Goal: Information Seeking & Learning: Learn about a topic

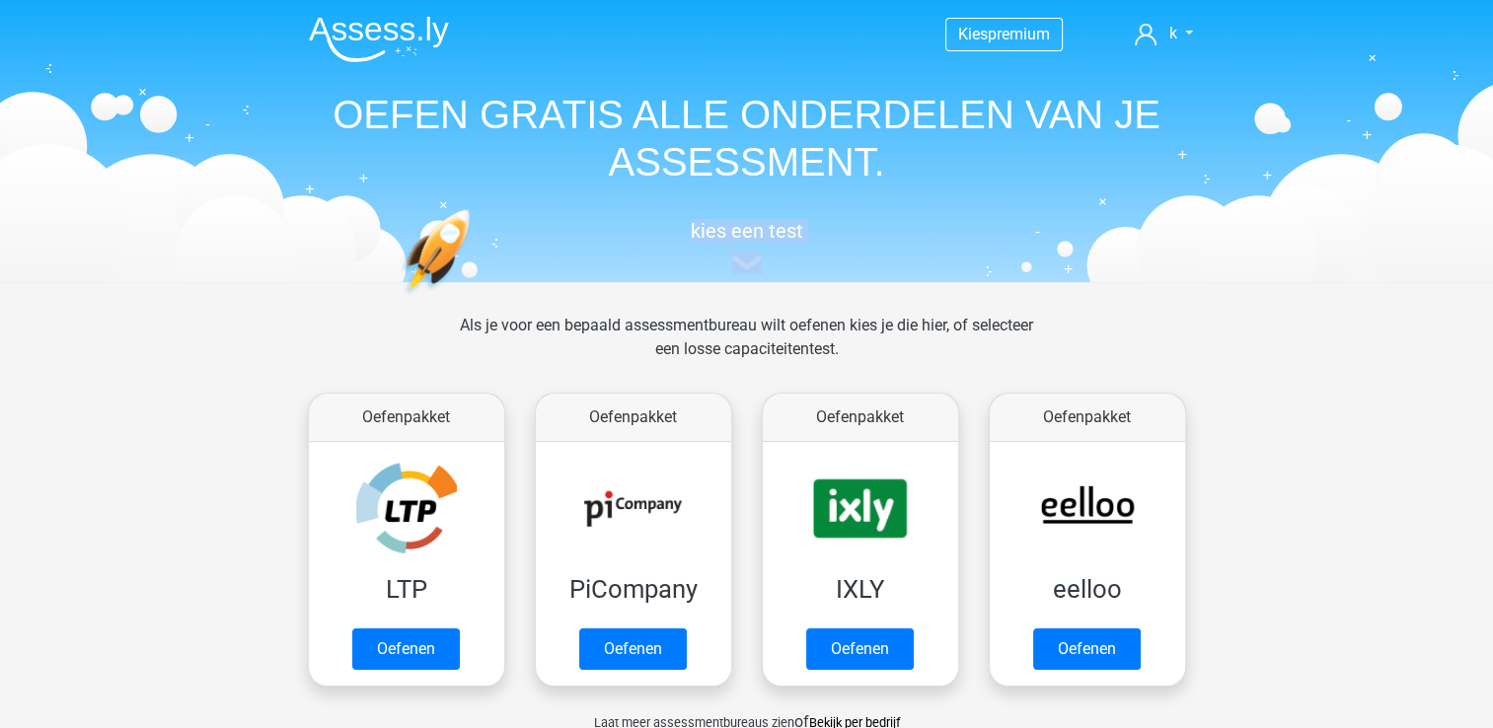
drag, startPoint x: 1492, startPoint y: 210, endPoint x: 1495, endPoint y: 272, distance: 62.3
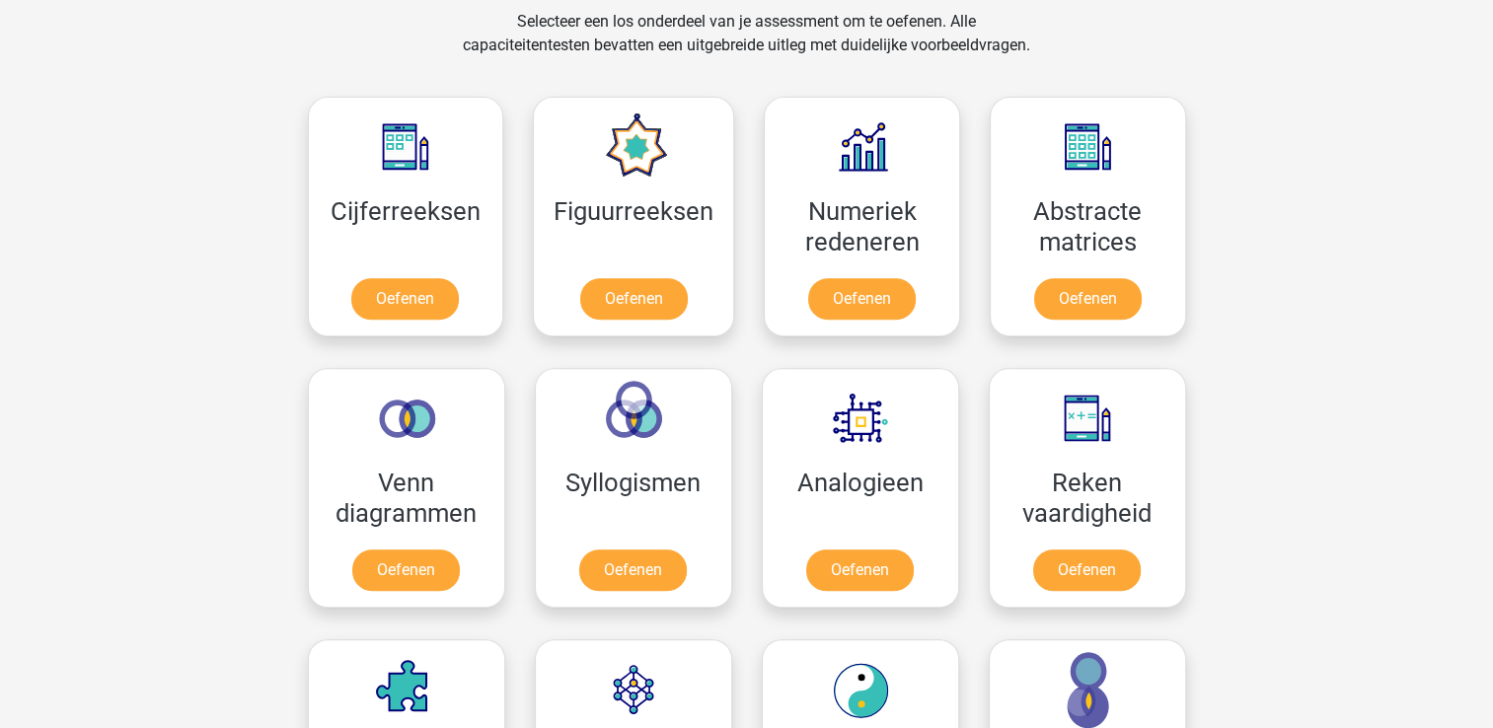
scroll to position [858, 0]
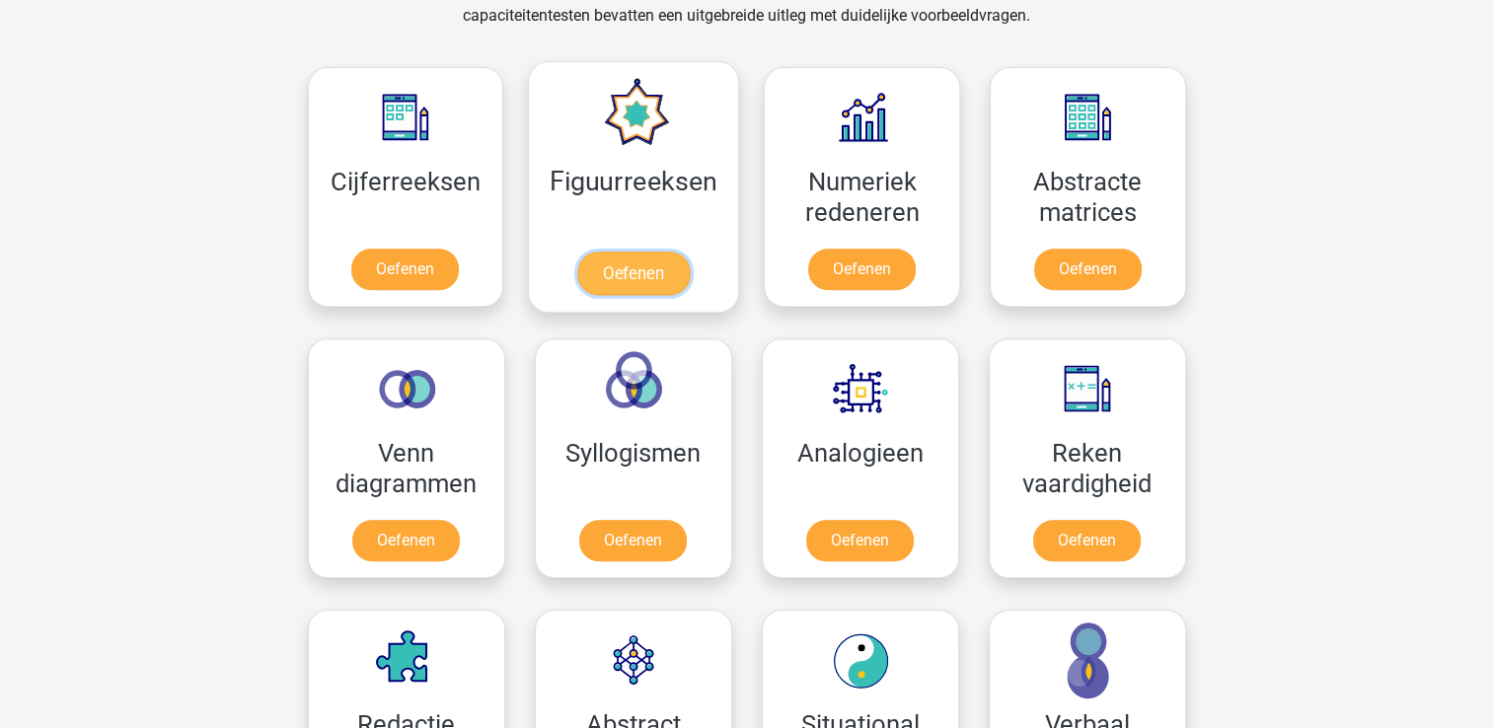
click at [612, 278] on link "Oefenen" at bounding box center [633, 273] width 112 height 43
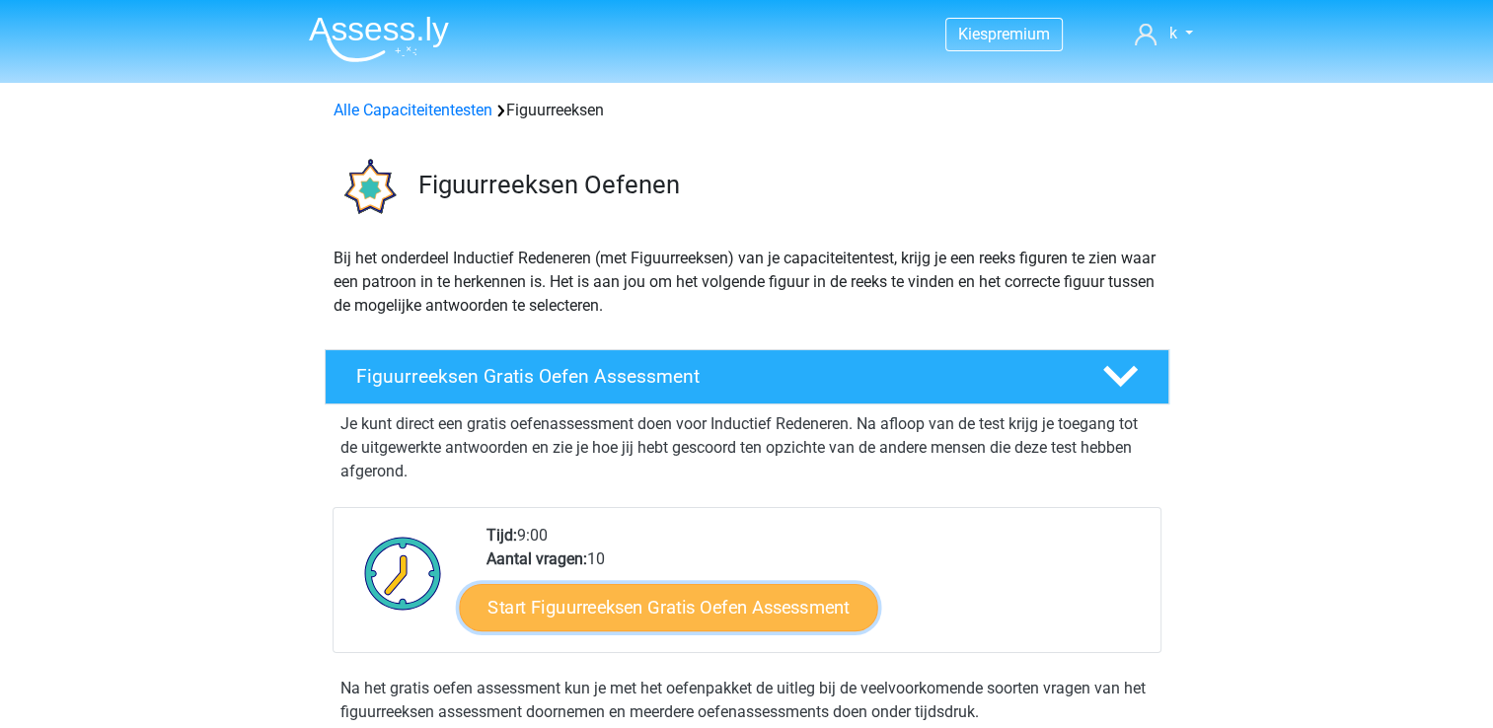
click at [713, 609] on link "Start Figuurreeksen Gratis Oefen Assessment" at bounding box center [668, 606] width 418 height 47
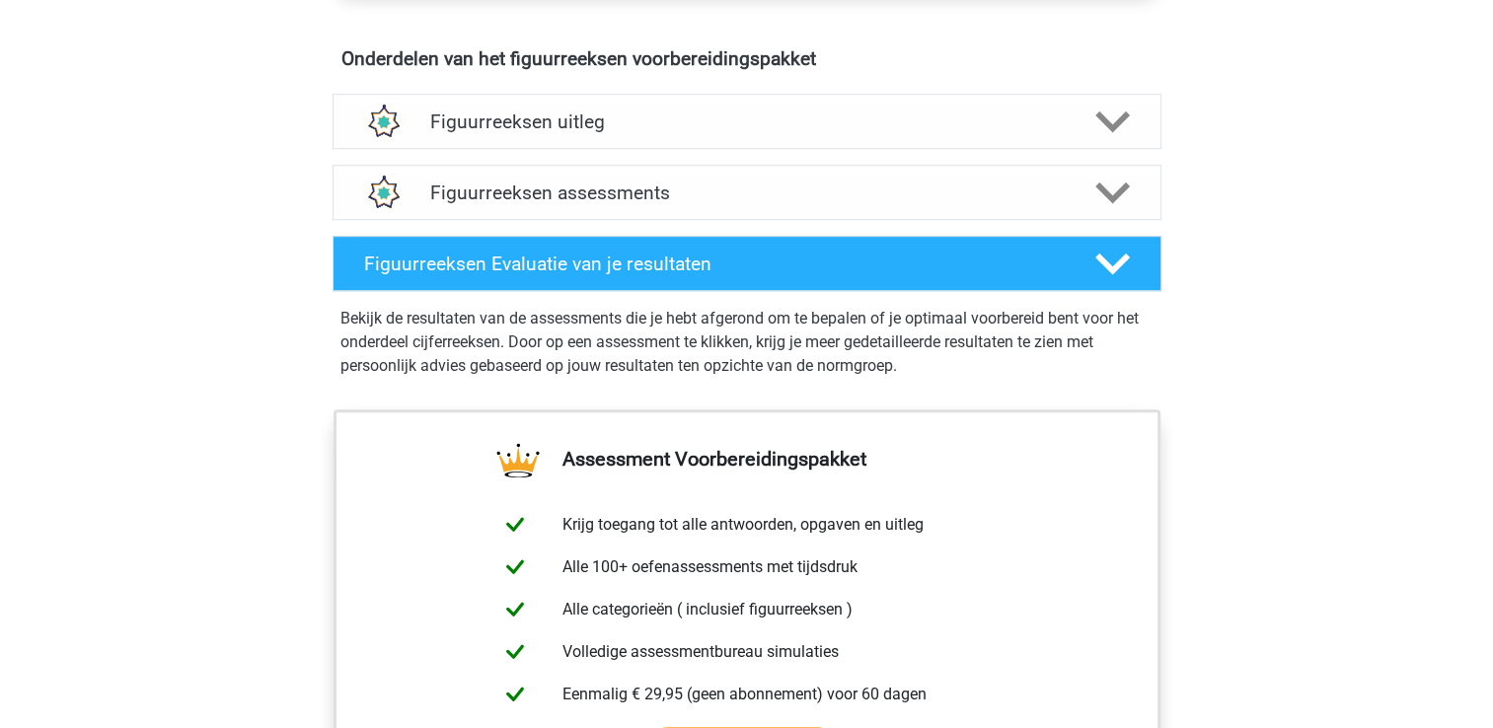
scroll to position [1143, 0]
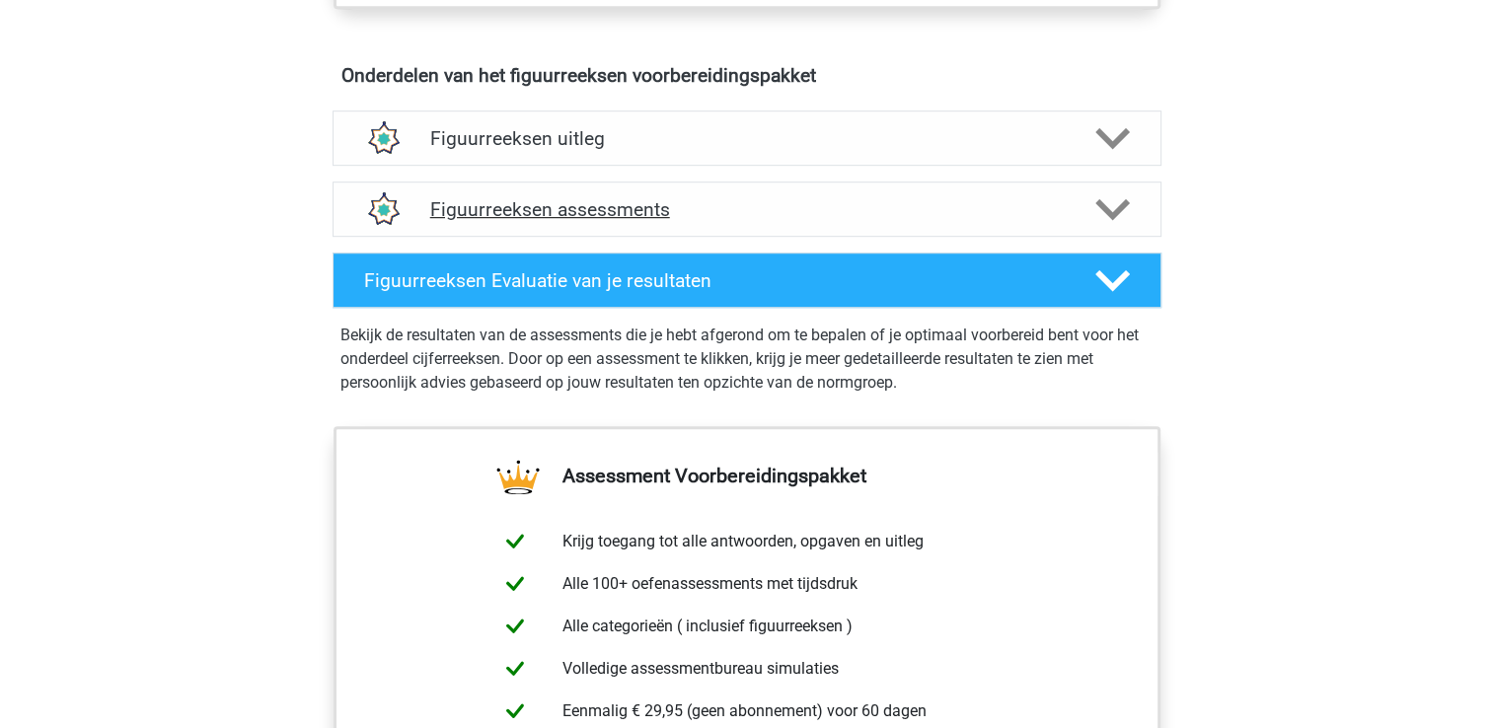
click at [1124, 204] on polygon at bounding box center [1112, 210] width 35 height 22
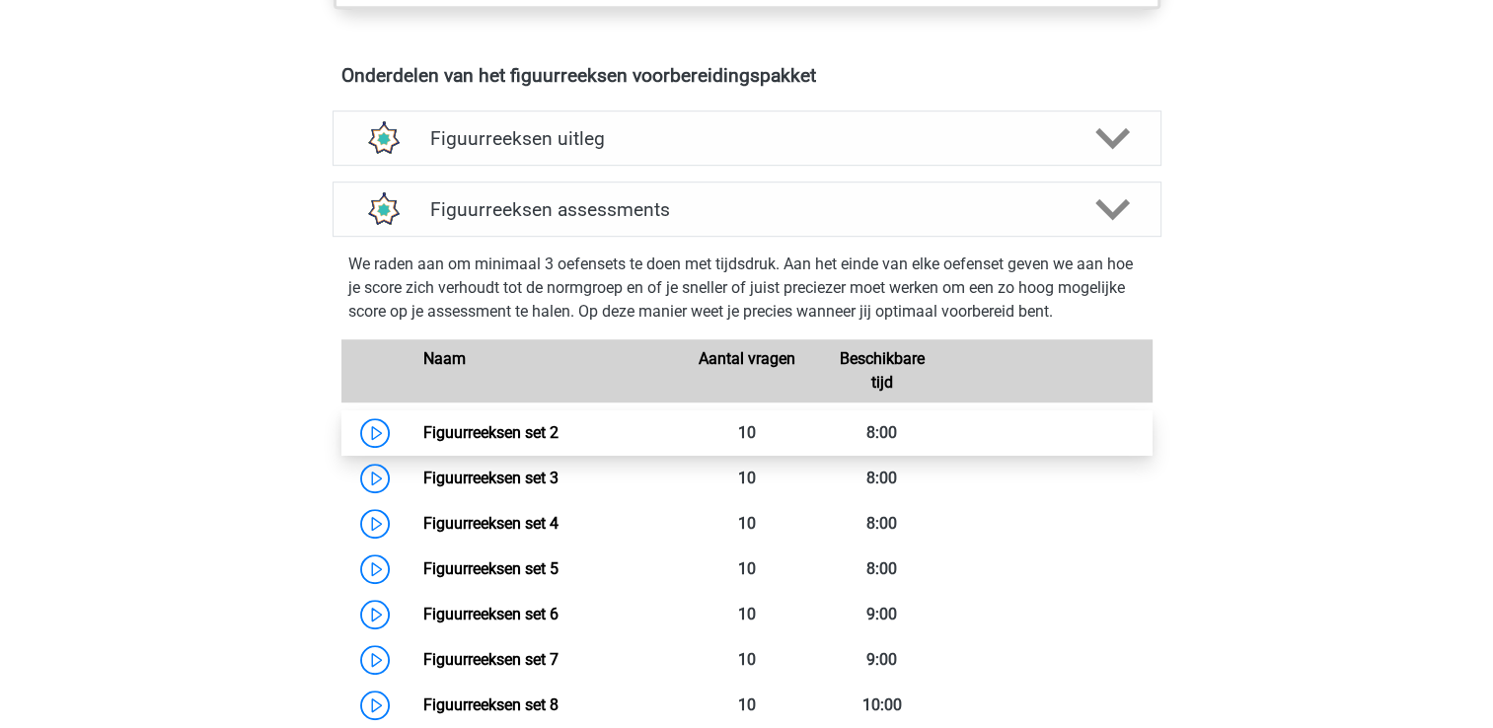
click at [423, 436] on link "Figuurreeksen set 2" at bounding box center [490, 432] width 135 height 19
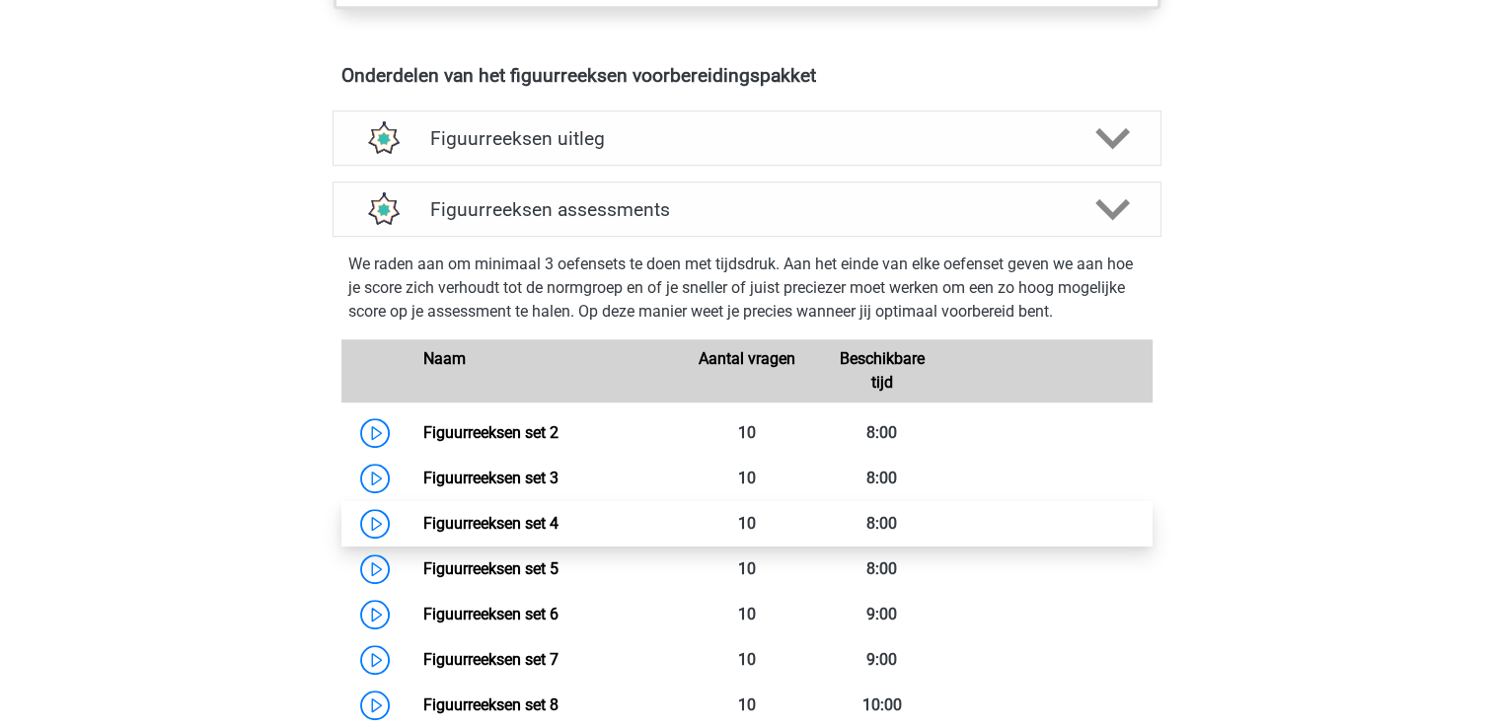
click at [527, 533] on link "Figuurreeksen set 4" at bounding box center [490, 523] width 135 height 19
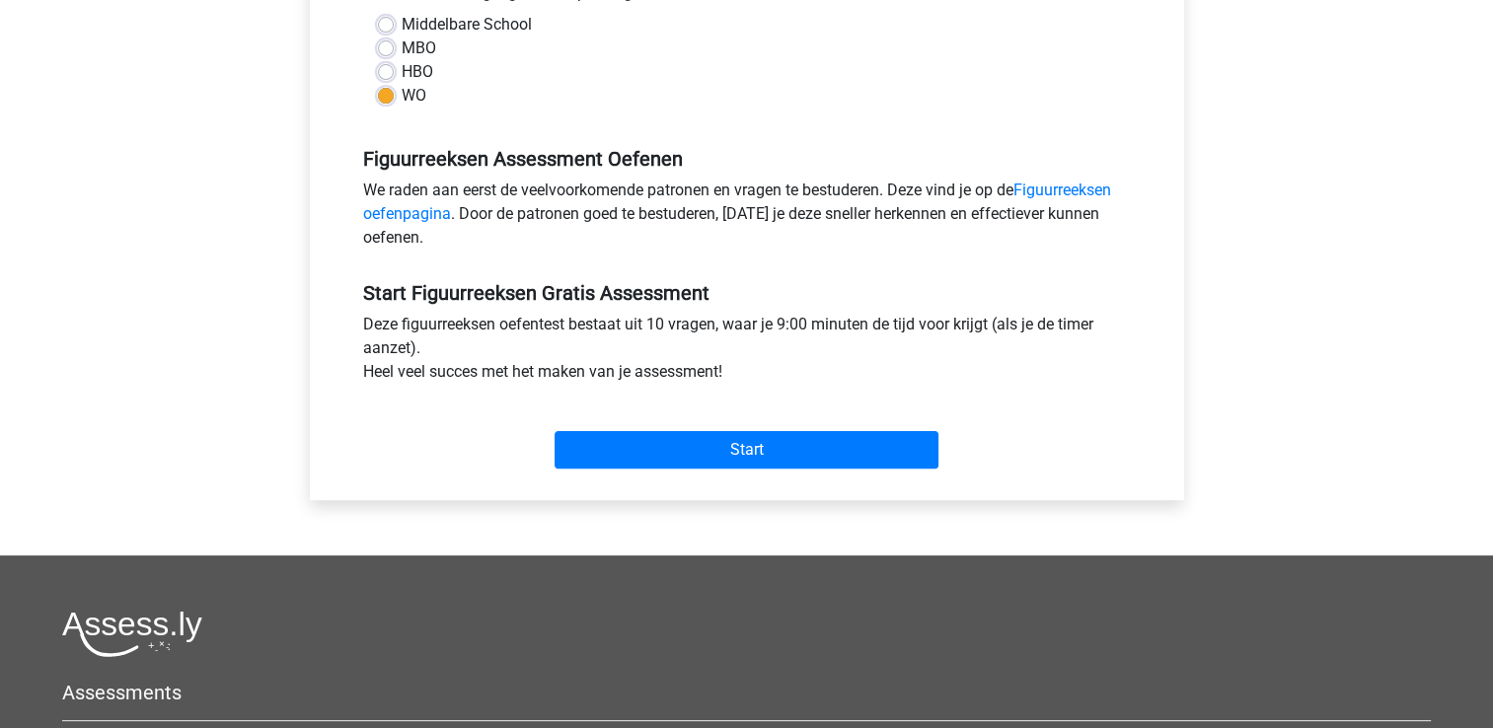
scroll to position [489, 0]
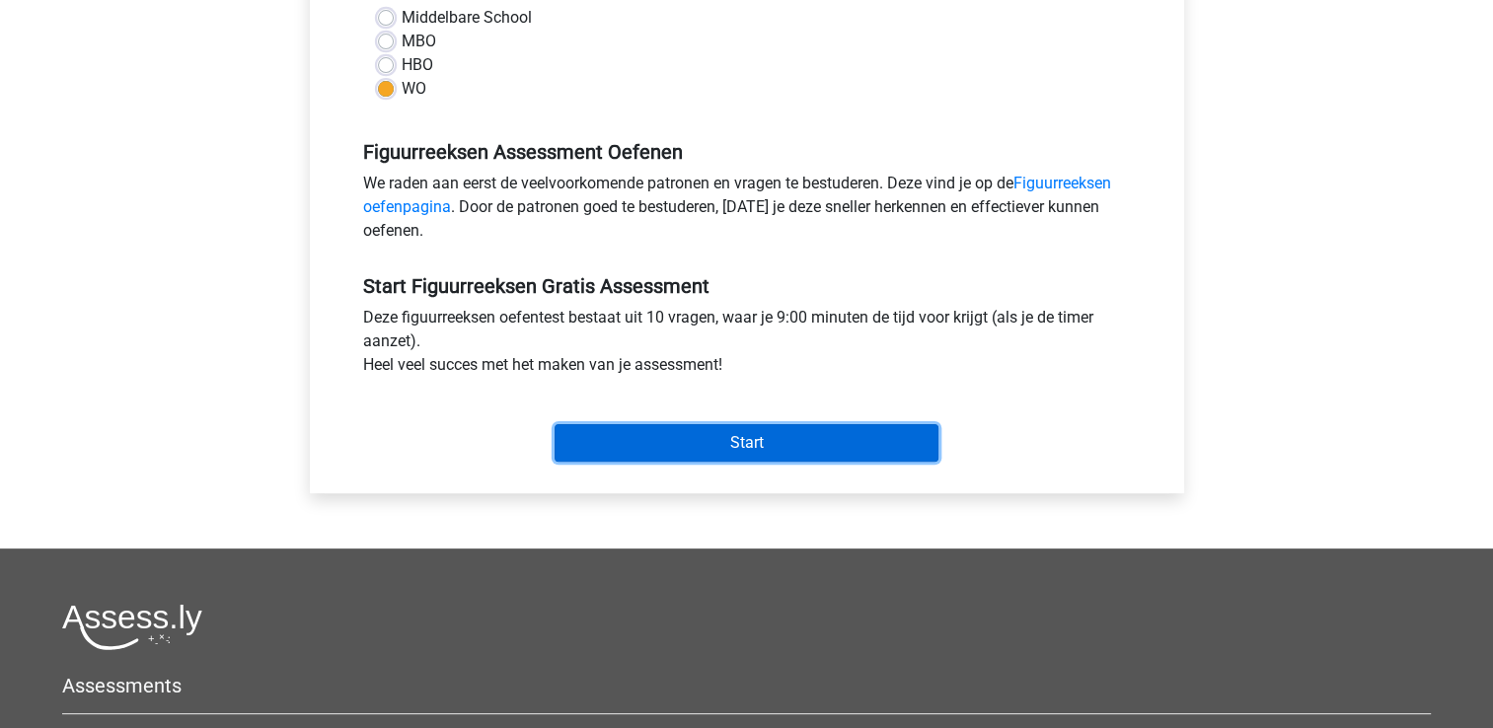
click at [771, 432] on input "Start" at bounding box center [746, 442] width 384 height 37
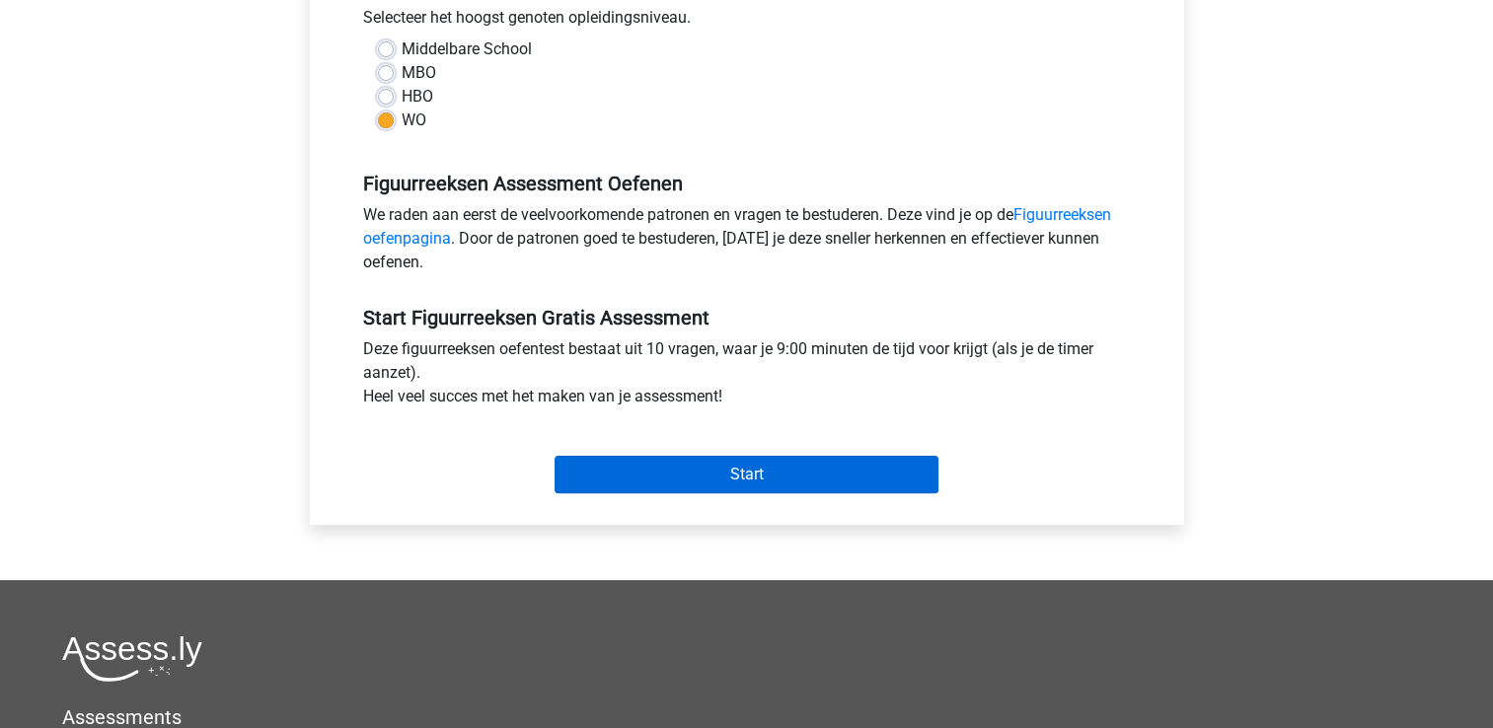
scroll to position [480, 0]
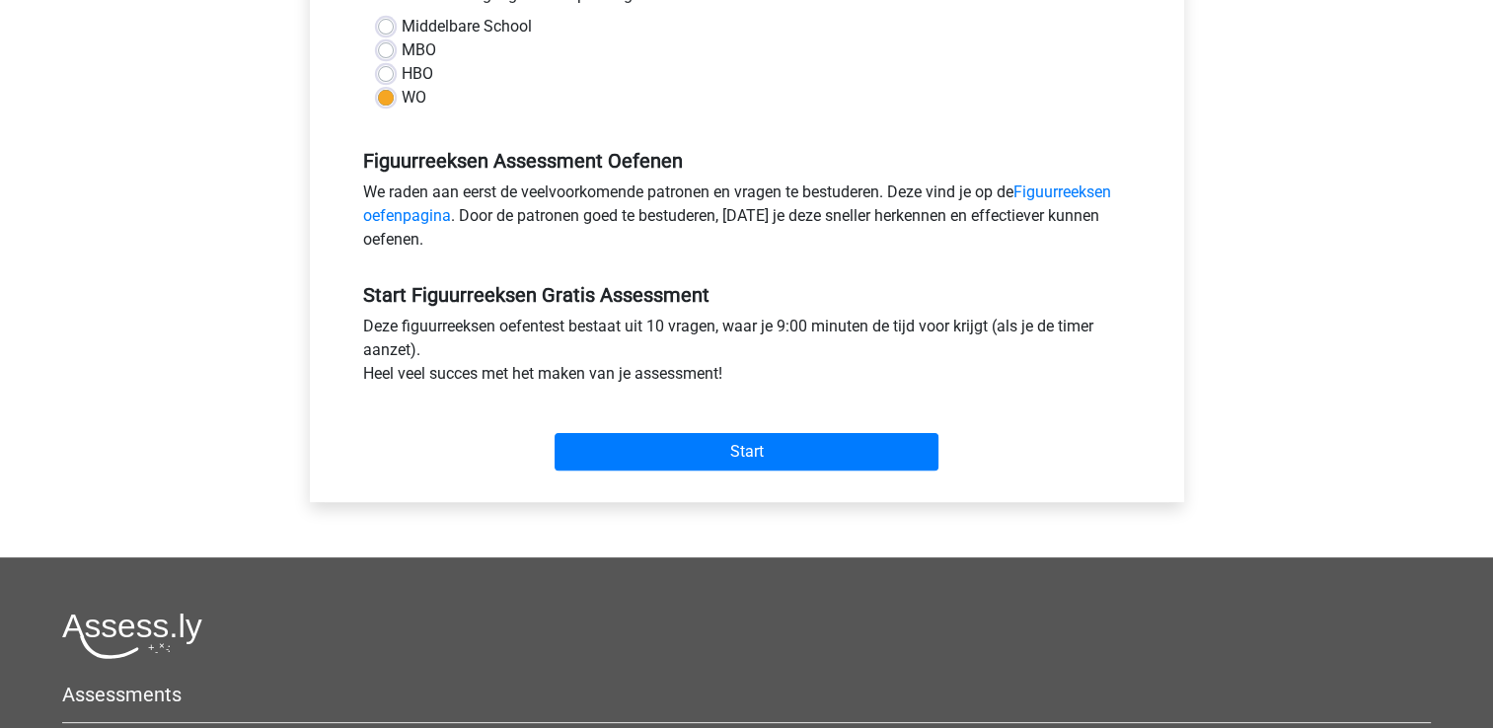
click at [702, 475] on div "Start" at bounding box center [746, 436] width 797 height 85
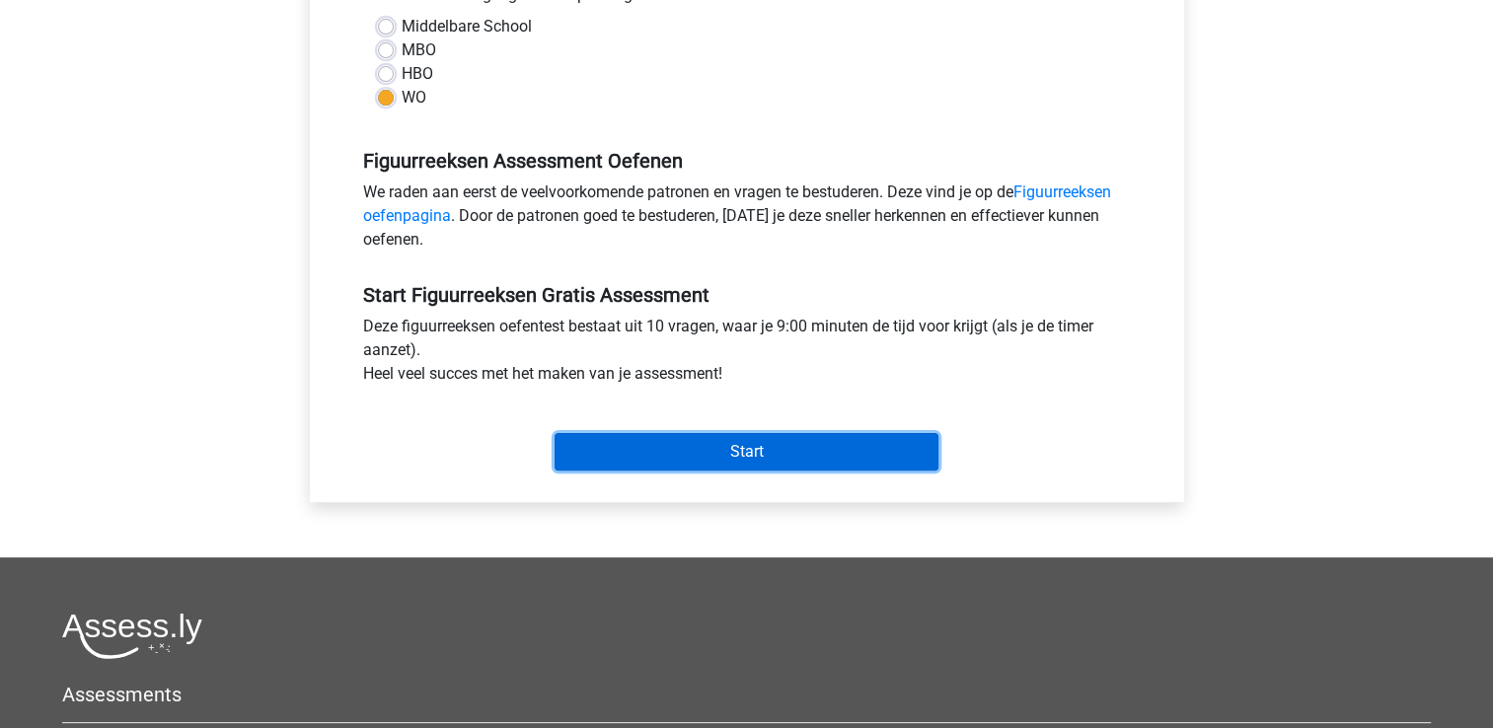
click at [705, 460] on input "Start" at bounding box center [746, 451] width 384 height 37
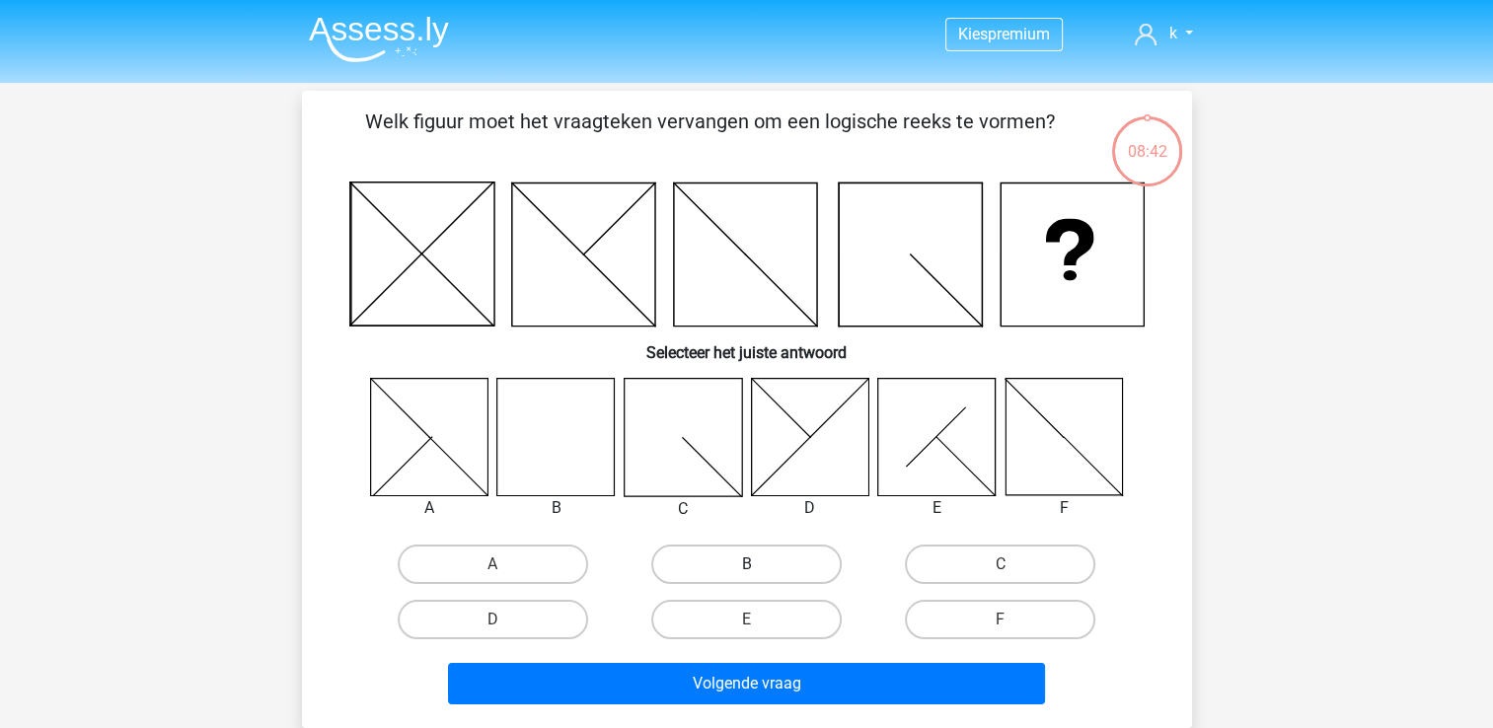
click at [748, 554] on label "B" at bounding box center [746, 564] width 190 height 39
click at [748, 564] on input "B" at bounding box center [752, 570] width 13 height 13
radio input "true"
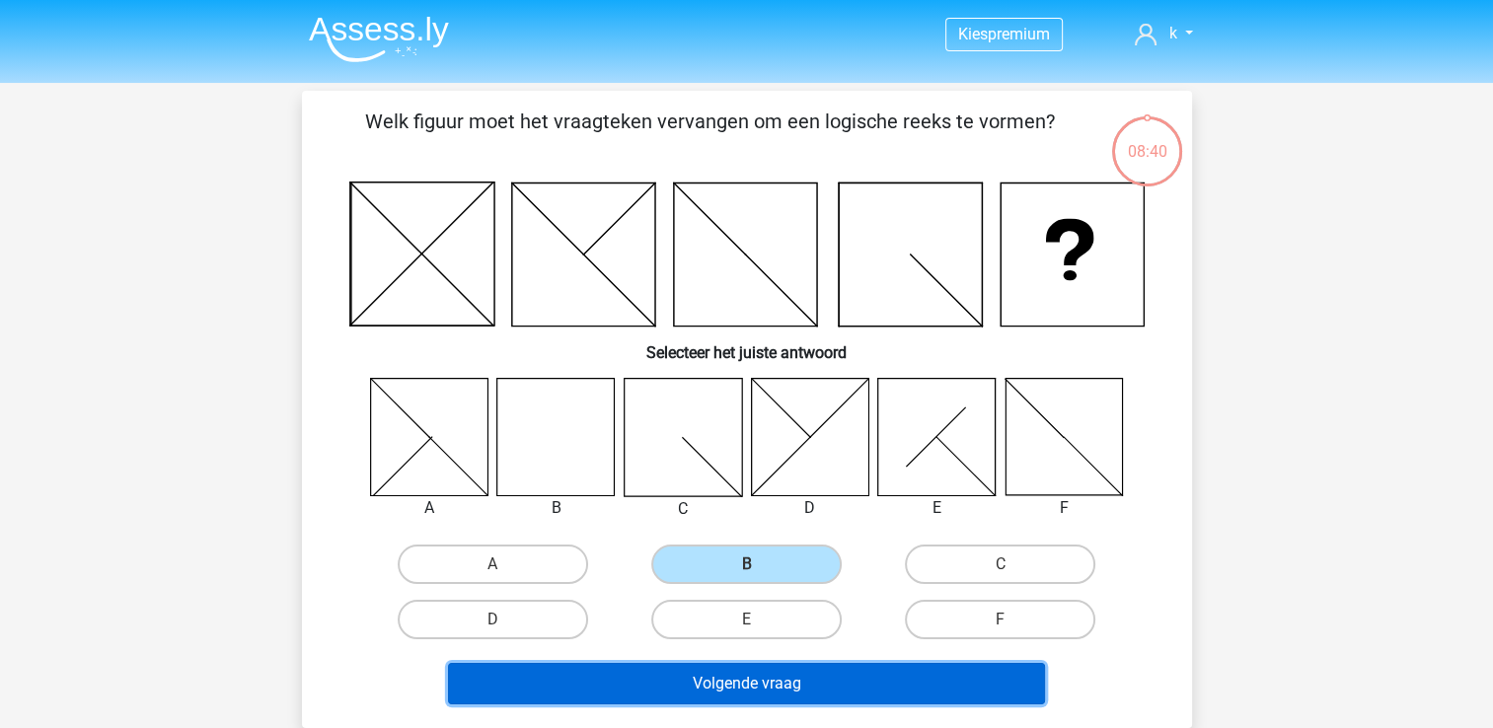
click at [720, 683] on button "Volgende vraag" at bounding box center [746, 683] width 597 height 41
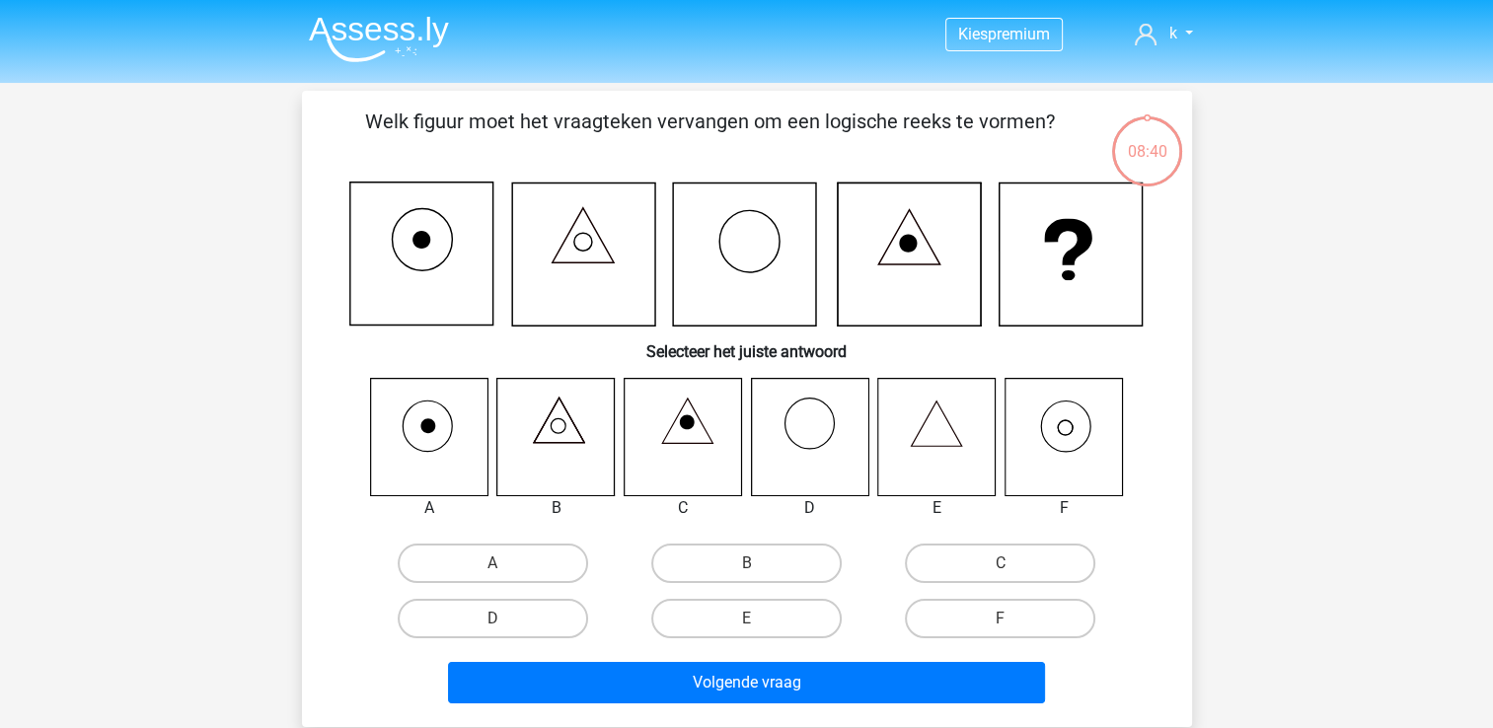
scroll to position [91, 0]
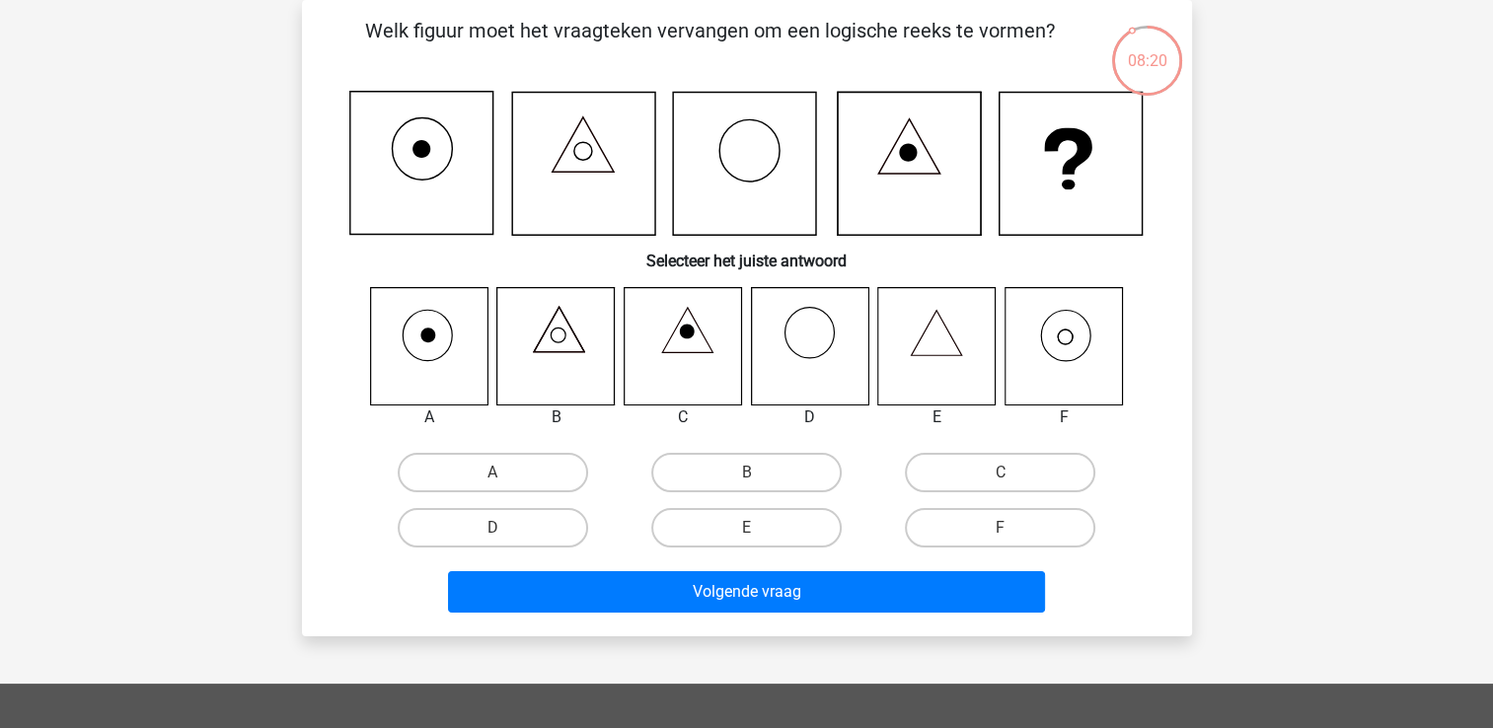
click at [934, 342] on icon at bounding box center [936, 345] width 117 height 117
click at [927, 365] on icon at bounding box center [936, 345] width 117 height 117
click at [769, 527] on label "E" at bounding box center [746, 527] width 190 height 39
click at [759, 528] on input "E" at bounding box center [752, 534] width 13 height 13
radio input "true"
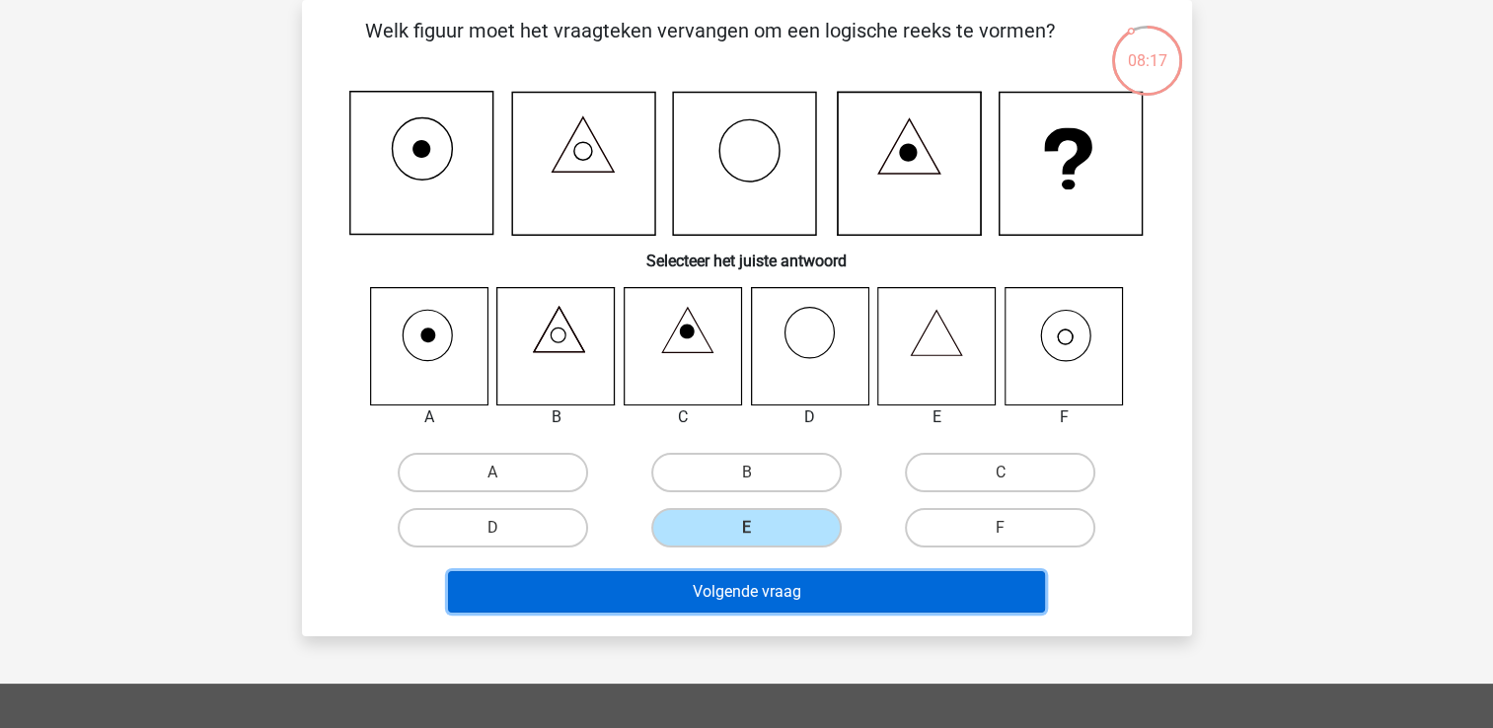
click at [785, 600] on button "Volgende vraag" at bounding box center [746, 591] width 597 height 41
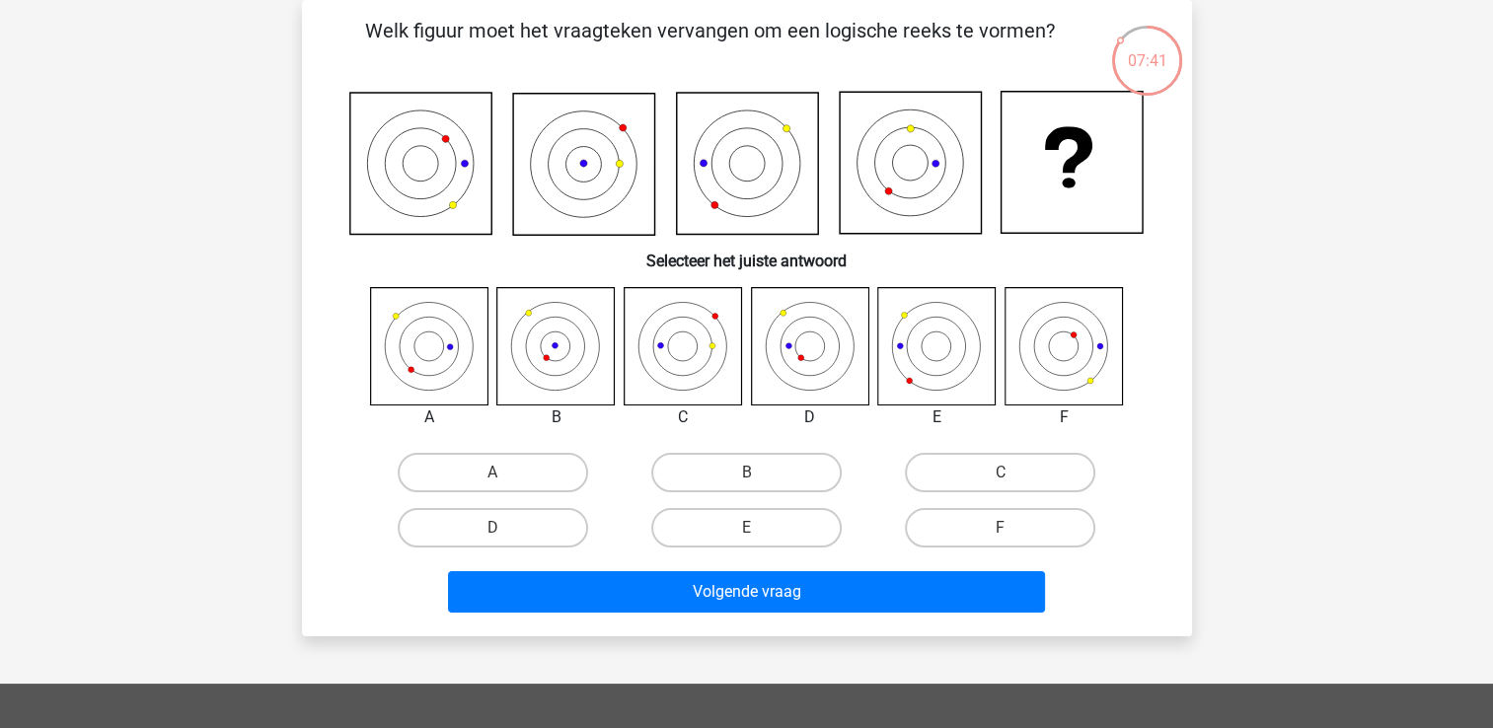
click at [698, 334] on icon at bounding box center [681, 345] width 117 height 117
click at [929, 482] on label "C" at bounding box center [1000, 472] width 190 height 39
click at [1000, 482] on input "C" at bounding box center [1006, 479] width 13 height 13
radio input "true"
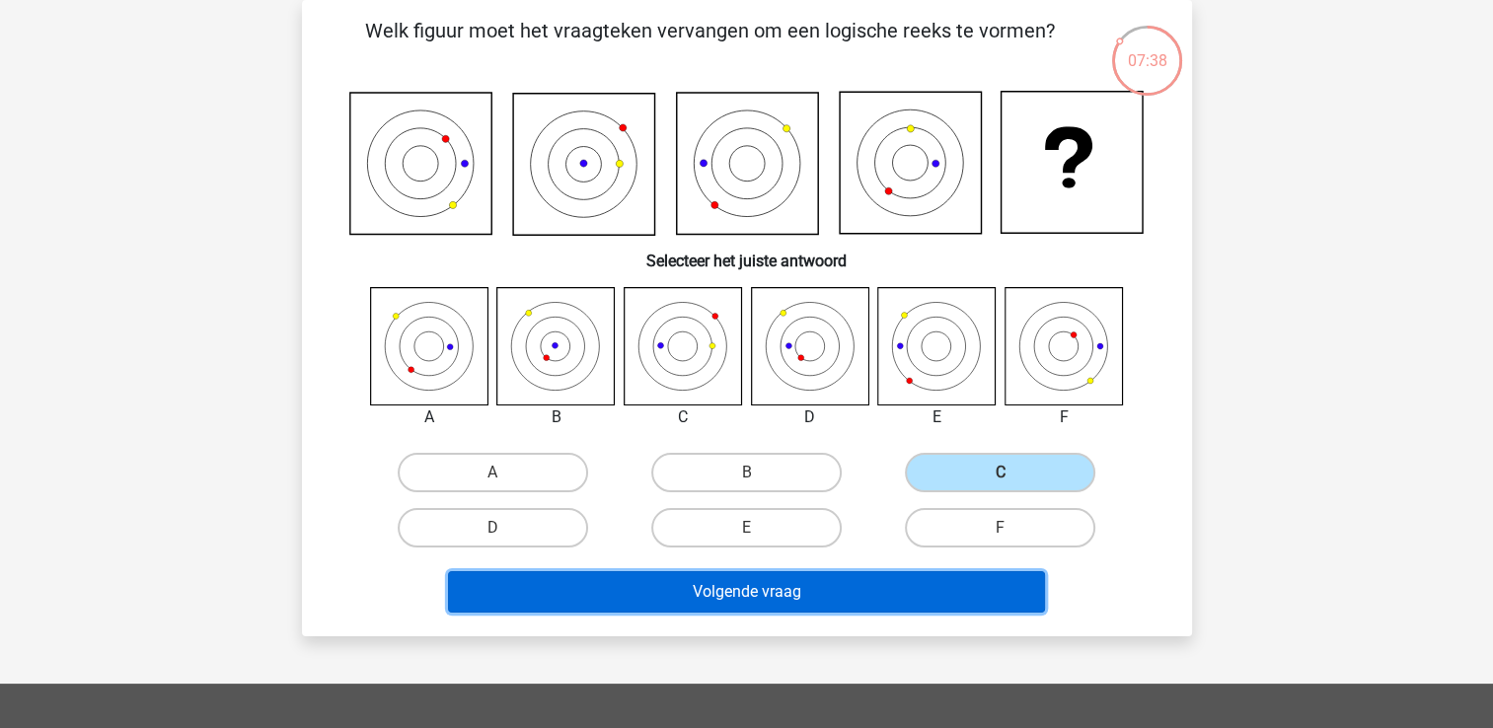
click at [874, 574] on button "Volgende vraag" at bounding box center [746, 591] width 597 height 41
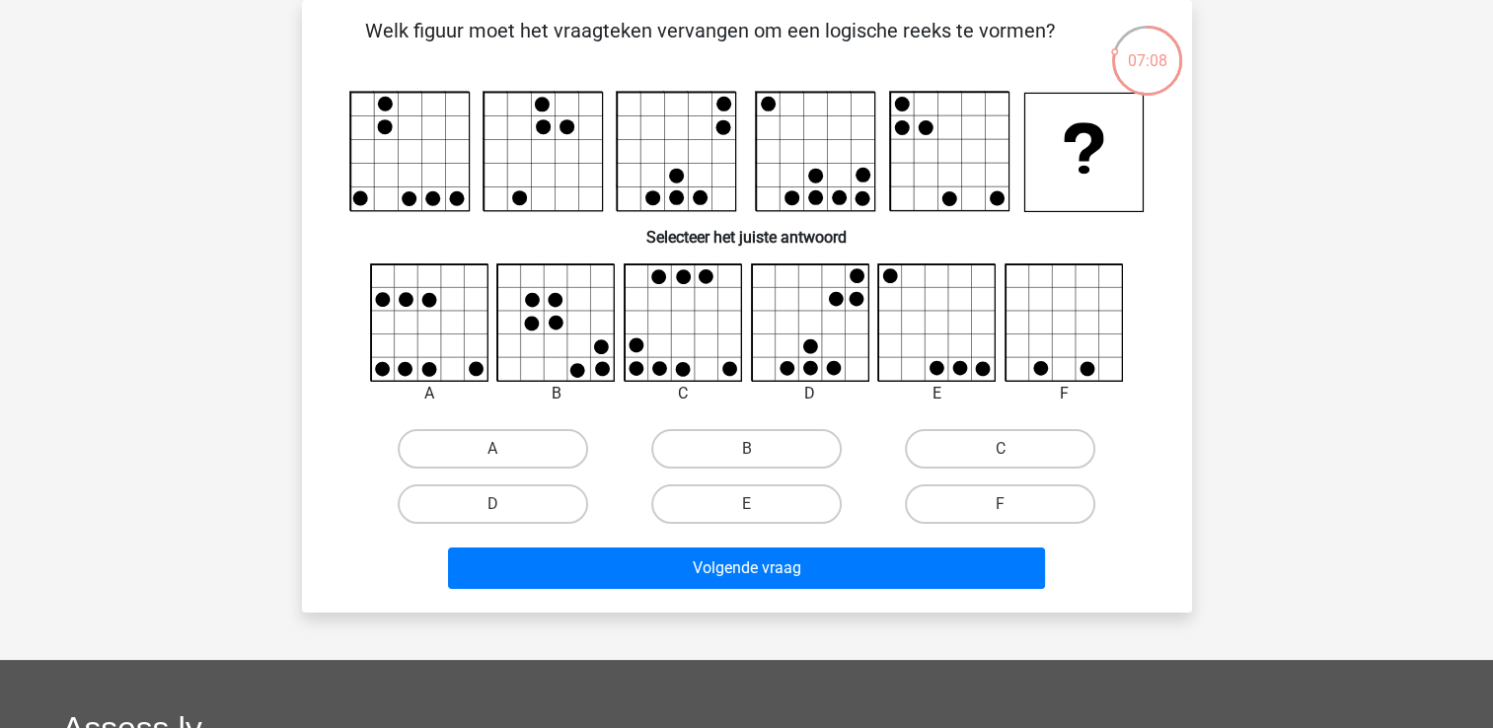
click at [822, 337] on icon at bounding box center [810, 322] width 117 height 117
click at [499, 504] on input "D" at bounding box center [498, 510] width 13 height 13
radio input "true"
click at [584, 598] on div "Welk figuur moet het vraagteken vervangen om een logische reeks te vormen?" at bounding box center [747, 306] width 890 height 613
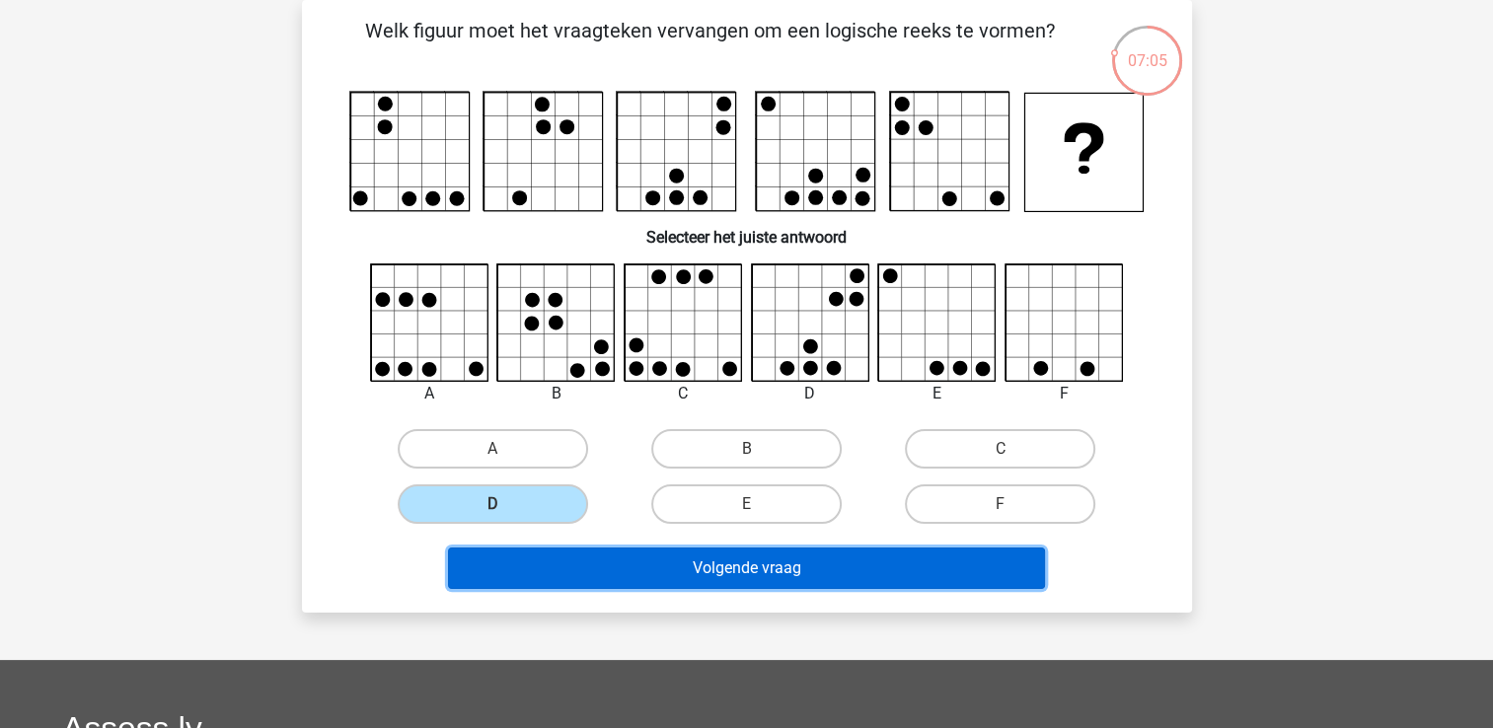
click at [583, 570] on button "Volgende vraag" at bounding box center [746, 567] width 597 height 41
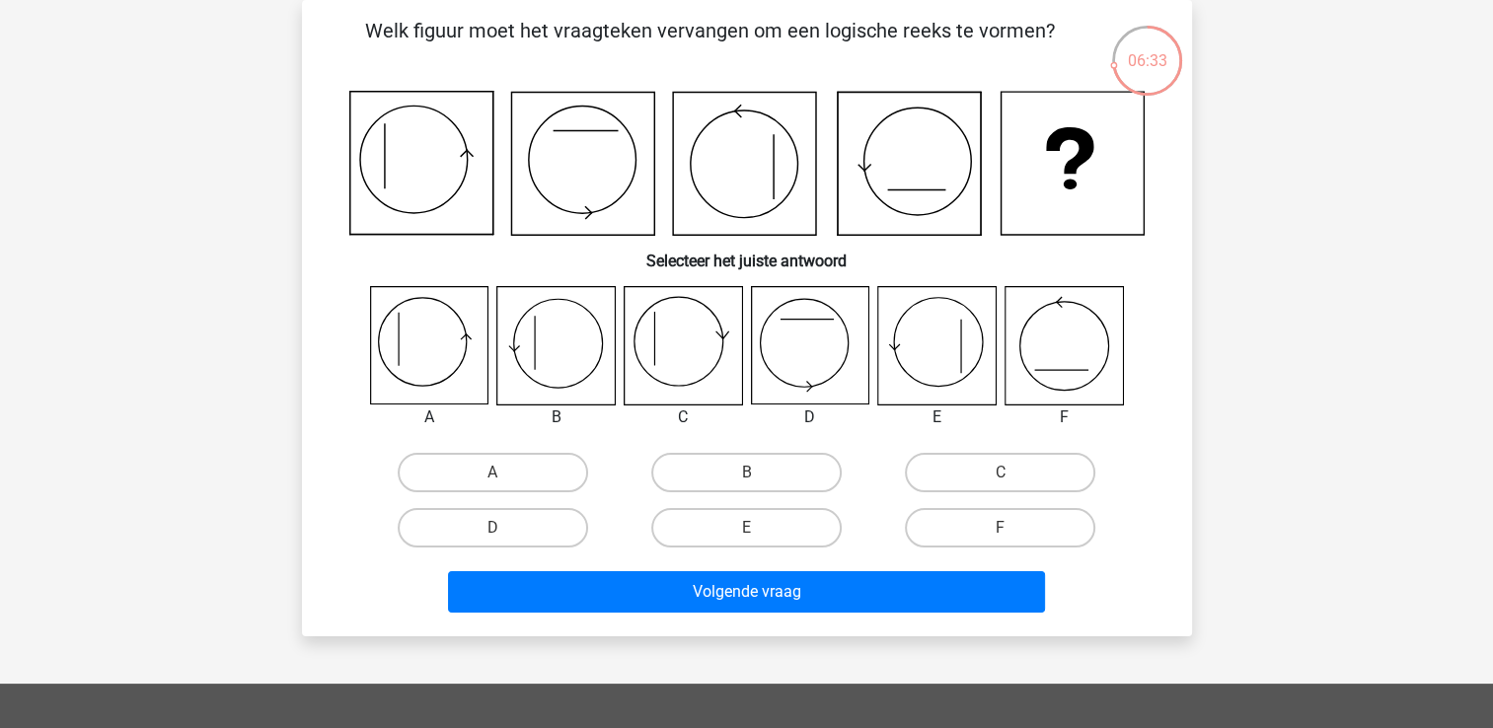
click at [548, 360] on icon at bounding box center [555, 345] width 117 height 117
click at [747, 478] on input "B" at bounding box center [752, 479] width 13 height 13
radio input "true"
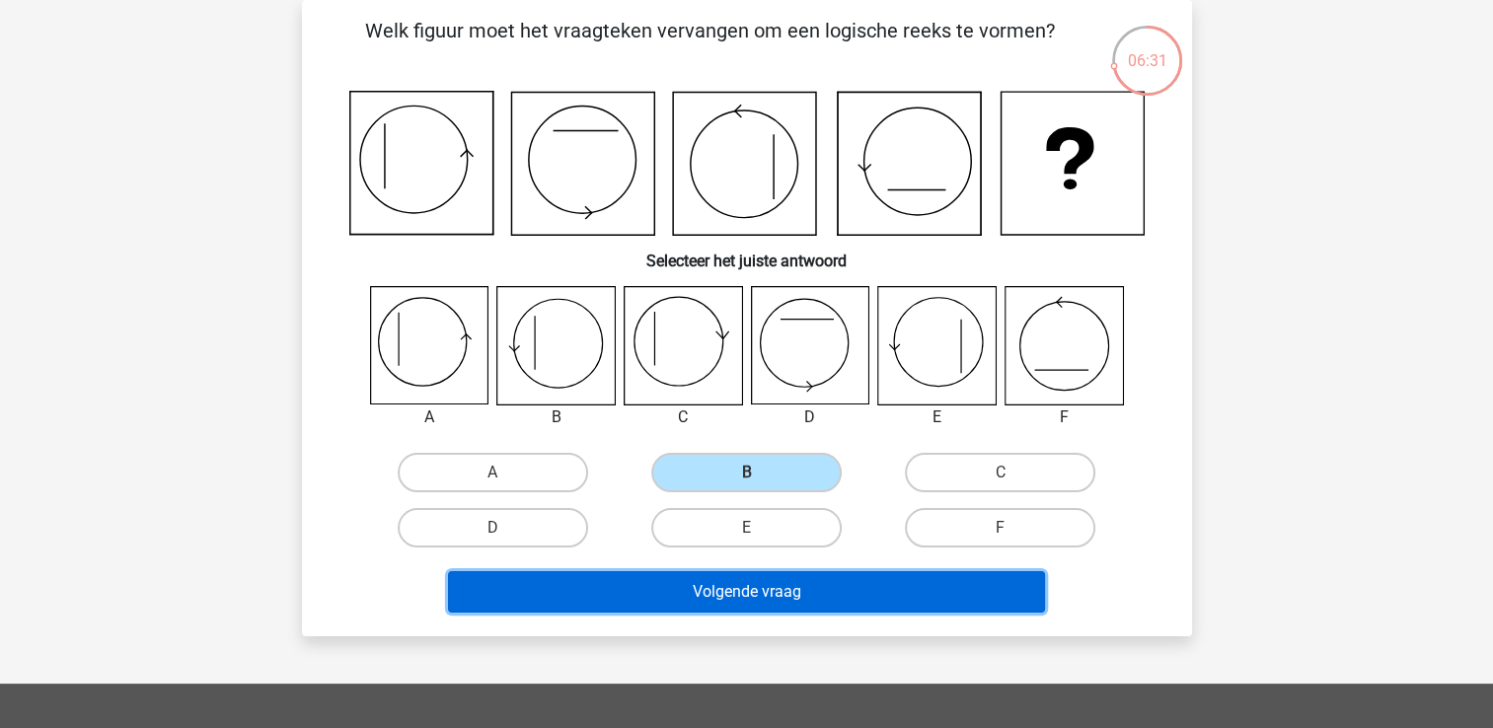
click at [752, 593] on button "Volgende vraag" at bounding box center [746, 591] width 597 height 41
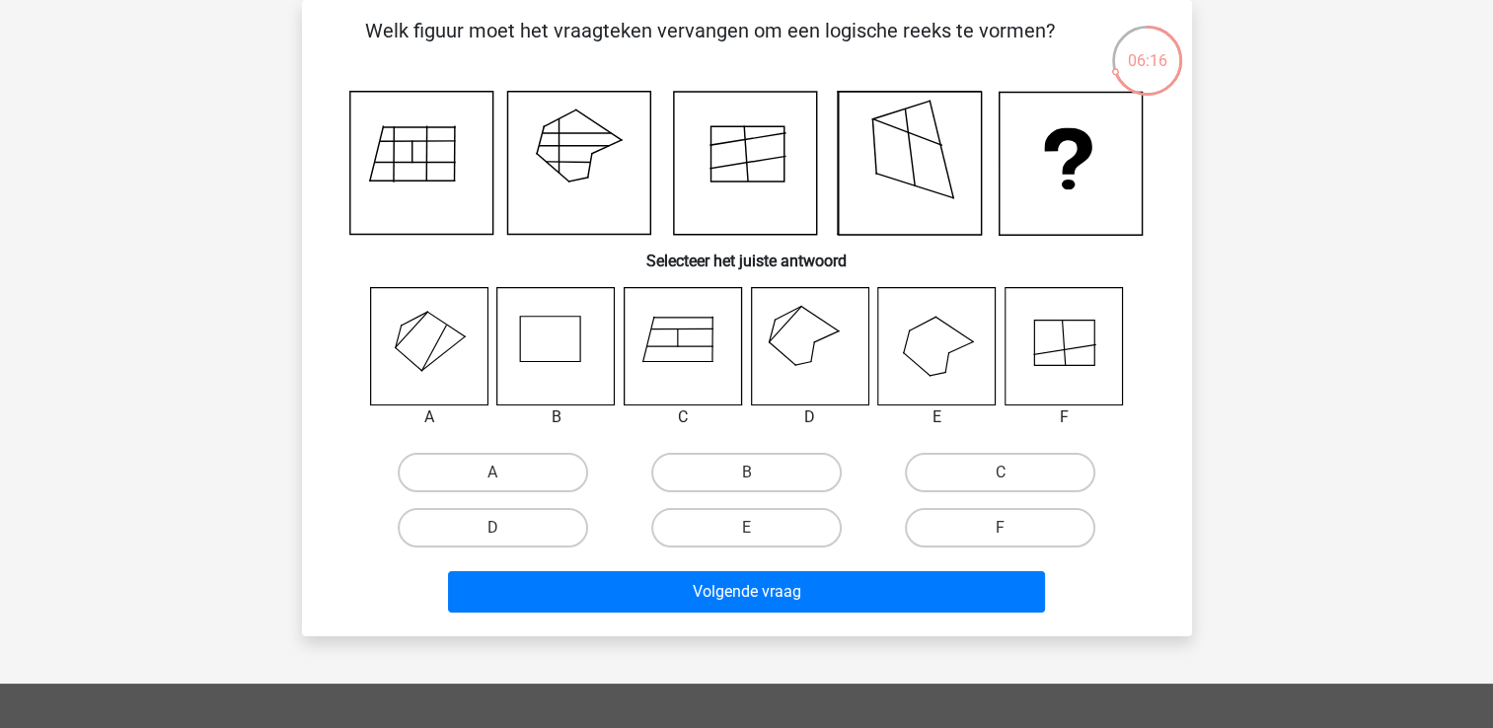
click at [925, 347] on icon at bounding box center [936, 345] width 117 height 117
click at [761, 531] on label "E" at bounding box center [746, 527] width 190 height 39
click at [759, 531] on input "E" at bounding box center [752, 534] width 13 height 13
radio input "true"
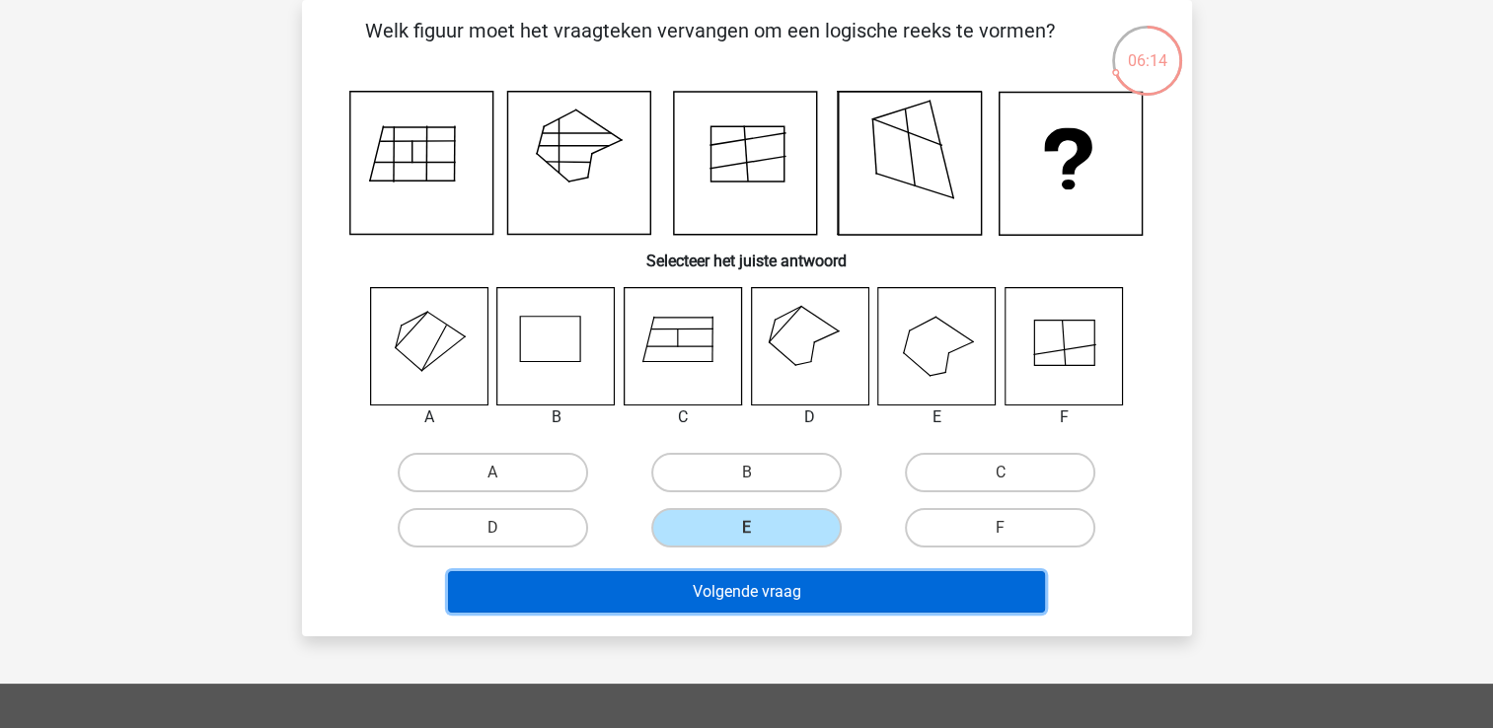
click at [770, 598] on button "Volgende vraag" at bounding box center [746, 591] width 597 height 41
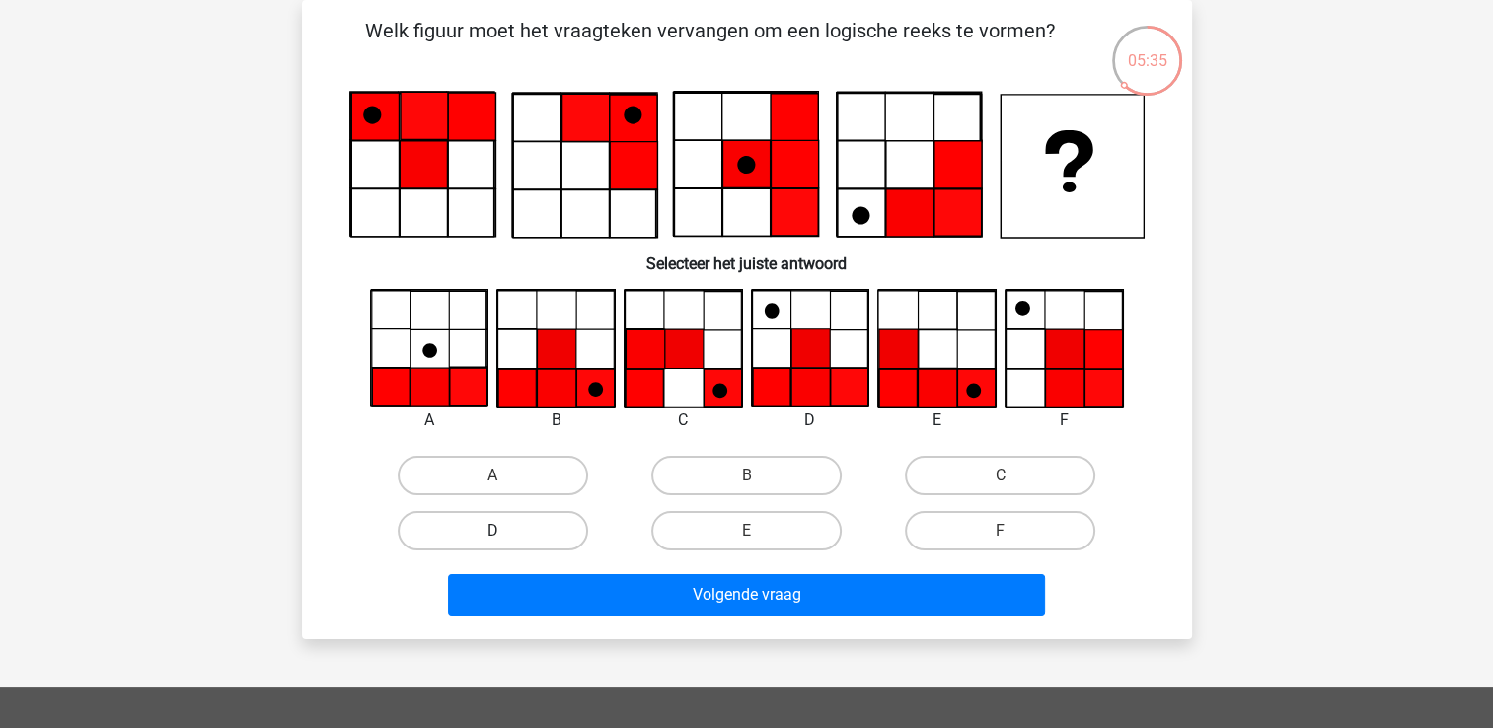
click at [495, 517] on label "D" at bounding box center [493, 530] width 190 height 39
click at [495, 531] on input "D" at bounding box center [498, 537] width 13 height 13
radio input "true"
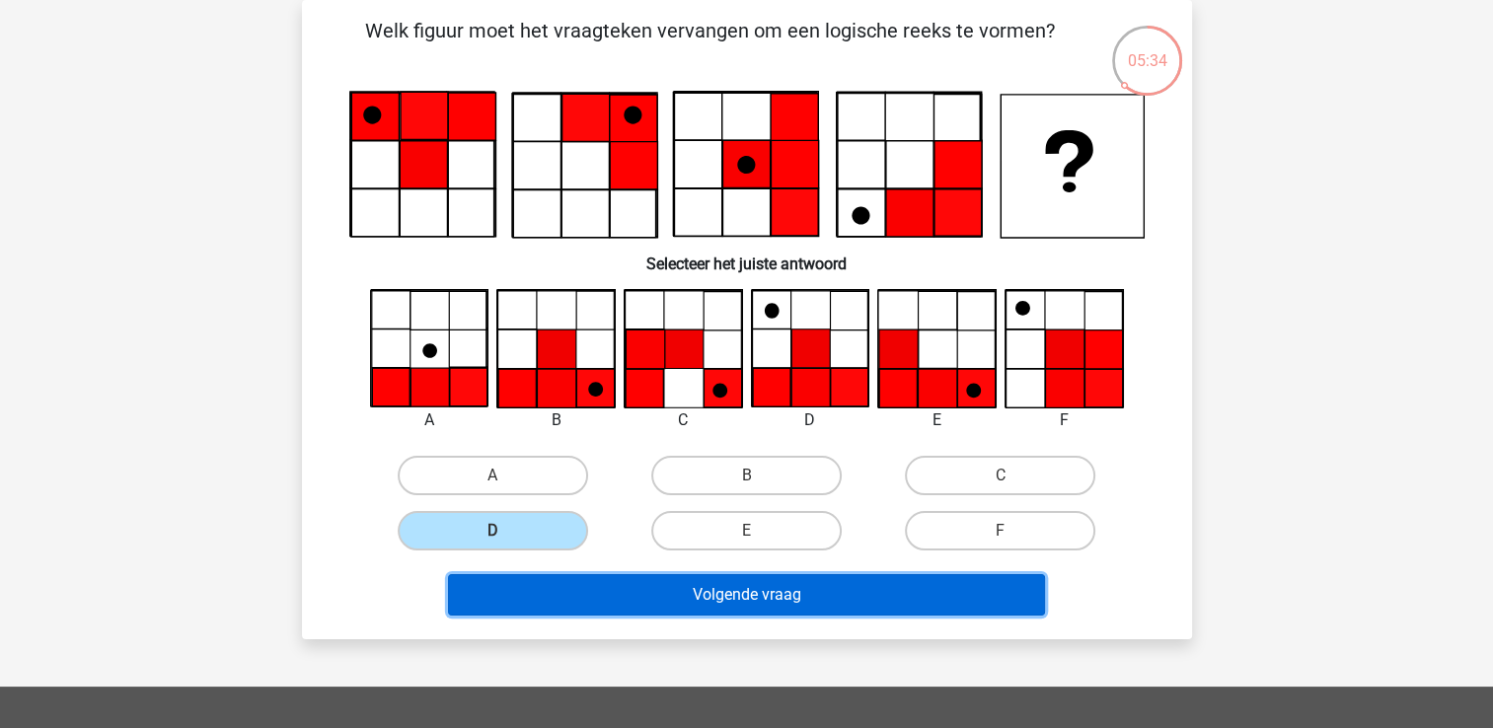
click at [601, 599] on button "Volgende vraag" at bounding box center [746, 594] width 597 height 41
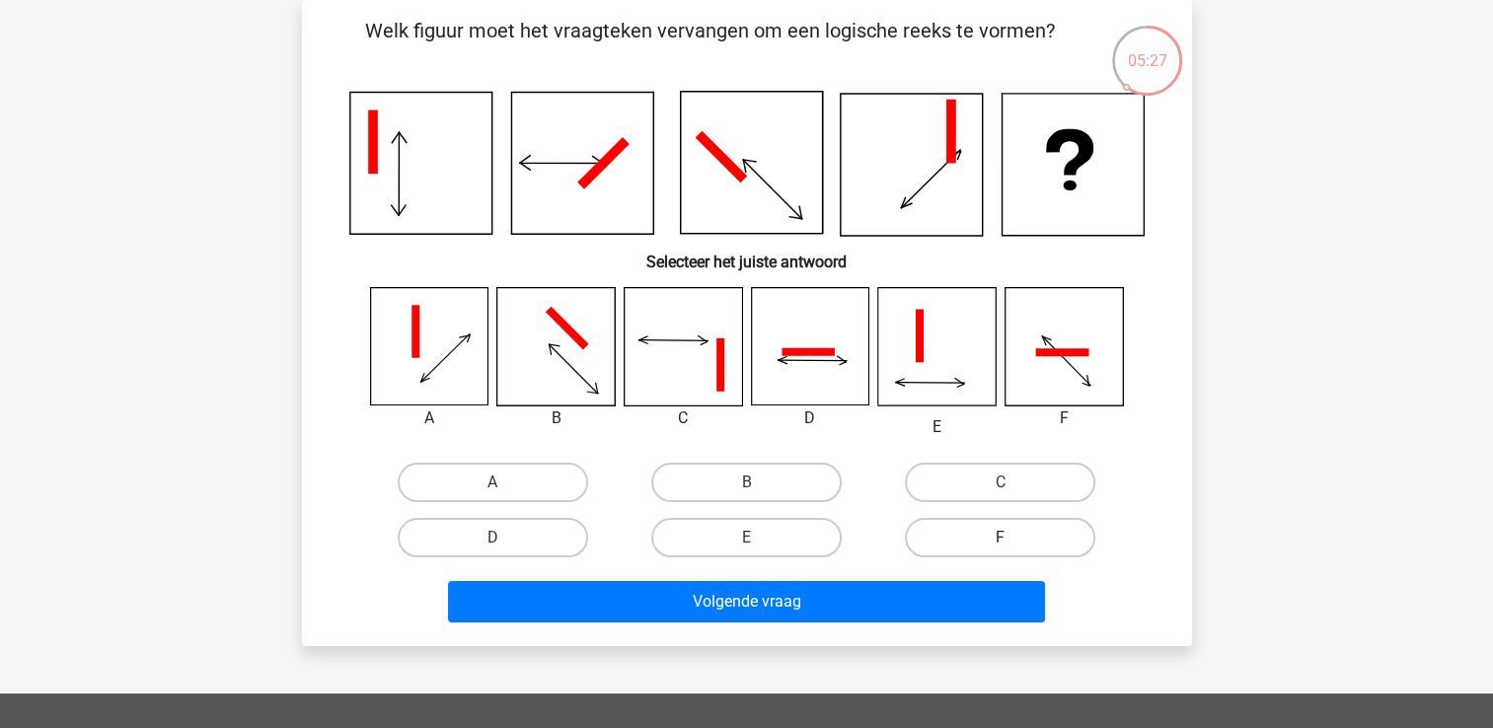
click at [949, 534] on label "F" at bounding box center [1000, 537] width 190 height 39
click at [1000, 538] on input "F" at bounding box center [1006, 544] width 13 height 13
radio input "true"
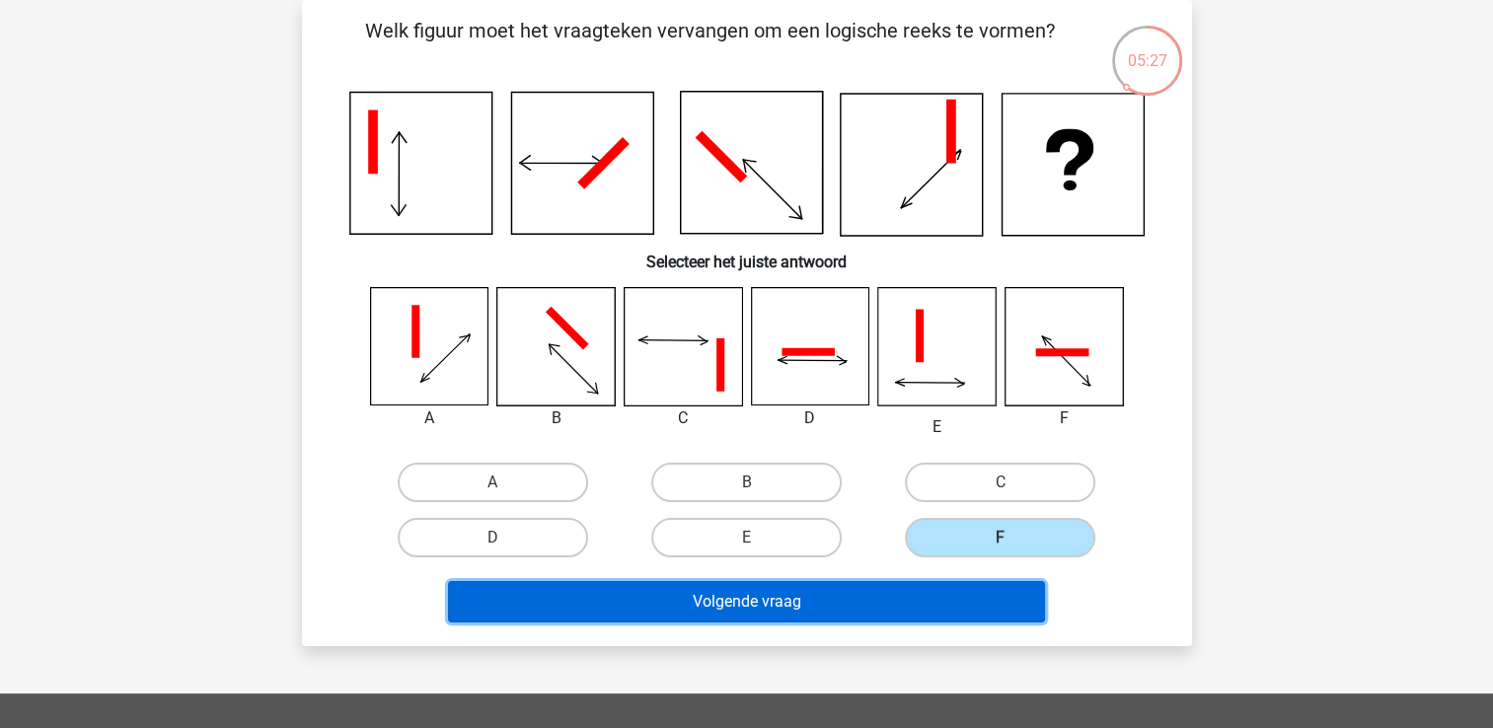
click at [923, 592] on button "Volgende vraag" at bounding box center [746, 601] width 597 height 41
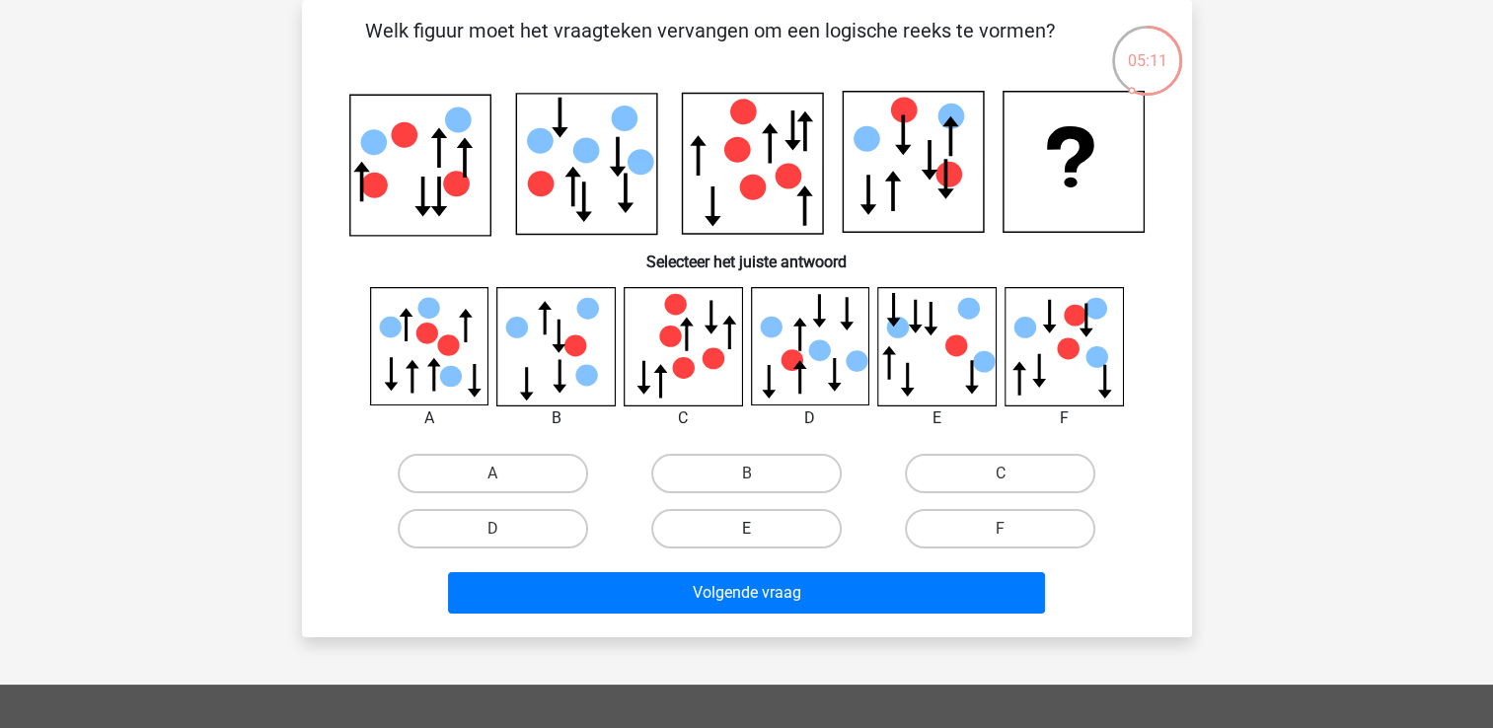
click at [777, 531] on label "E" at bounding box center [746, 528] width 190 height 39
click at [759, 531] on input "E" at bounding box center [752, 535] width 13 height 13
radio input "true"
click at [783, 611] on div "Volgende vraag" at bounding box center [747, 596] width 762 height 49
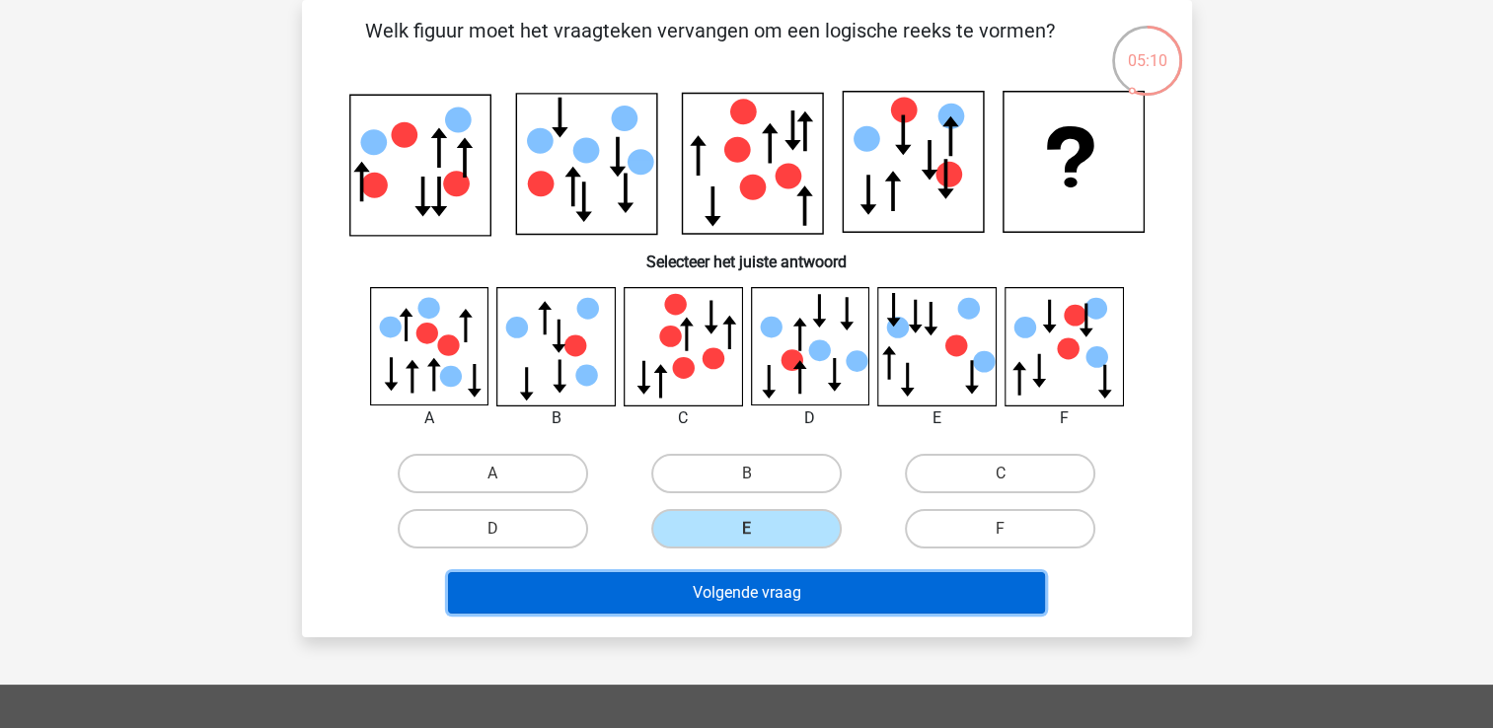
click at [783, 589] on button "Volgende vraag" at bounding box center [746, 592] width 597 height 41
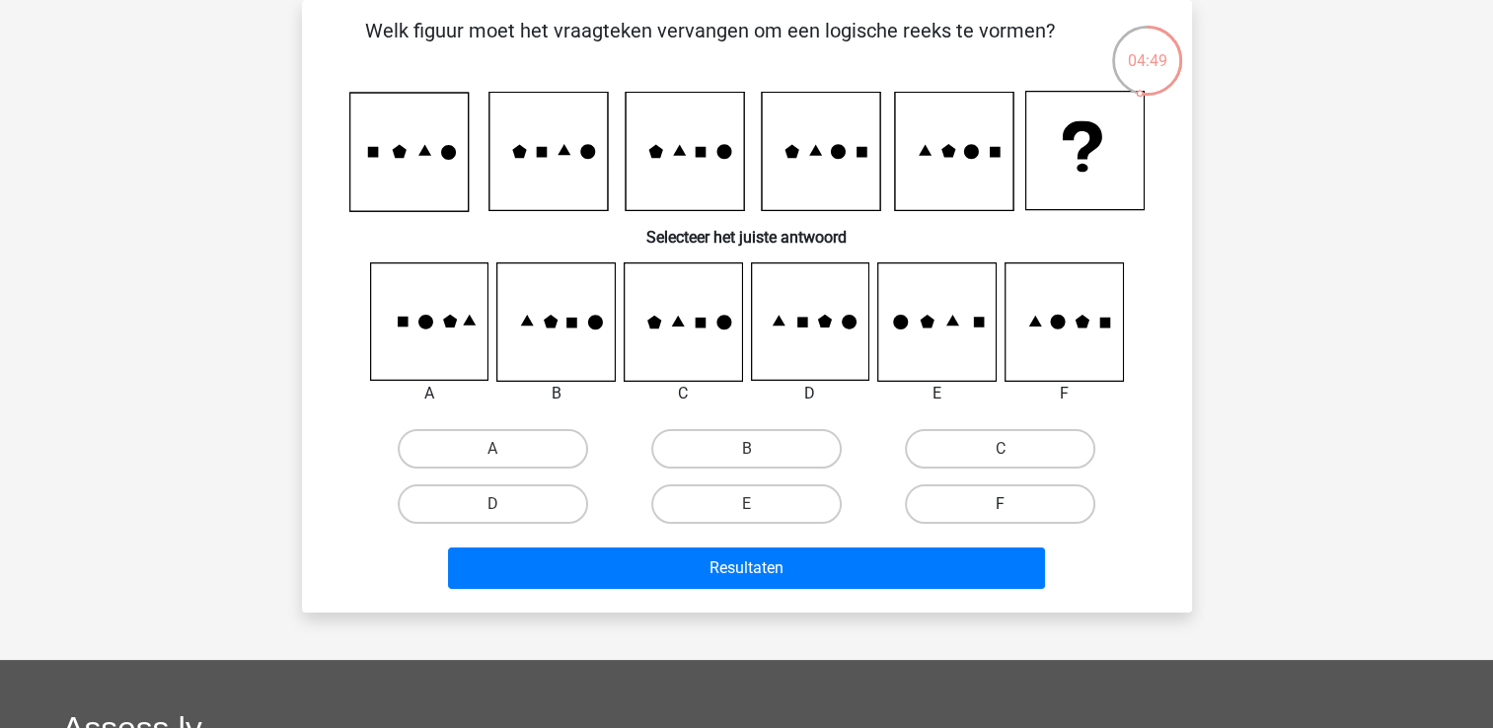
click at [986, 487] on label "F" at bounding box center [1000, 503] width 190 height 39
click at [1000, 504] on input "F" at bounding box center [1006, 510] width 13 height 13
radio input "true"
click at [967, 543] on div "Resultaten" at bounding box center [746, 564] width 827 height 65
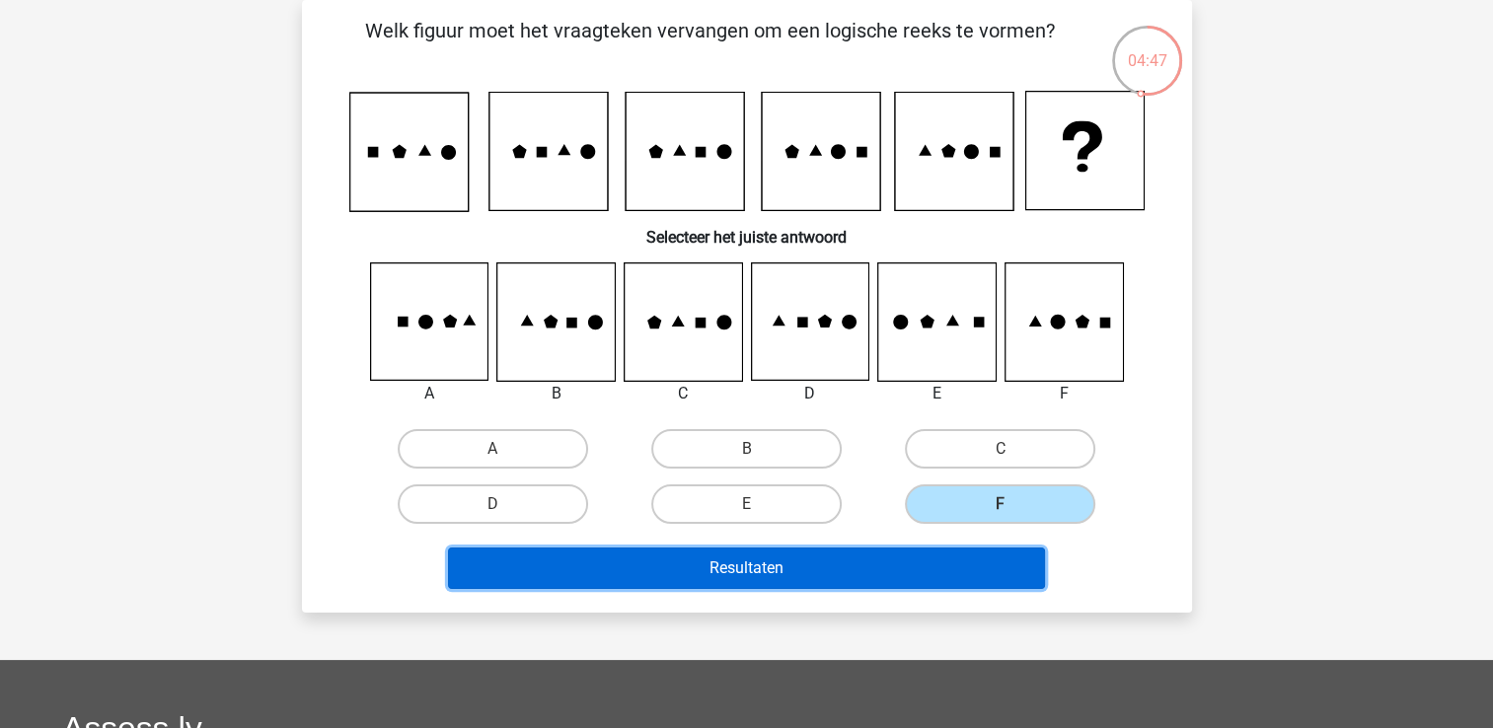
click at [962, 555] on button "Resultaten" at bounding box center [746, 567] width 597 height 41
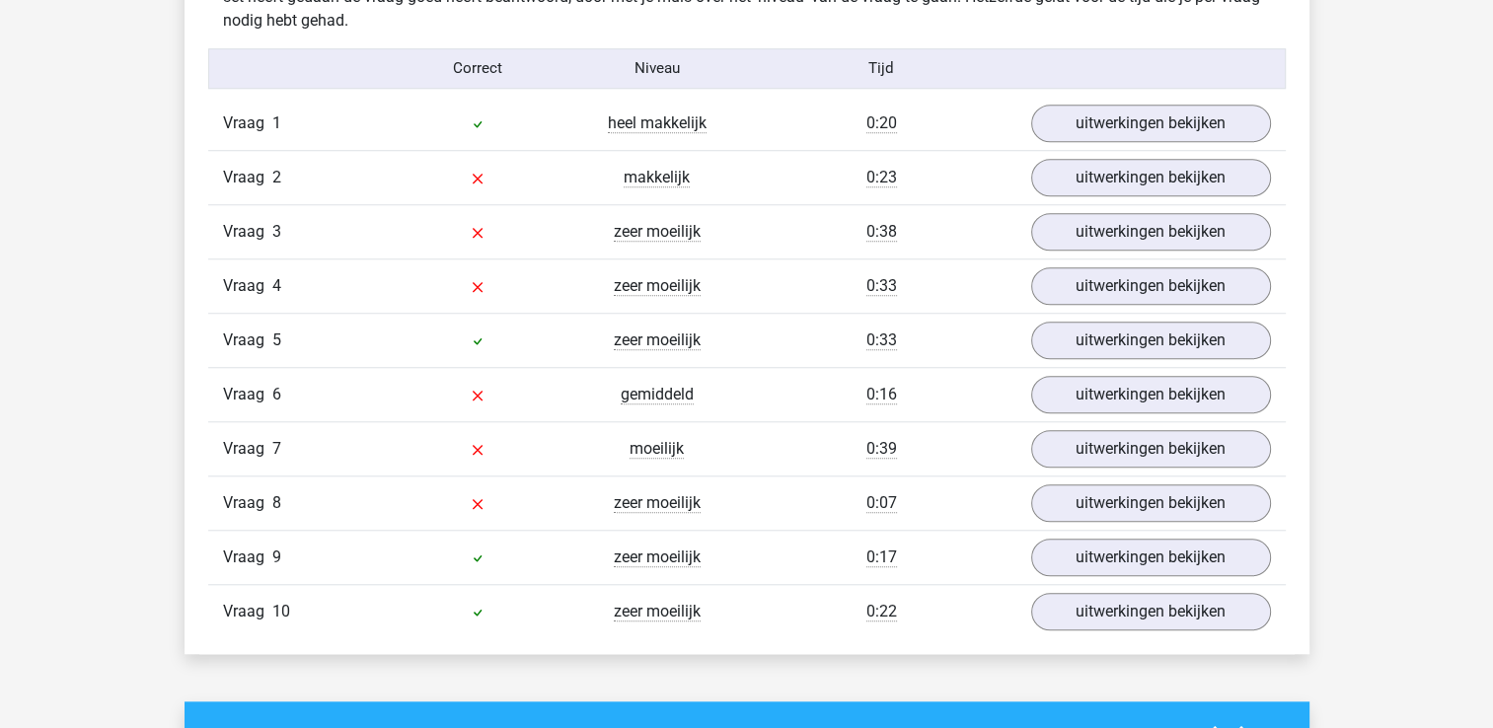
scroll to position [1610, 0]
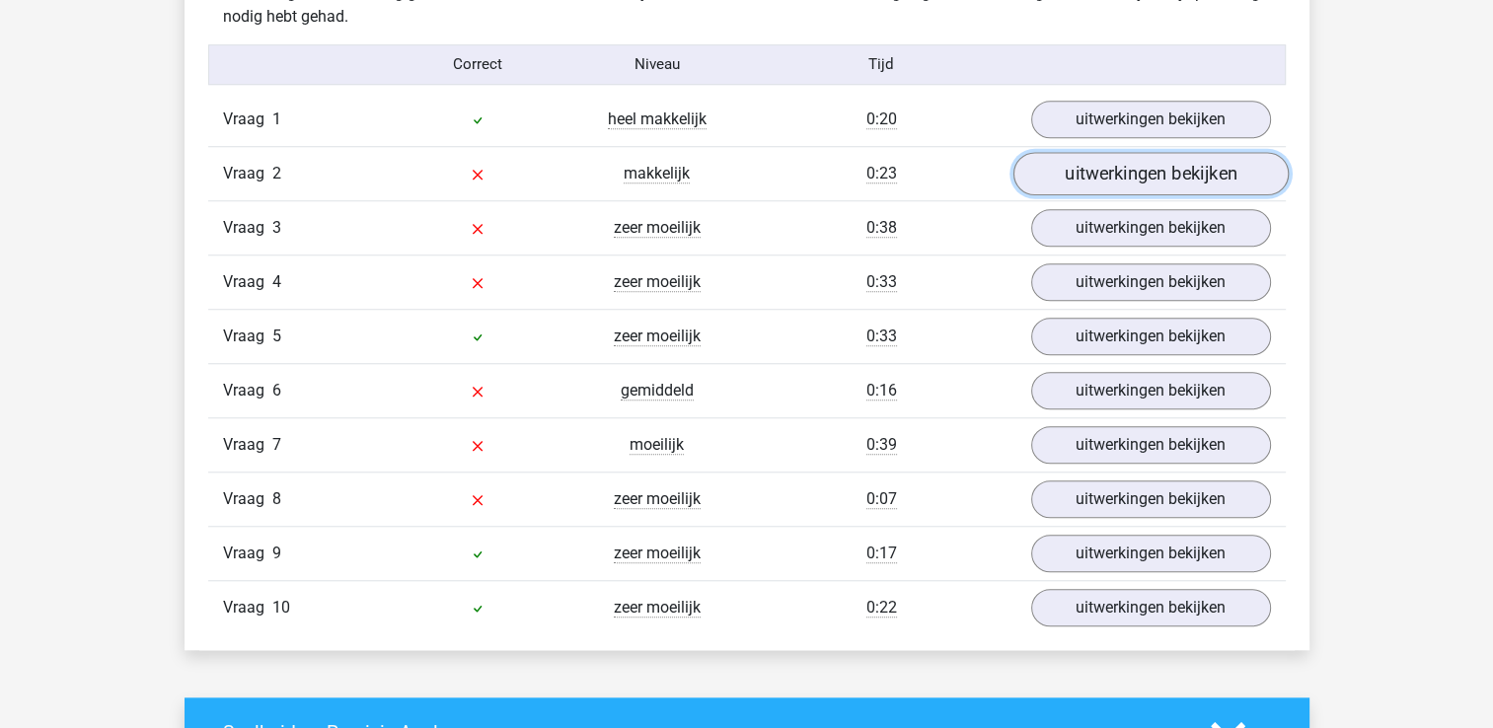
click at [1127, 166] on link "uitwerkingen bekijken" at bounding box center [1149, 173] width 275 height 43
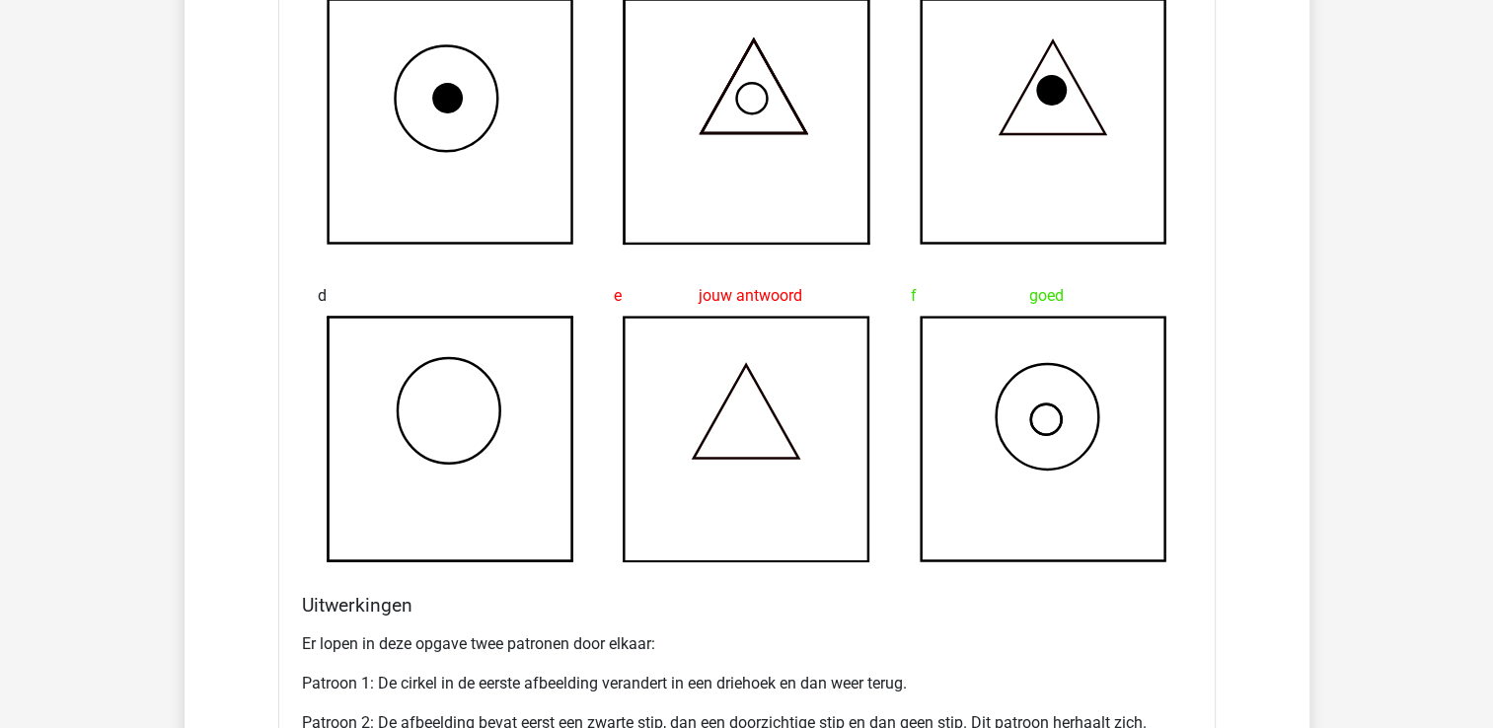
scroll to position [2140, 0]
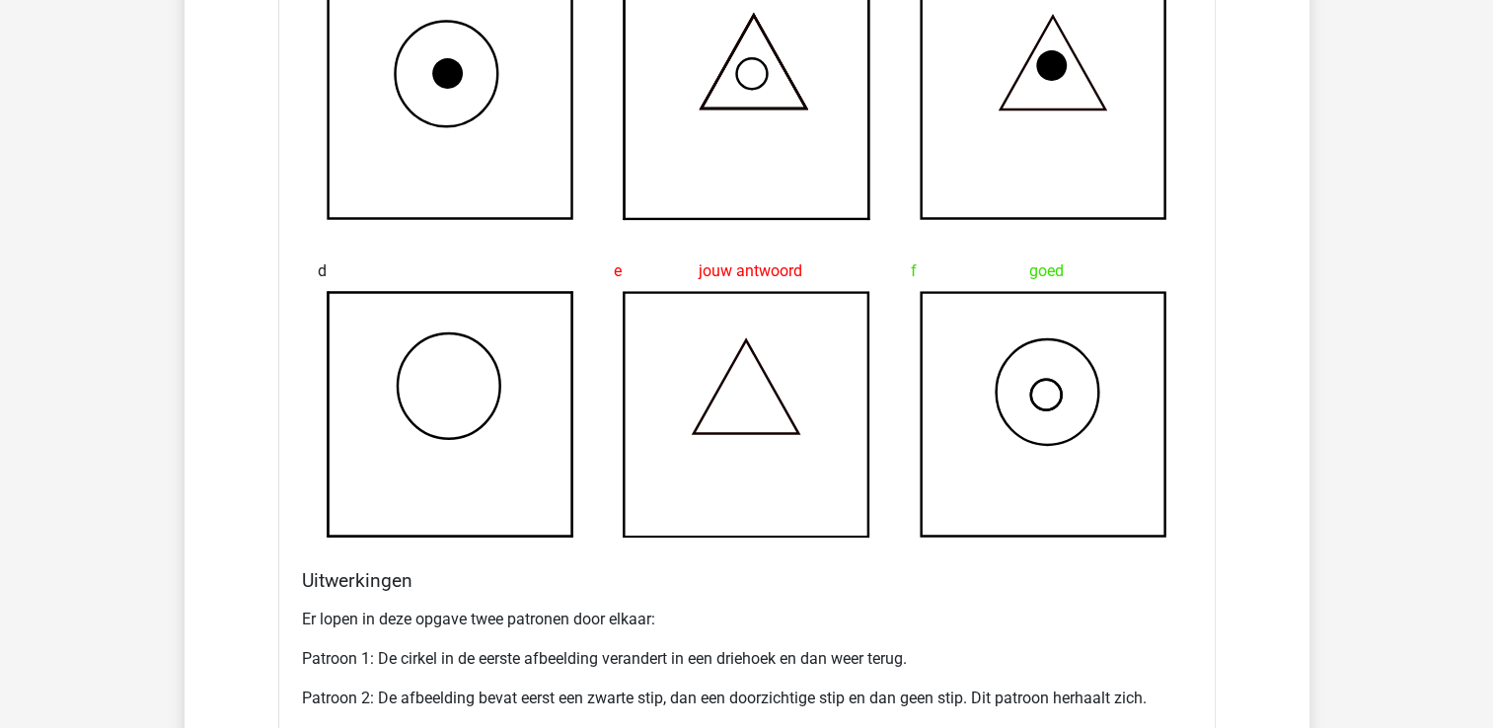
click at [1119, 401] on icon at bounding box center [1042, 414] width 245 height 245
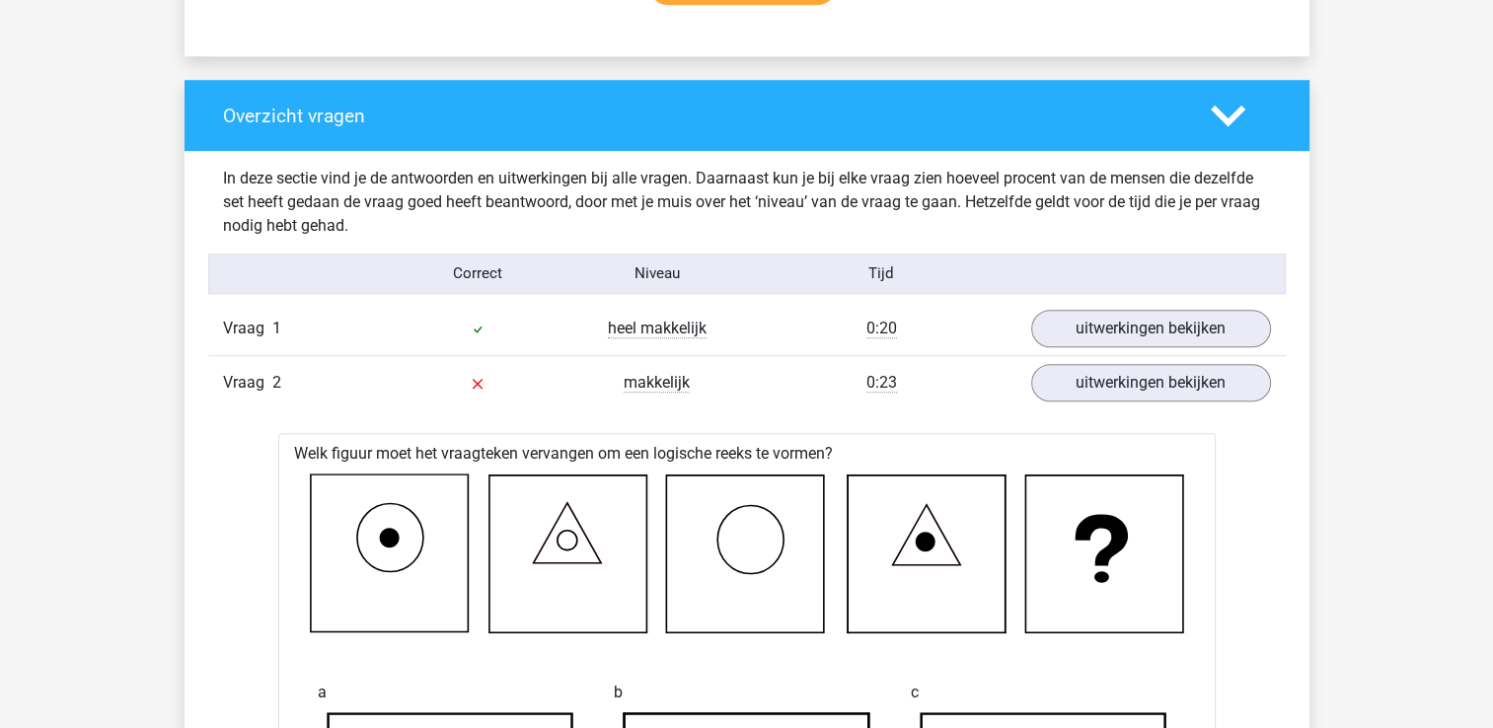
scroll to position [1394, 0]
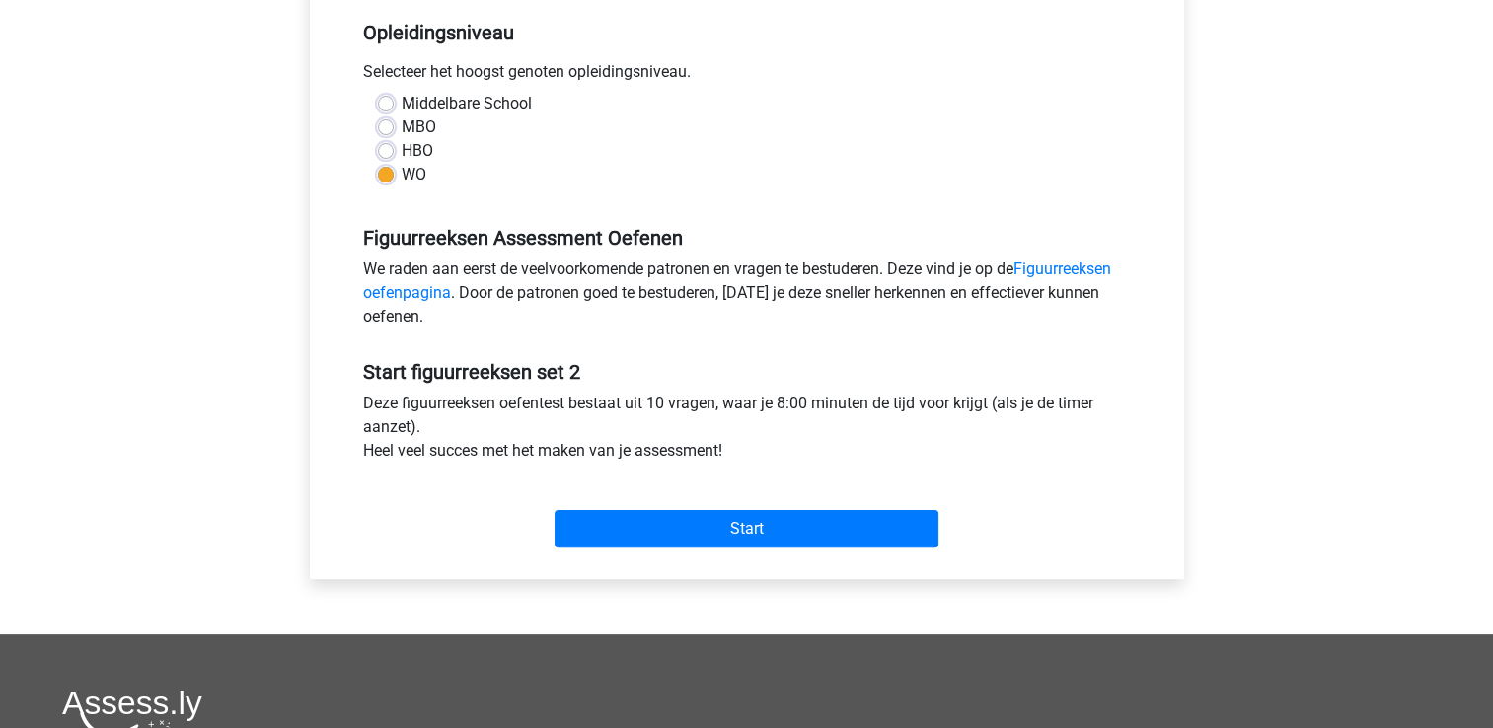
scroll to position [452, 0]
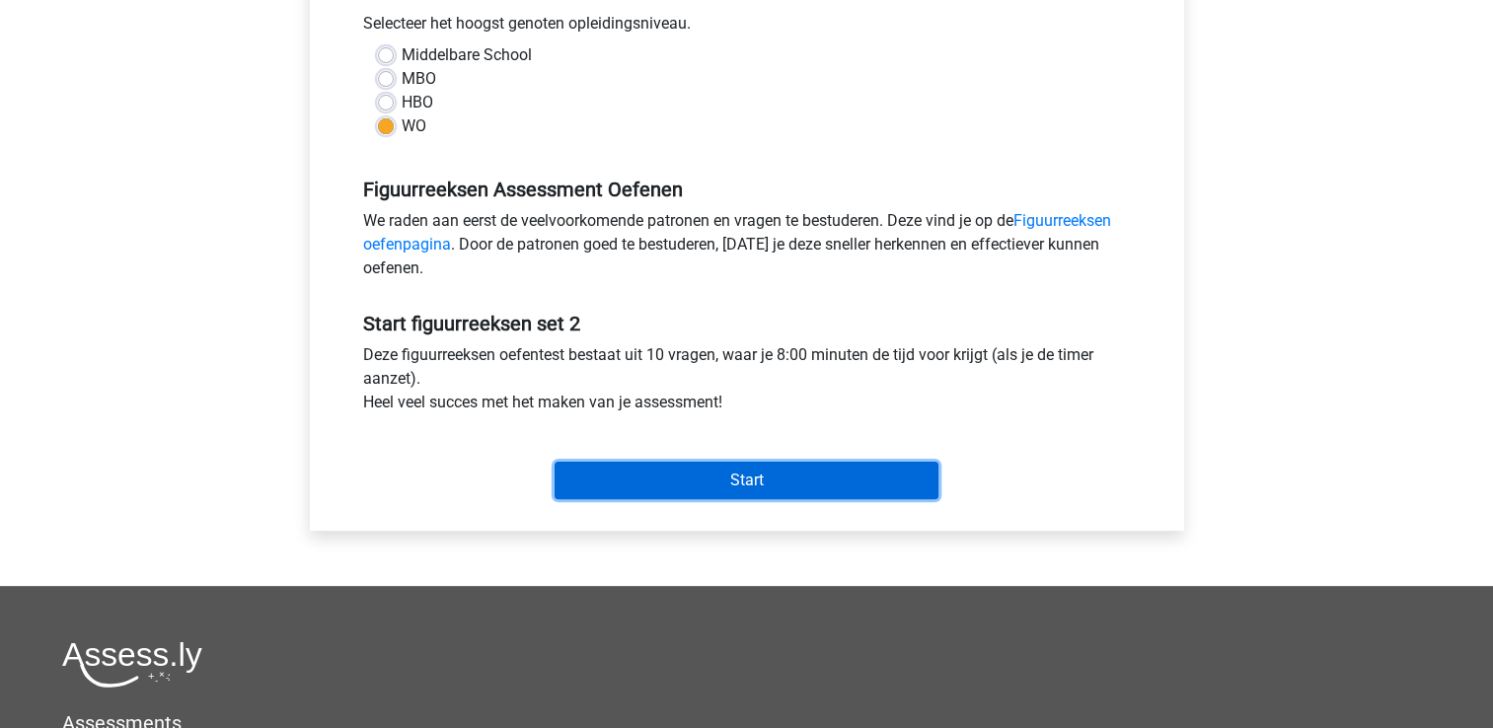
click at [805, 479] on input "Start" at bounding box center [746, 480] width 384 height 37
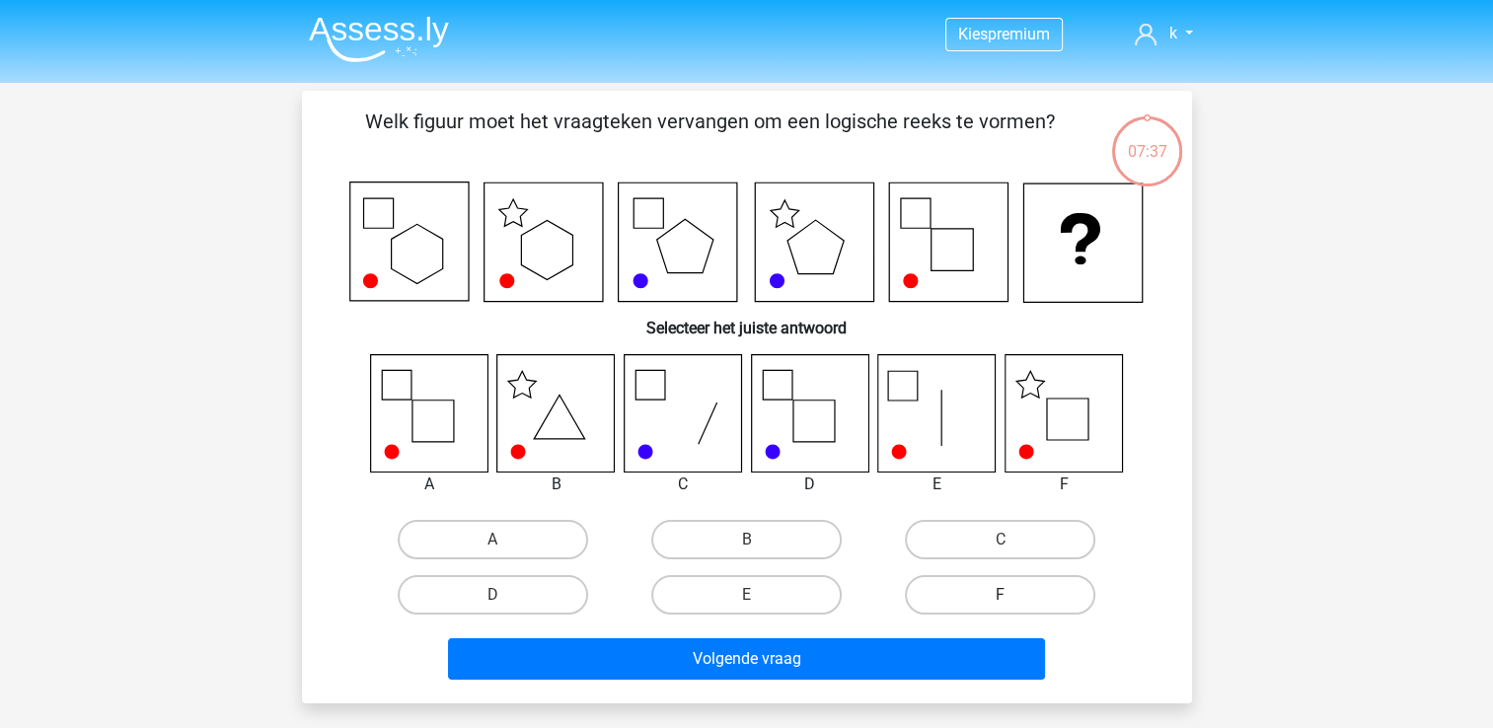
click at [1002, 590] on label "F" at bounding box center [1000, 594] width 190 height 39
click at [1002, 595] on input "F" at bounding box center [1006, 601] width 13 height 13
radio input "true"
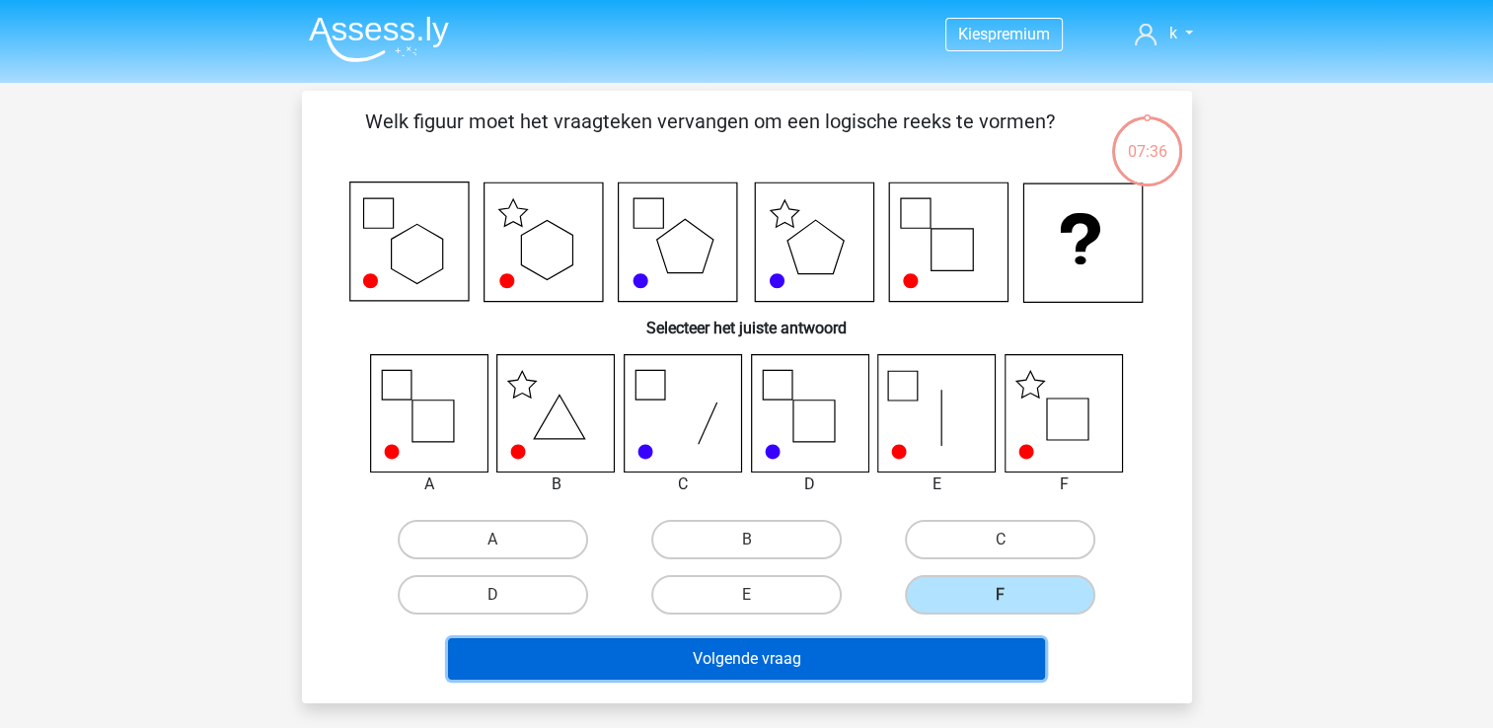
click at [939, 649] on button "Volgende vraag" at bounding box center [746, 658] width 597 height 41
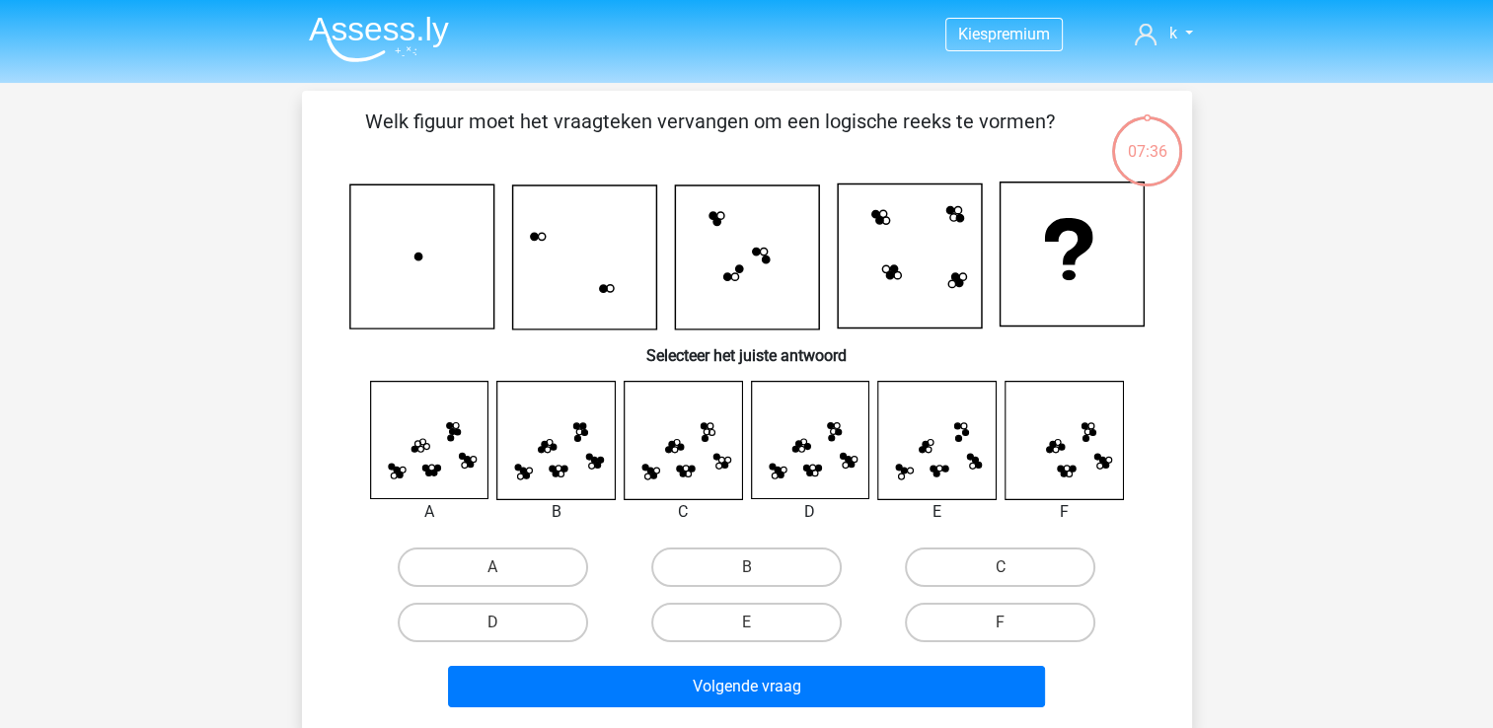
scroll to position [91, 0]
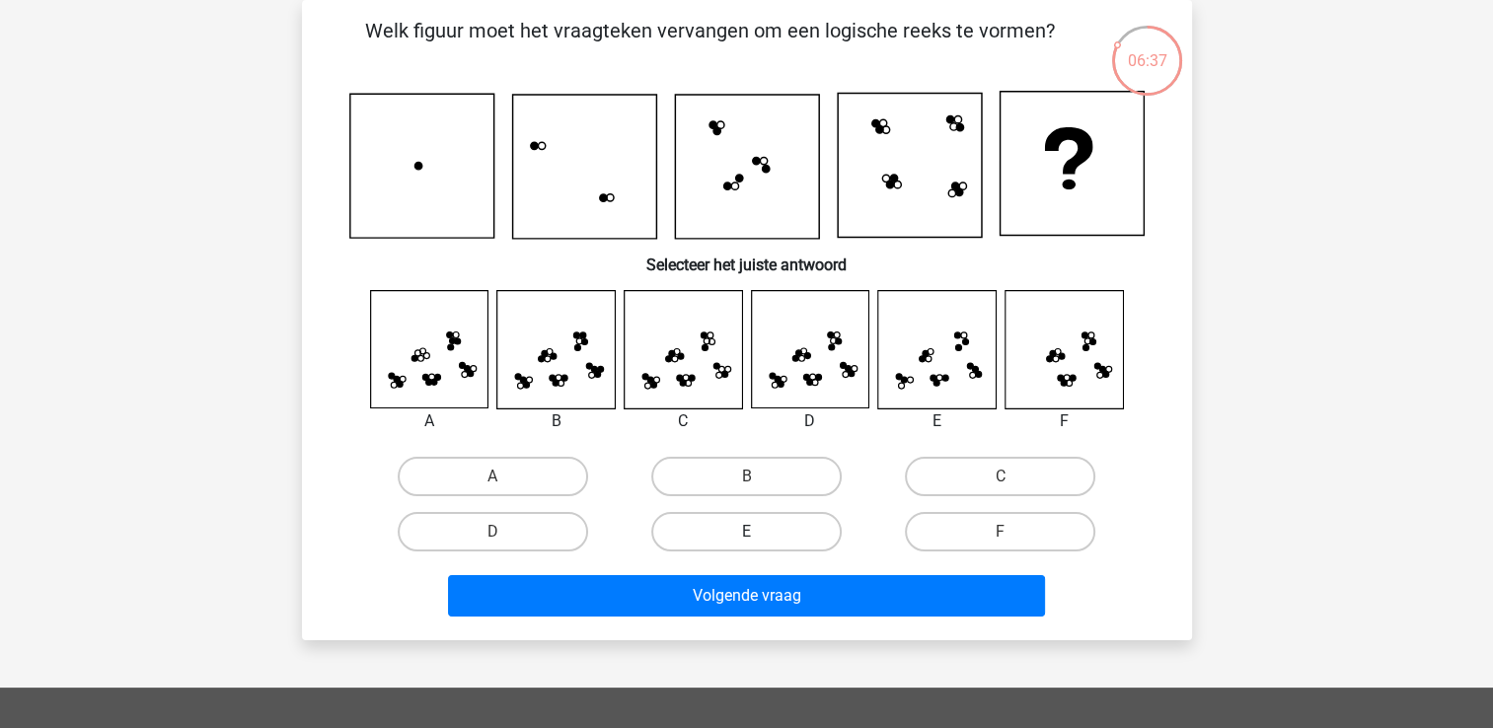
click at [706, 524] on label "E" at bounding box center [746, 531] width 190 height 39
click at [746, 532] on input "E" at bounding box center [752, 538] width 13 height 13
radio input "true"
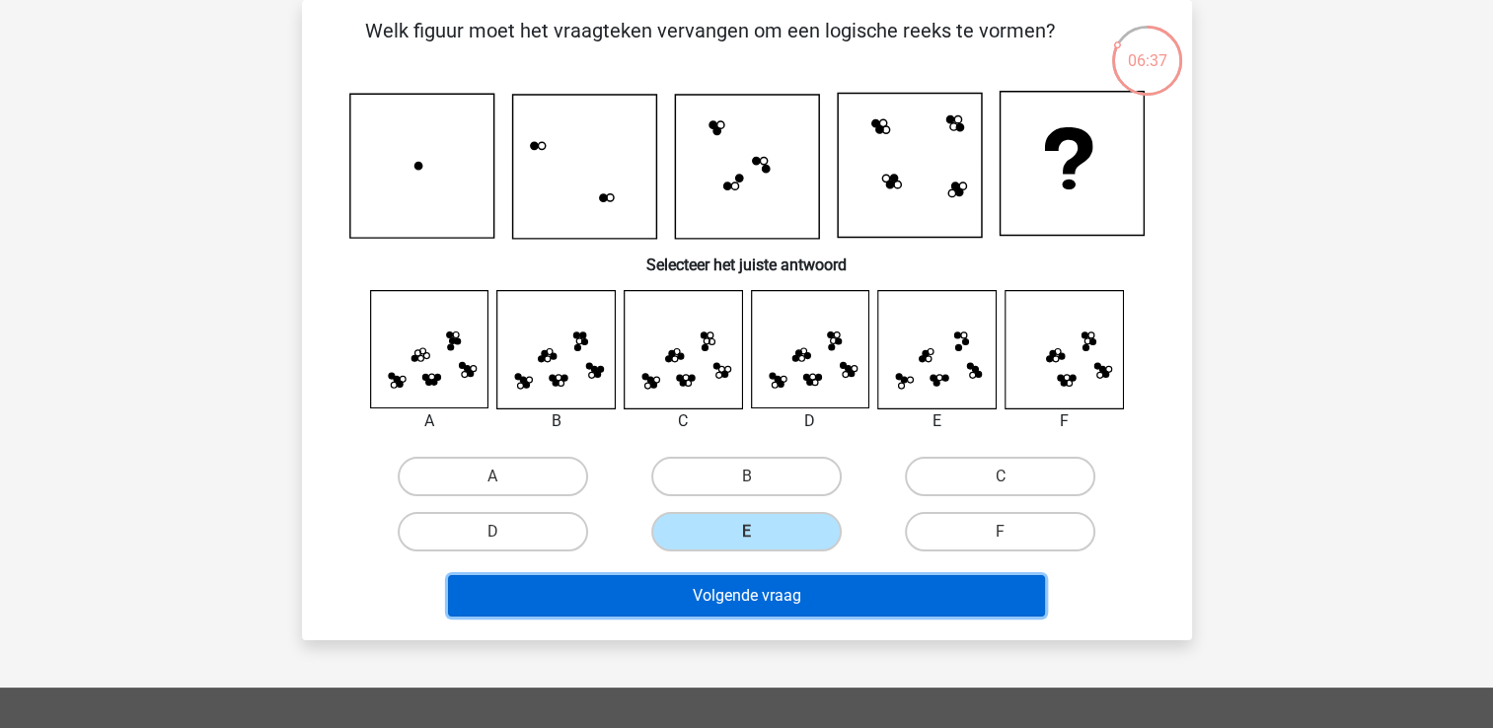
click at [721, 614] on button "Volgende vraag" at bounding box center [746, 595] width 597 height 41
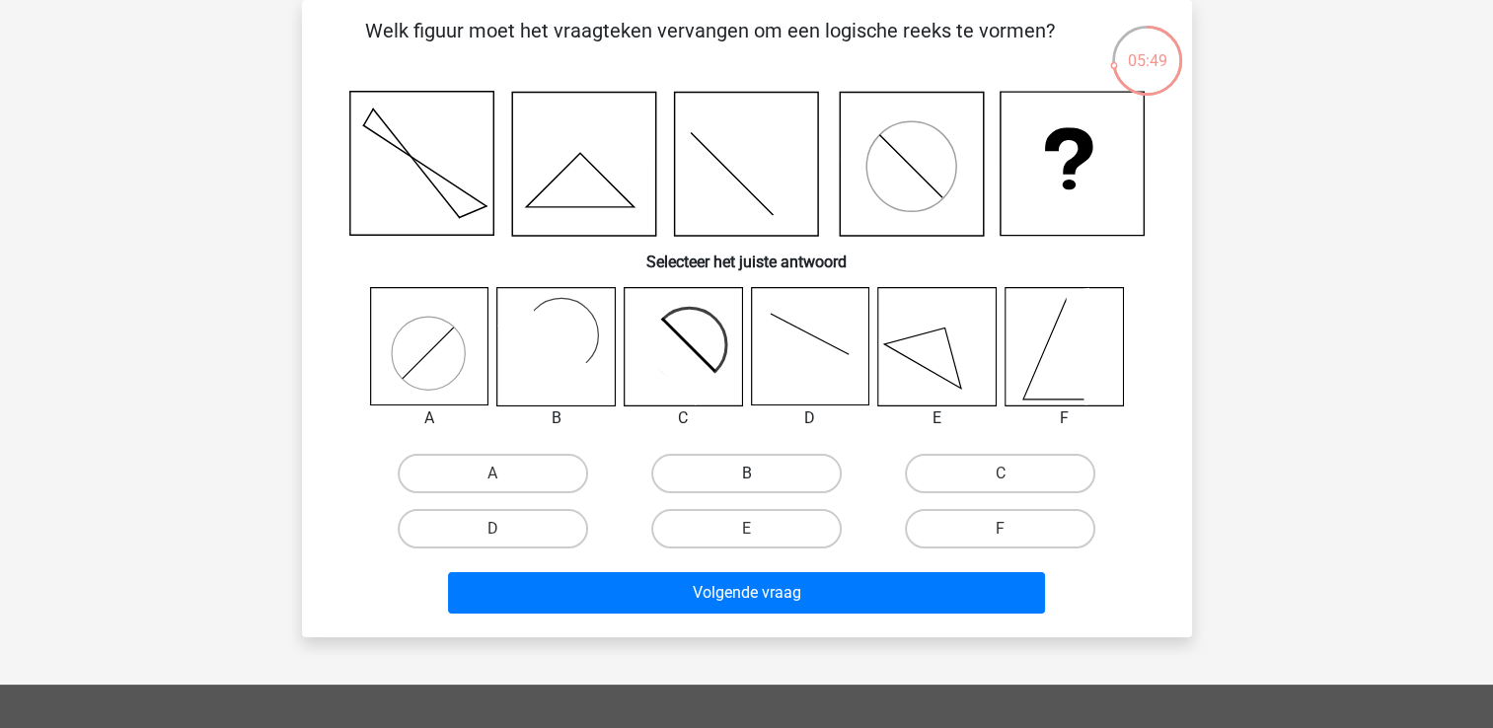
click at [726, 484] on label "B" at bounding box center [746, 473] width 190 height 39
click at [746, 484] on input "B" at bounding box center [752, 479] width 13 height 13
radio input "true"
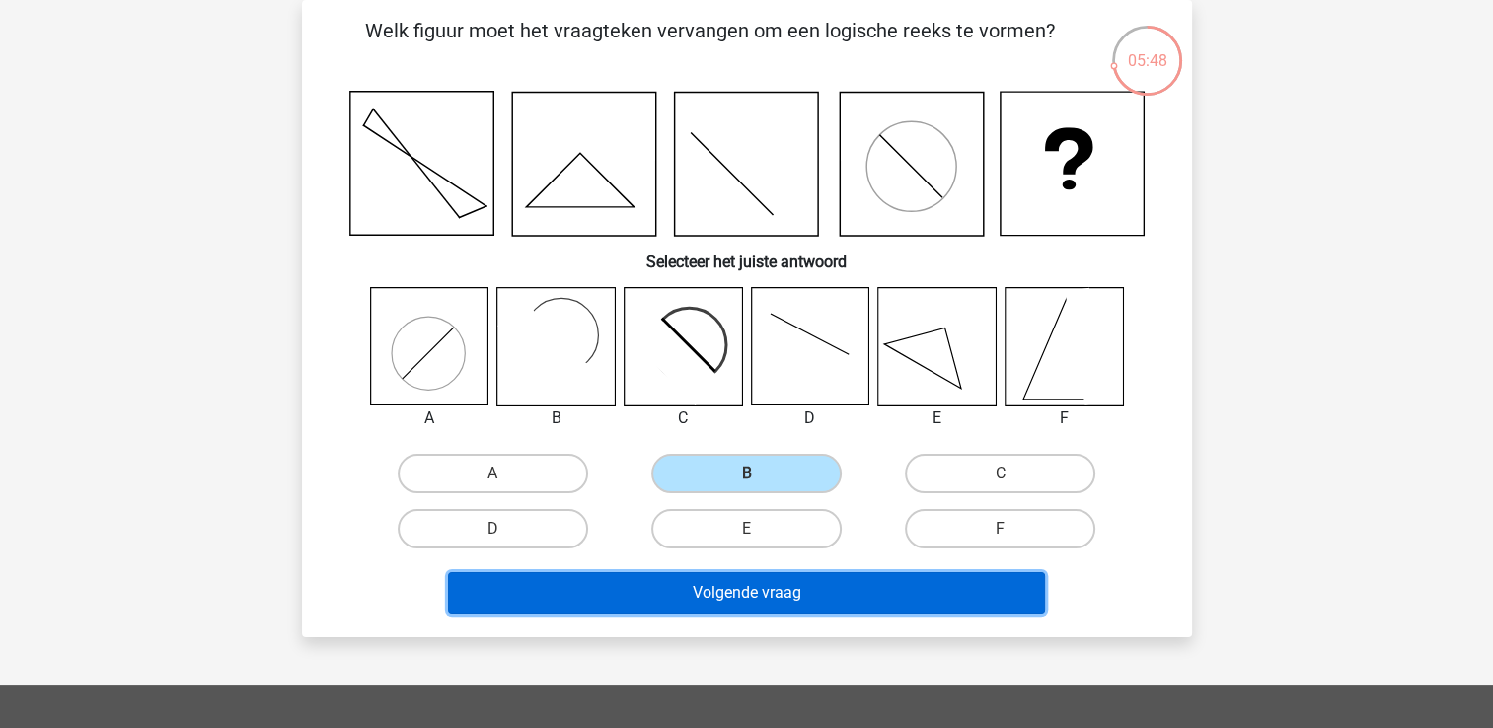
click at [738, 591] on button "Volgende vraag" at bounding box center [746, 592] width 597 height 41
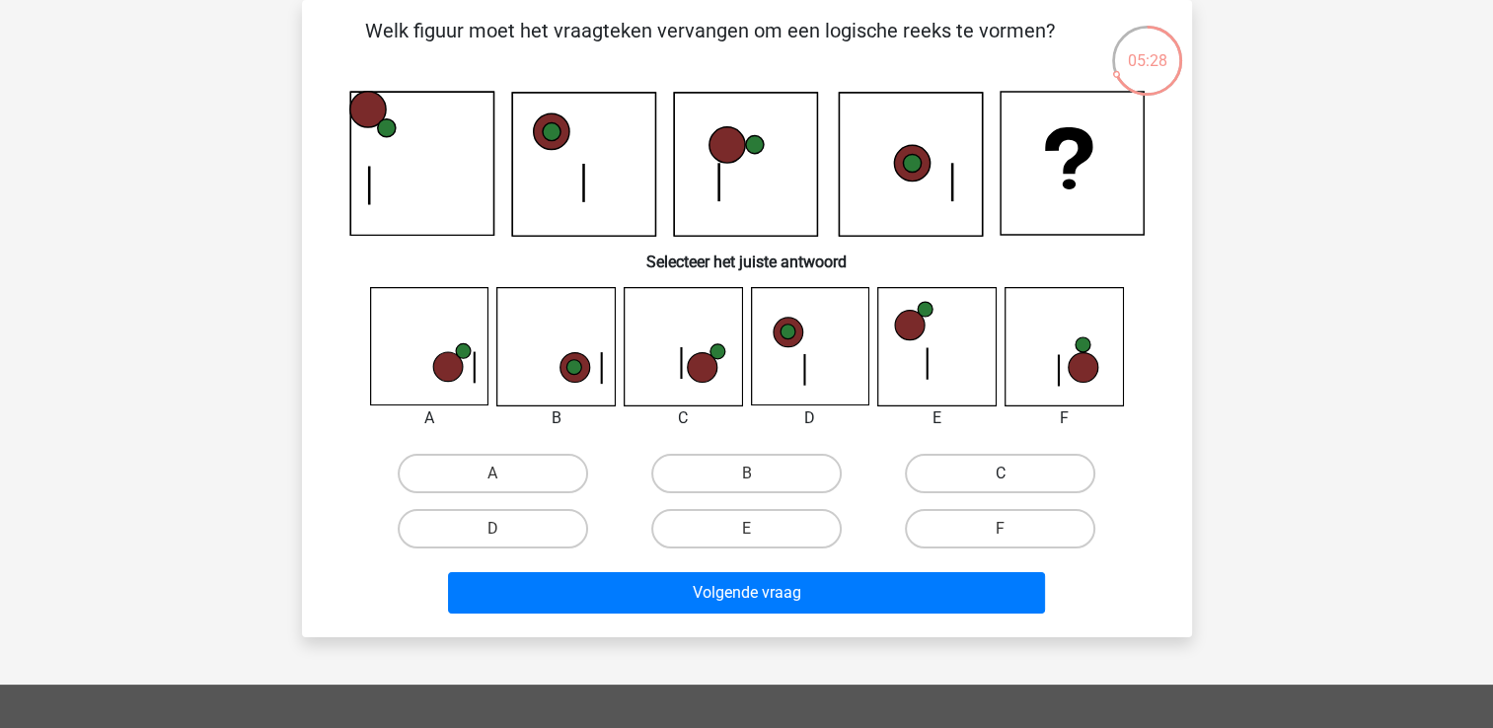
click at [947, 474] on label "C" at bounding box center [1000, 473] width 190 height 39
click at [1000, 474] on input "C" at bounding box center [1006, 479] width 13 height 13
radio input "true"
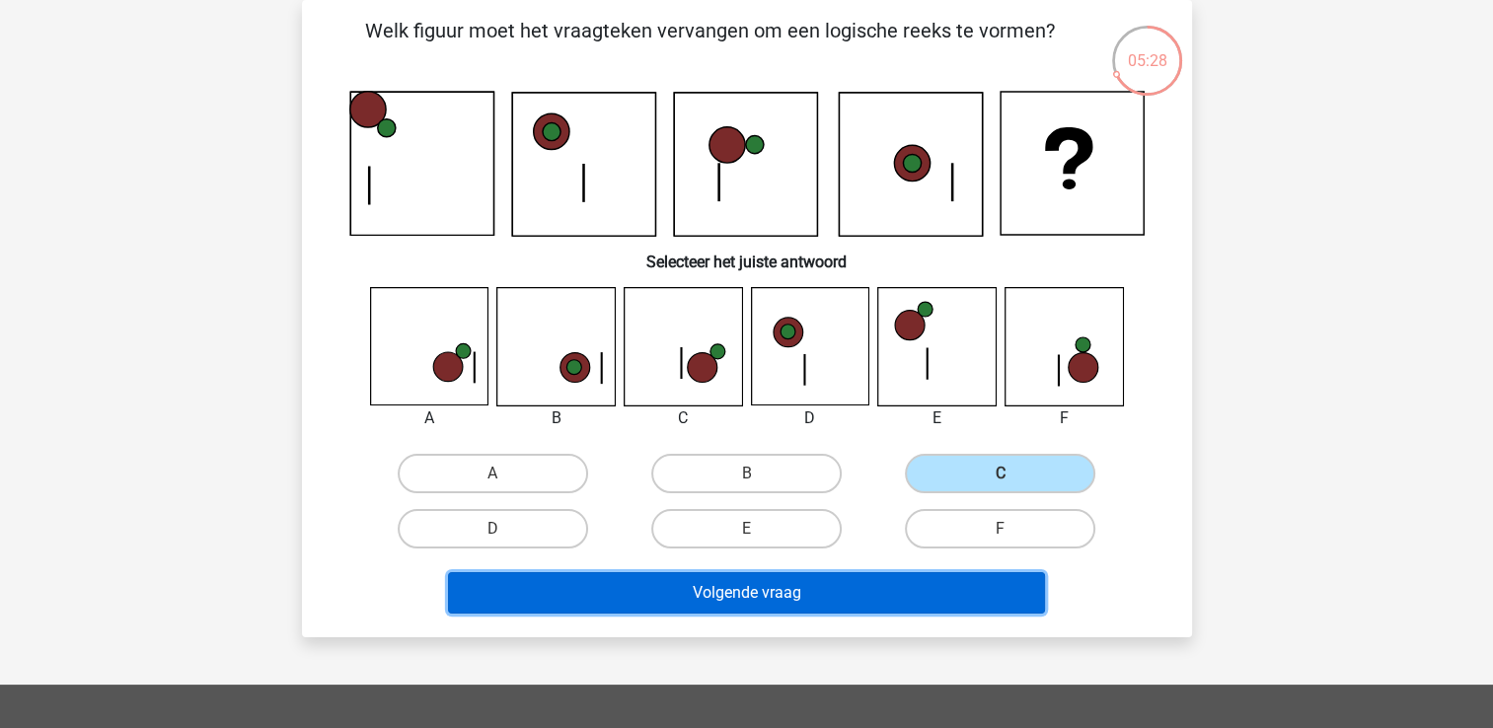
click at [894, 588] on button "Volgende vraag" at bounding box center [746, 592] width 597 height 41
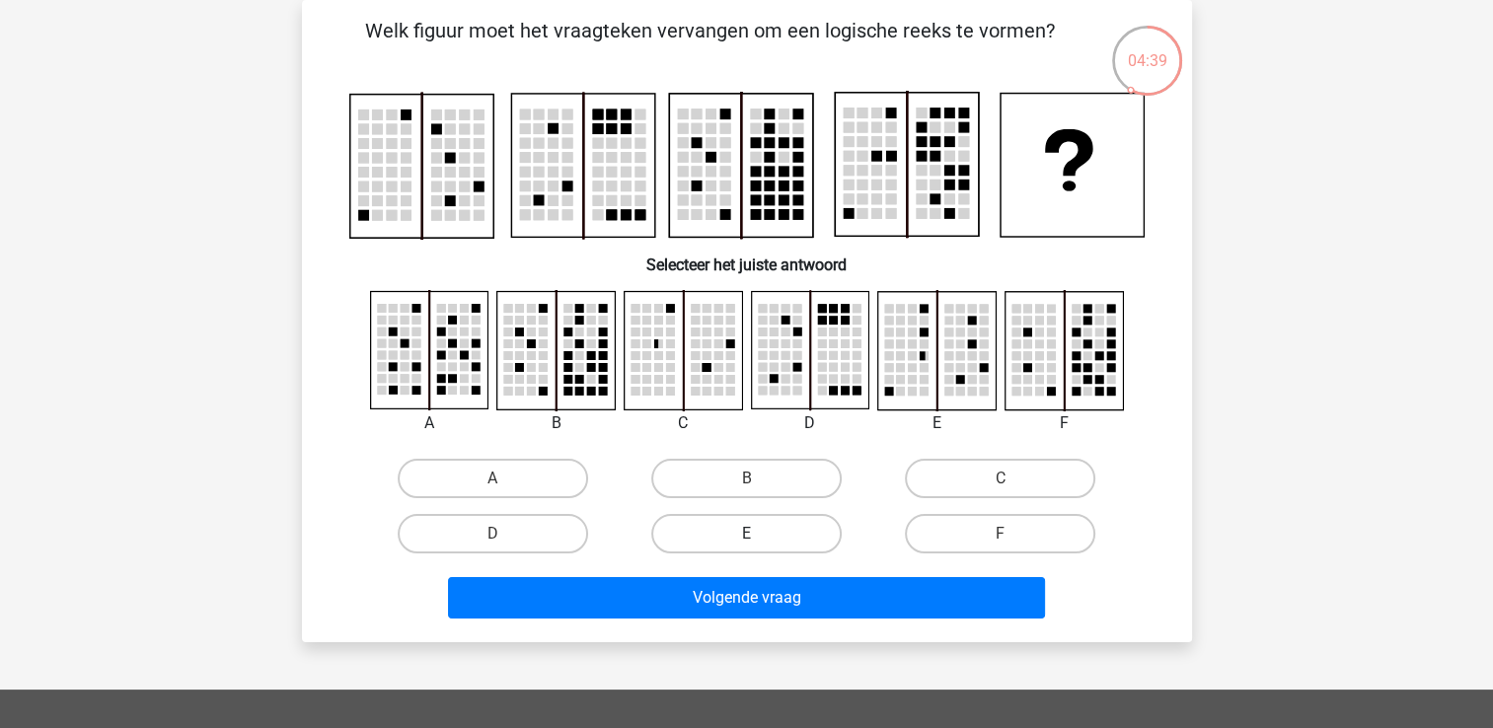
click at [711, 523] on label "E" at bounding box center [746, 533] width 190 height 39
click at [746, 534] on input "E" at bounding box center [752, 540] width 13 height 13
radio input "true"
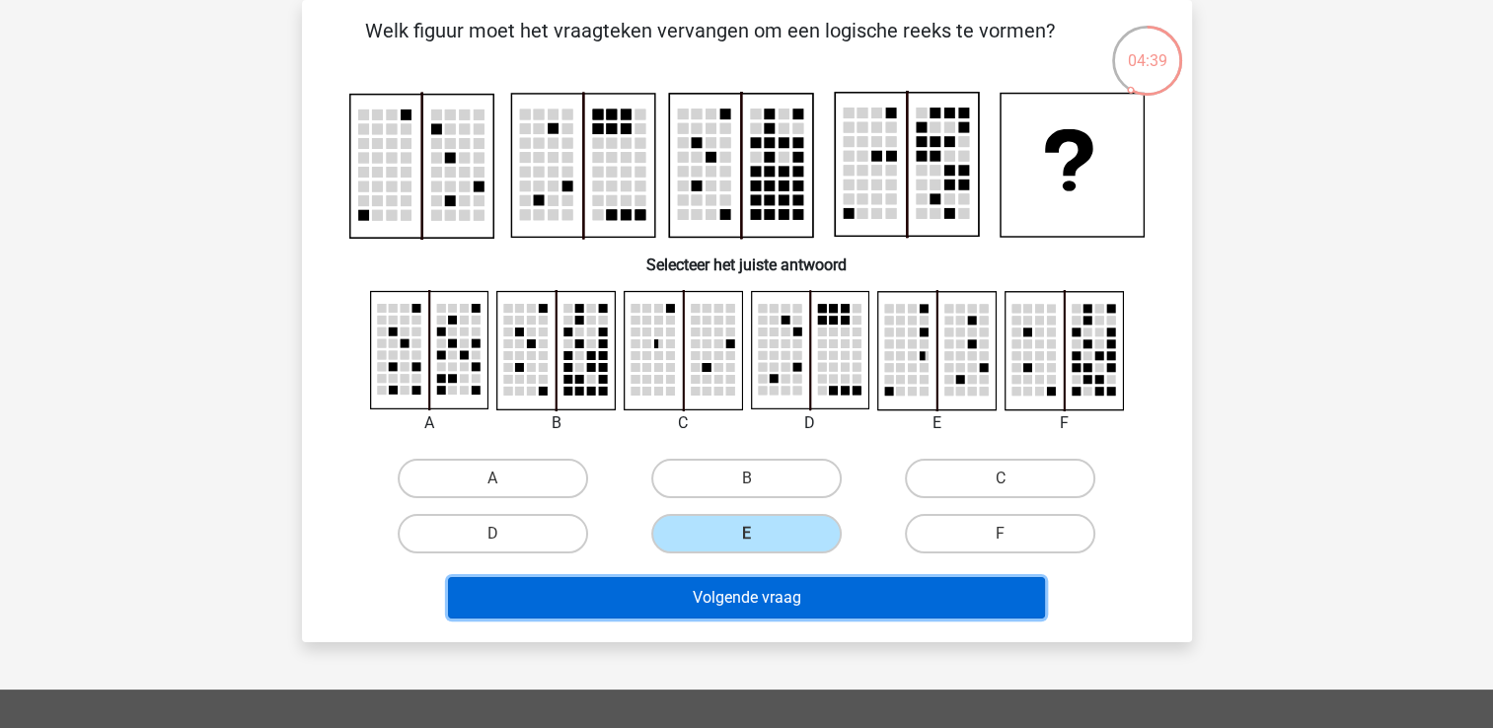
click at [709, 582] on button "Volgende vraag" at bounding box center [746, 597] width 597 height 41
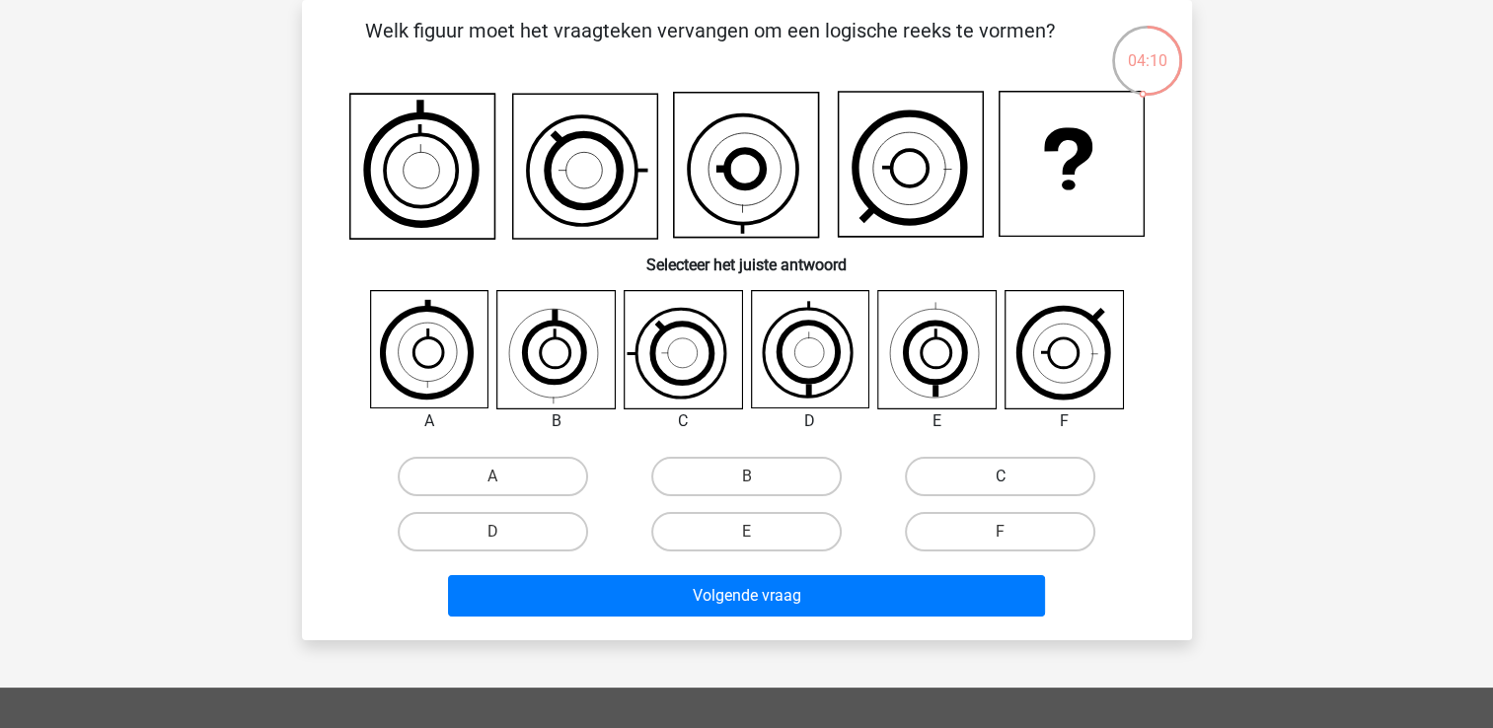
click at [991, 470] on label "C" at bounding box center [1000, 476] width 190 height 39
click at [1000, 476] on input "C" at bounding box center [1006, 482] width 13 height 13
radio input "true"
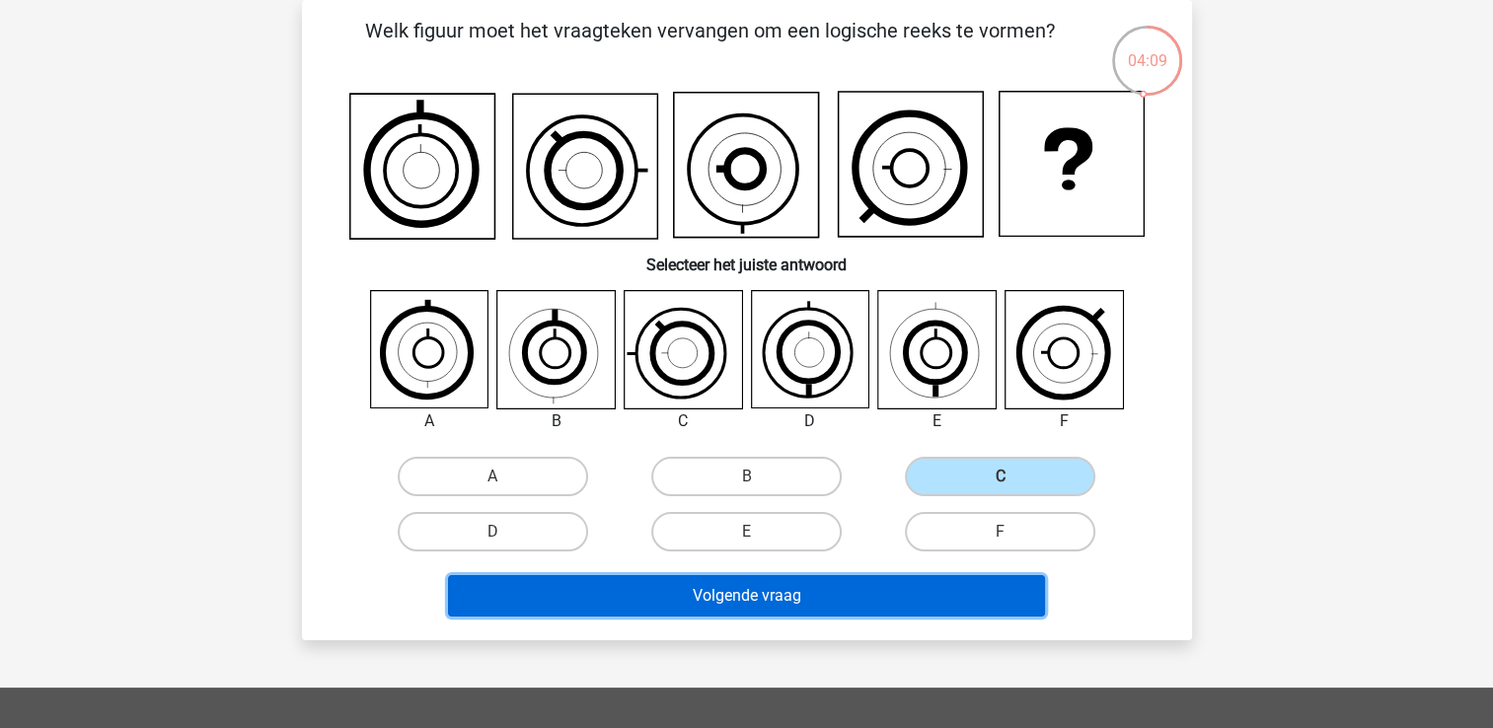
click at [910, 603] on button "Volgende vraag" at bounding box center [746, 595] width 597 height 41
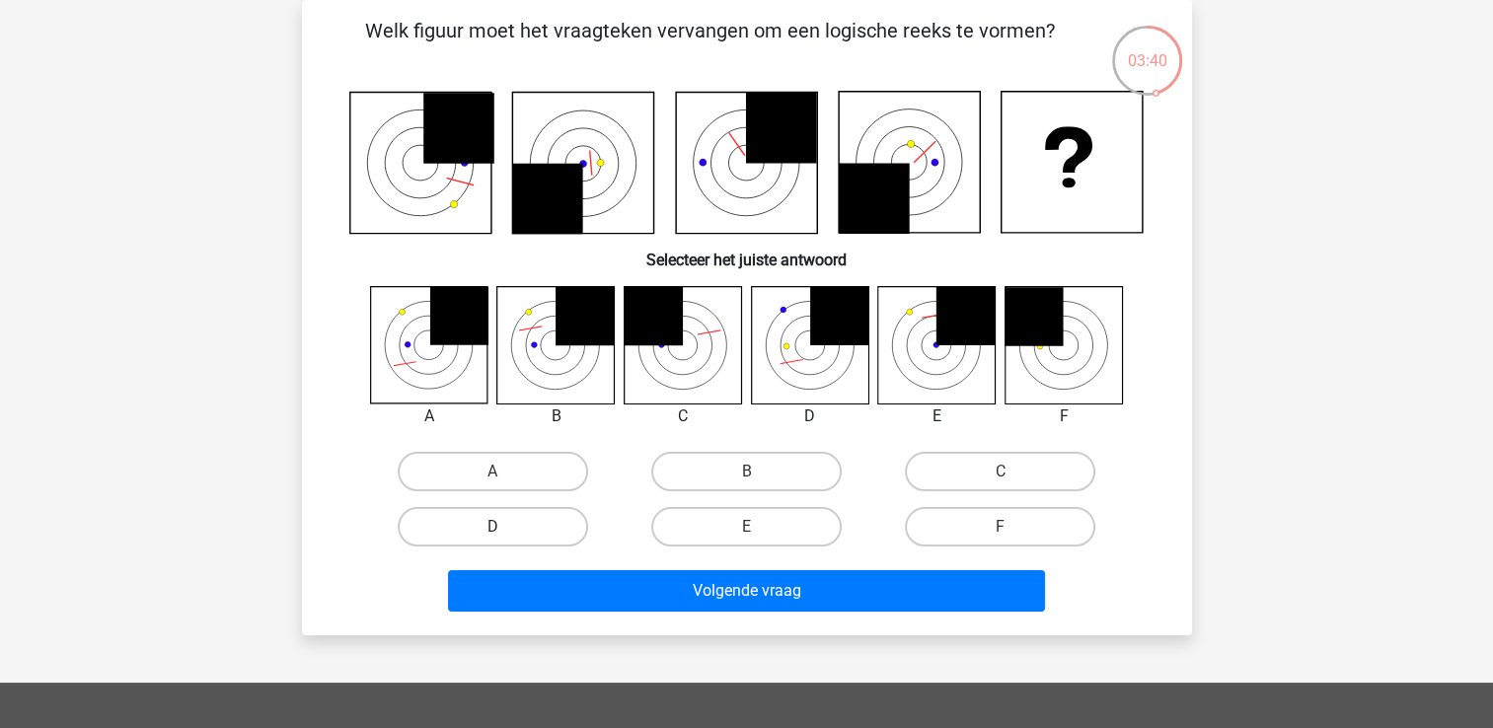
click at [514, 529] on label "D" at bounding box center [493, 526] width 190 height 39
click at [505, 529] on input "D" at bounding box center [498, 533] width 13 height 13
radio input "true"
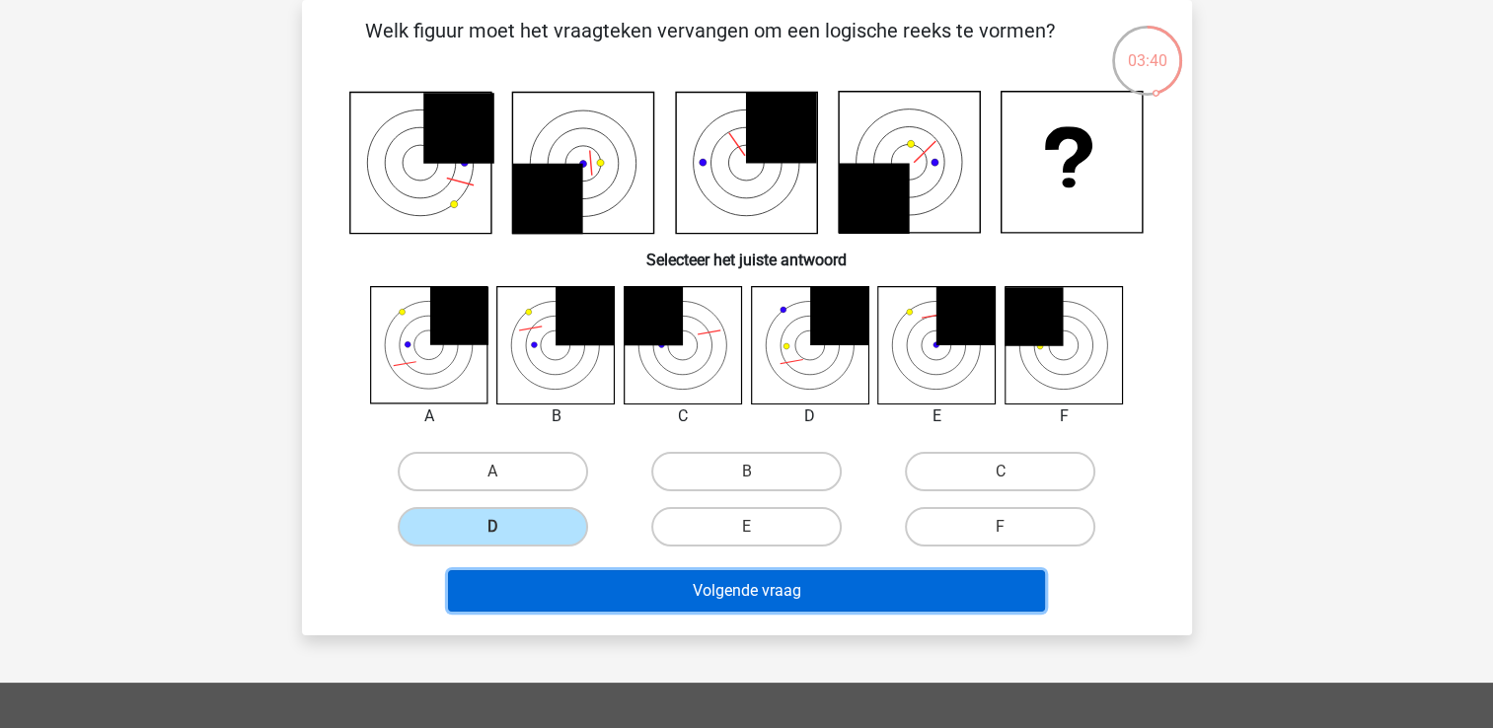
click at [669, 577] on button "Volgende vraag" at bounding box center [746, 590] width 597 height 41
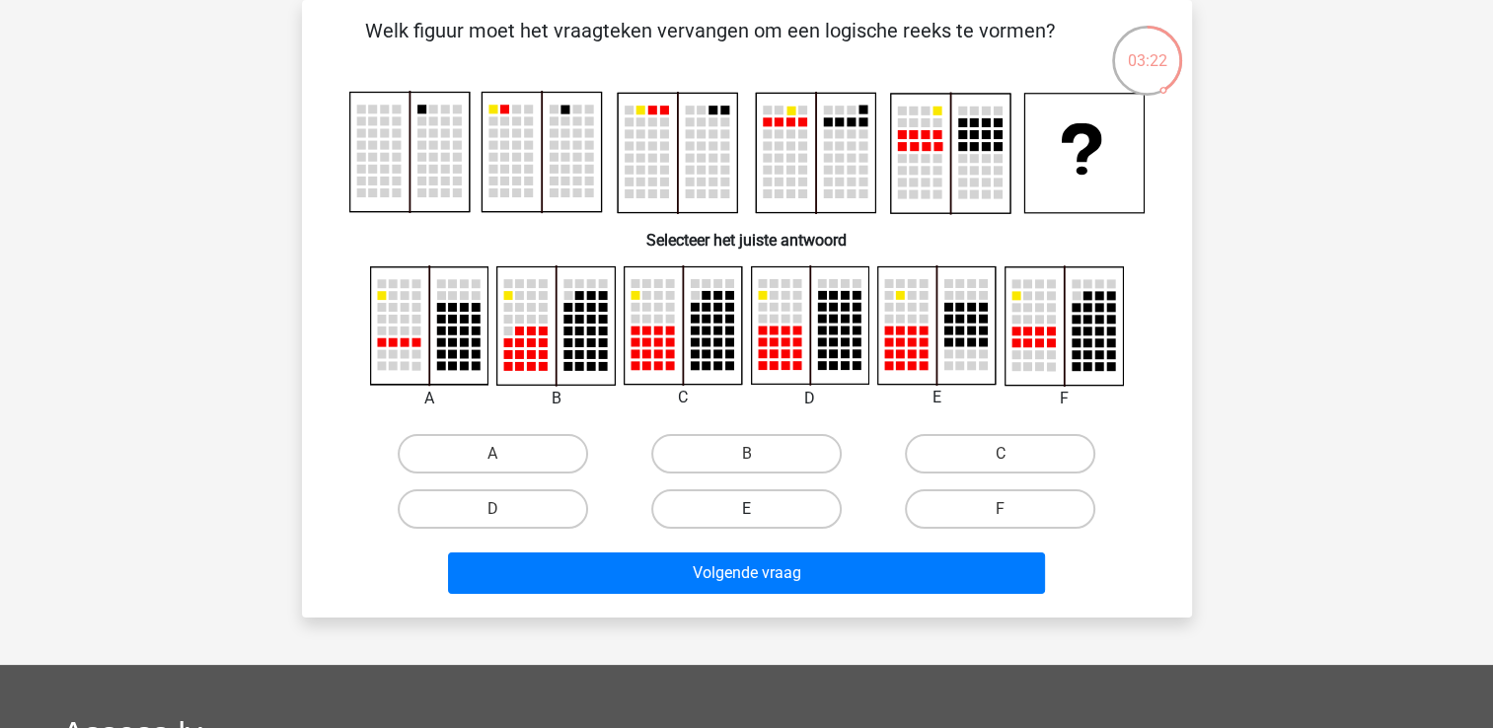
click at [812, 505] on label "E" at bounding box center [746, 508] width 190 height 39
click at [759, 509] on input "E" at bounding box center [752, 515] width 13 height 13
radio input "true"
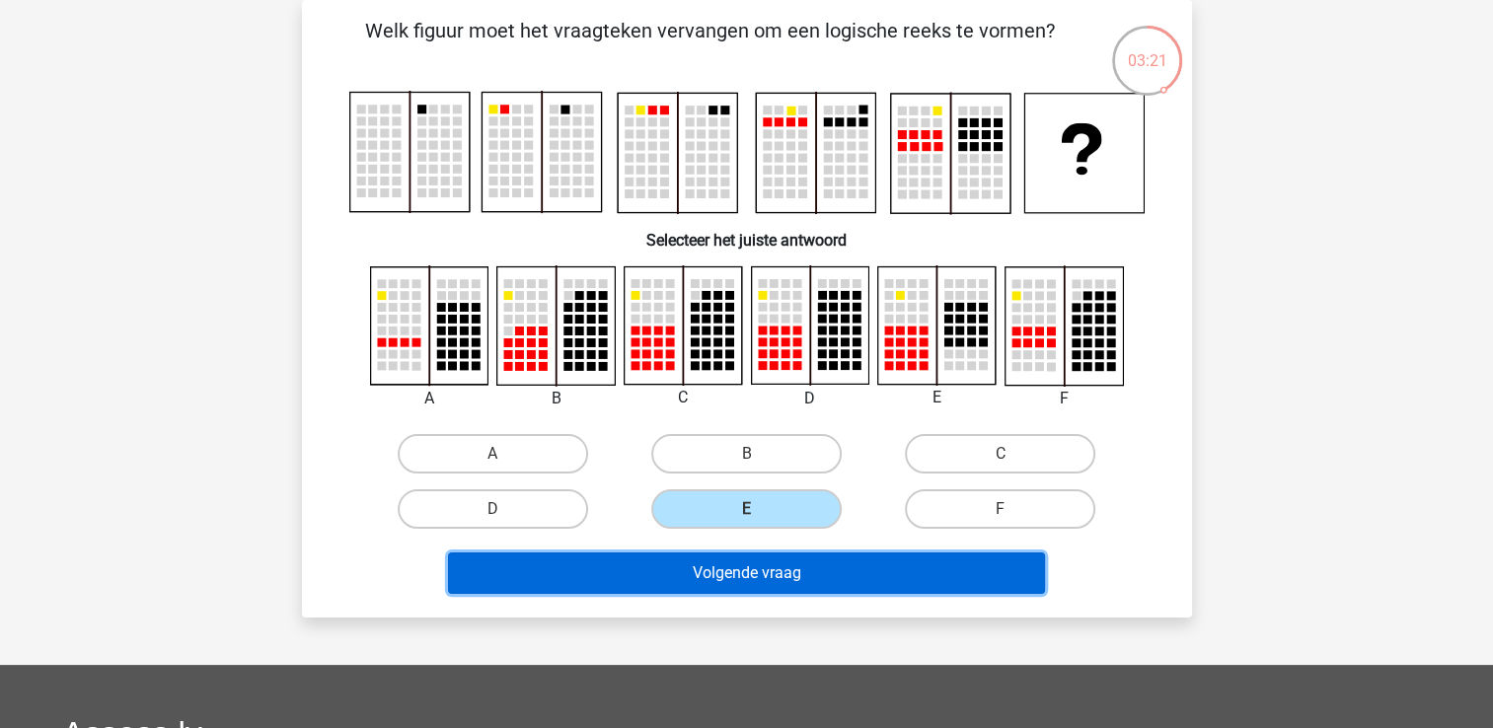
click at [818, 579] on button "Volgende vraag" at bounding box center [746, 572] width 597 height 41
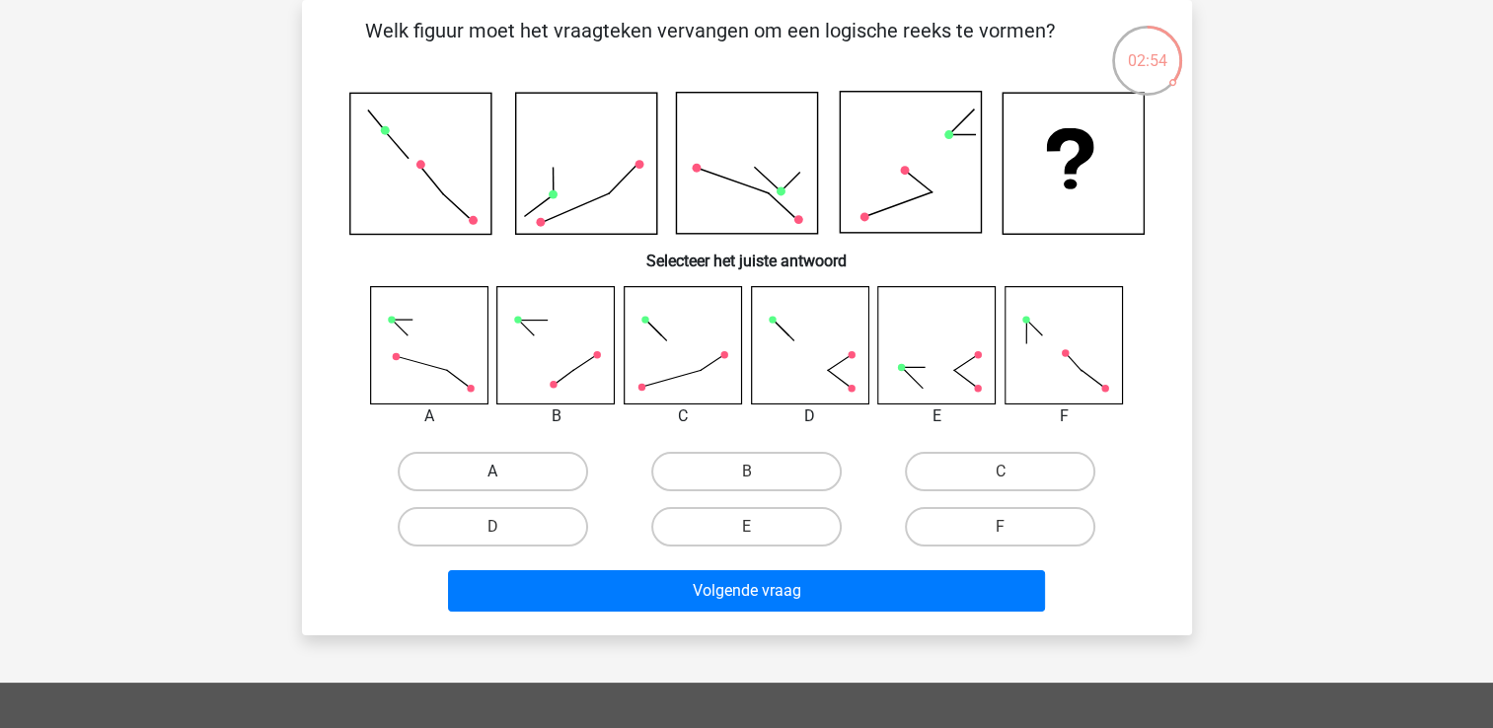
click at [492, 461] on label "A" at bounding box center [493, 471] width 190 height 39
click at [492, 472] on input "A" at bounding box center [498, 478] width 13 height 13
radio input "true"
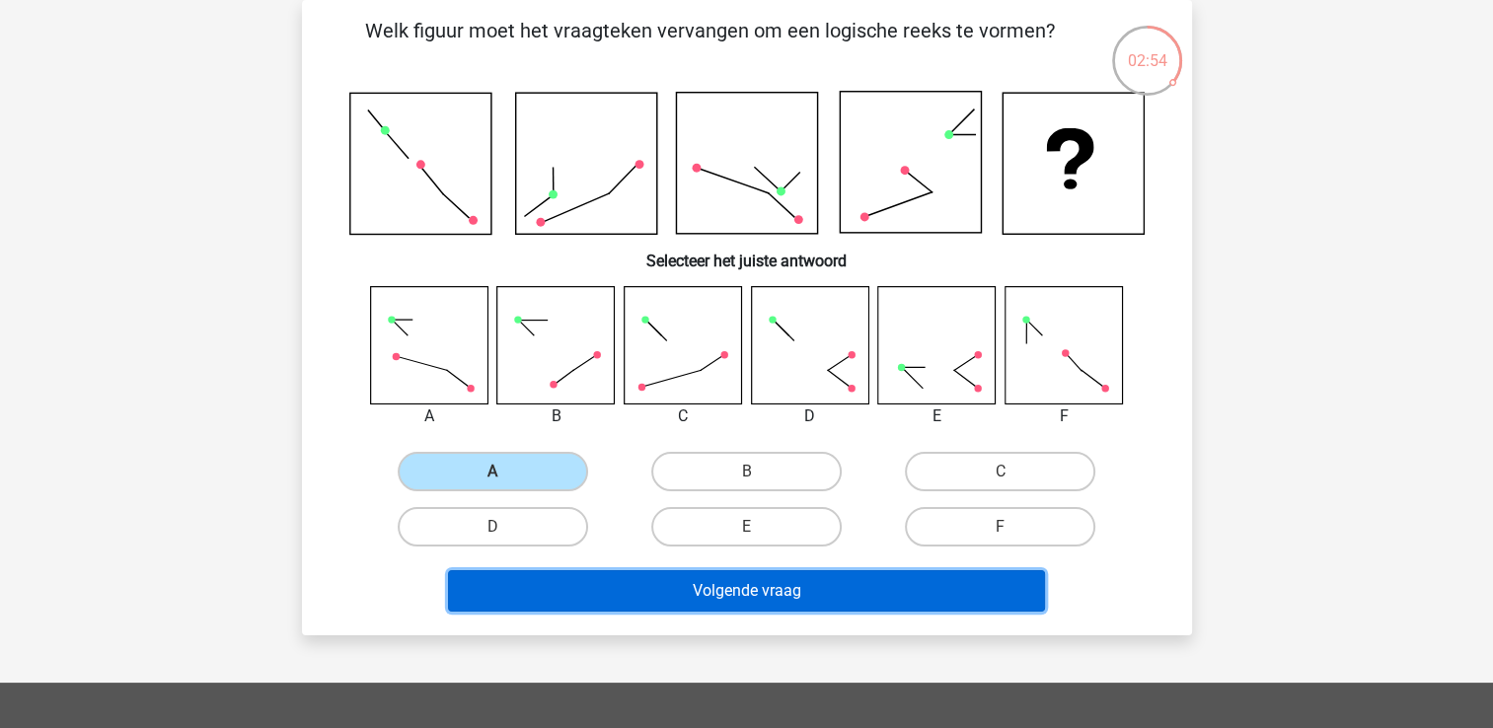
click at [612, 588] on button "Volgende vraag" at bounding box center [746, 590] width 597 height 41
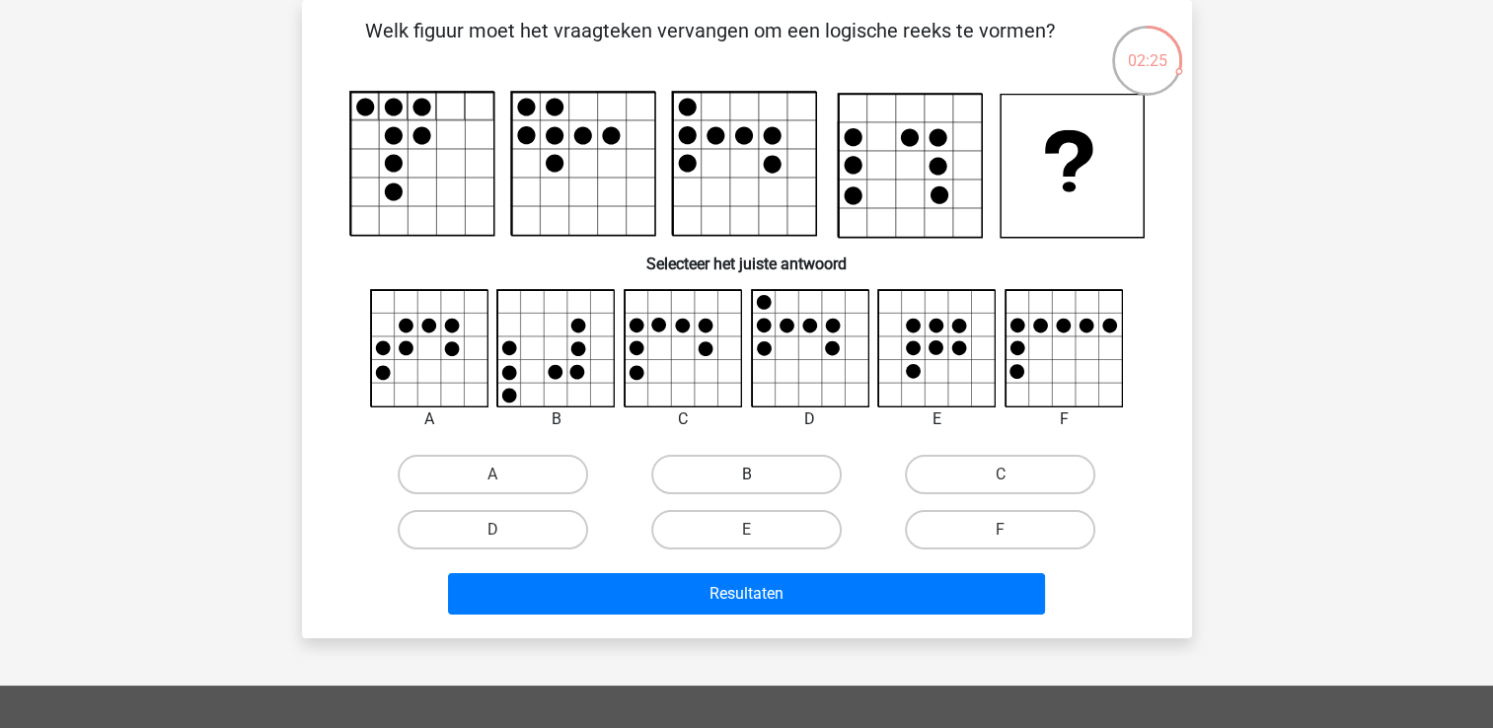
click at [711, 472] on label "B" at bounding box center [746, 474] width 190 height 39
click at [746, 474] on input "B" at bounding box center [752, 480] width 13 height 13
radio input "true"
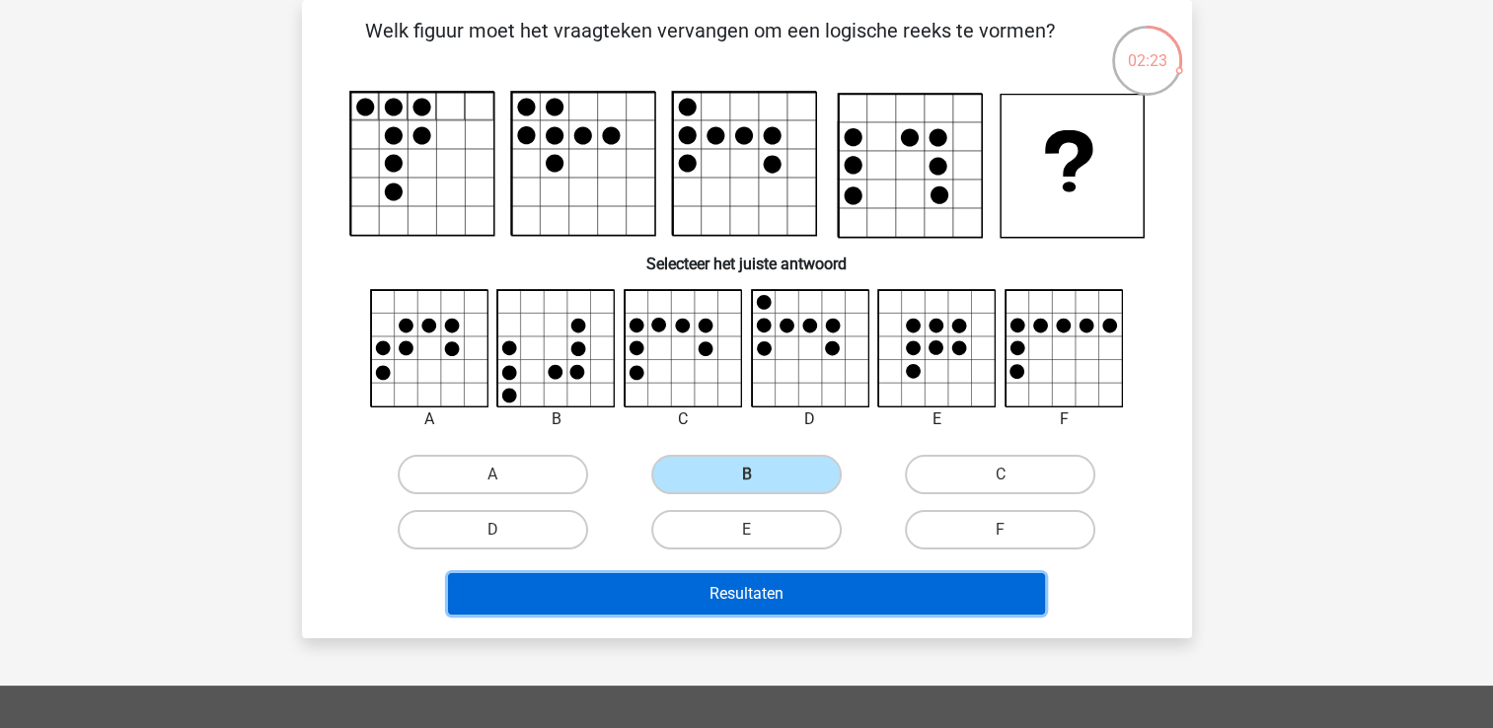
click at [714, 593] on button "Resultaten" at bounding box center [746, 593] width 597 height 41
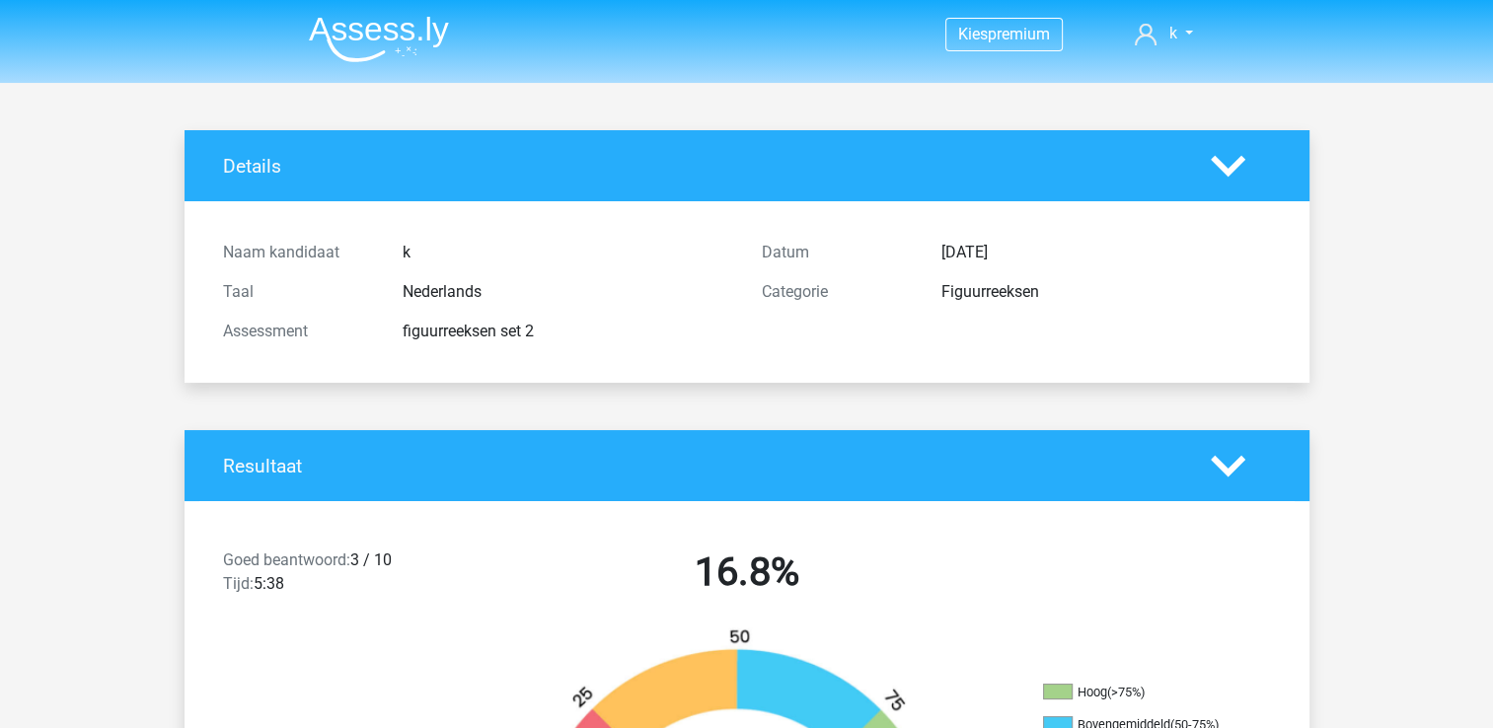
click at [1232, 466] on polygon at bounding box center [1227, 466] width 35 height 22
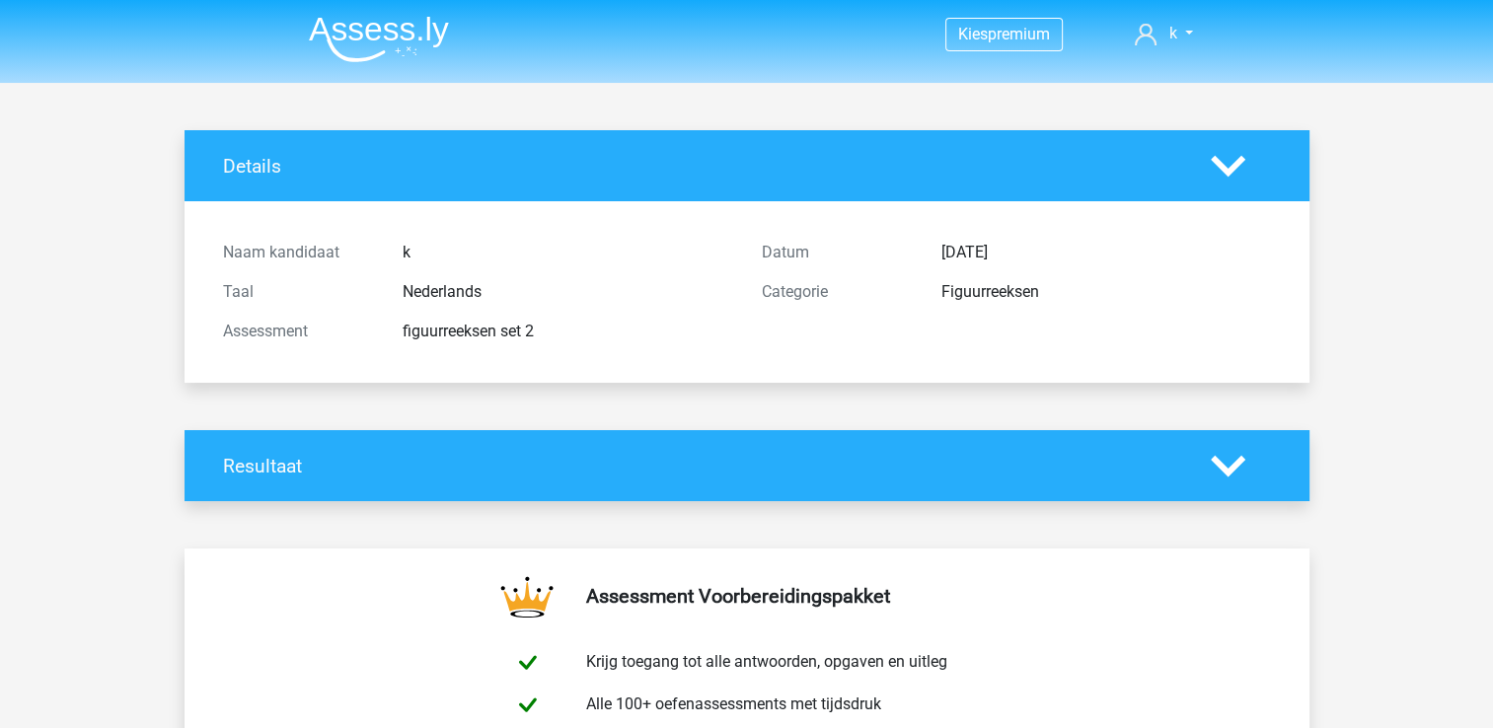
click at [1232, 466] on polygon at bounding box center [1227, 466] width 35 height 22
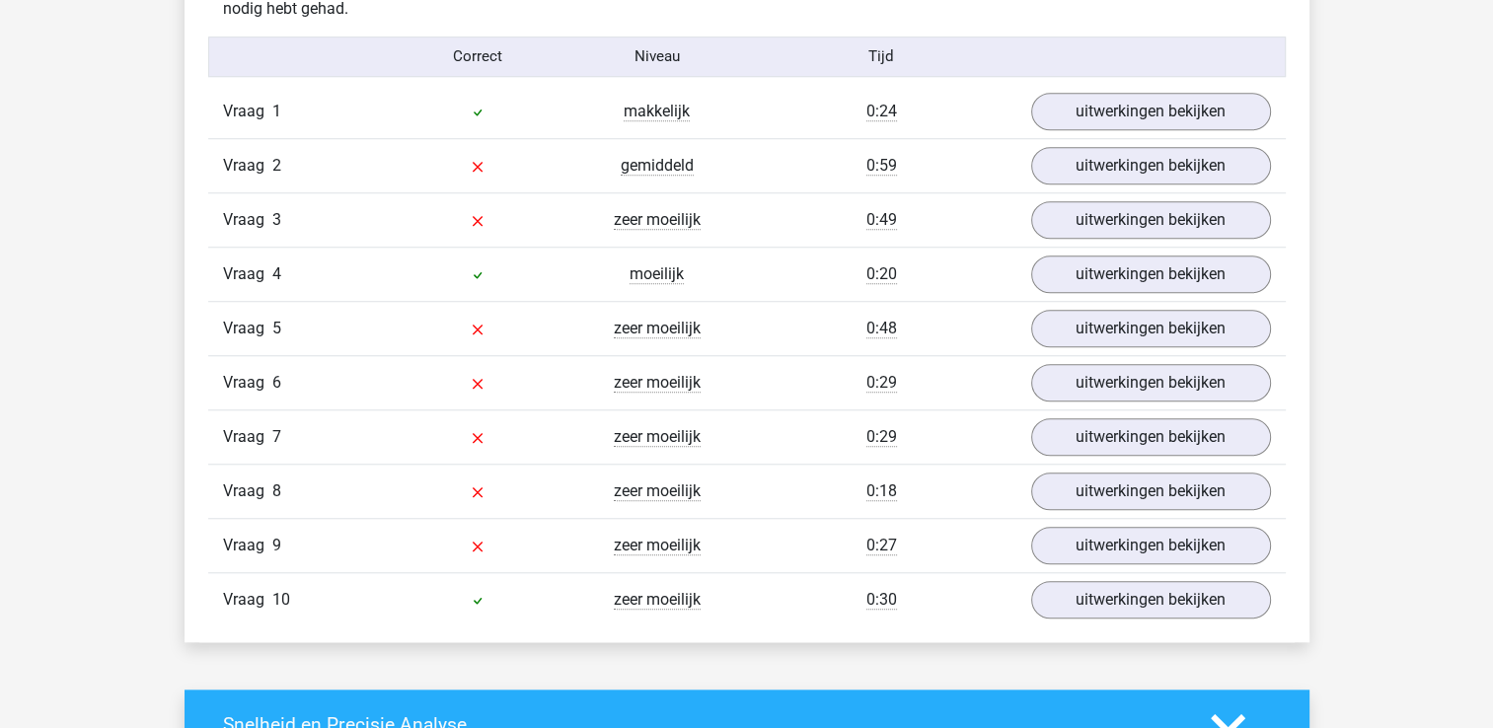
scroll to position [1614, 0]
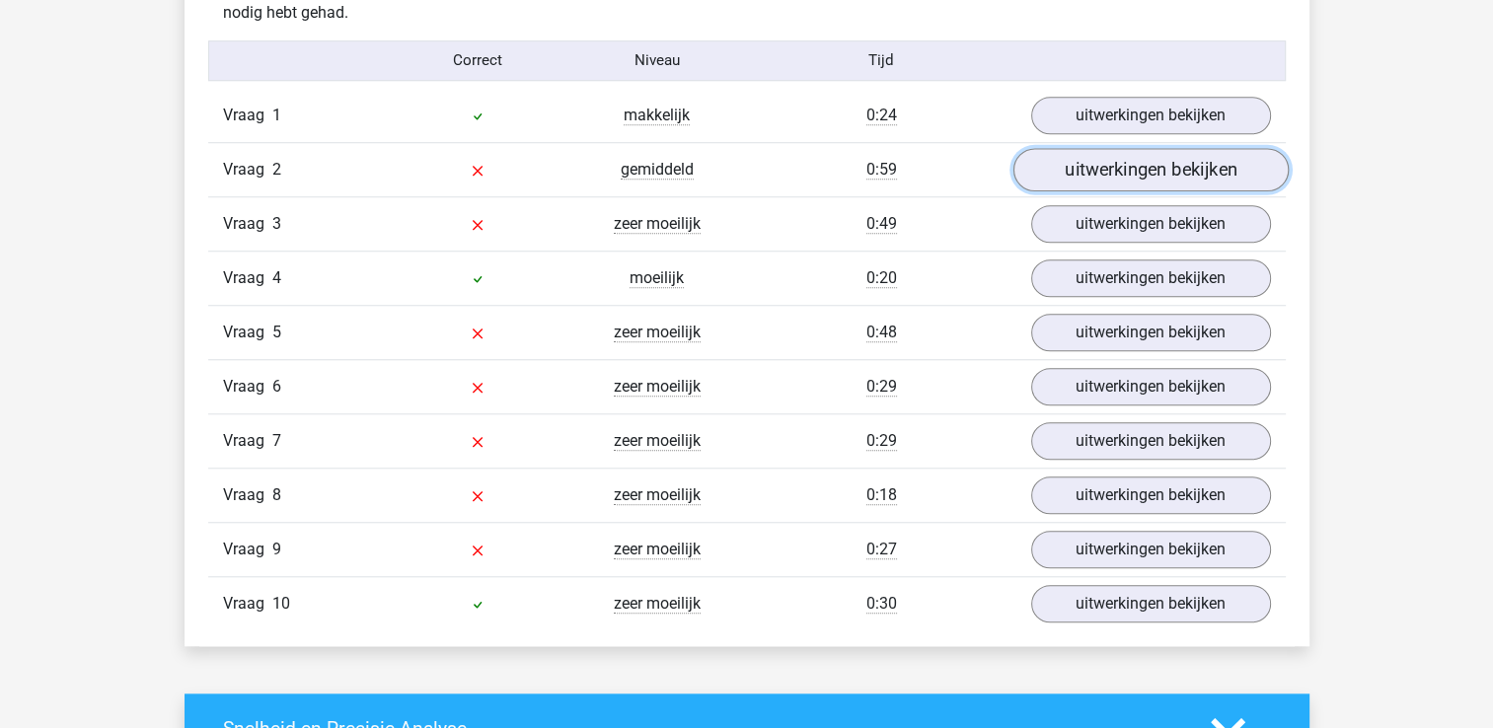
click at [1072, 167] on link "uitwerkingen bekijken" at bounding box center [1149, 169] width 275 height 43
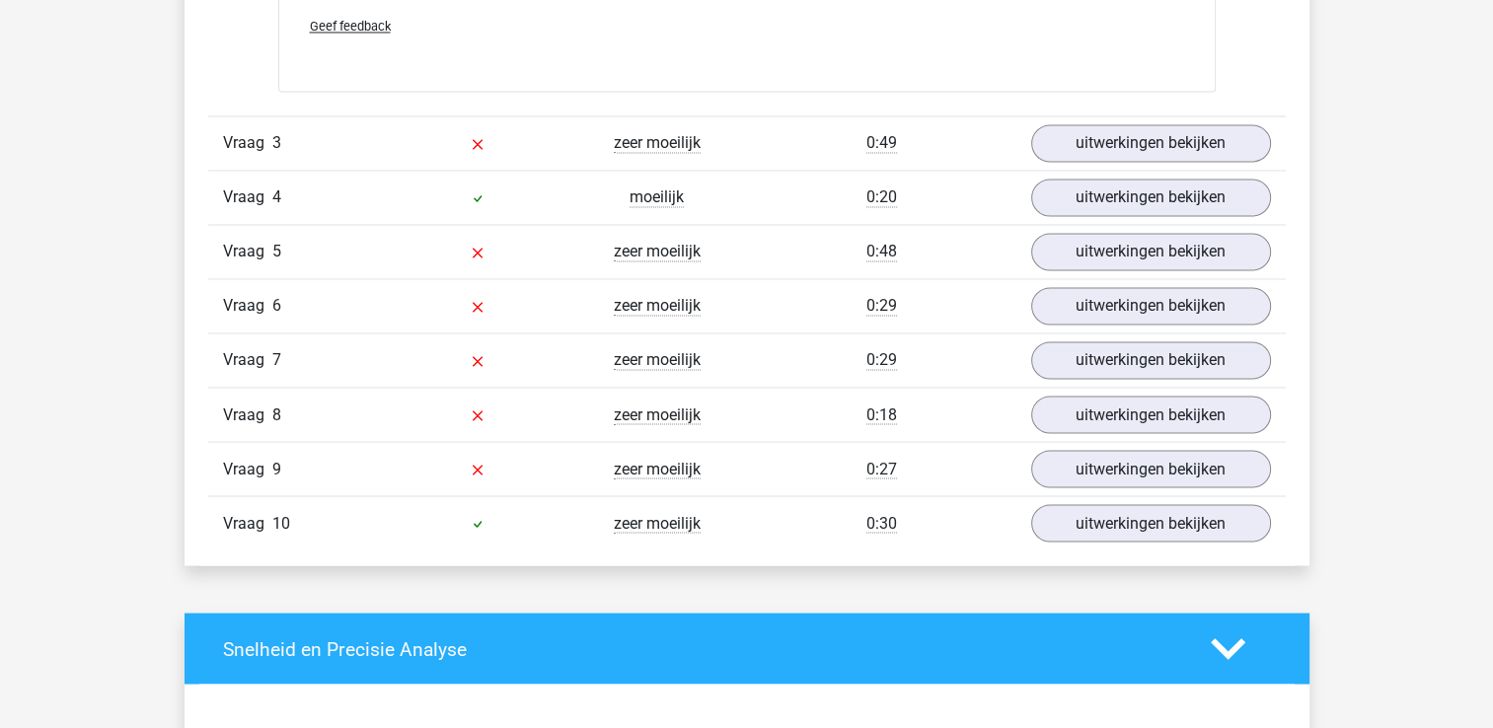
scroll to position [3342, 0]
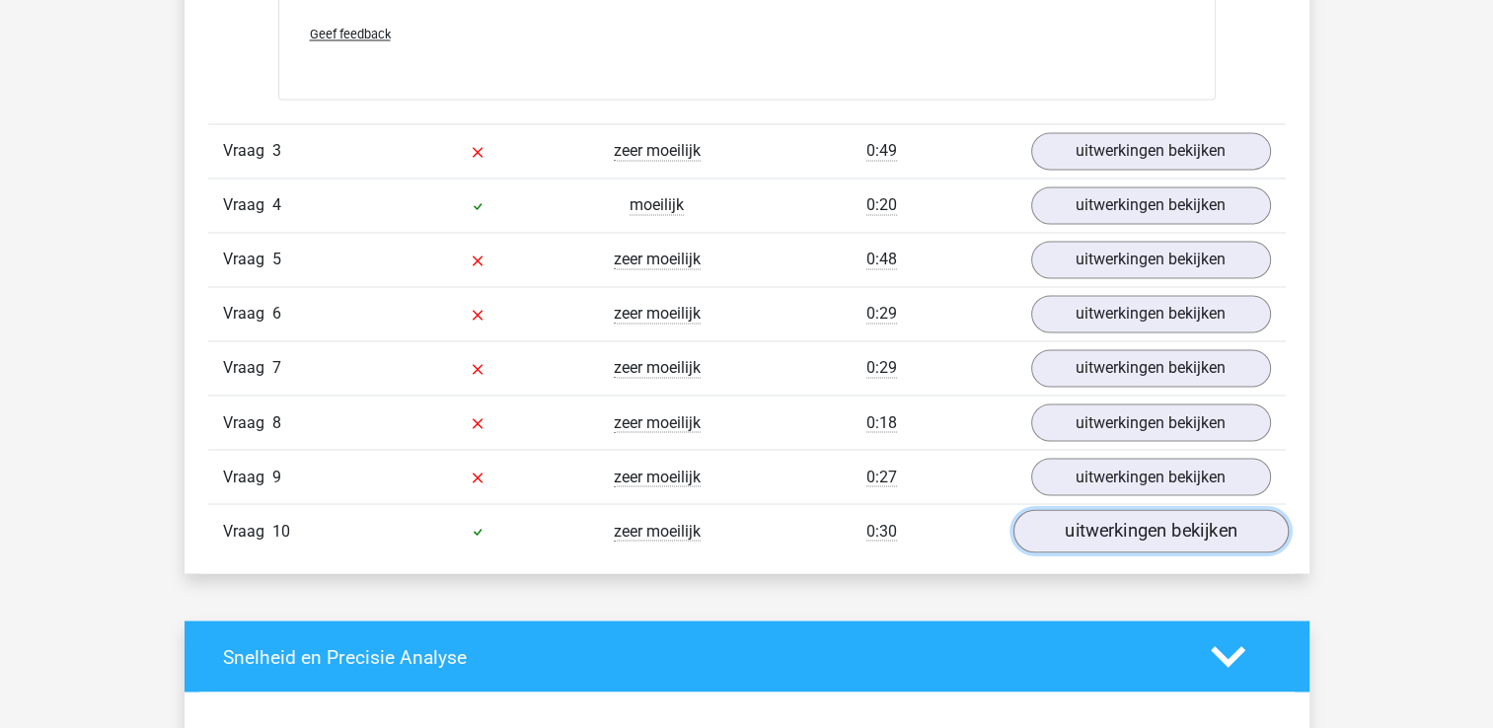
click at [1225, 510] on link "uitwerkingen bekijken" at bounding box center [1149, 530] width 275 height 43
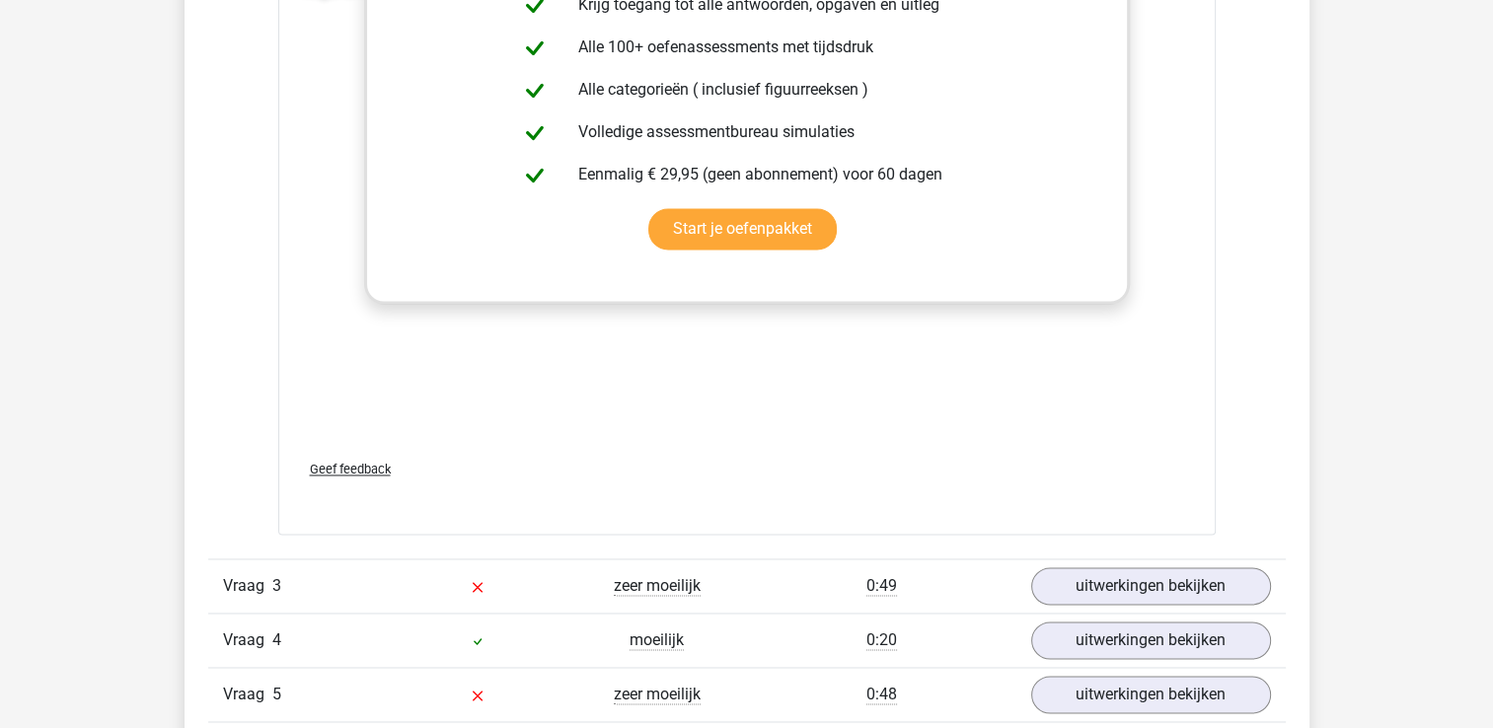
scroll to position [2564, 0]
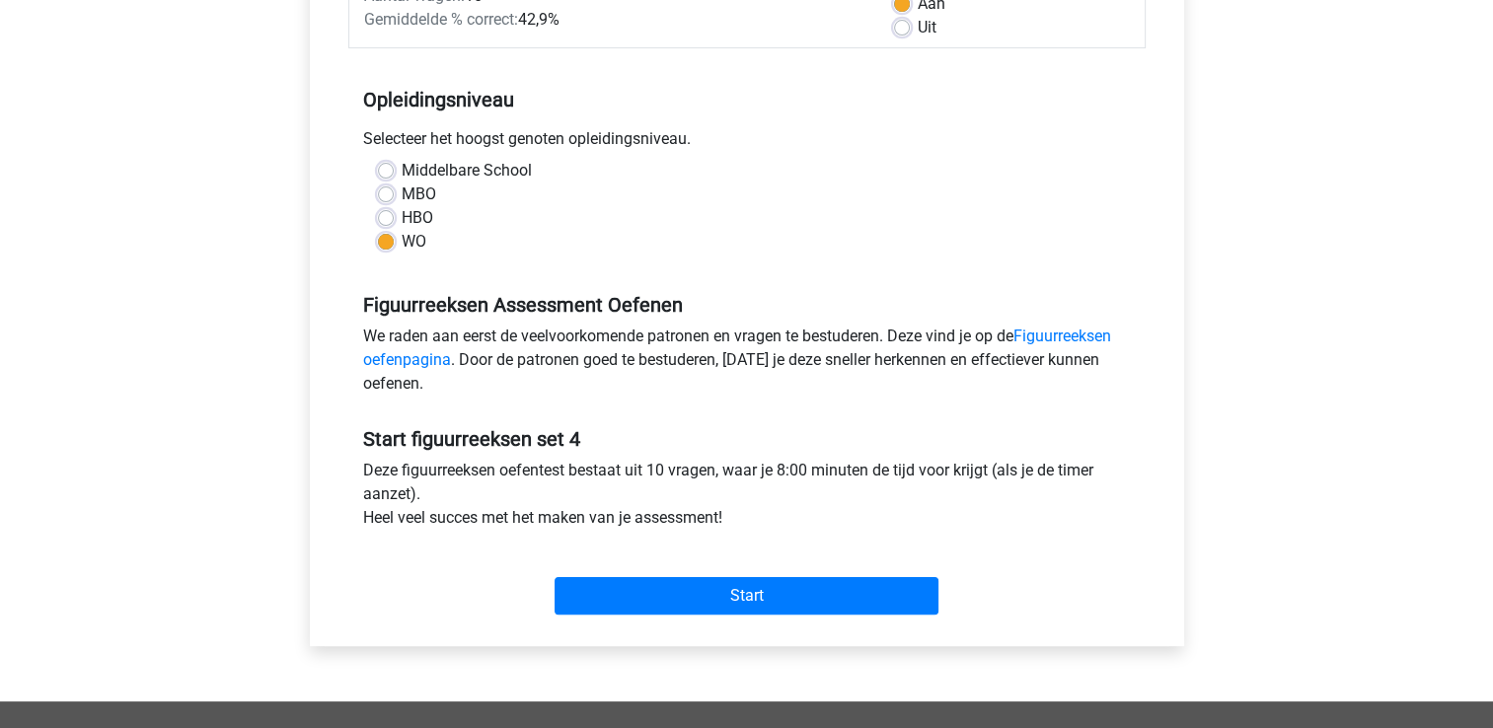
scroll to position [364, 0]
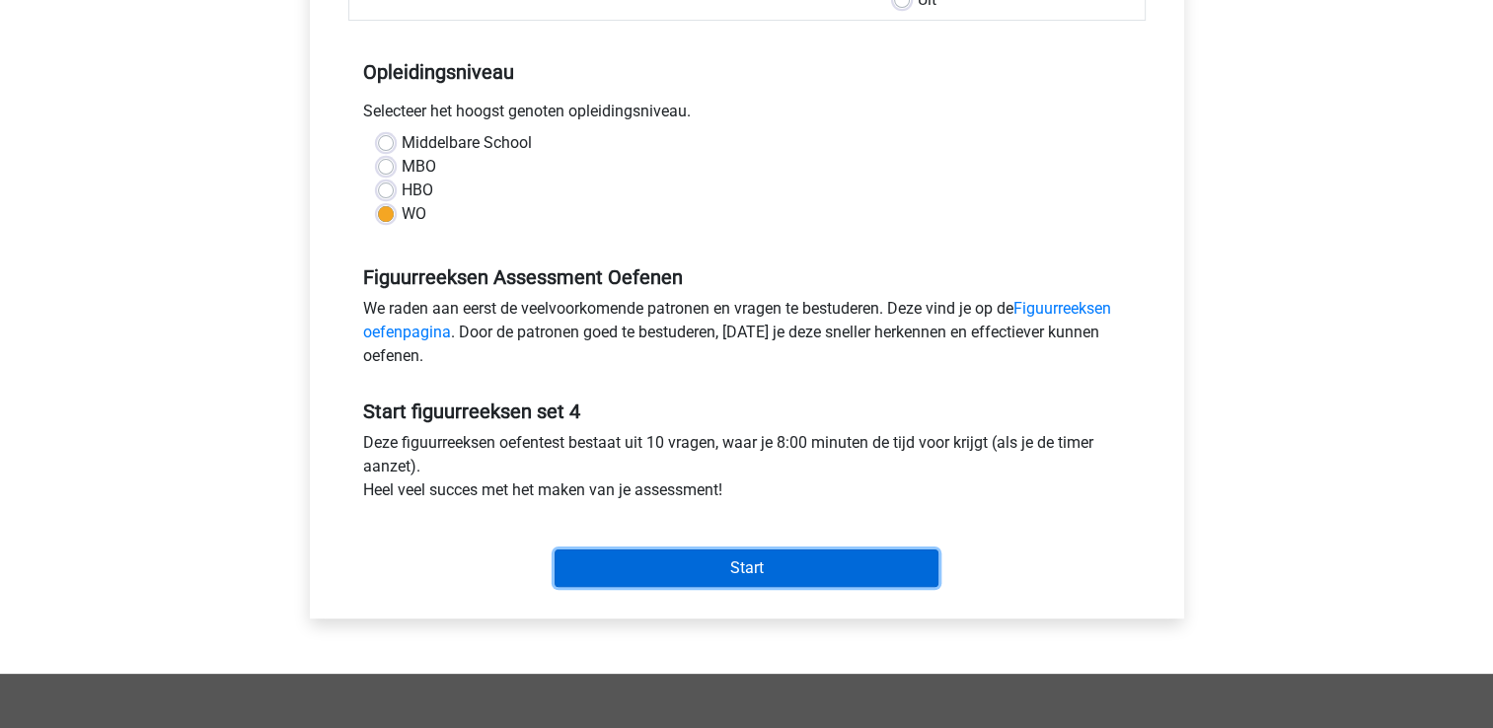
click at [848, 561] on input "Start" at bounding box center [746, 567] width 384 height 37
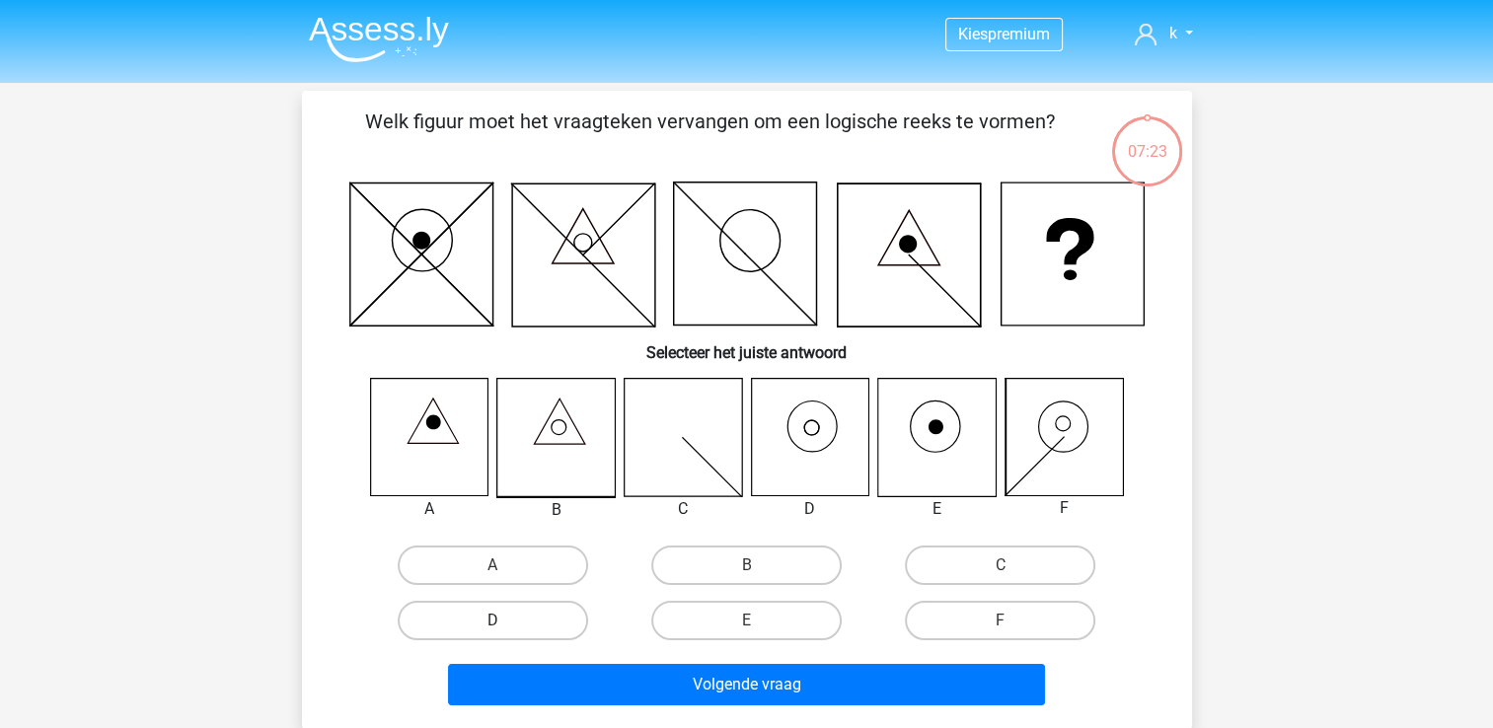
click at [479, 614] on label "D" at bounding box center [493, 620] width 190 height 39
click at [492, 620] on input "D" at bounding box center [498, 626] width 13 height 13
radio input "true"
click at [658, 708] on div "Volgende vraag" at bounding box center [747, 688] width 762 height 49
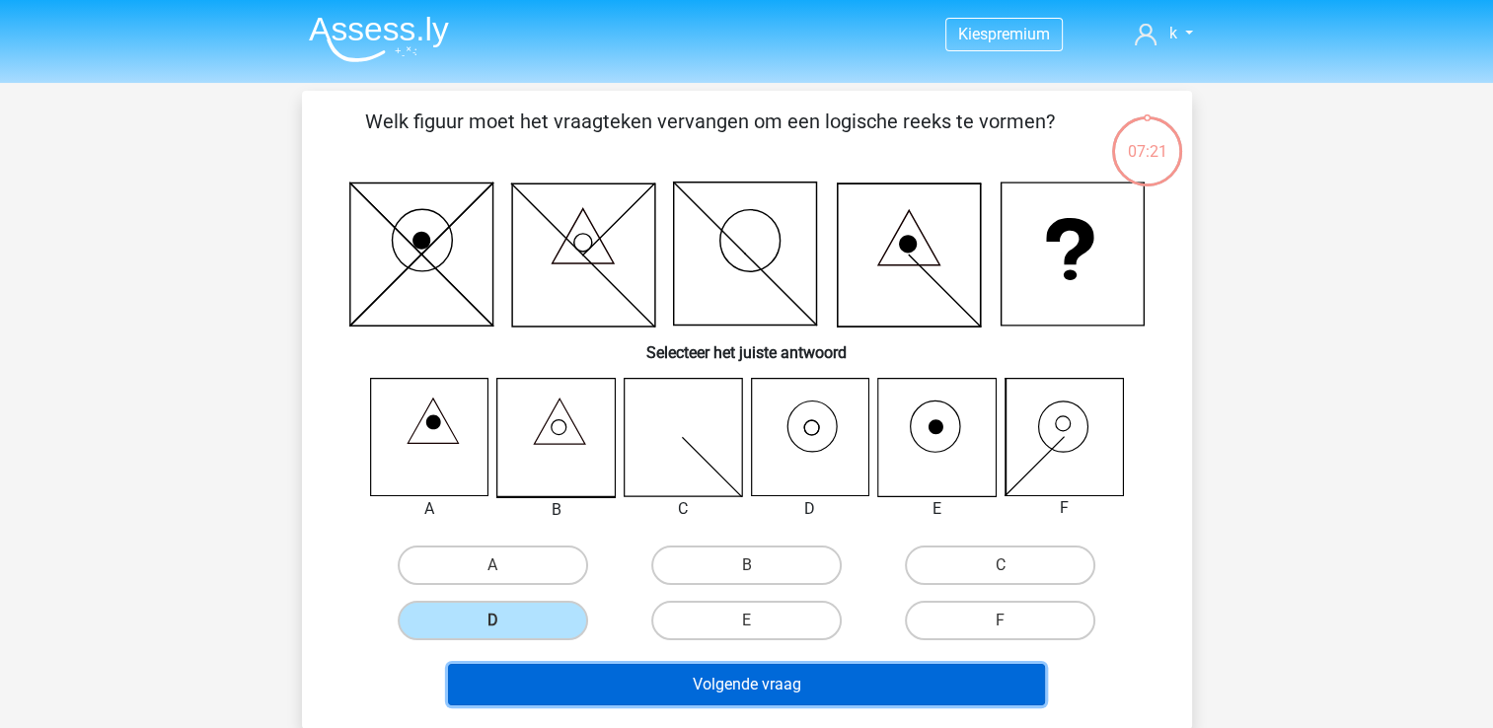
click at [667, 673] on button "Volgende vraag" at bounding box center [746, 684] width 597 height 41
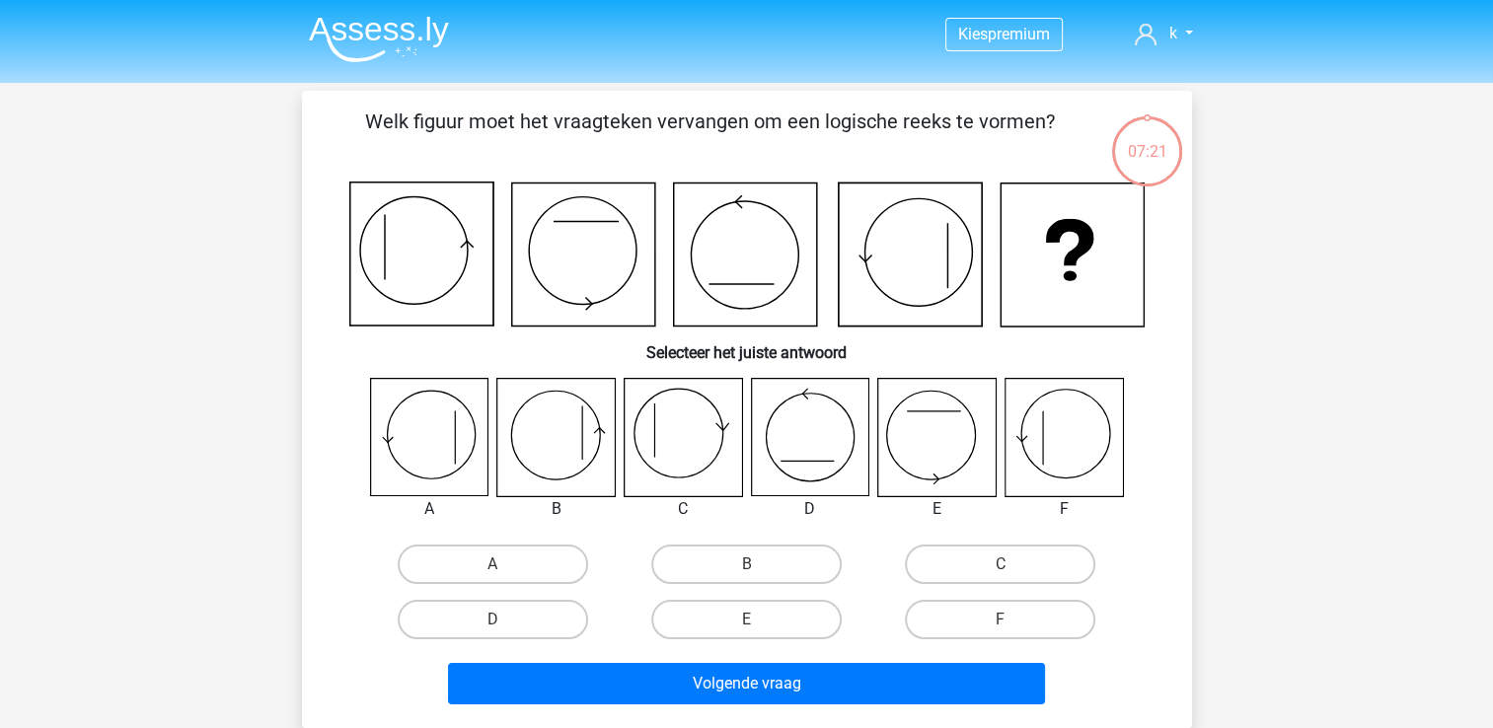
scroll to position [91, 0]
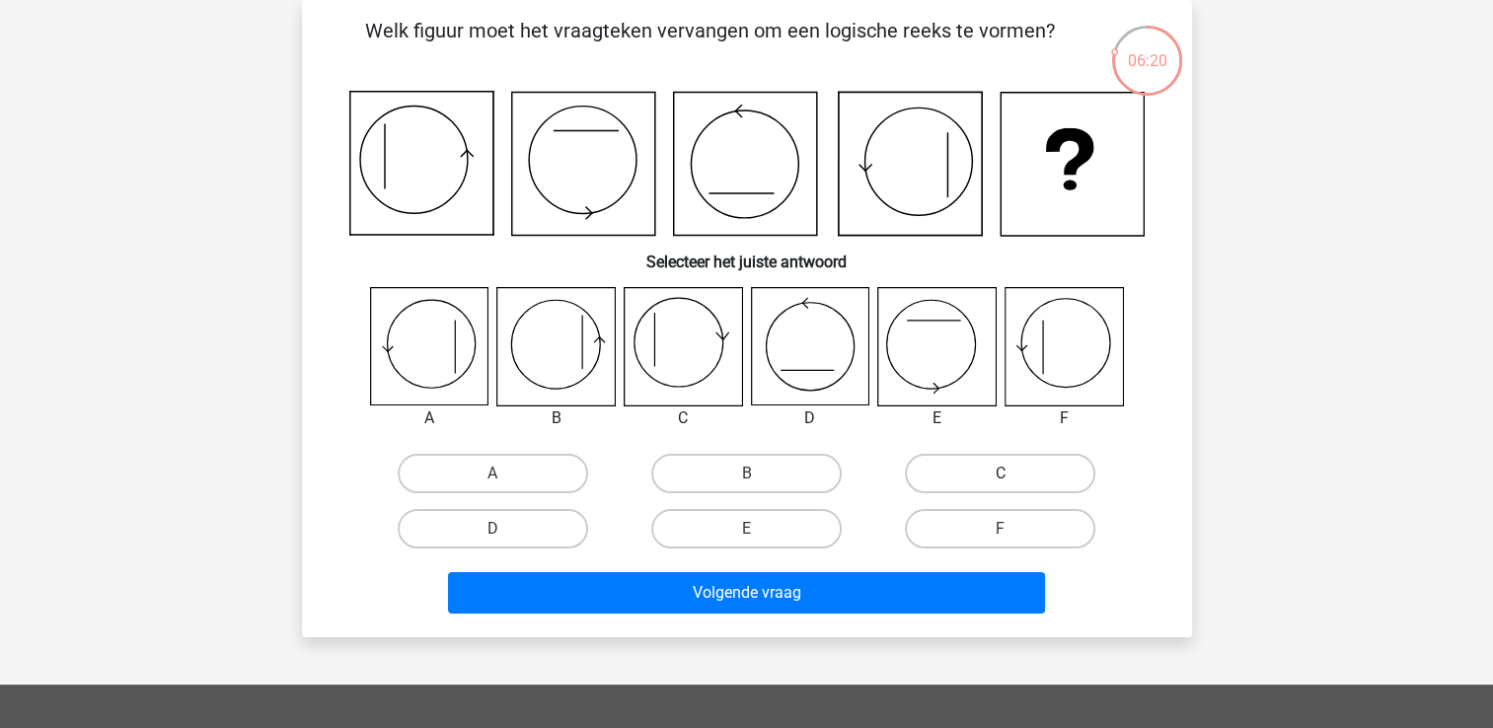
click at [979, 469] on label "C" at bounding box center [1000, 473] width 190 height 39
click at [1000, 473] on input "C" at bounding box center [1006, 479] width 13 height 13
radio input "true"
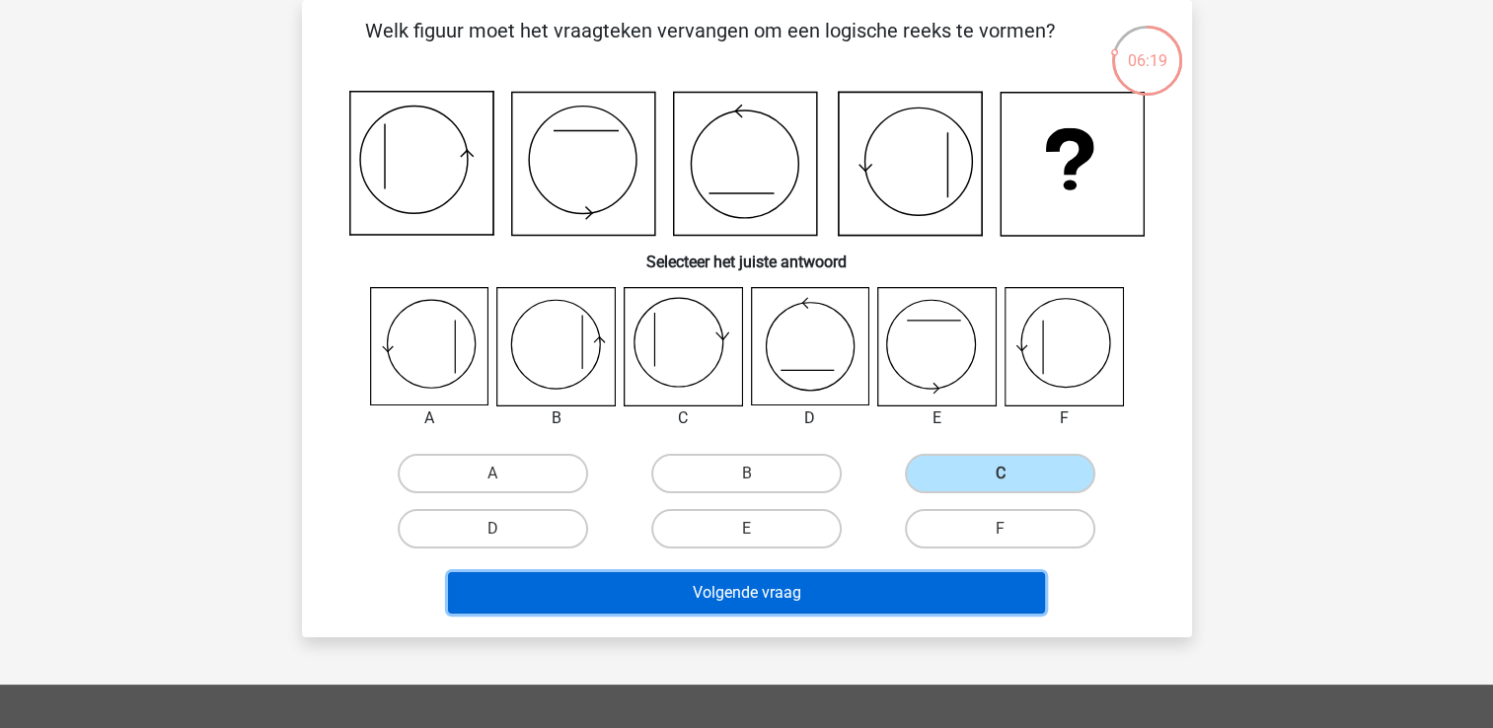
click at [821, 595] on button "Volgende vraag" at bounding box center [746, 592] width 597 height 41
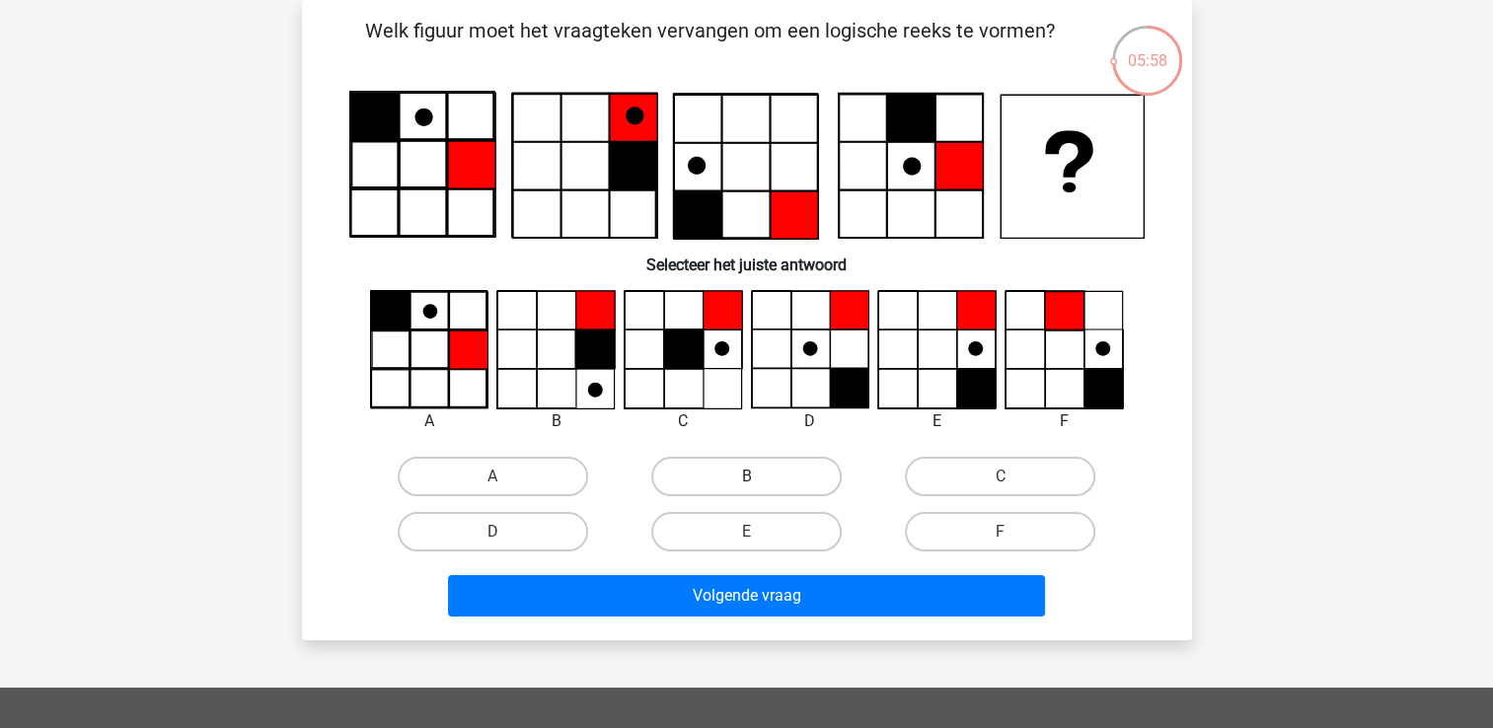
click at [768, 474] on label "B" at bounding box center [746, 476] width 190 height 39
click at [759, 476] on input "B" at bounding box center [752, 482] width 13 height 13
radio input "true"
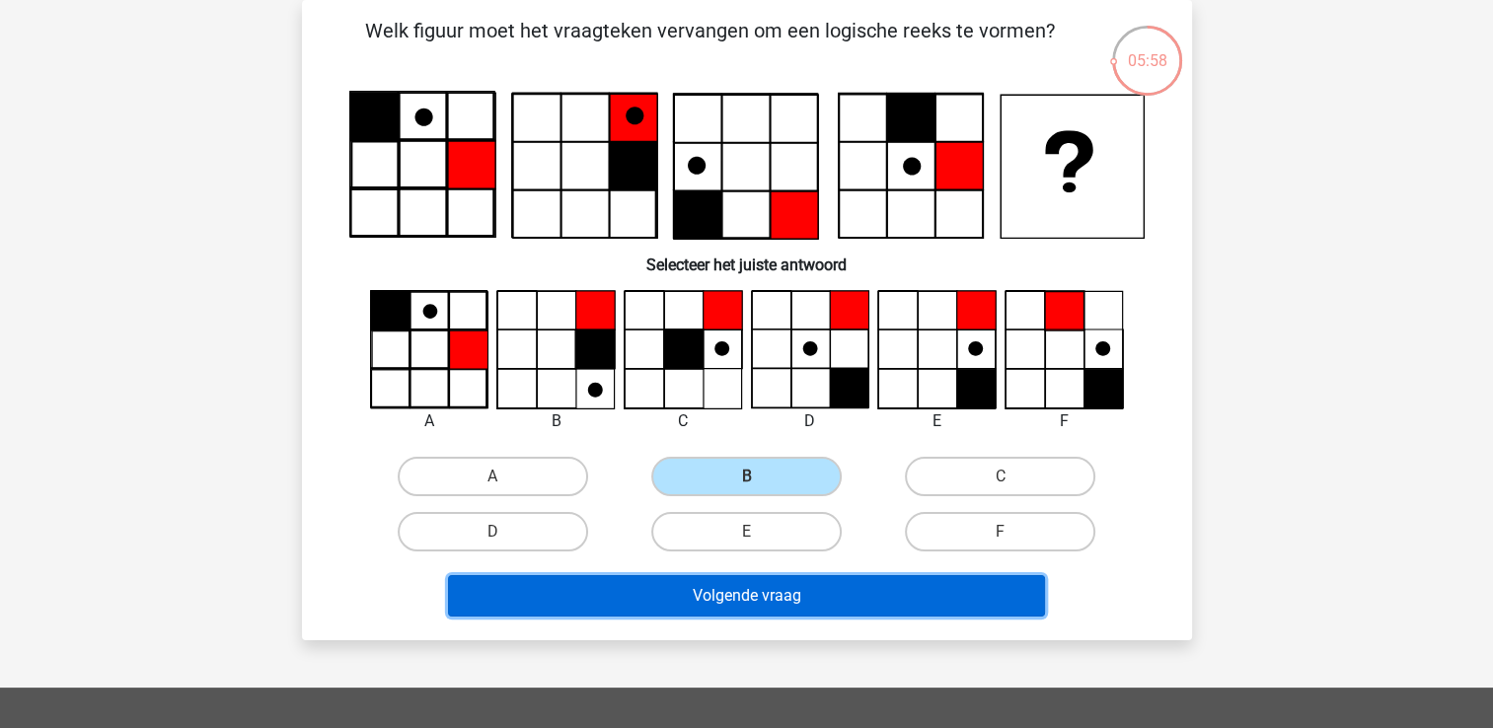
click at [749, 588] on button "Volgende vraag" at bounding box center [746, 595] width 597 height 41
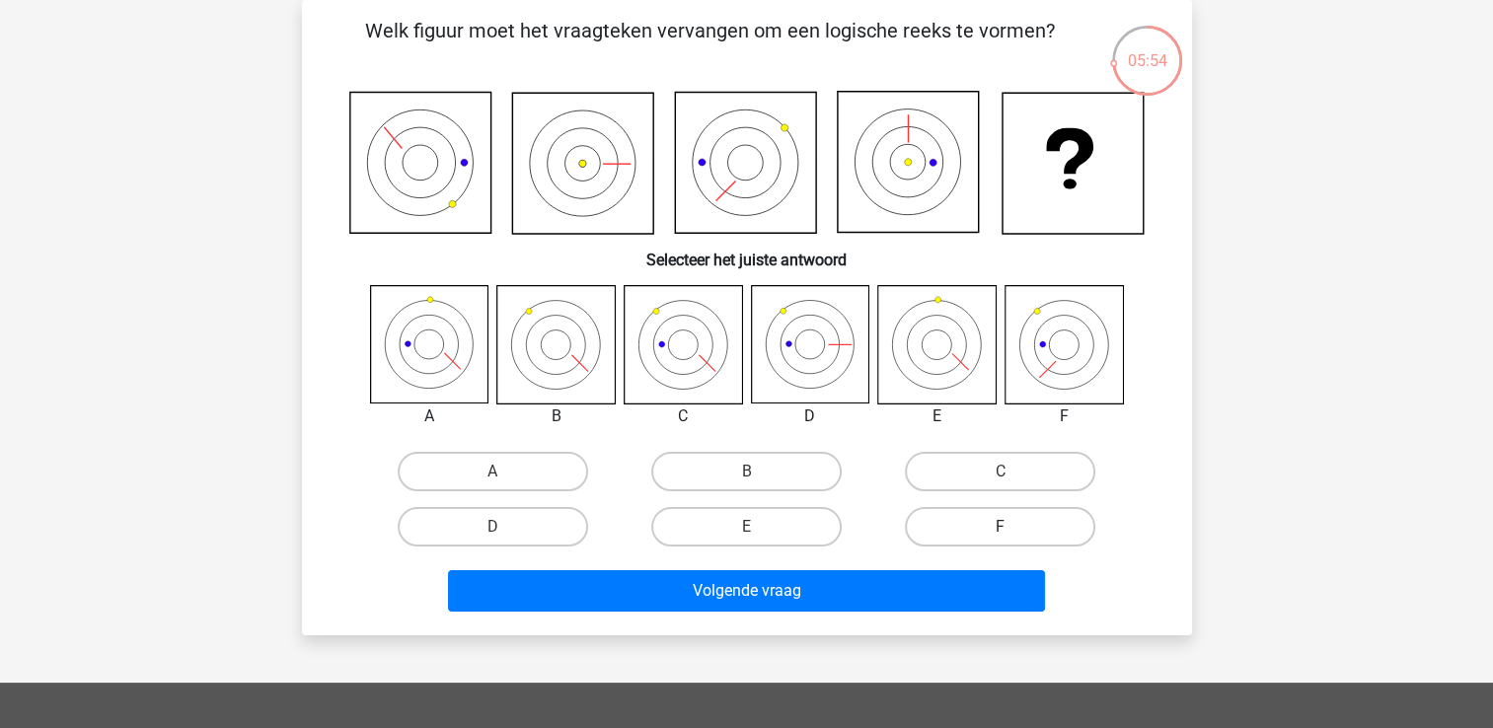
click at [972, 522] on label "F" at bounding box center [1000, 526] width 190 height 39
click at [1000, 527] on input "F" at bounding box center [1006, 533] width 13 height 13
radio input "true"
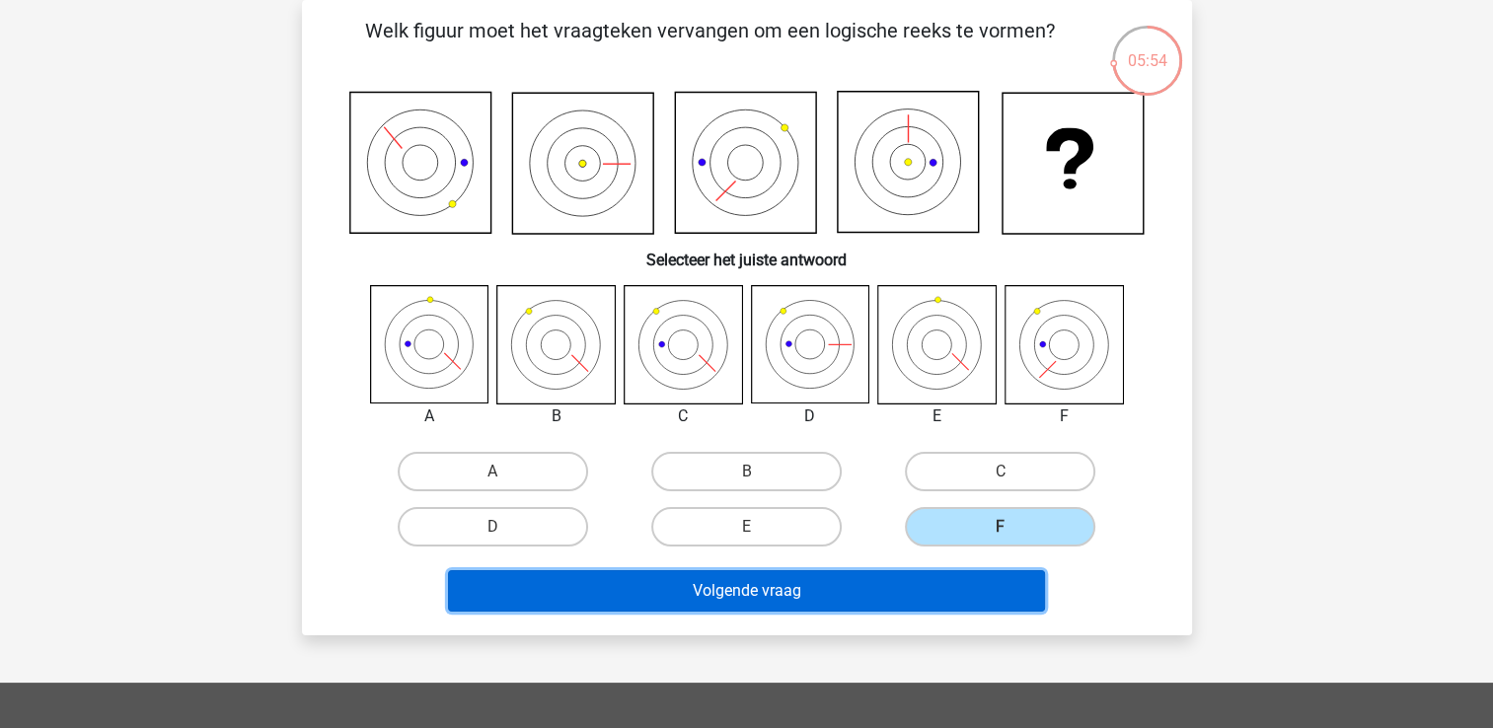
click at [929, 609] on button "Volgende vraag" at bounding box center [746, 590] width 597 height 41
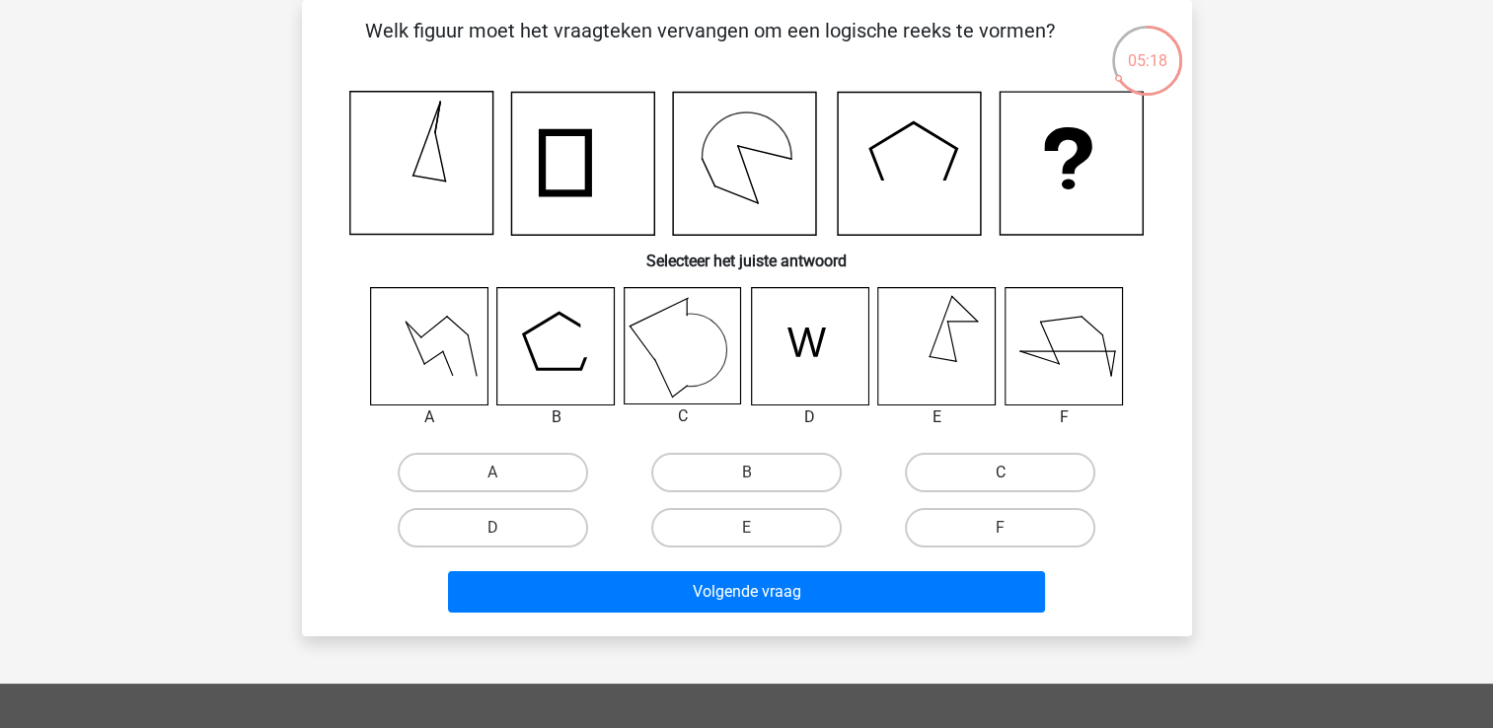
click at [992, 473] on label "C" at bounding box center [1000, 472] width 190 height 39
click at [1000, 473] on input "C" at bounding box center [1006, 479] width 13 height 13
radio input "true"
click at [990, 473] on label "C" at bounding box center [1000, 472] width 190 height 39
click at [1000, 473] on input "C" at bounding box center [1006, 479] width 13 height 13
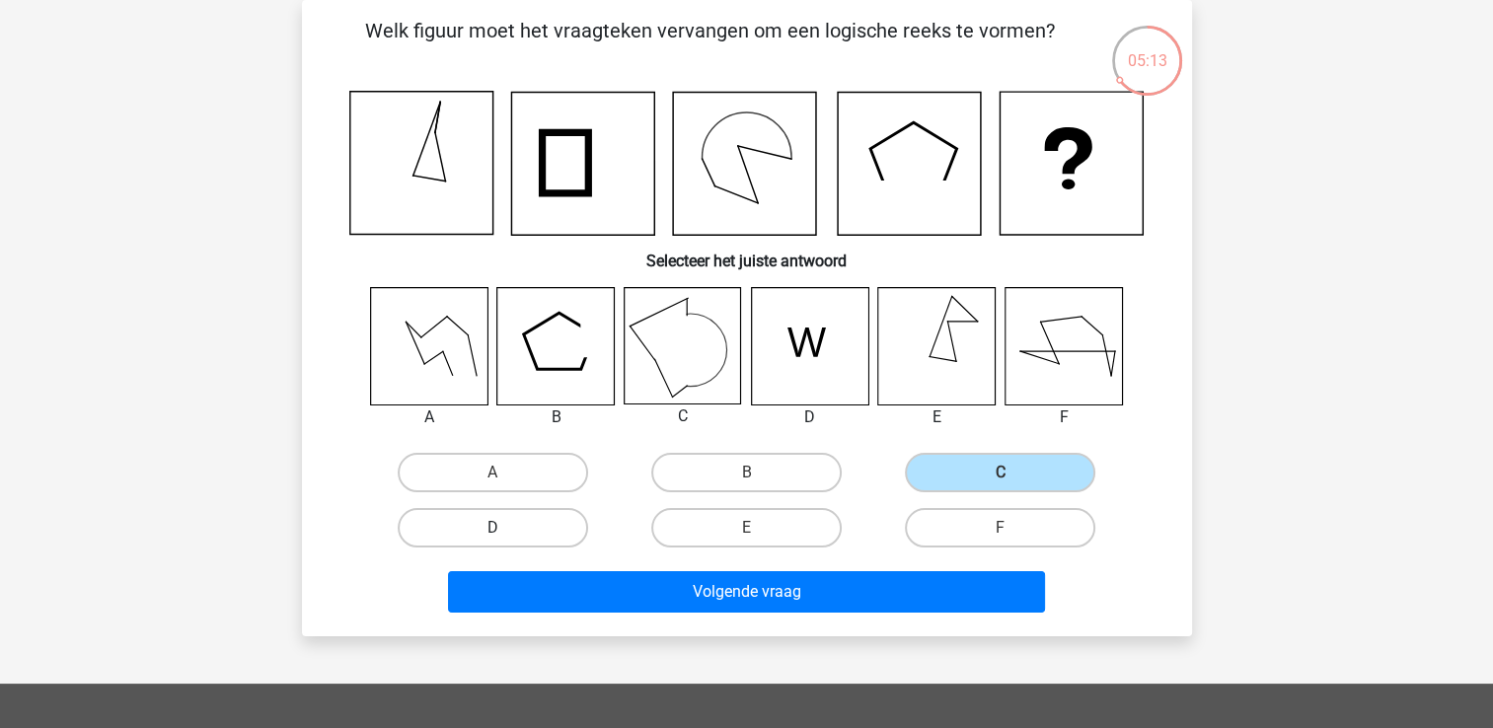
click at [472, 527] on label "D" at bounding box center [493, 527] width 190 height 39
click at [492, 528] on input "D" at bounding box center [498, 534] width 13 height 13
radio input "true"
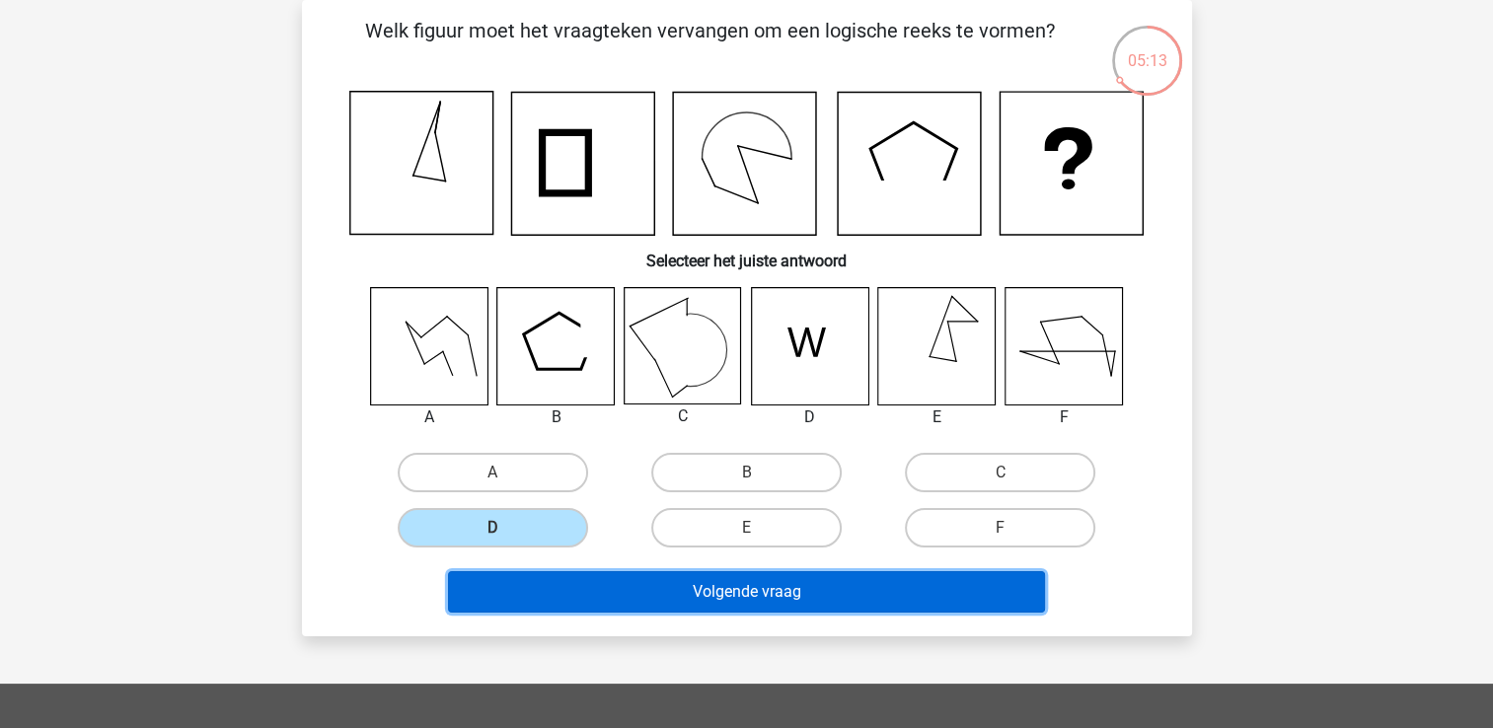
click at [588, 578] on button "Volgende vraag" at bounding box center [746, 591] width 597 height 41
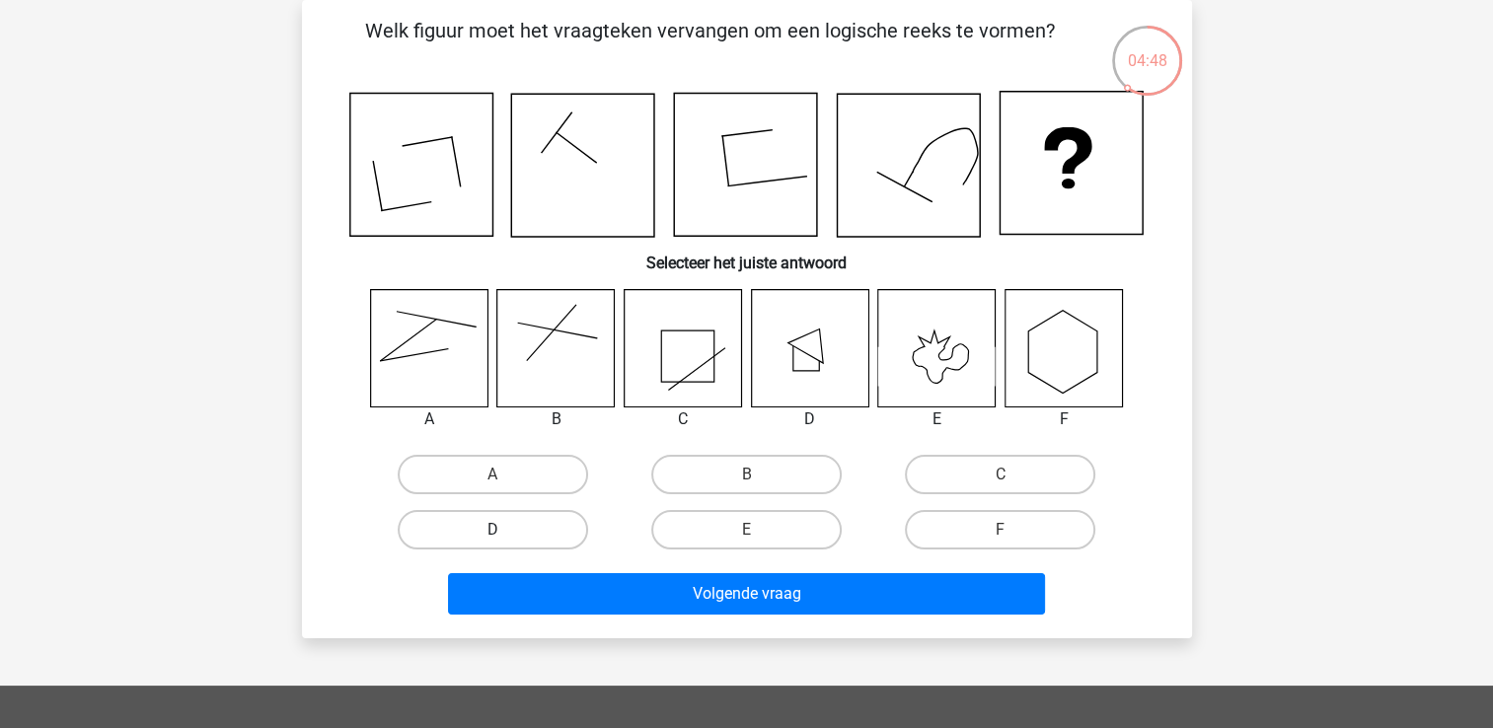
click at [528, 520] on label "D" at bounding box center [493, 529] width 190 height 39
click at [505, 530] on input "D" at bounding box center [498, 536] width 13 height 13
radio input "true"
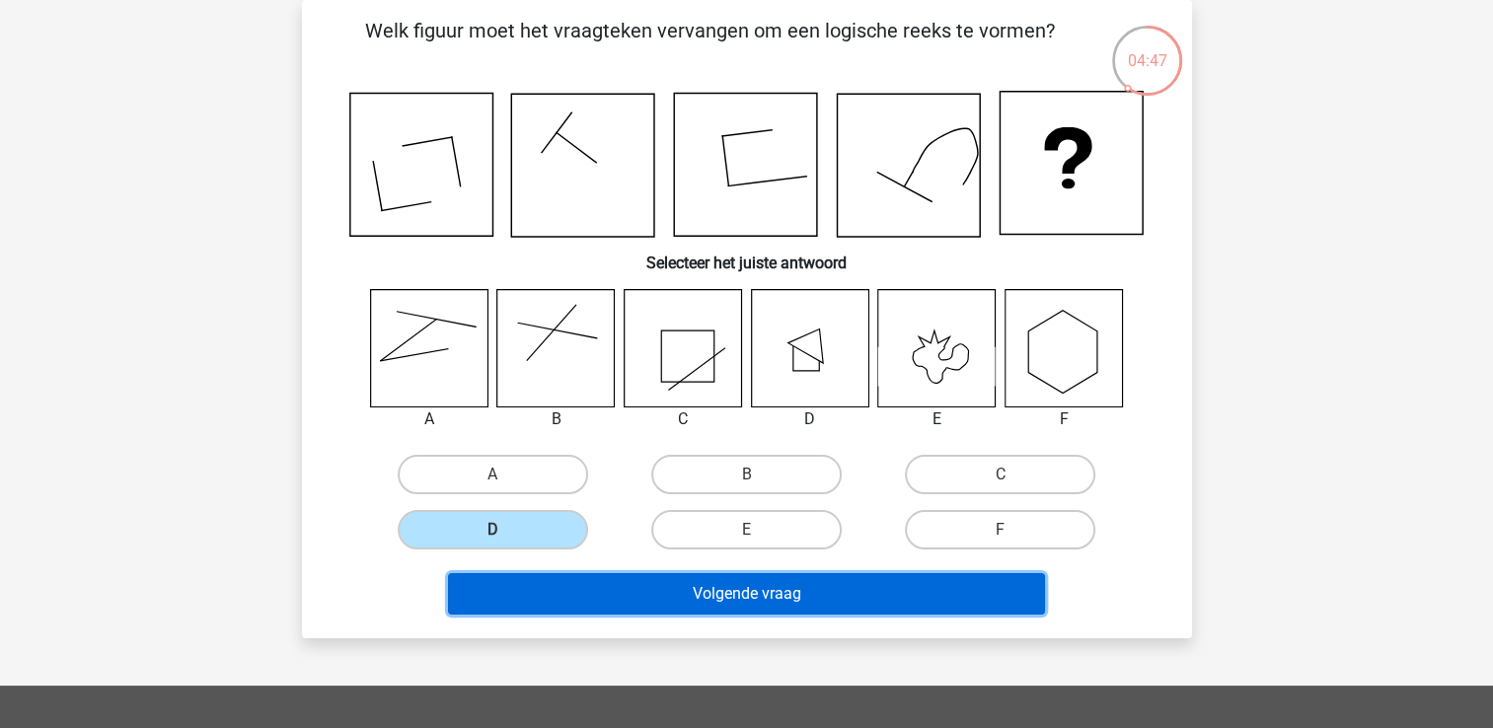
click at [576, 603] on button "Volgende vraag" at bounding box center [746, 593] width 597 height 41
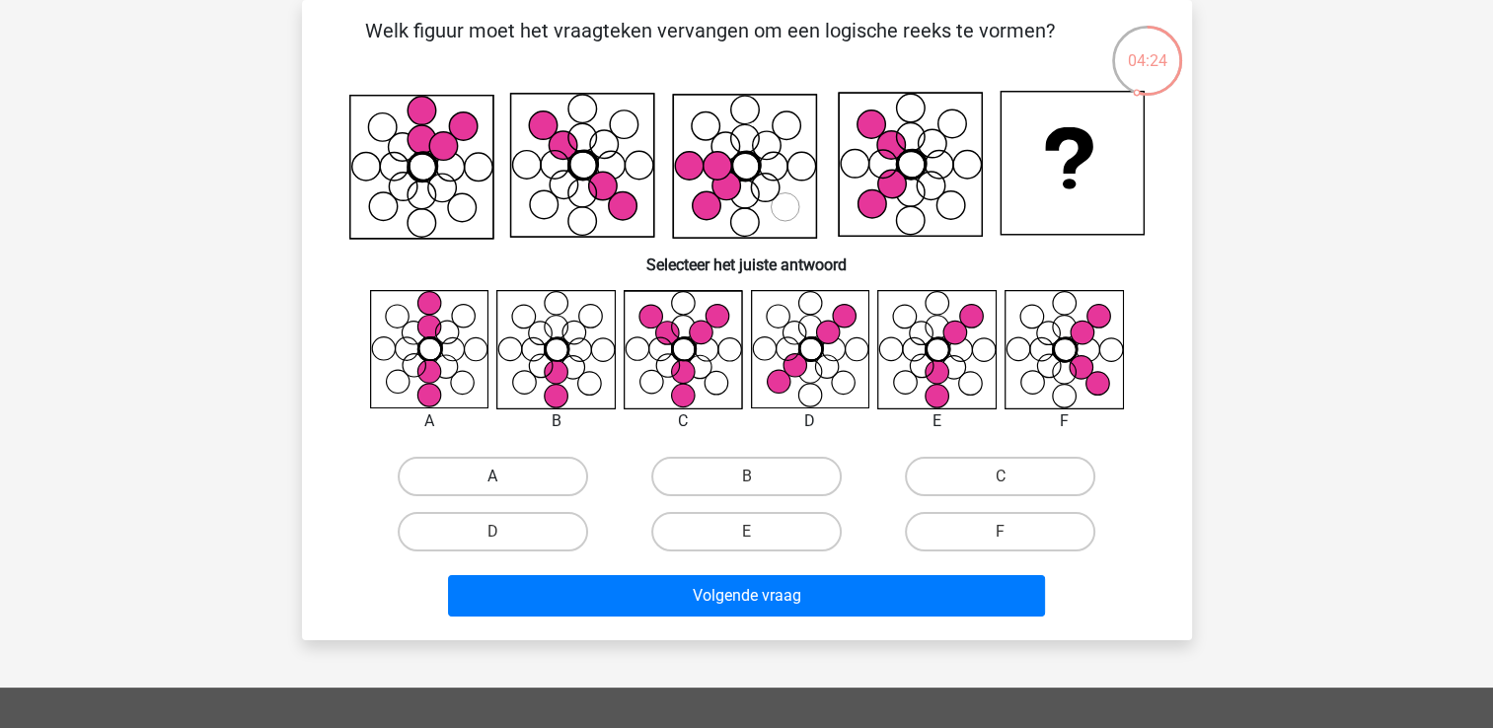
click at [513, 475] on label "A" at bounding box center [493, 476] width 190 height 39
click at [505, 476] on input "A" at bounding box center [498, 482] width 13 height 13
radio input "true"
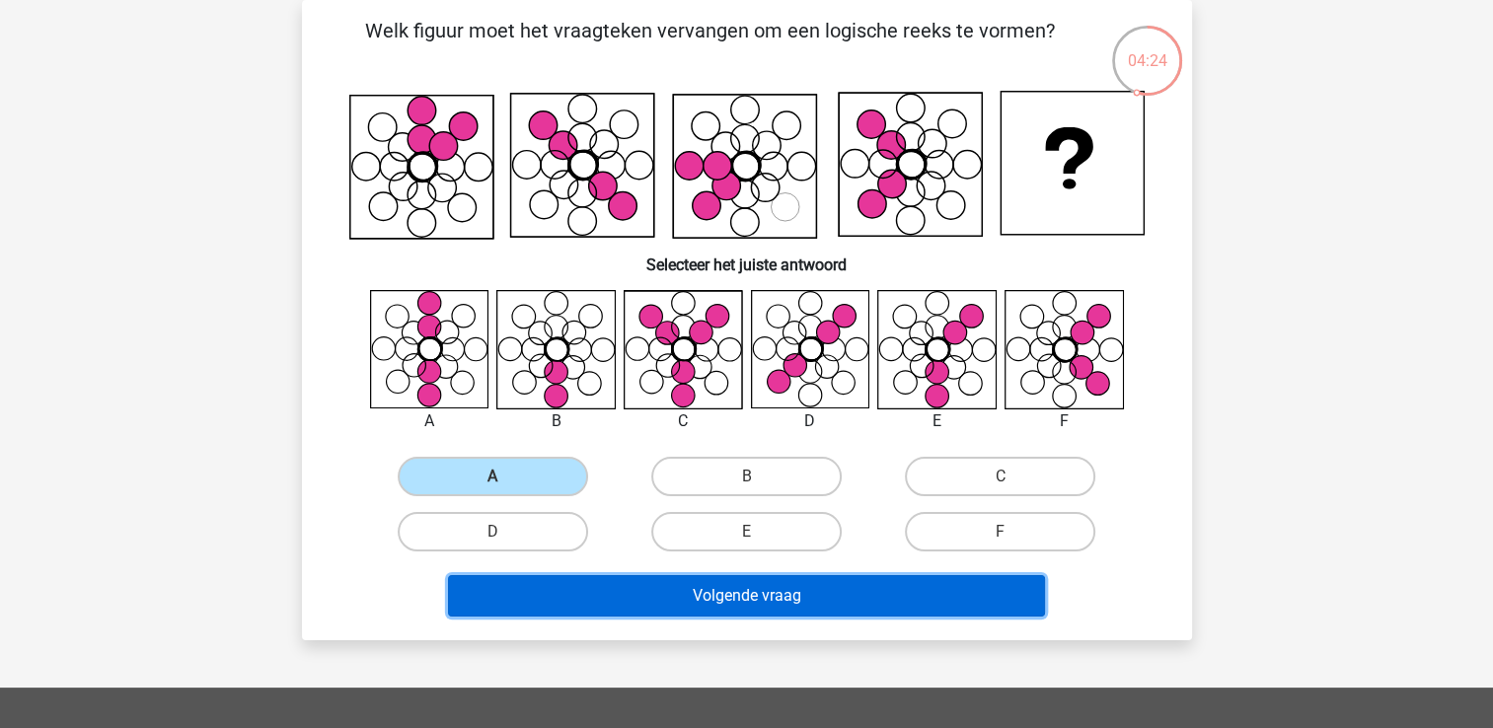
click at [697, 606] on button "Volgende vraag" at bounding box center [746, 595] width 597 height 41
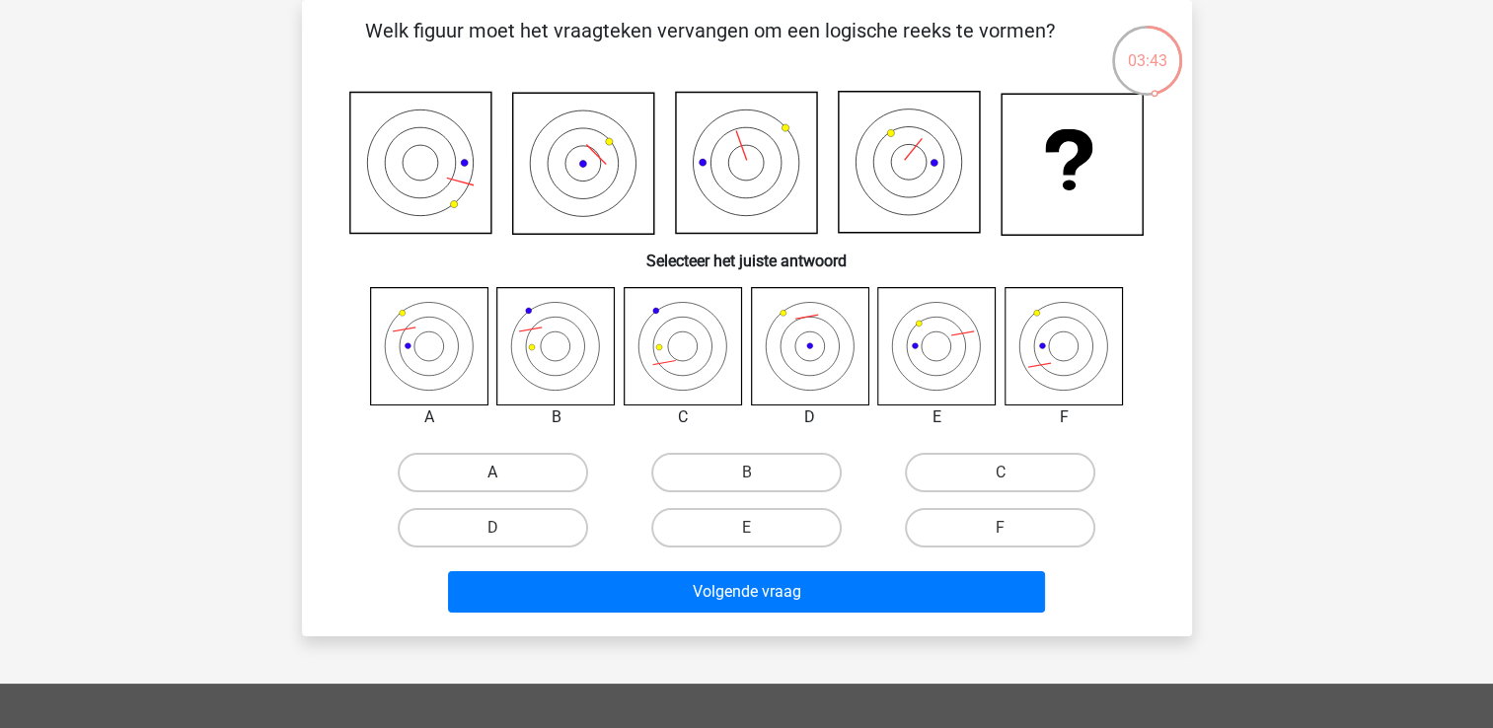
click at [513, 453] on label "A" at bounding box center [493, 472] width 190 height 39
click at [505, 473] on input "A" at bounding box center [498, 479] width 13 height 13
radio input "true"
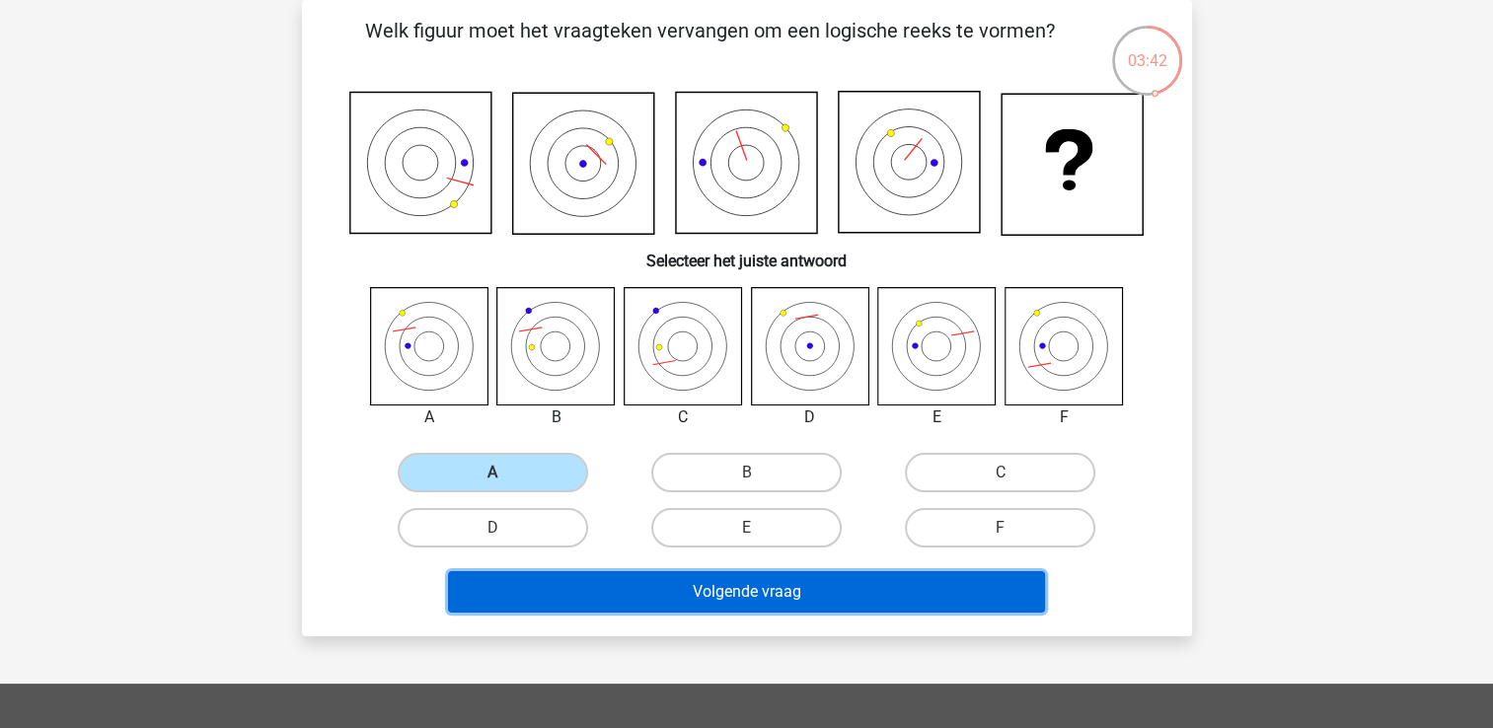
click at [608, 582] on button "Volgende vraag" at bounding box center [746, 591] width 597 height 41
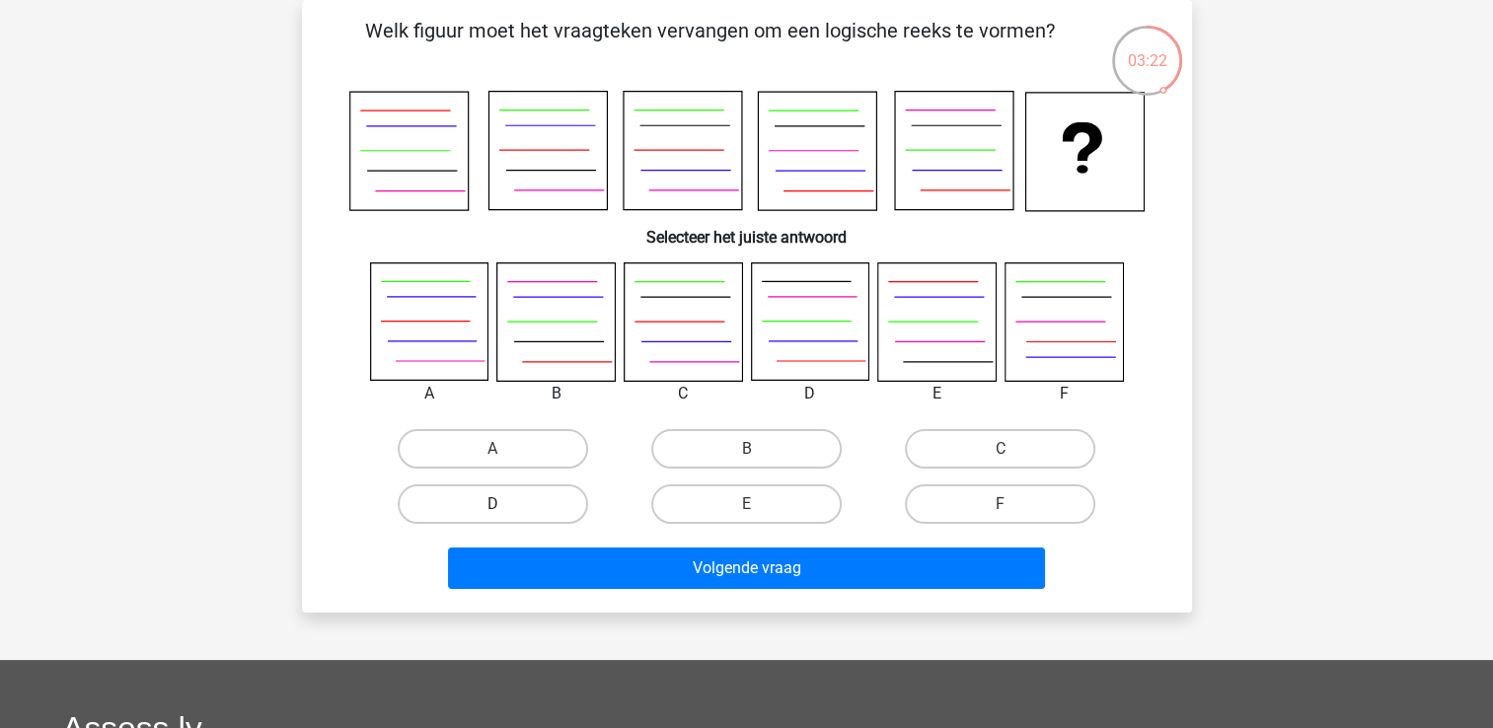
click at [469, 506] on label "D" at bounding box center [493, 503] width 190 height 39
click at [492, 506] on input "D" at bounding box center [498, 510] width 13 height 13
radio input "true"
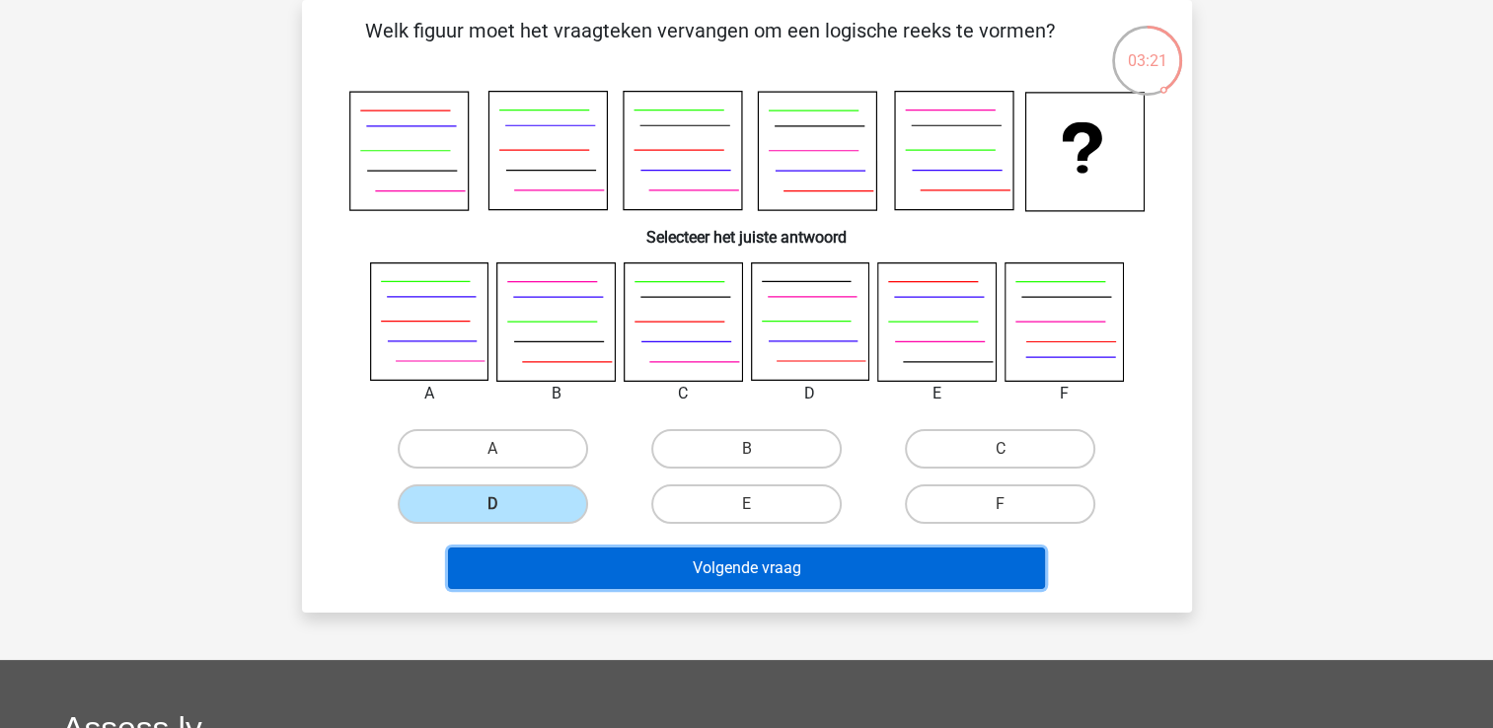
click at [556, 552] on button "Volgende vraag" at bounding box center [746, 567] width 597 height 41
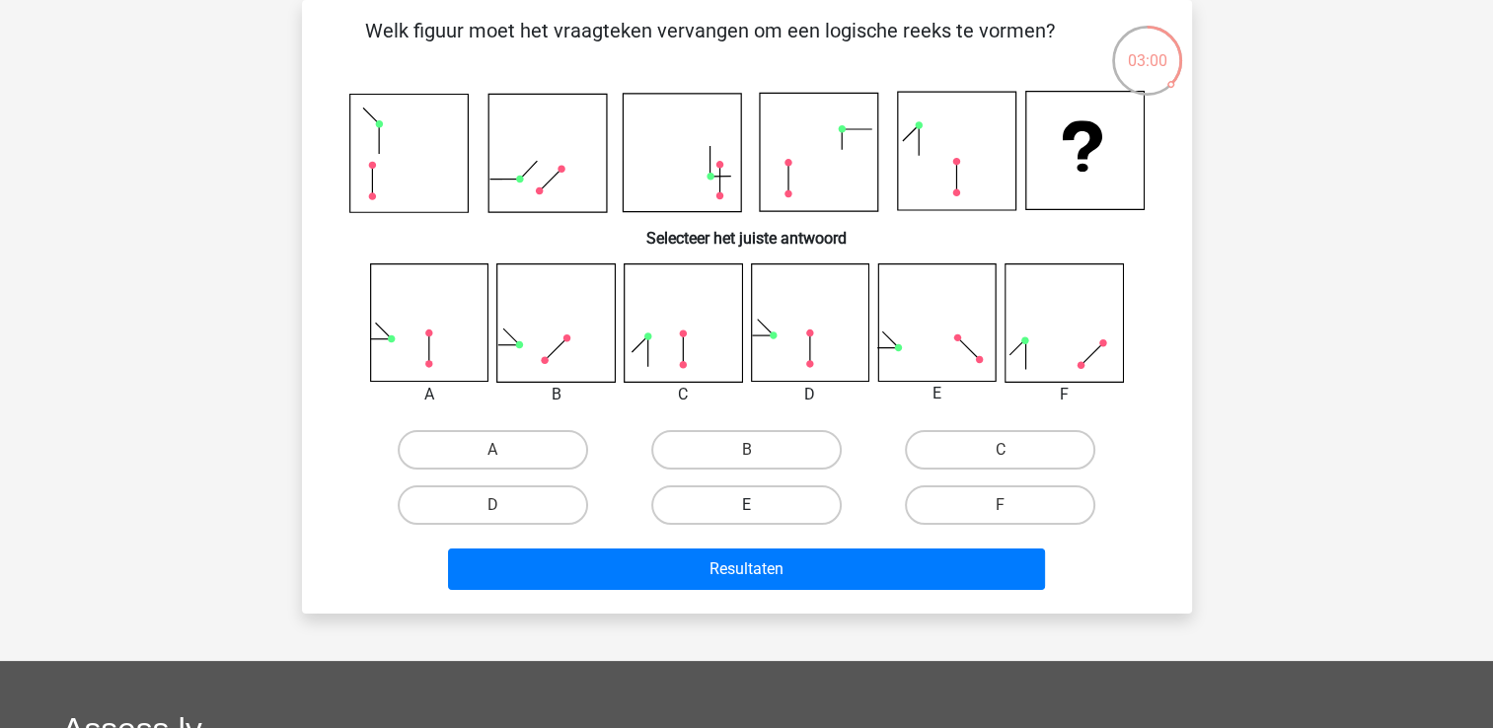
click at [785, 506] on label "E" at bounding box center [746, 504] width 190 height 39
click at [759, 506] on input "E" at bounding box center [752, 511] width 13 height 13
radio input "true"
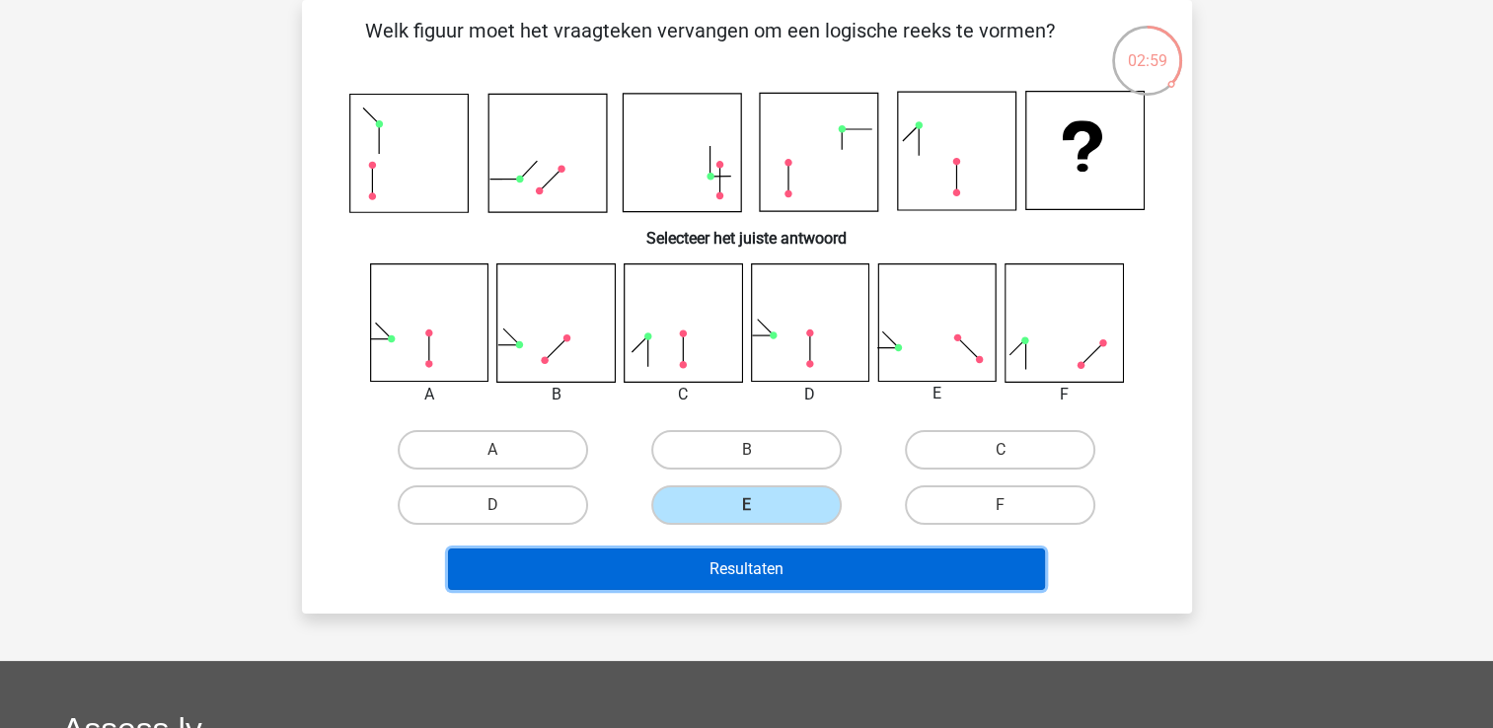
click at [800, 561] on button "Resultaten" at bounding box center [746, 568] width 597 height 41
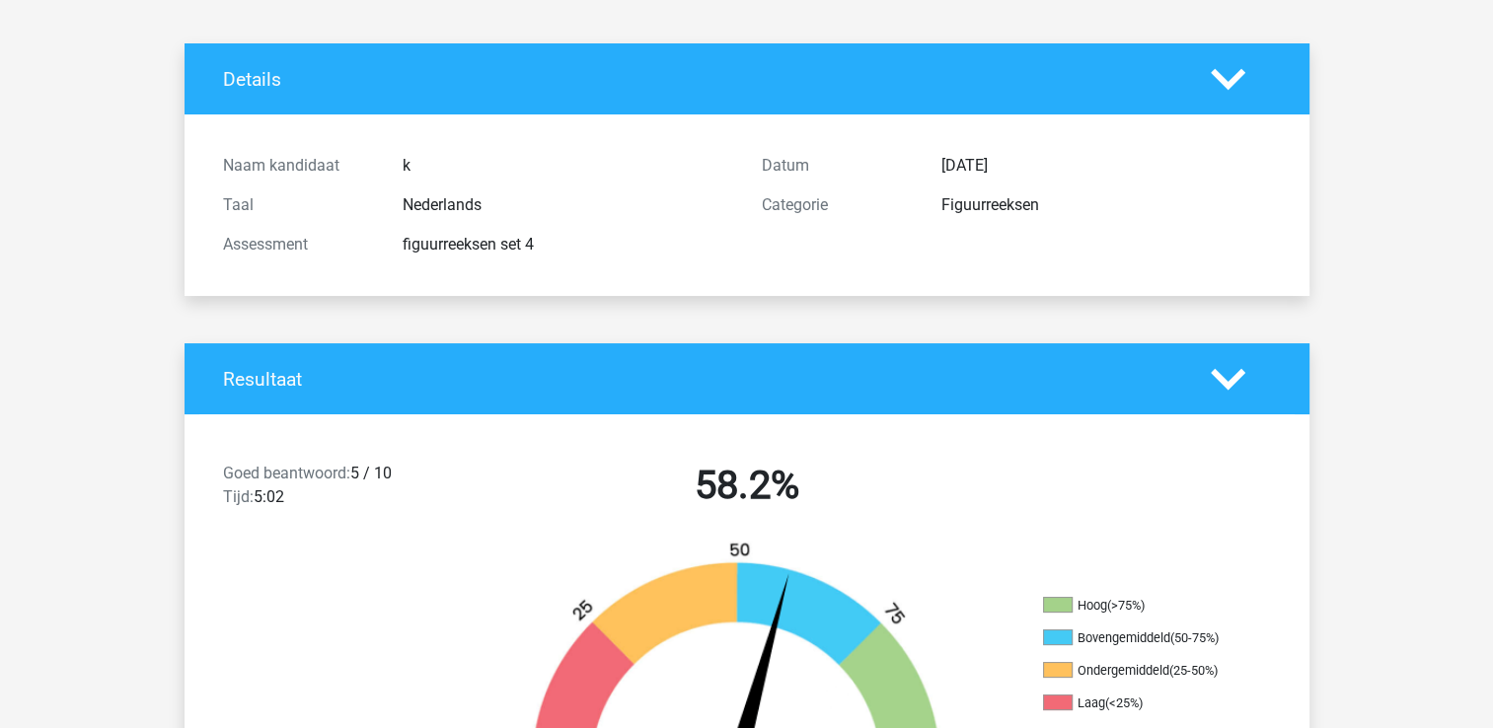
scroll to position [82, 0]
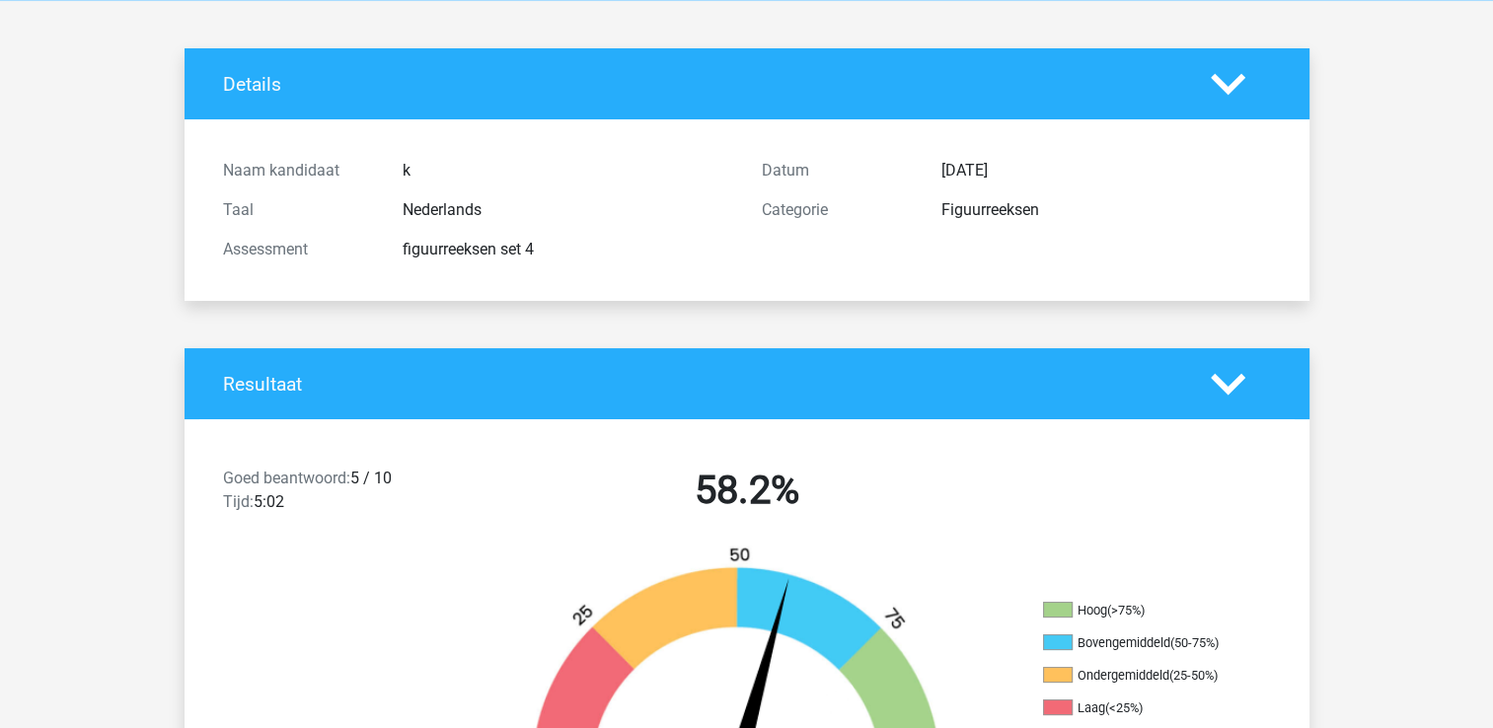
click at [1223, 370] on icon at bounding box center [1227, 384] width 35 height 35
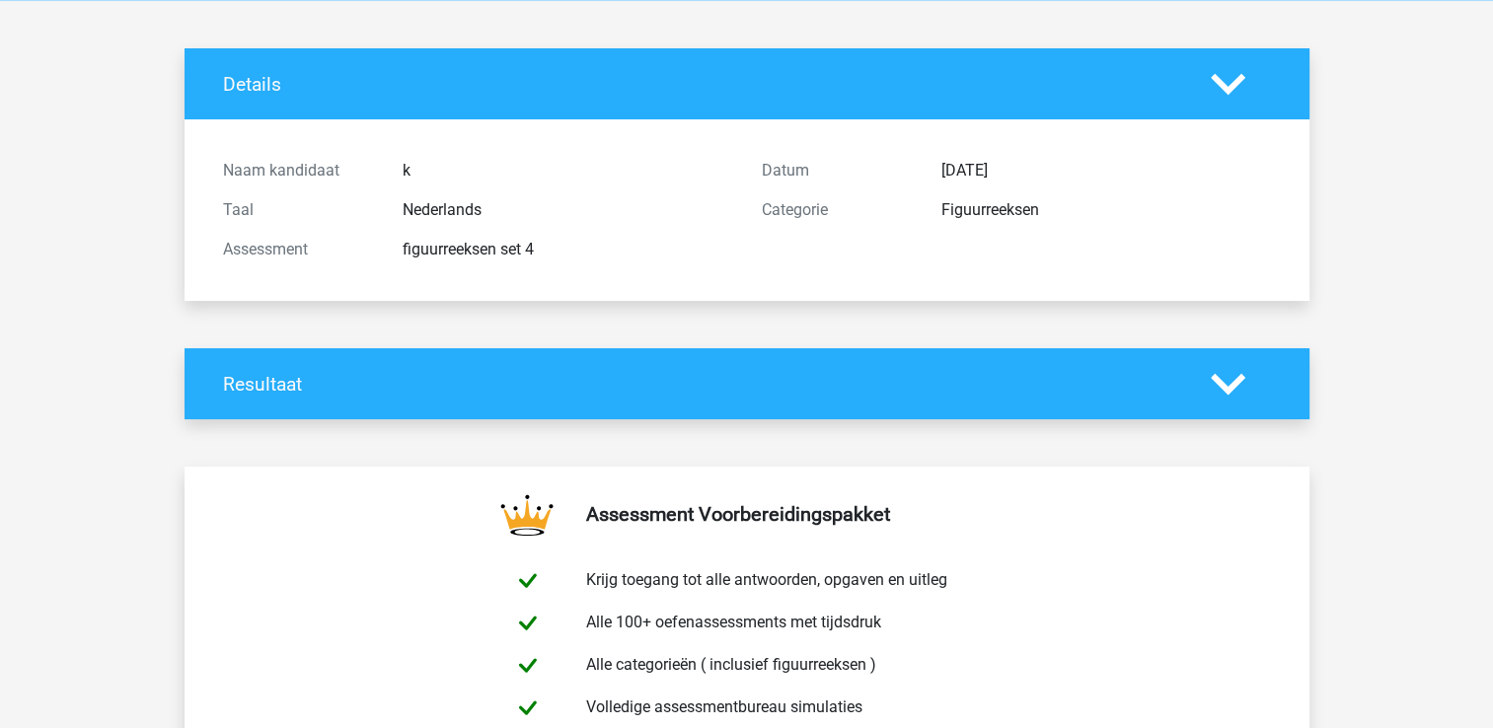
click at [1223, 370] on icon at bounding box center [1227, 384] width 35 height 35
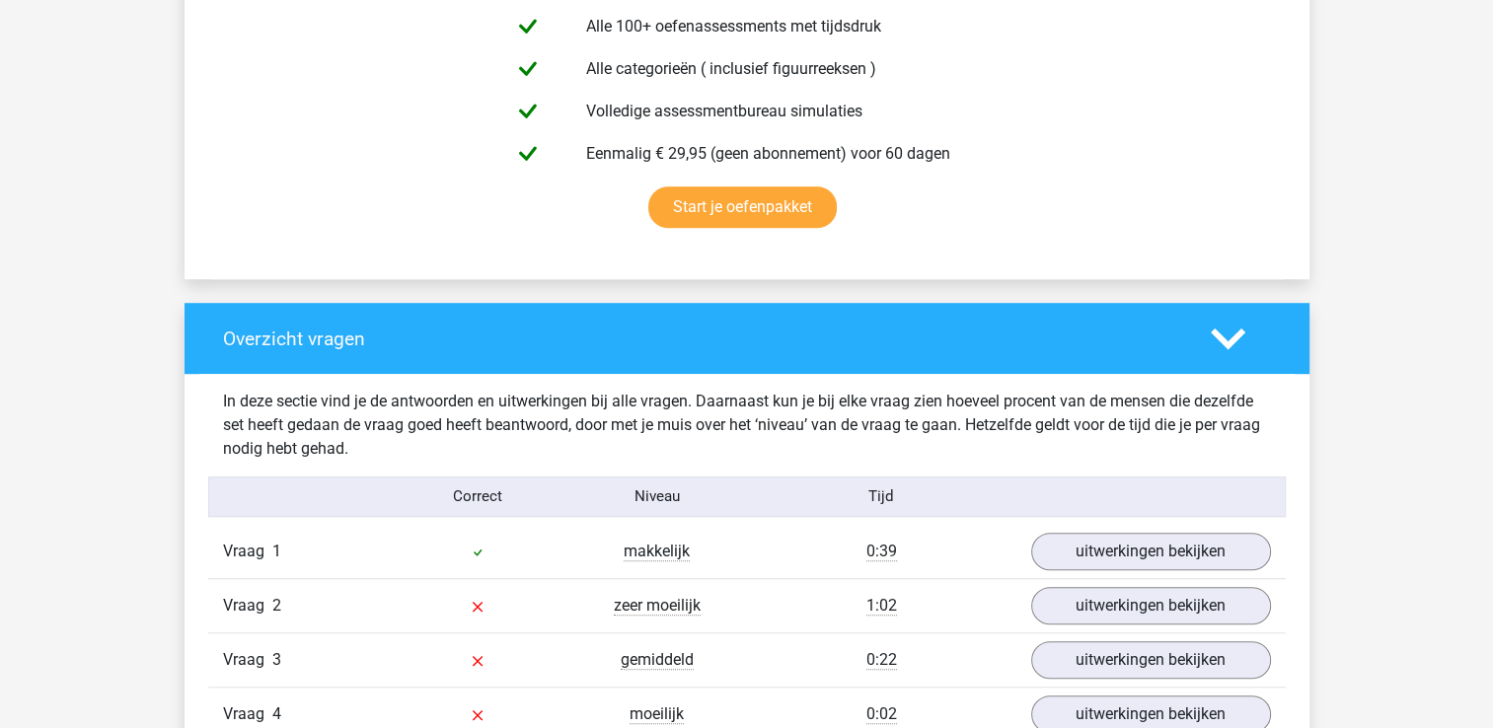
scroll to position [0, 0]
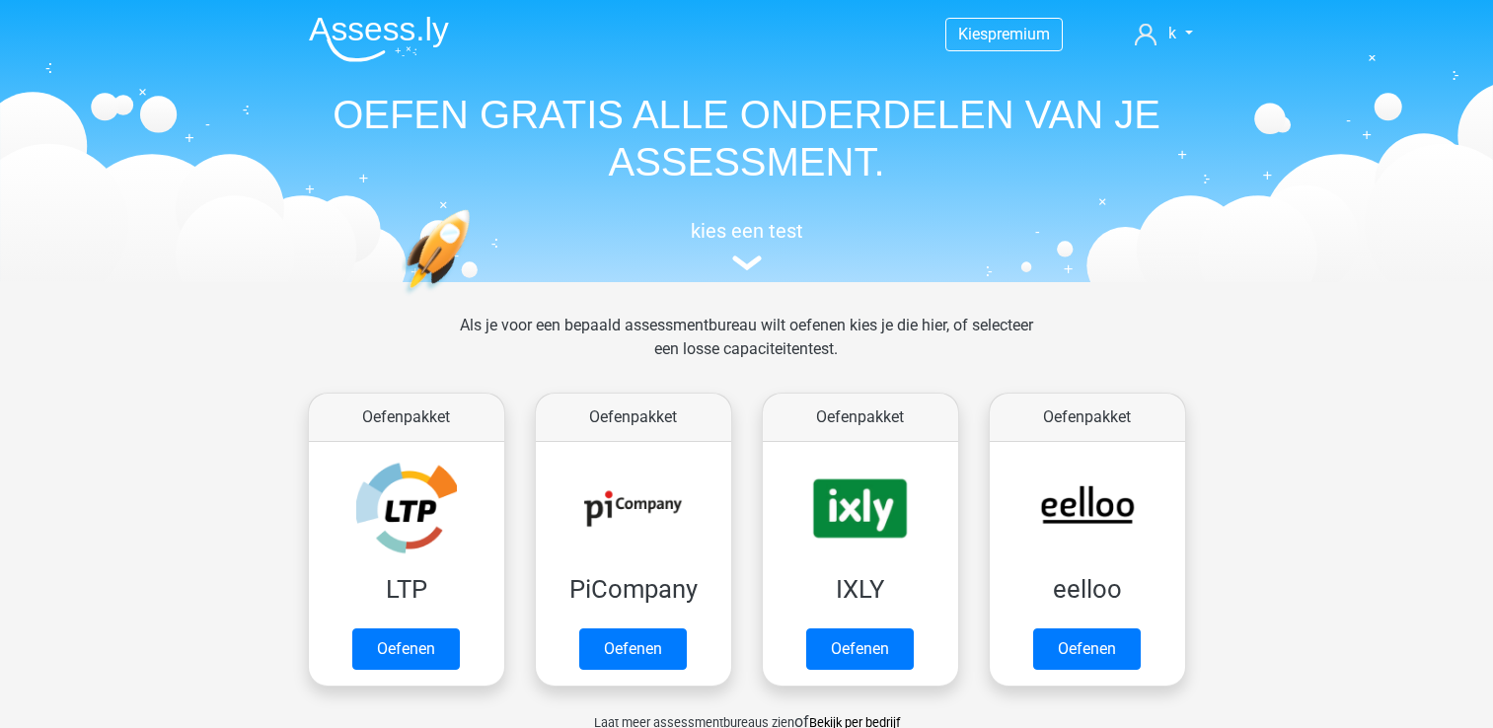
scroll to position [858, 0]
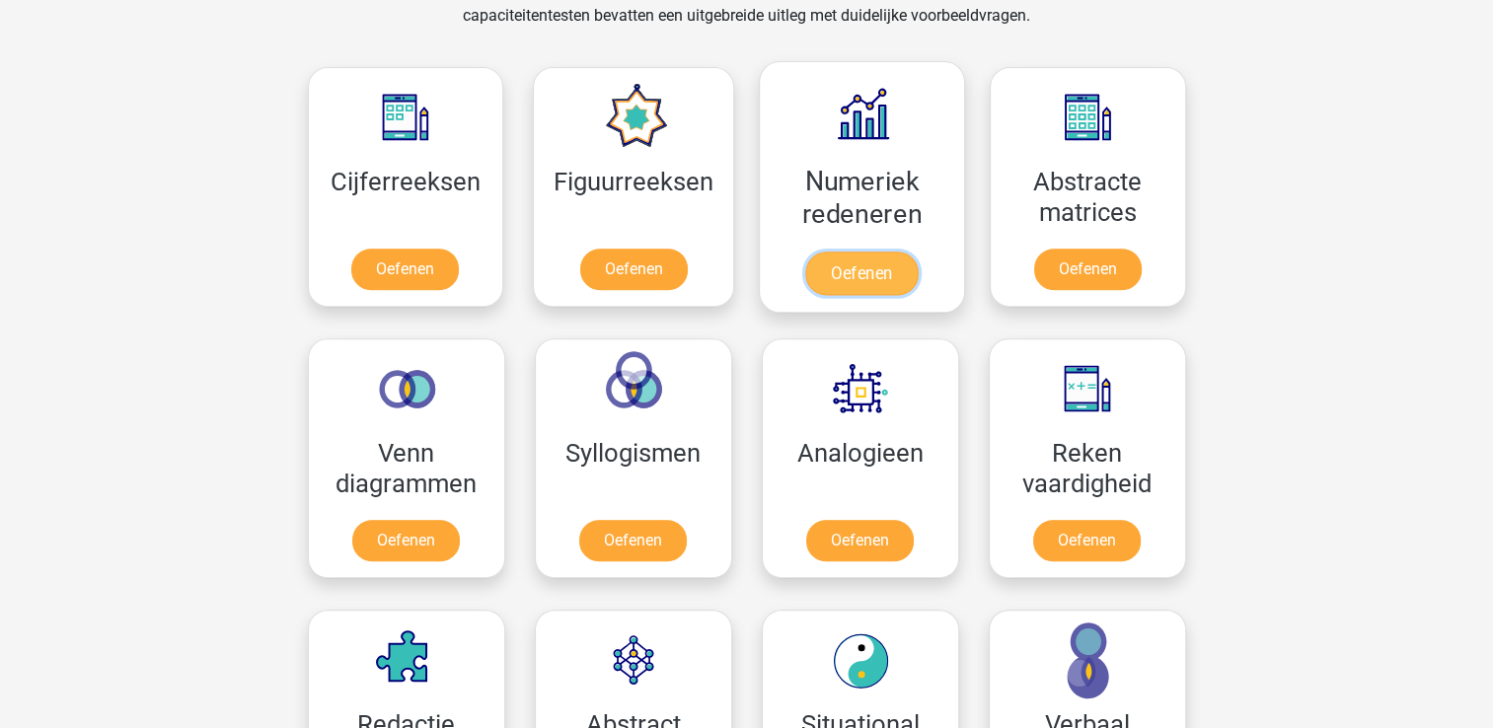
click at [894, 275] on link "Oefenen" at bounding box center [861, 273] width 112 height 43
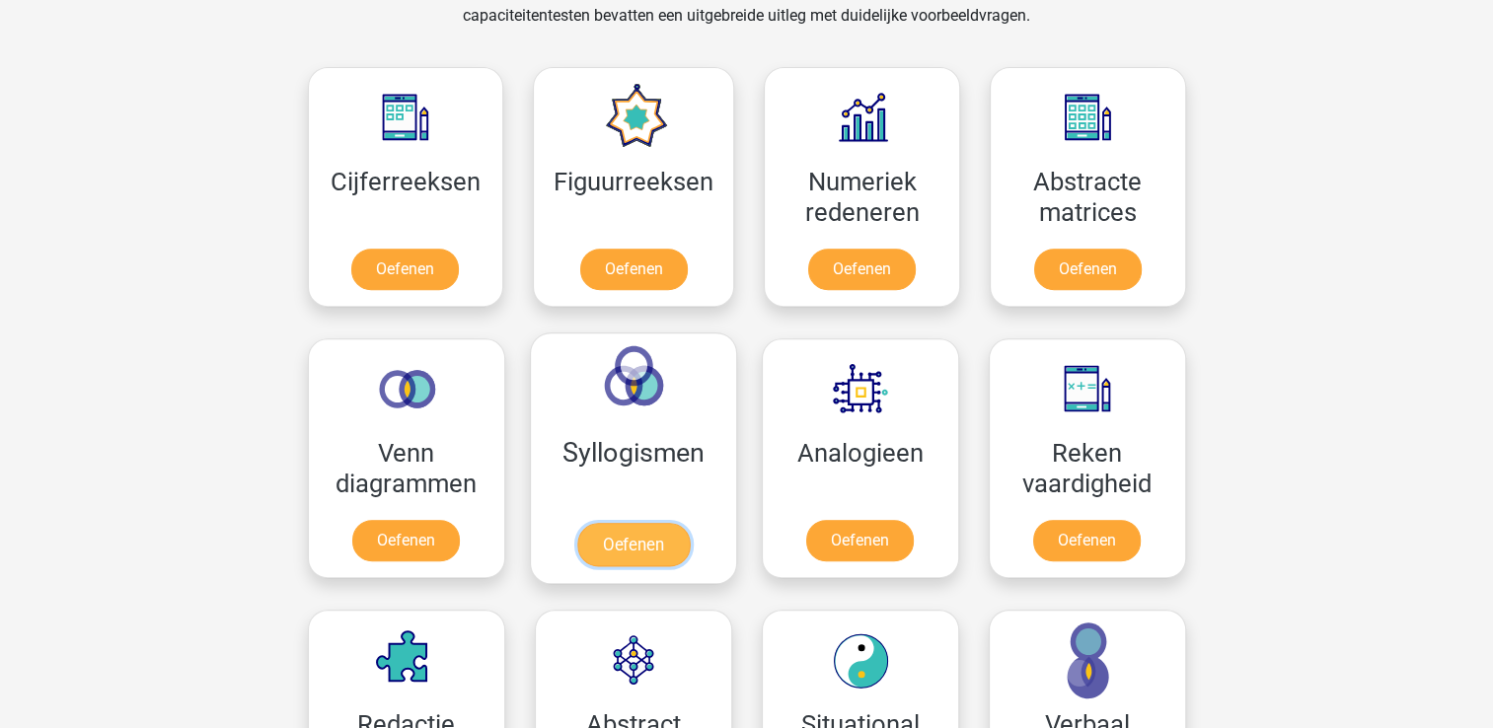
click at [655, 546] on link "Oefenen" at bounding box center [632, 544] width 112 height 43
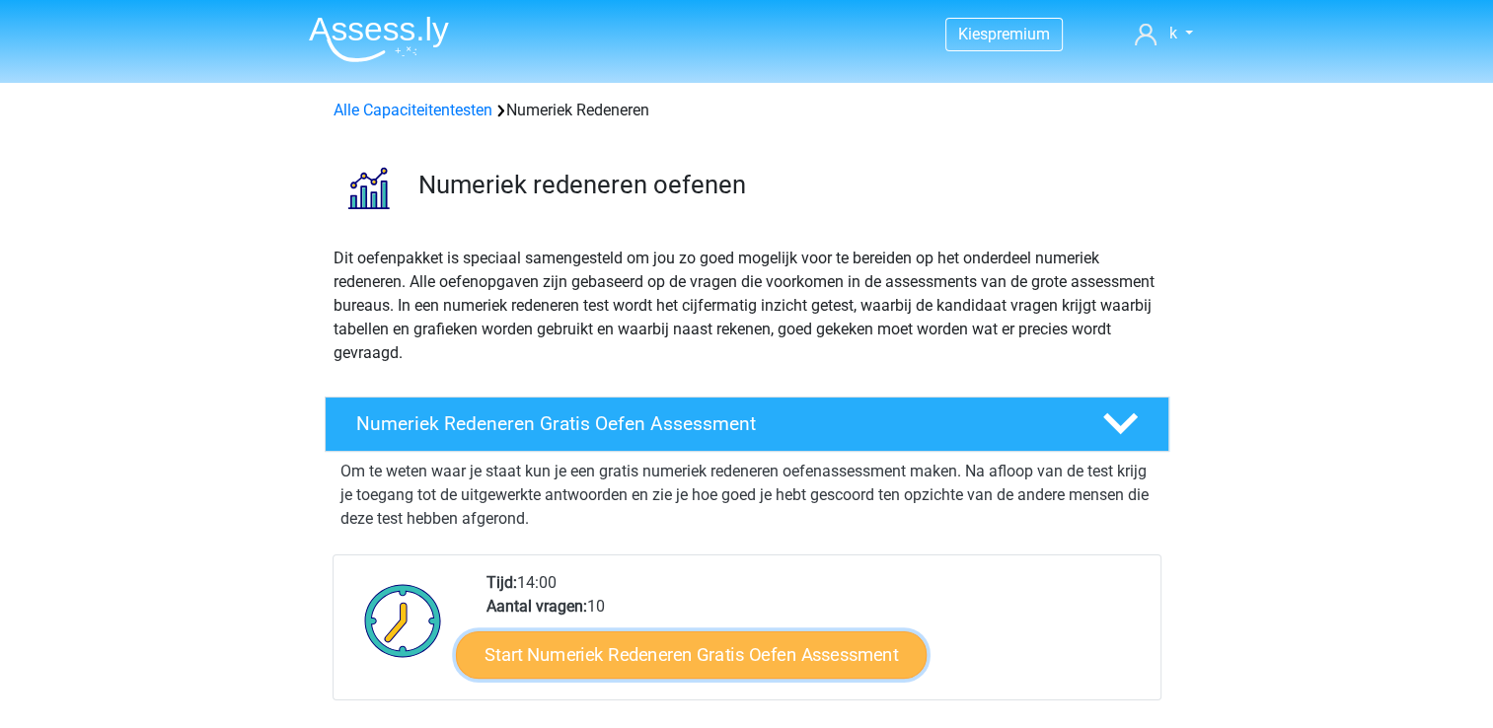
click at [773, 666] on link "Start Numeriek Redeneren Gratis Oefen Assessment" at bounding box center [691, 653] width 471 height 47
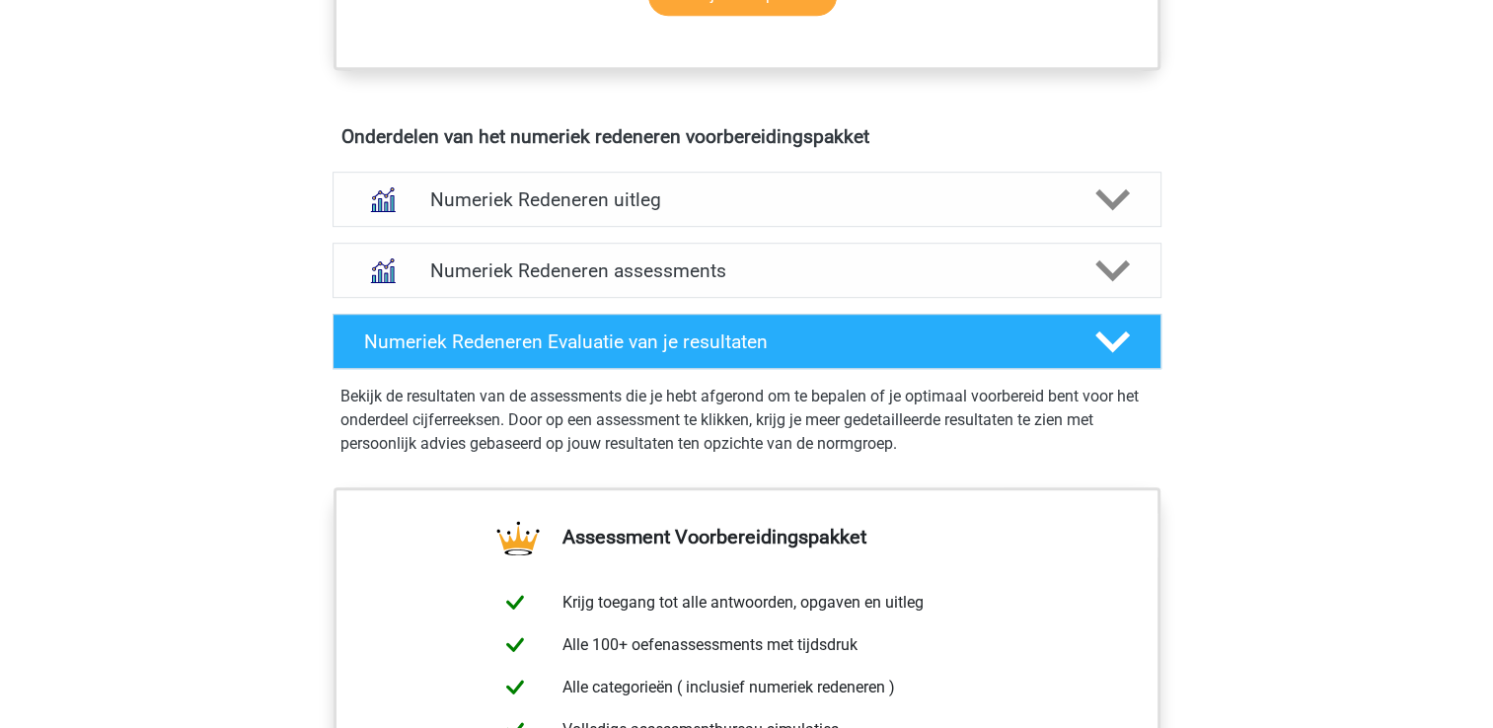
scroll to position [1115, 0]
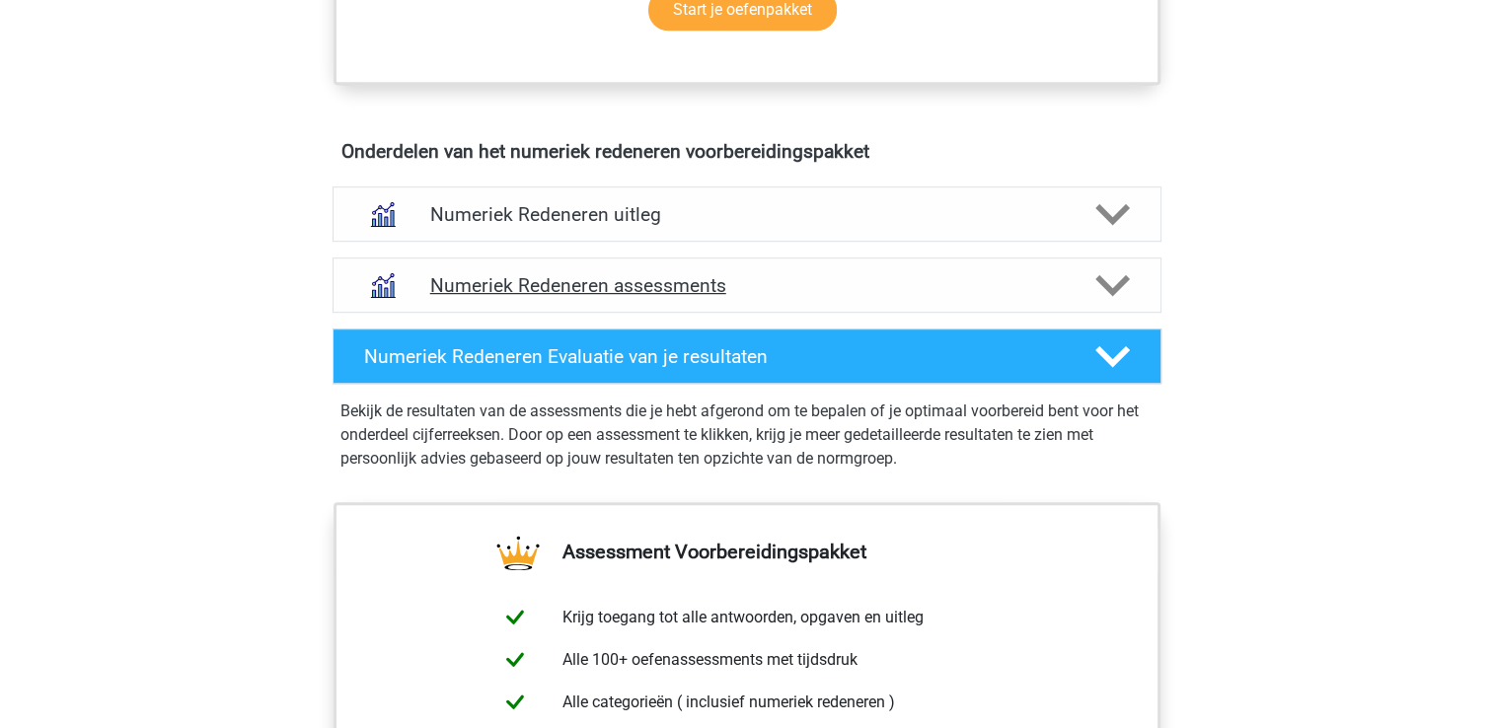
click at [1108, 280] on icon at bounding box center [1112, 285] width 35 height 35
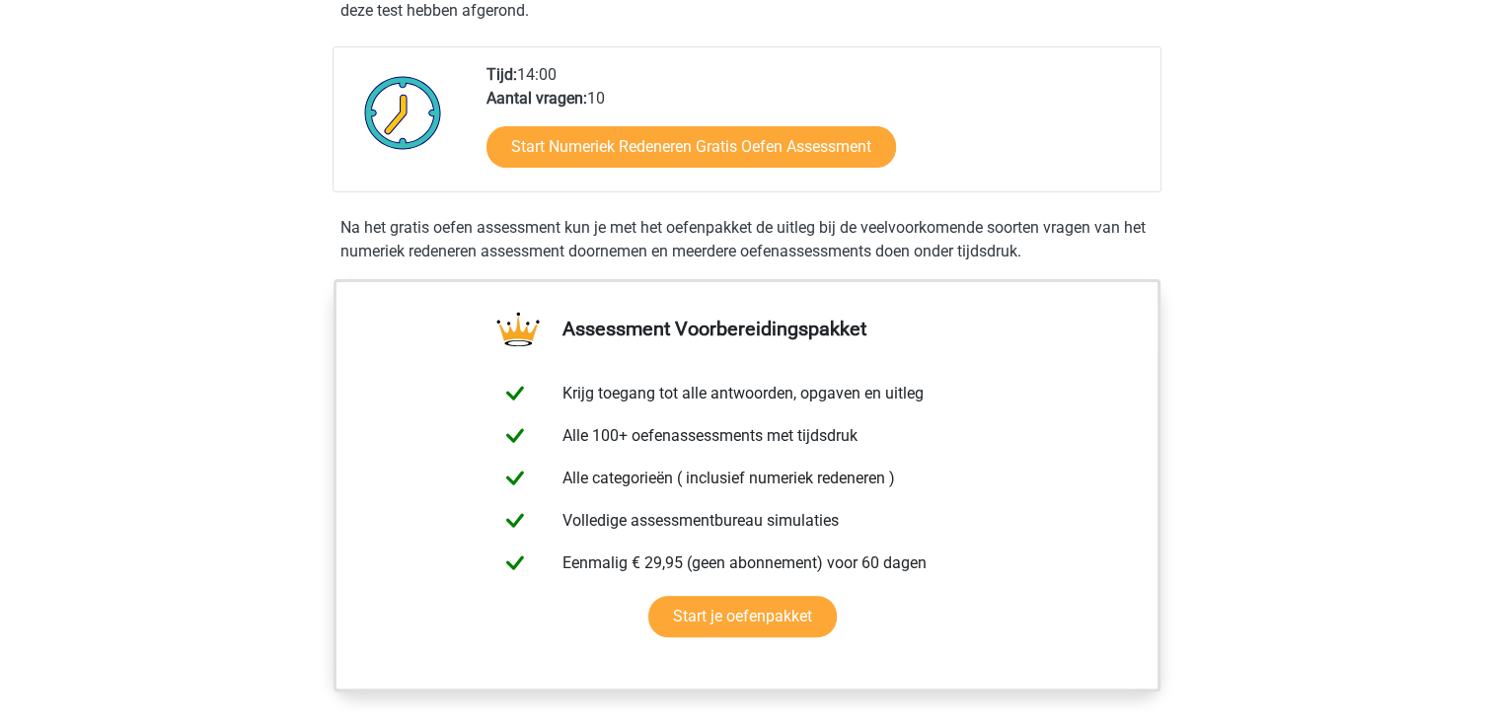
scroll to position [304, 0]
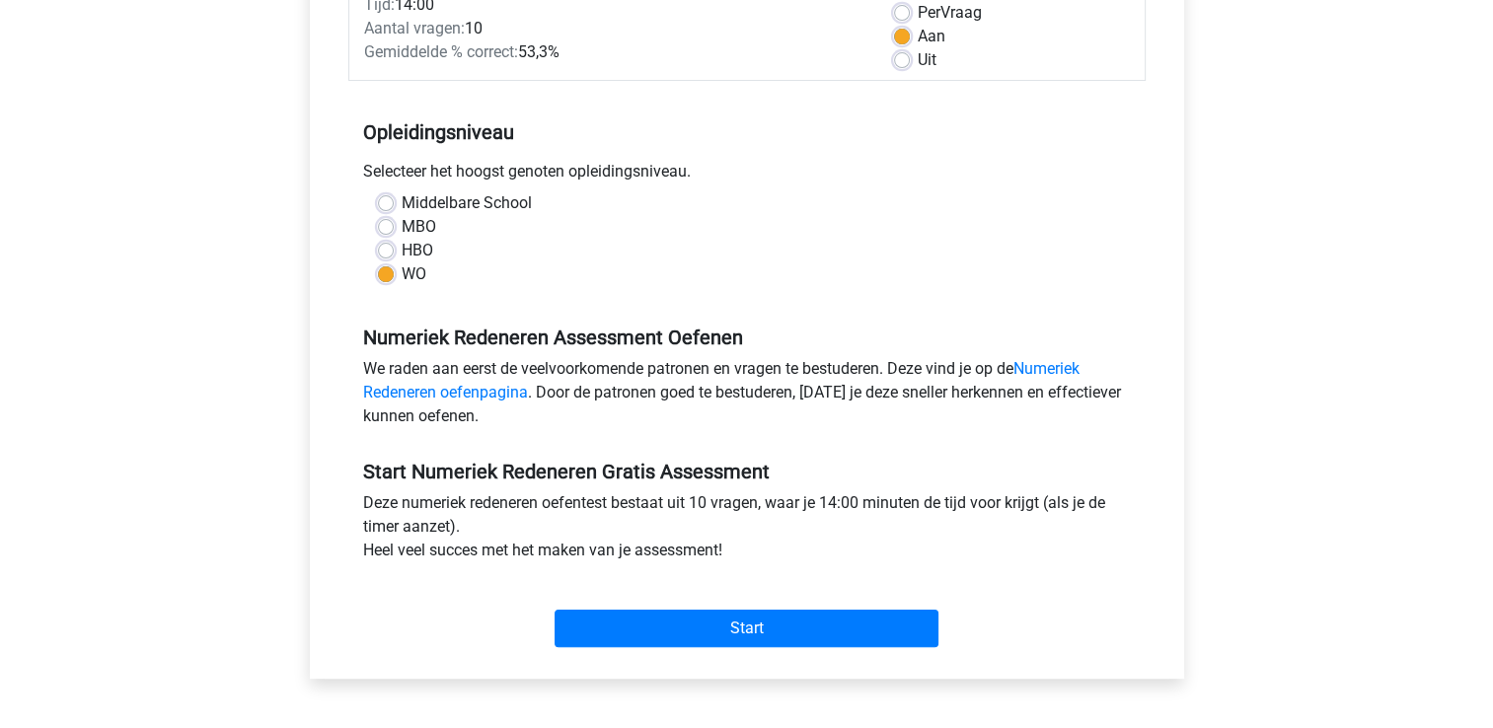
scroll to position [377, 0]
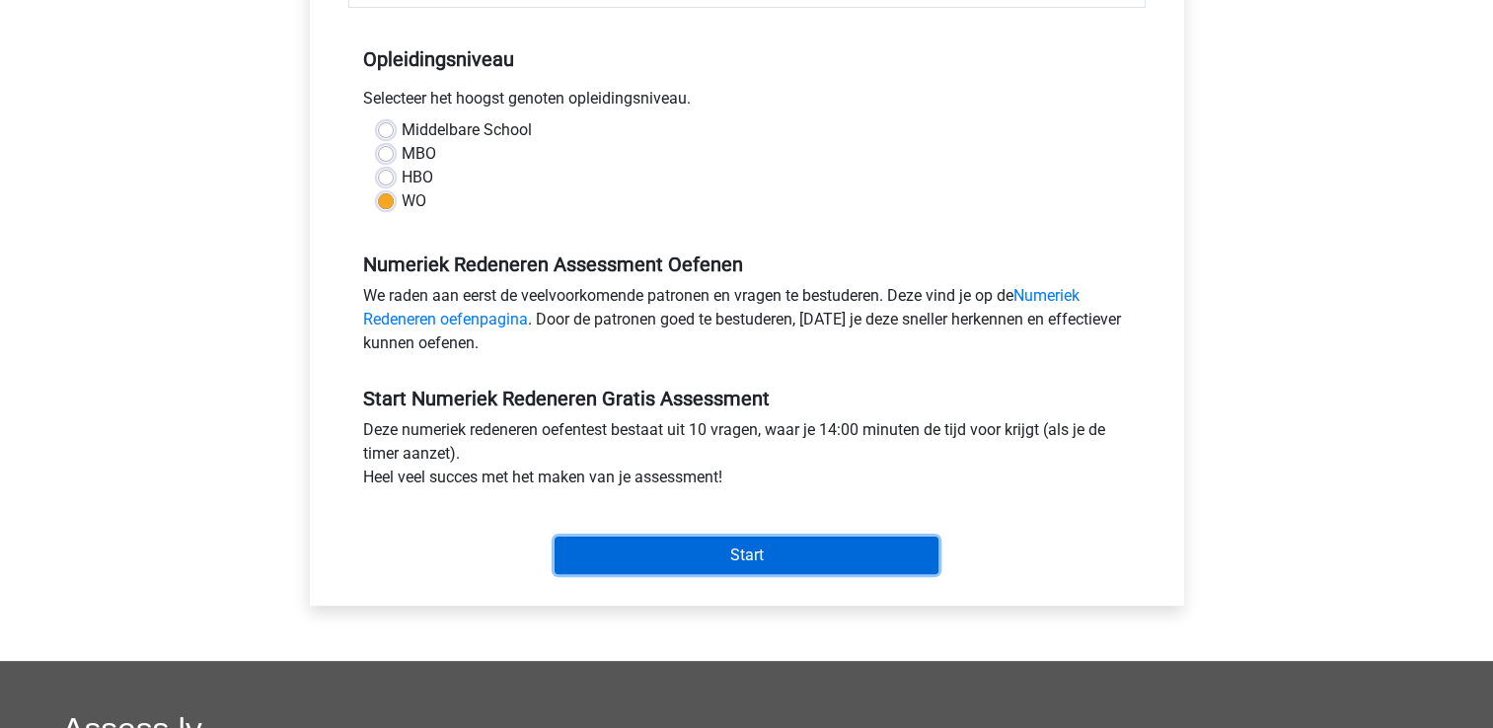
click at [856, 556] on input "Start" at bounding box center [746, 555] width 384 height 37
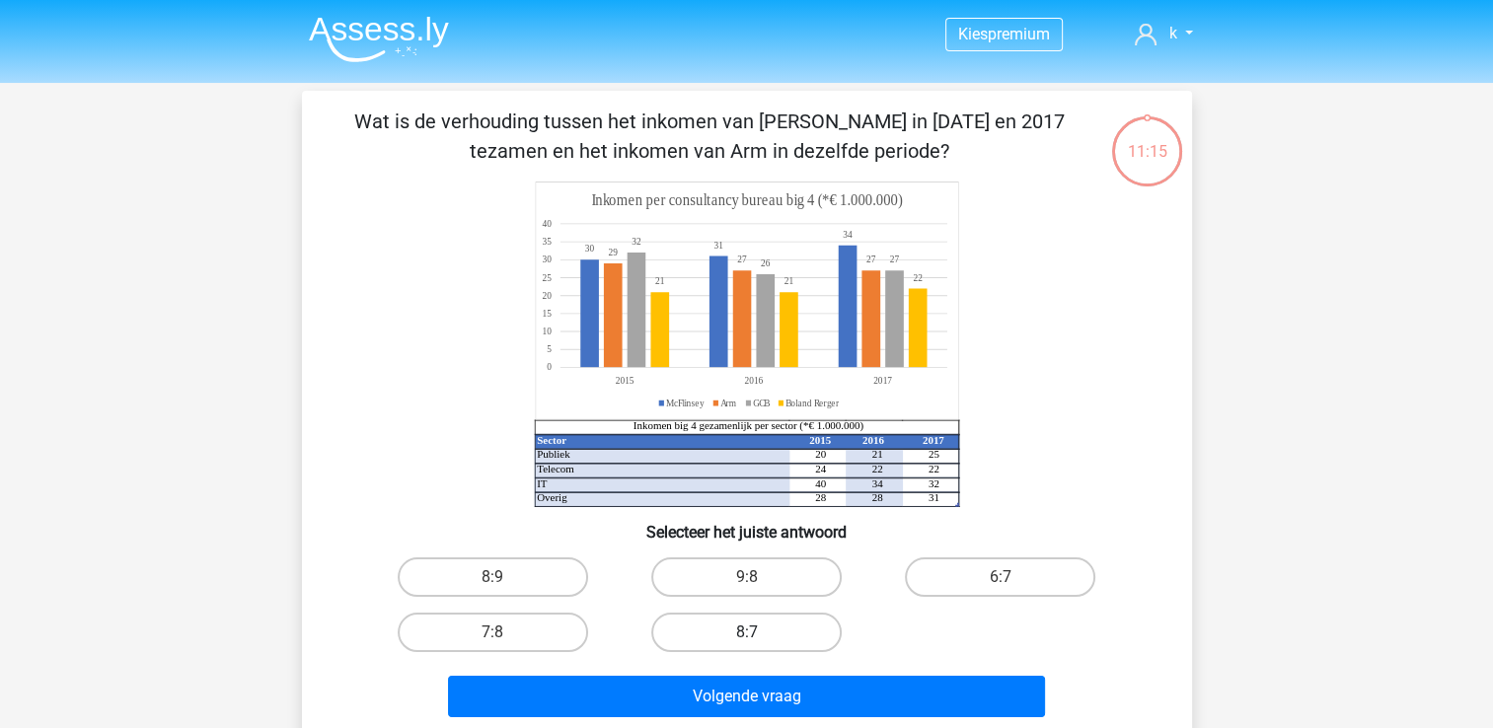
click at [750, 630] on div "8:7" at bounding box center [746, 632] width 238 height 39
click at [761, 641] on label "8:7" at bounding box center [746, 632] width 190 height 39
click at [759, 641] on input "8:7" at bounding box center [752, 638] width 13 height 13
radio input "true"
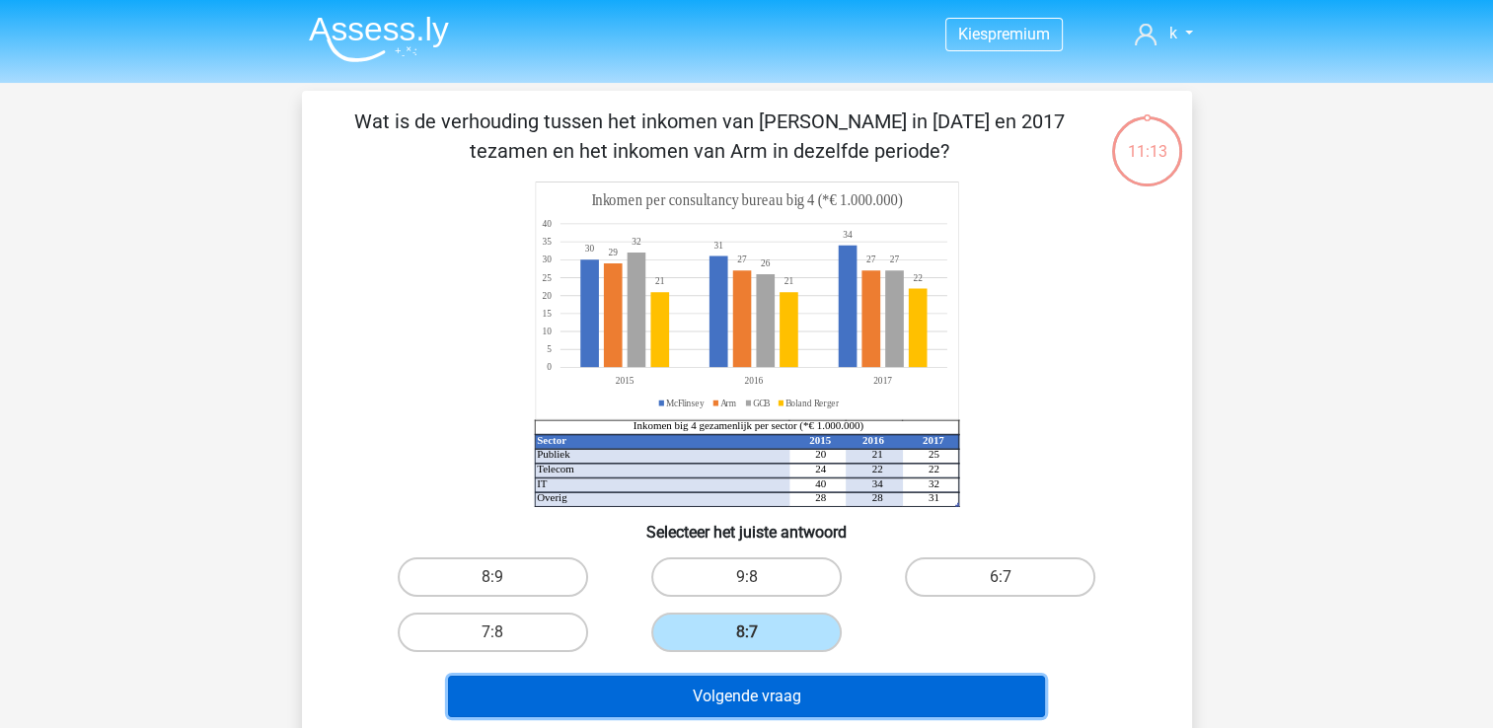
click at [782, 707] on button "Volgende vraag" at bounding box center [746, 696] width 597 height 41
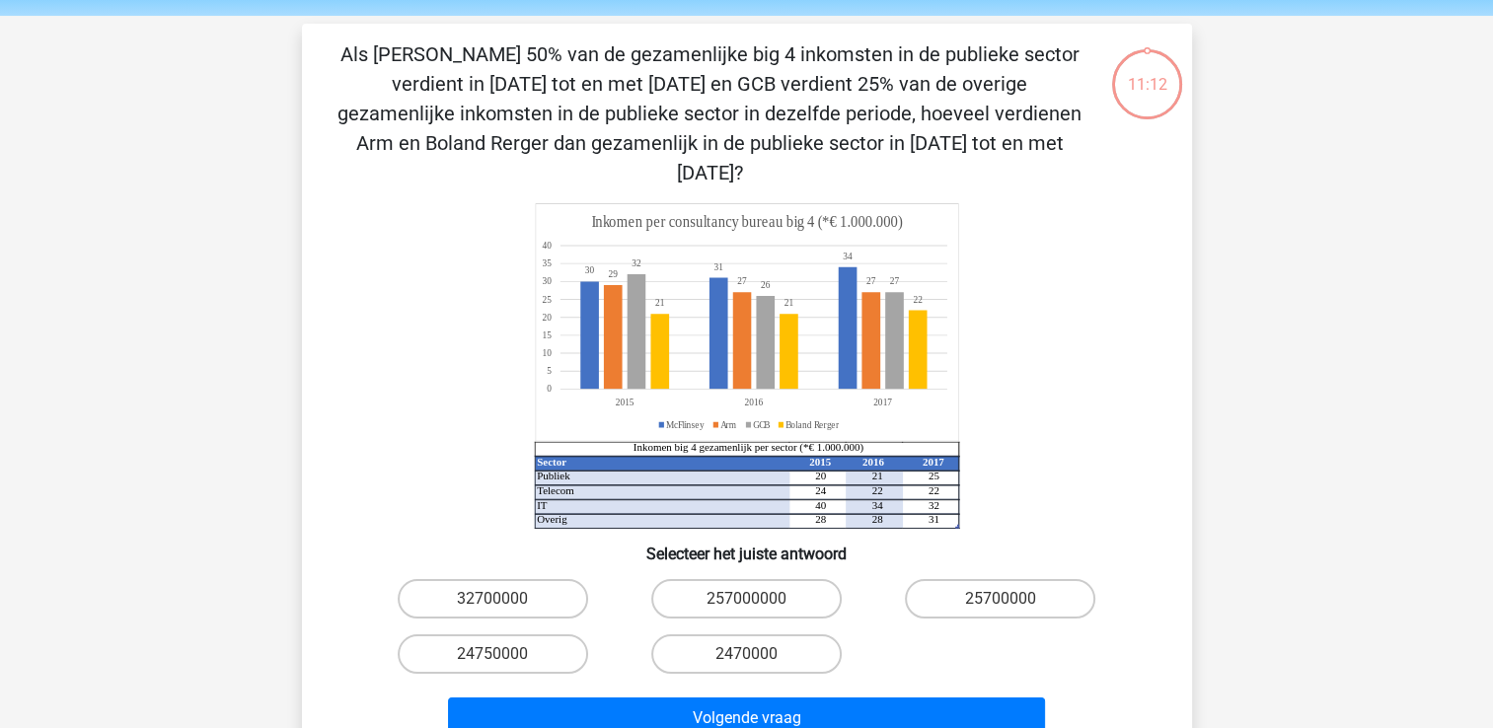
scroll to position [91, 0]
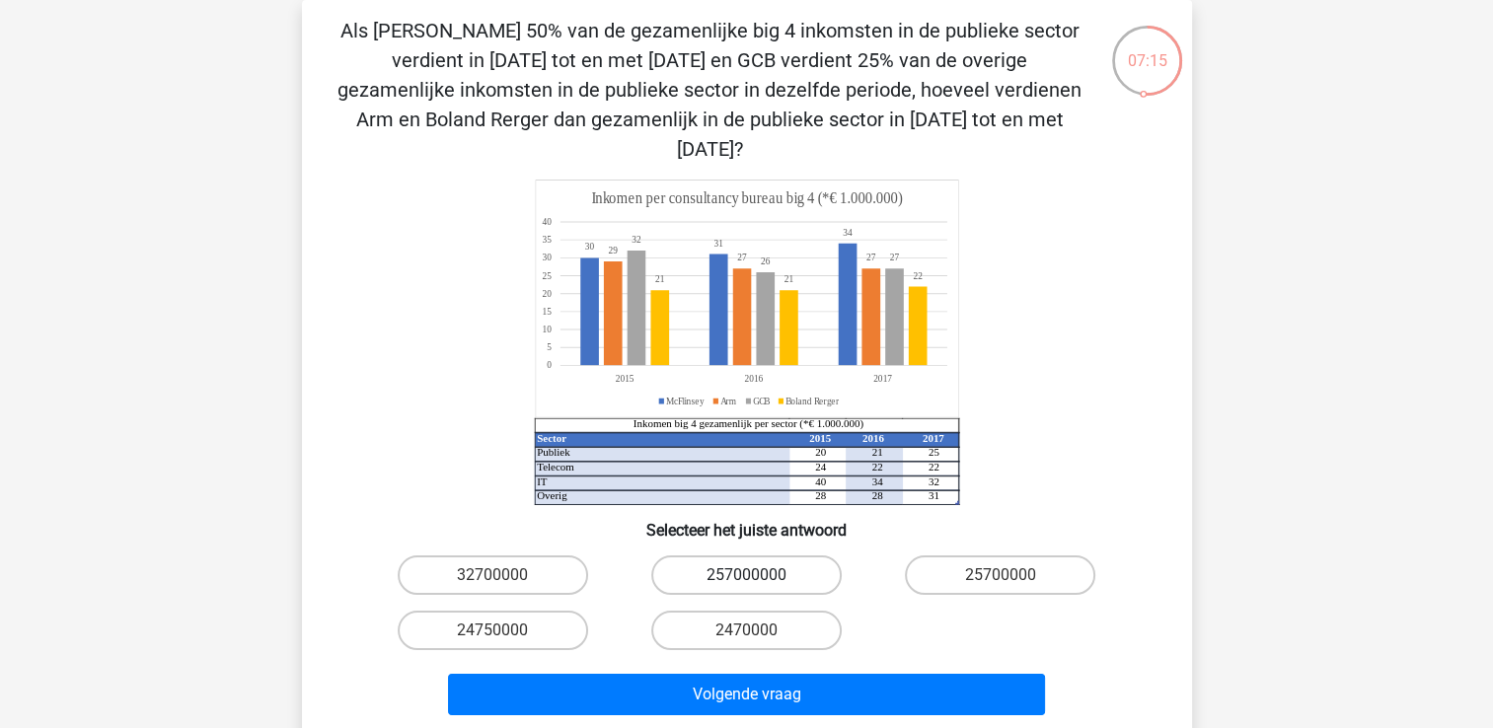
click at [739, 555] on label "257000000" at bounding box center [746, 574] width 190 height 39
click at [746, 575] on input "257000000" at bounding box center [752, 581] width 13 height 13
radio input "true"
click at [727, 685] on div "Volgende vraag" at bounding box center [747, 698] width 762 height 49
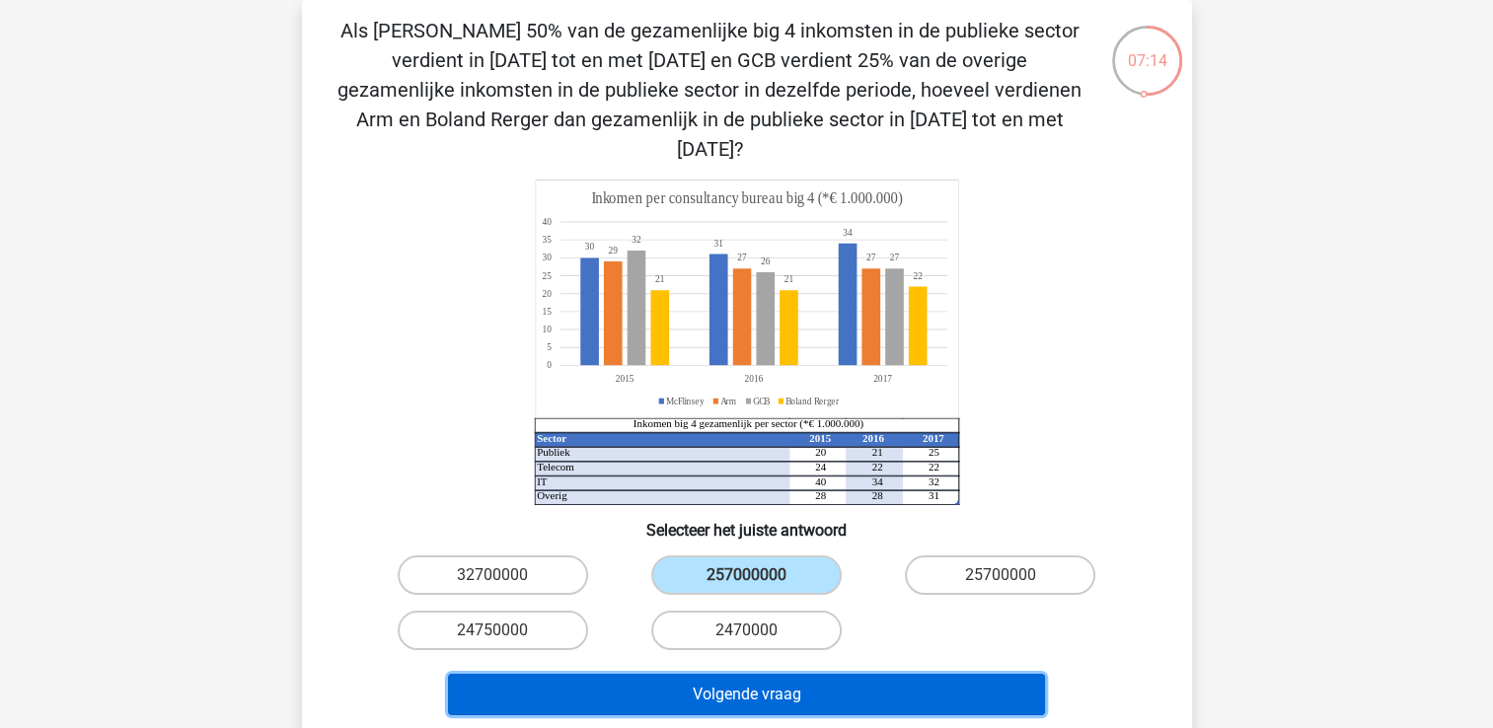
click at [732, 674] on button "Volgende vraag" at bounding box center [746, 694] width 597 height 41
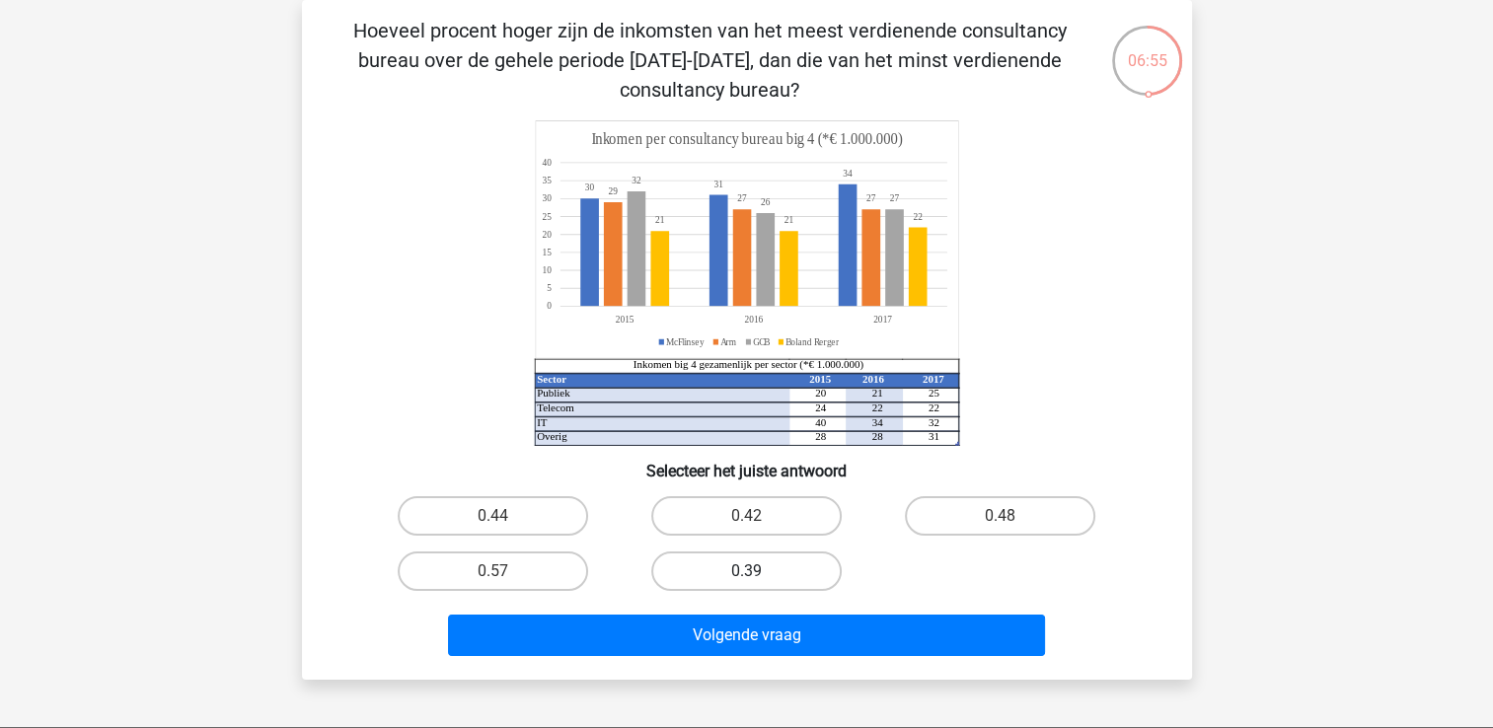
click at [737, 557] on label "0.39" at bounding box center [746, 570] width 190 height 39
click at [746, 571] on input "0.39" at bounding box center [752, 577] width 13 height 13
radio input "true"
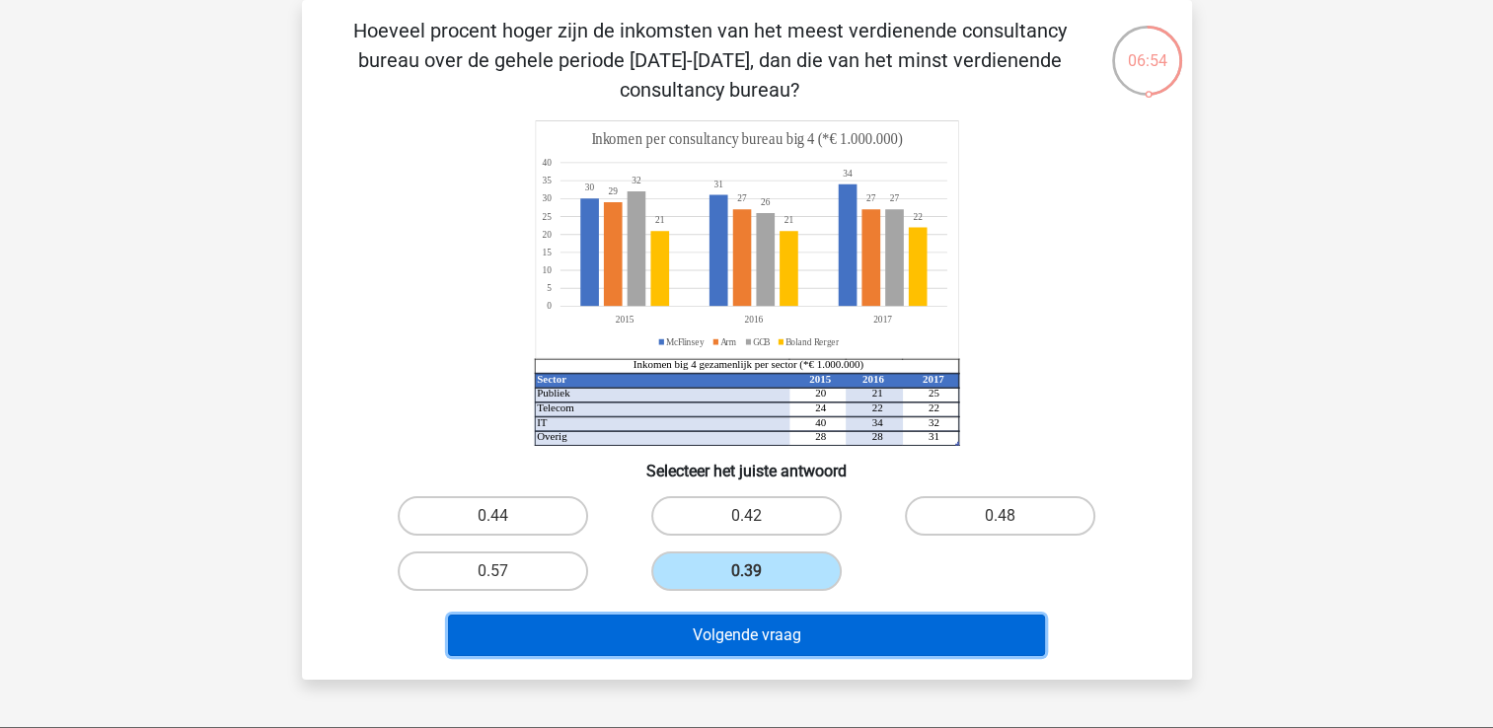
click at [751, 645] on button "Volgende vraag" at bounding box center [746, 635] width 597 height 41
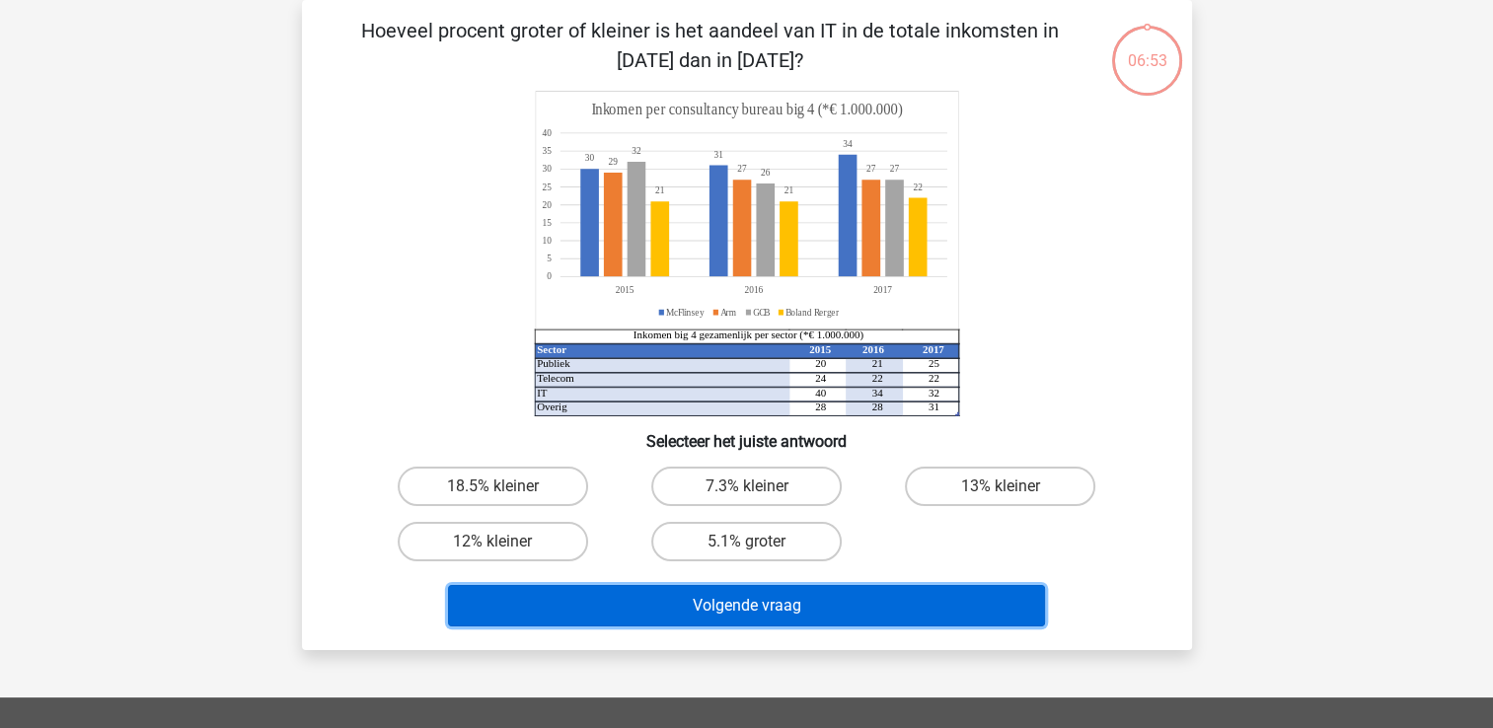
click at [753, 609] on button "Volgende vraag" at bounding box center [746, 605] width 597 height 41
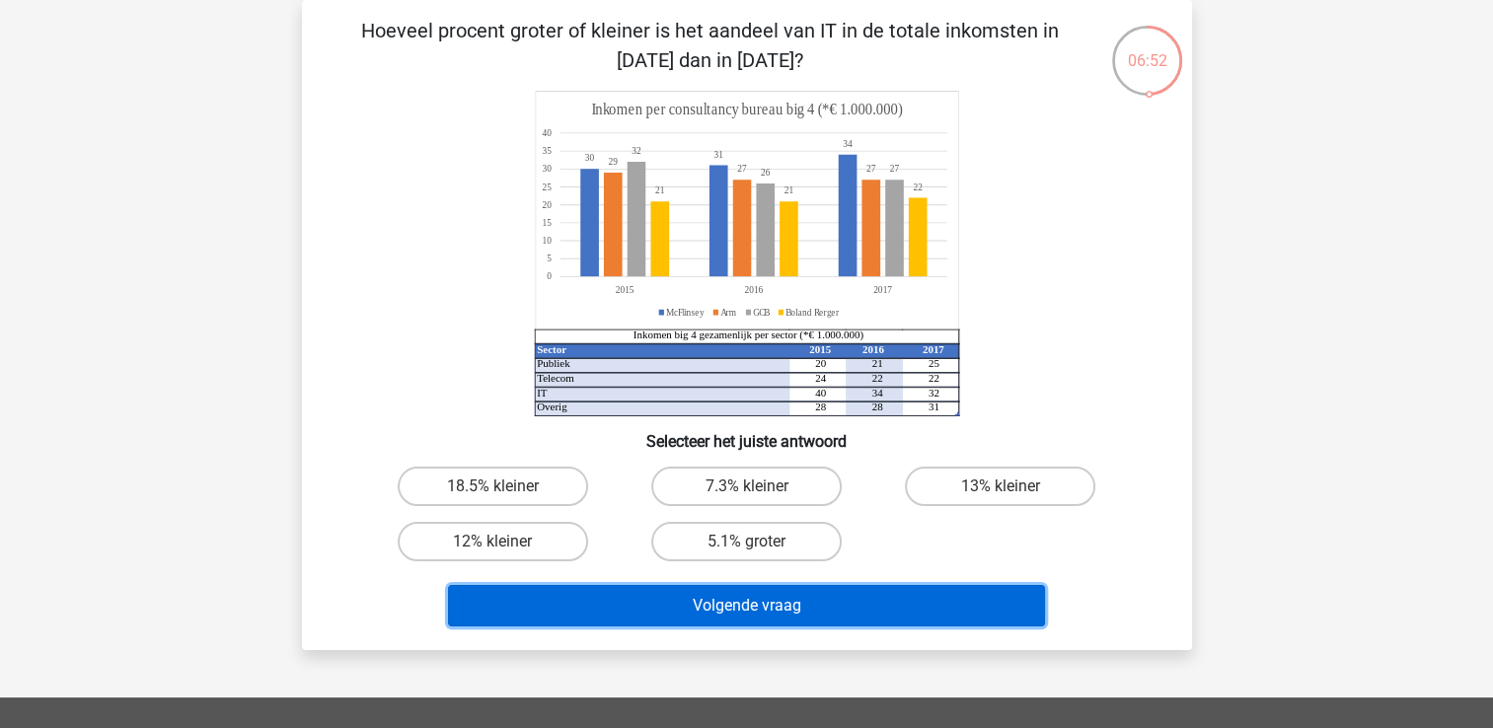
click at [753, 609] on button "Volgende vraag" at bounding box center [746, 605] width 597 height 41
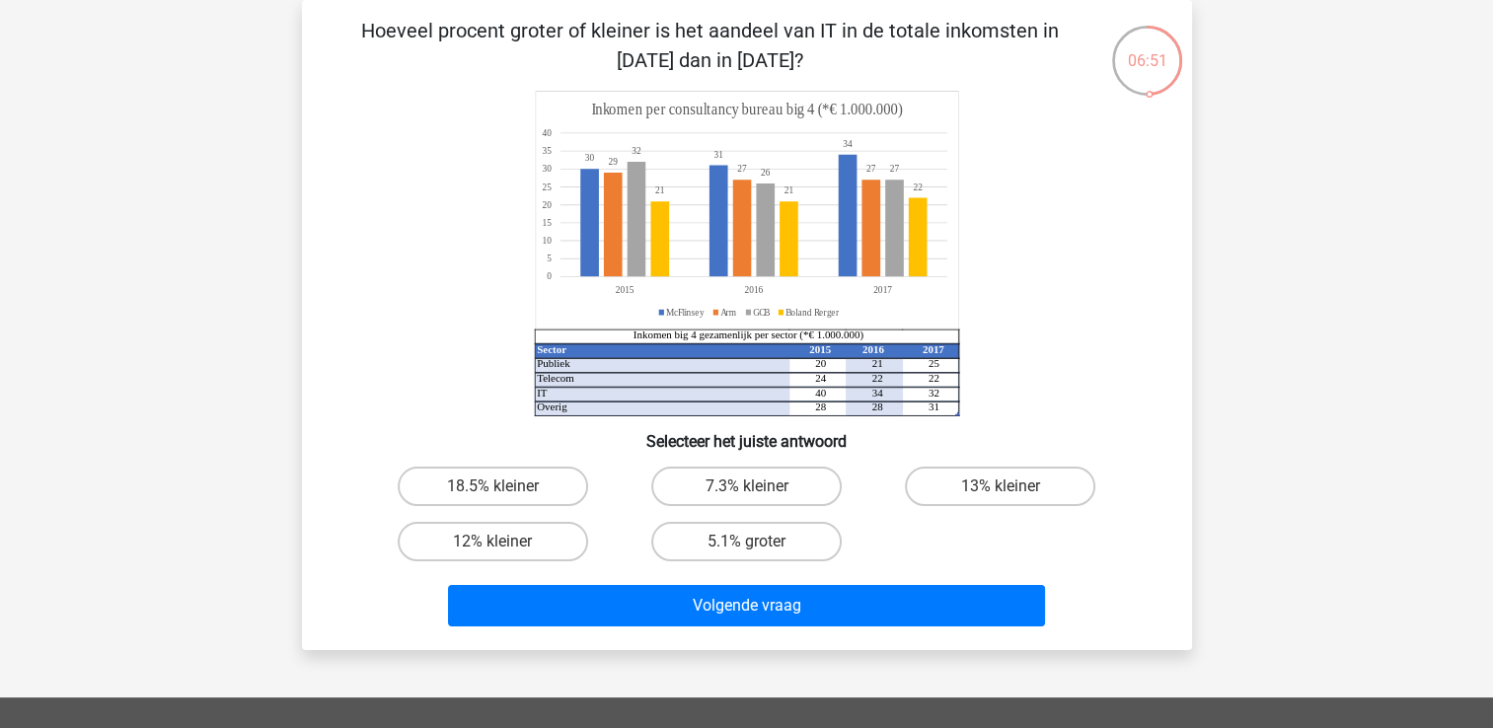
click at [753, 549] on input "5.1% groter" at bounding box center [752, 548] width 13 height 13
radio input "true"
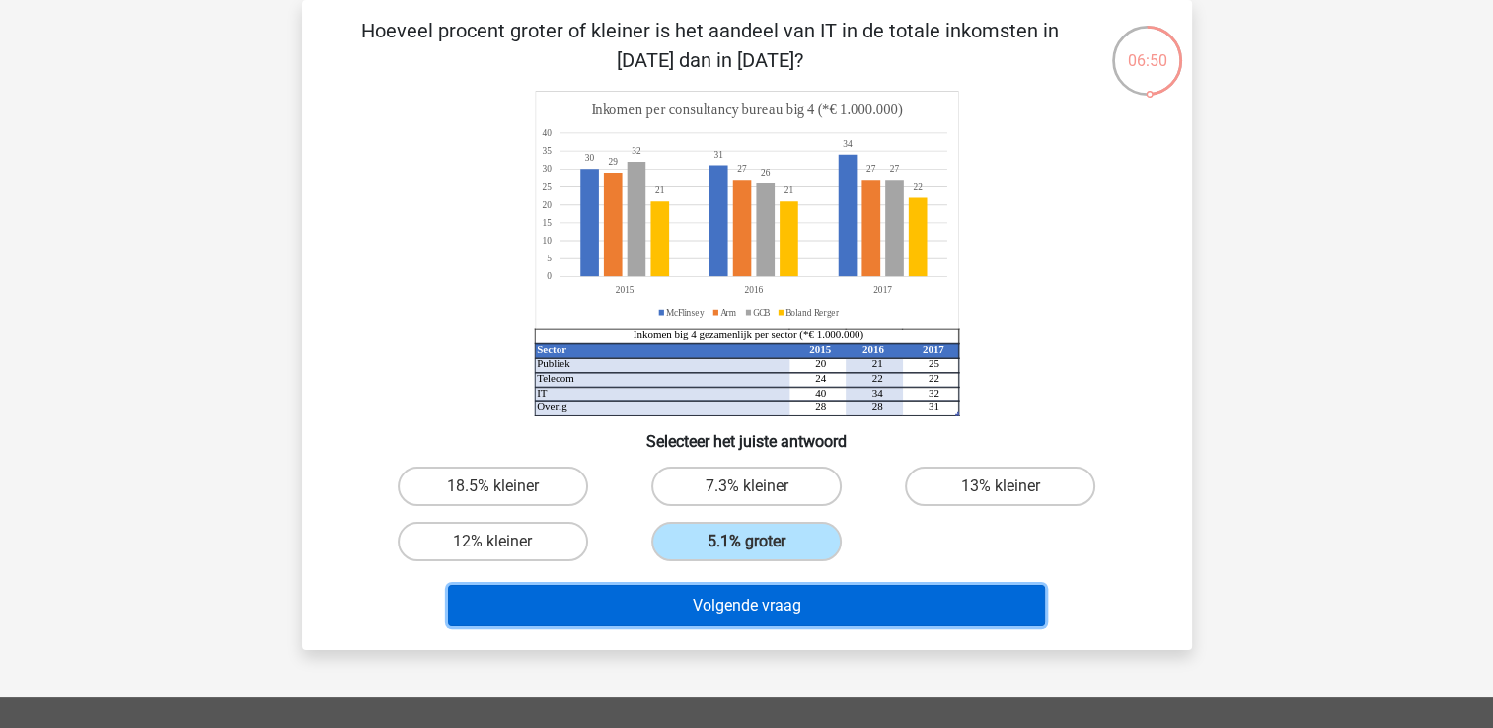
click at [754, 605] on button "Volgende vraag" at bounding box center [746, 605] width 597 height 41
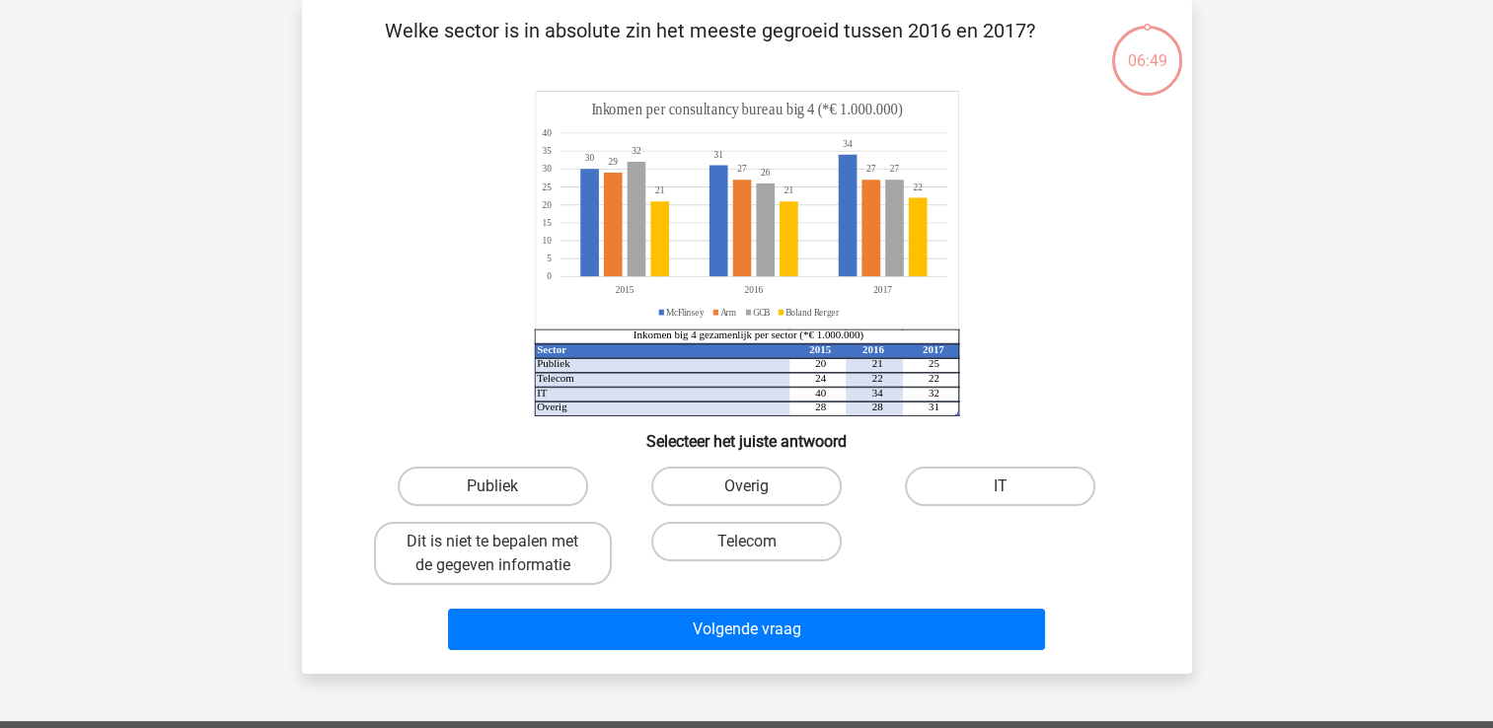
click at [754, 546] on input "Telecom" at bounding box center [752, 548] width 13 height 13
radio input "true"
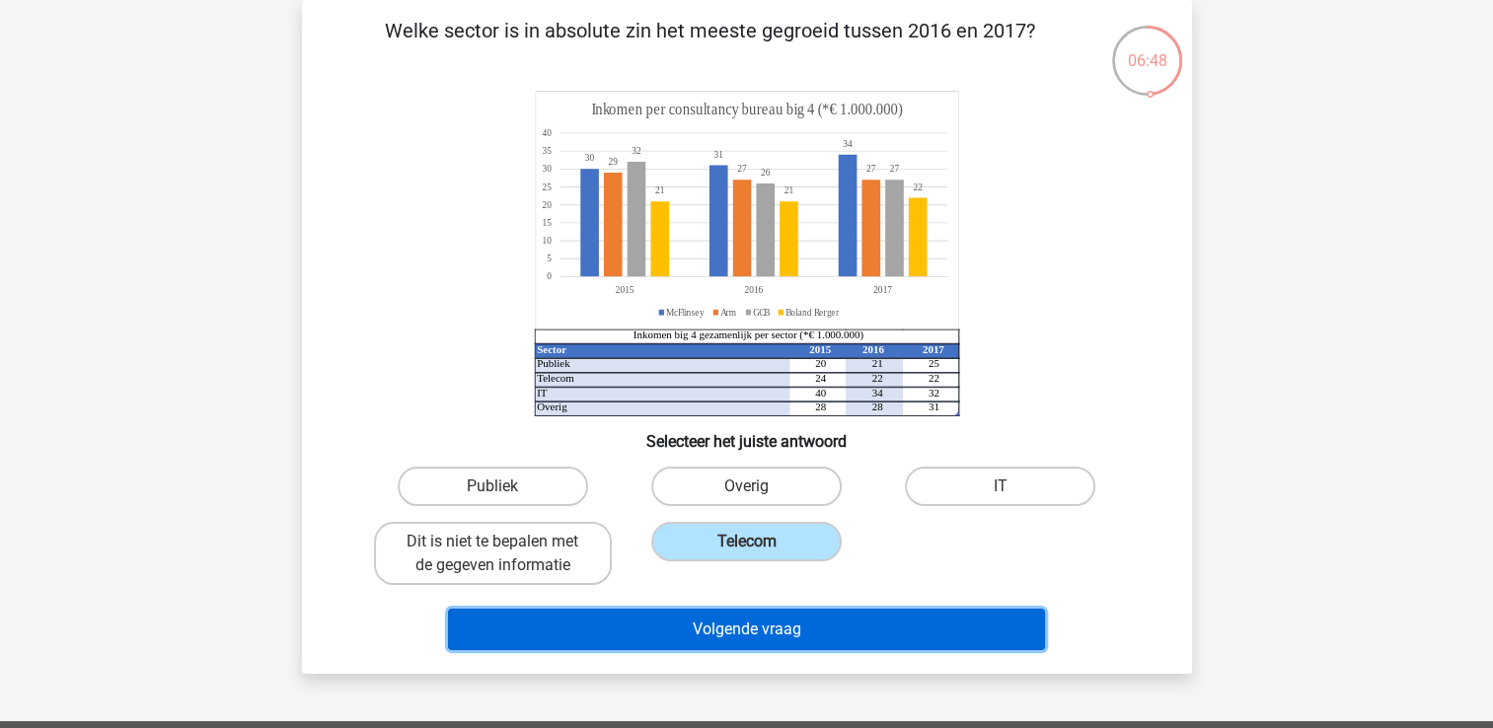
click at [755, 622] on button "Volgende vraag" at bounding box center [746, 629] width 597 height 41
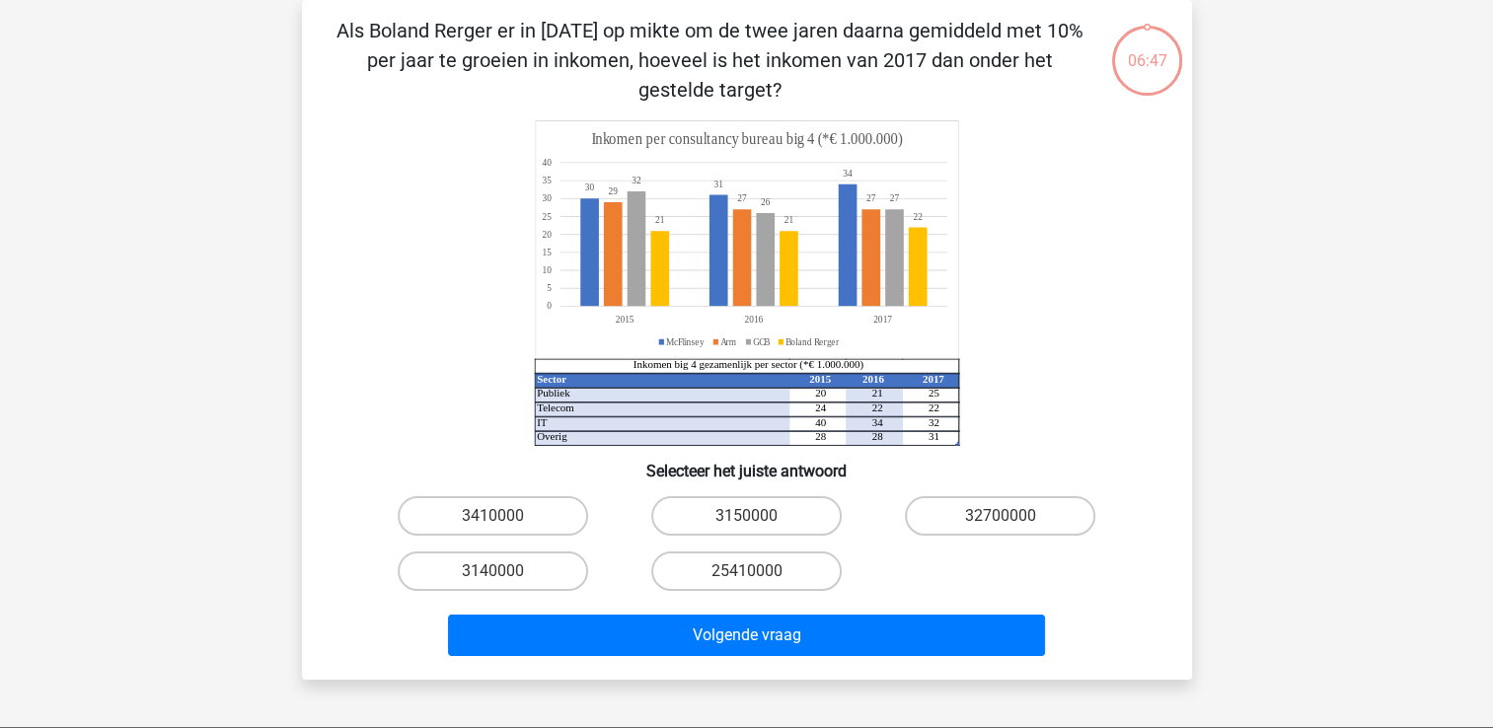
click at [756, 538] on div "3150000" at bounding box center [746, 515] width 254 height 55
click at [754, 519] on input "3150000" at bounding box center [752, 522] width 13 height 13
radio input "true"
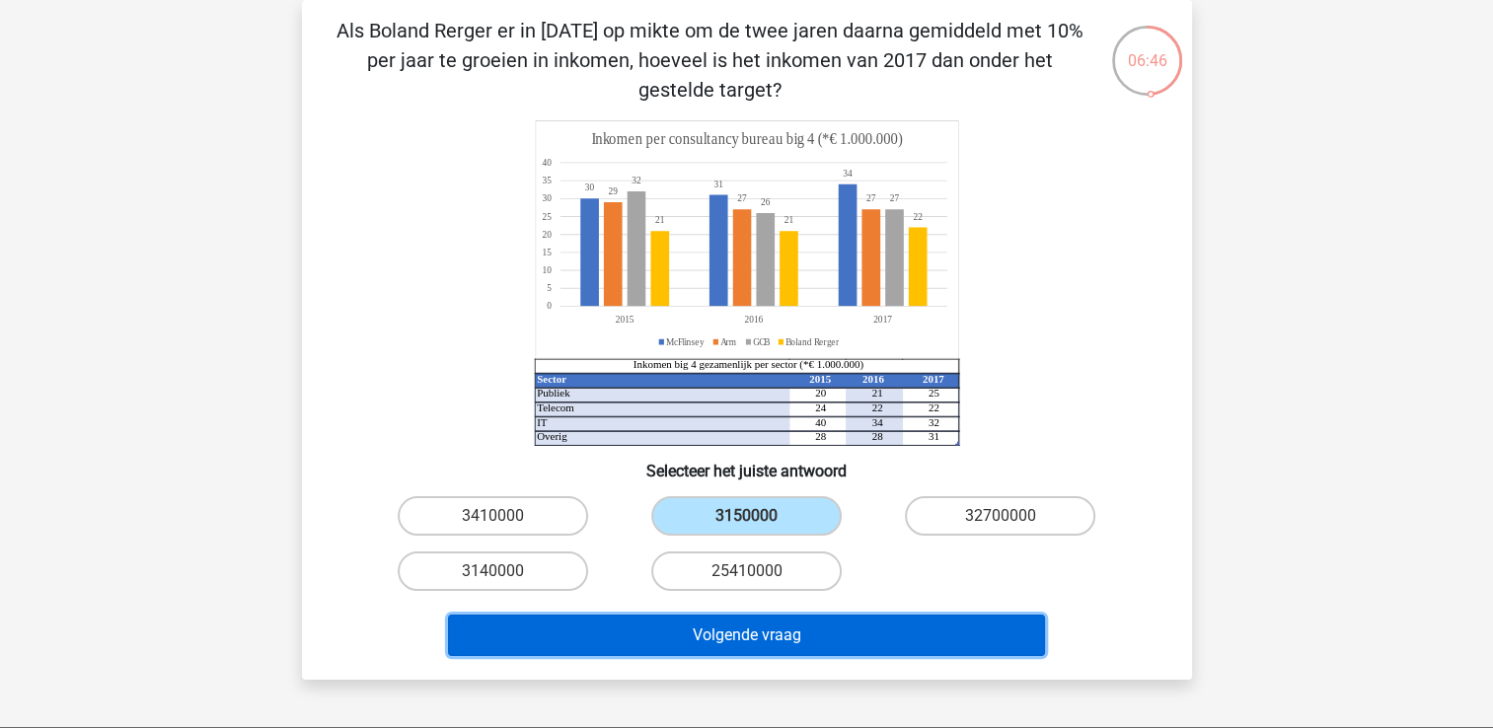
click at [766, 636] on button "Volgende vraag" at bounding box center [746, 635] width 597 height 41
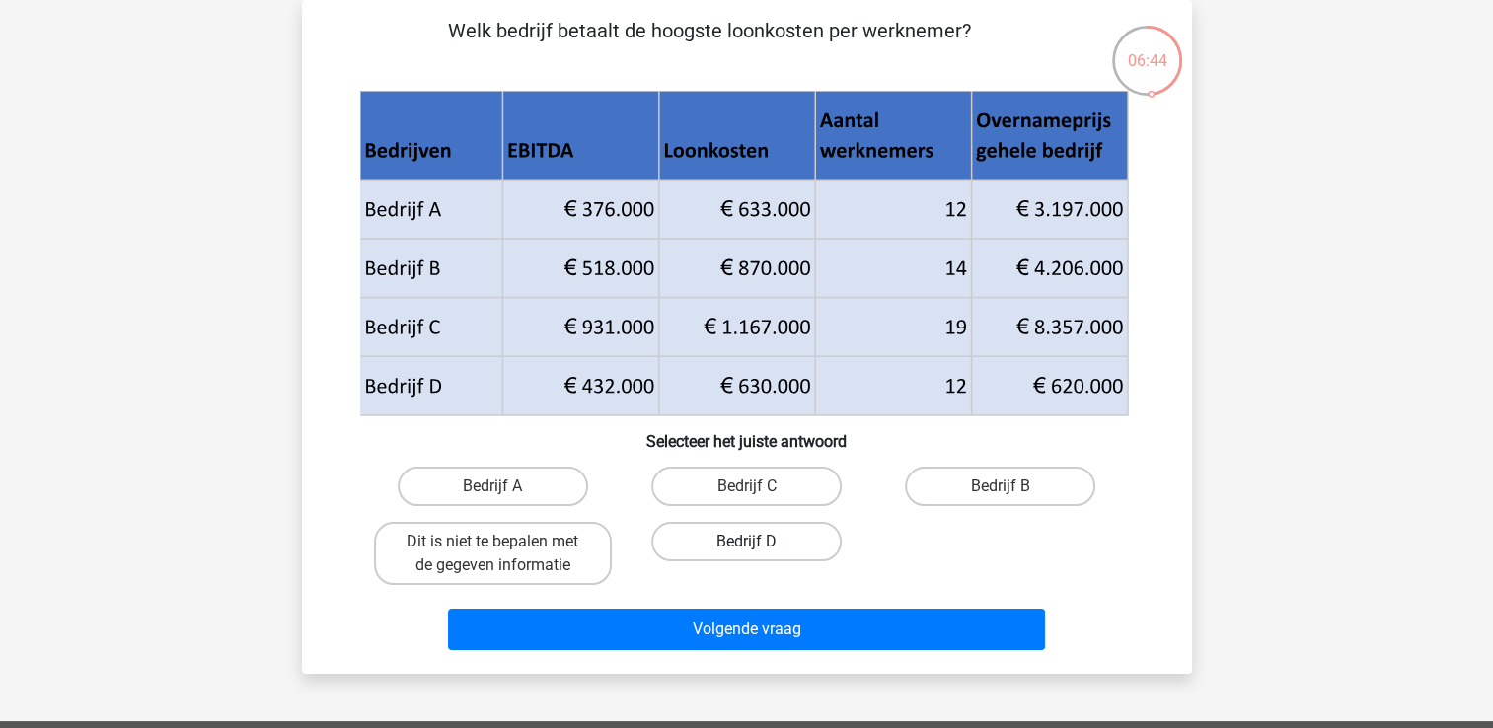
click at [751, 531] on label "Bedrijf D" at bounding box center [746, 541] width 190 height 39
click at [751, 542] on input "Bedrijf D" at bounding box center [752, 548] width 13 height 13
radio input "true"
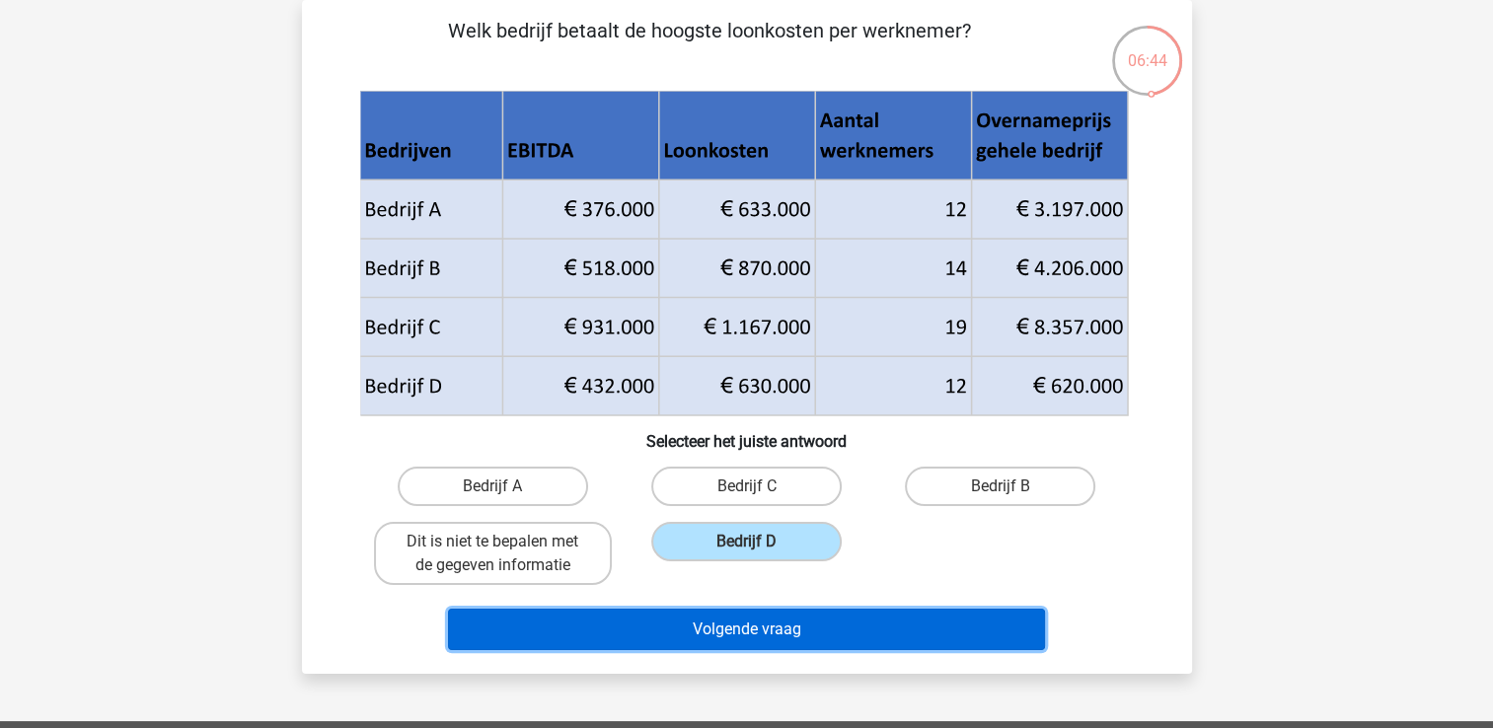
click at [754, 624] on button "Volgende vraag" at bounding box center [746, 629] width 597 height 41
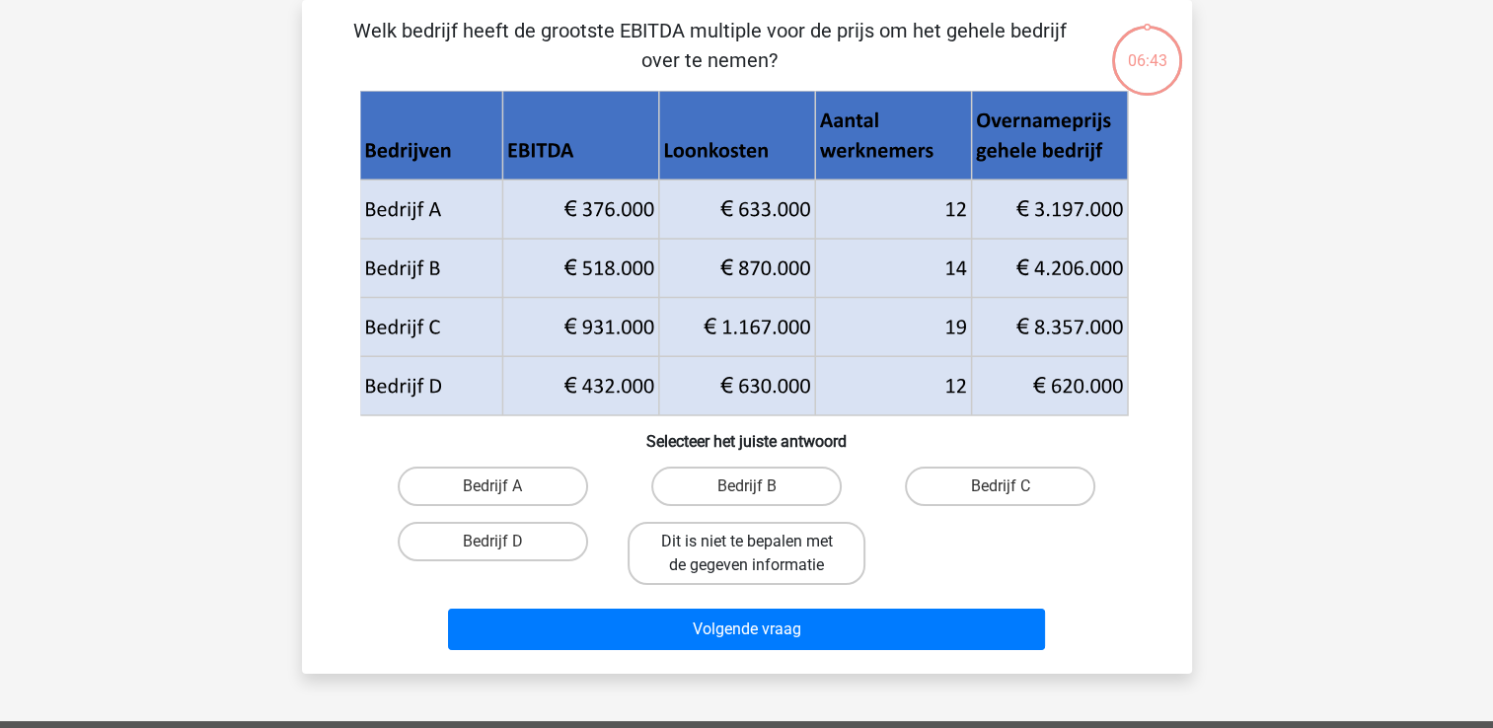
click at [752, 558] on label "Dit is niet te bepalen met de gegeven informatie" at bounding box center [746, 553] width 238 height 63
click at [752, 554] on input "Dit is niet te bepalen met de gegeven informatie" at bounding box center [752, 548] width 13 height 13
radio input "true"
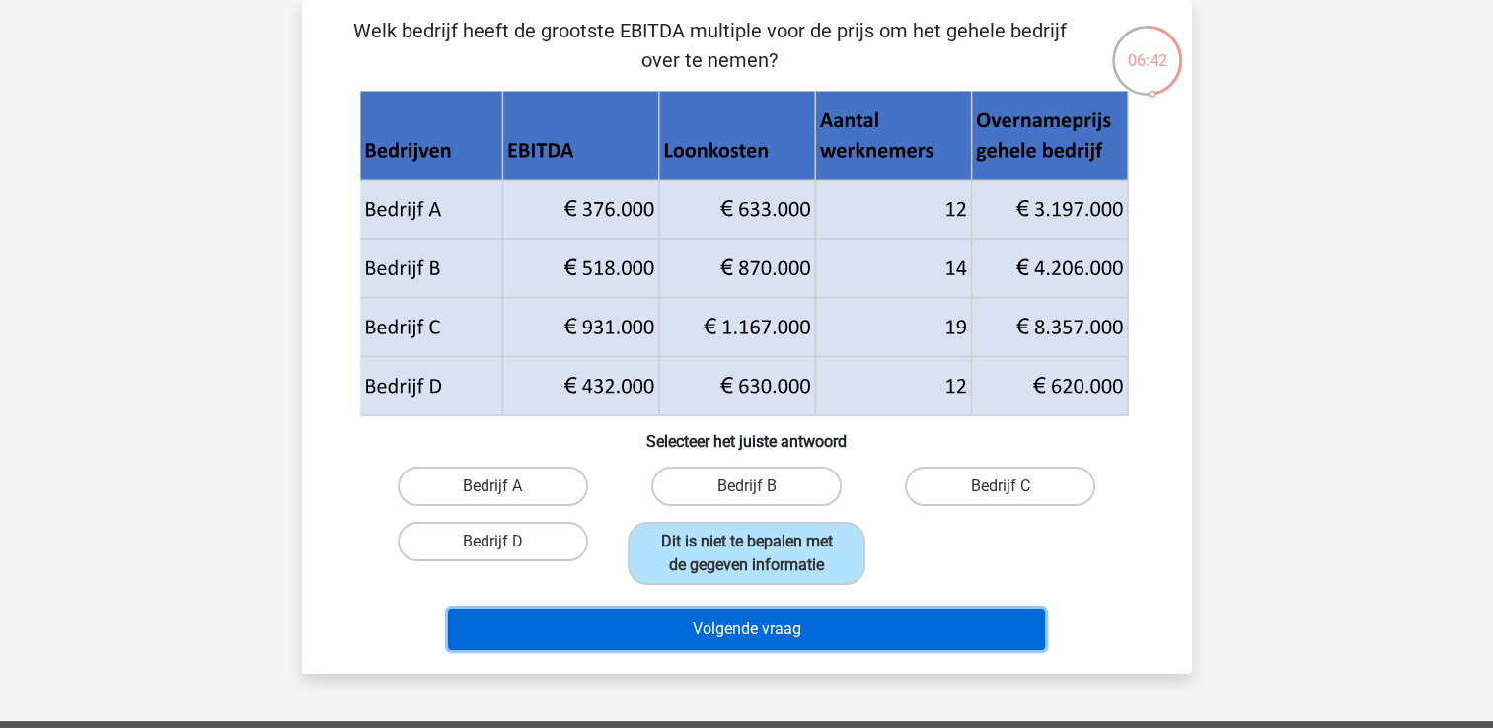
click at [755, 637] on button "Volgende vraag" at bounding box center [746, 629] width 597 height 41
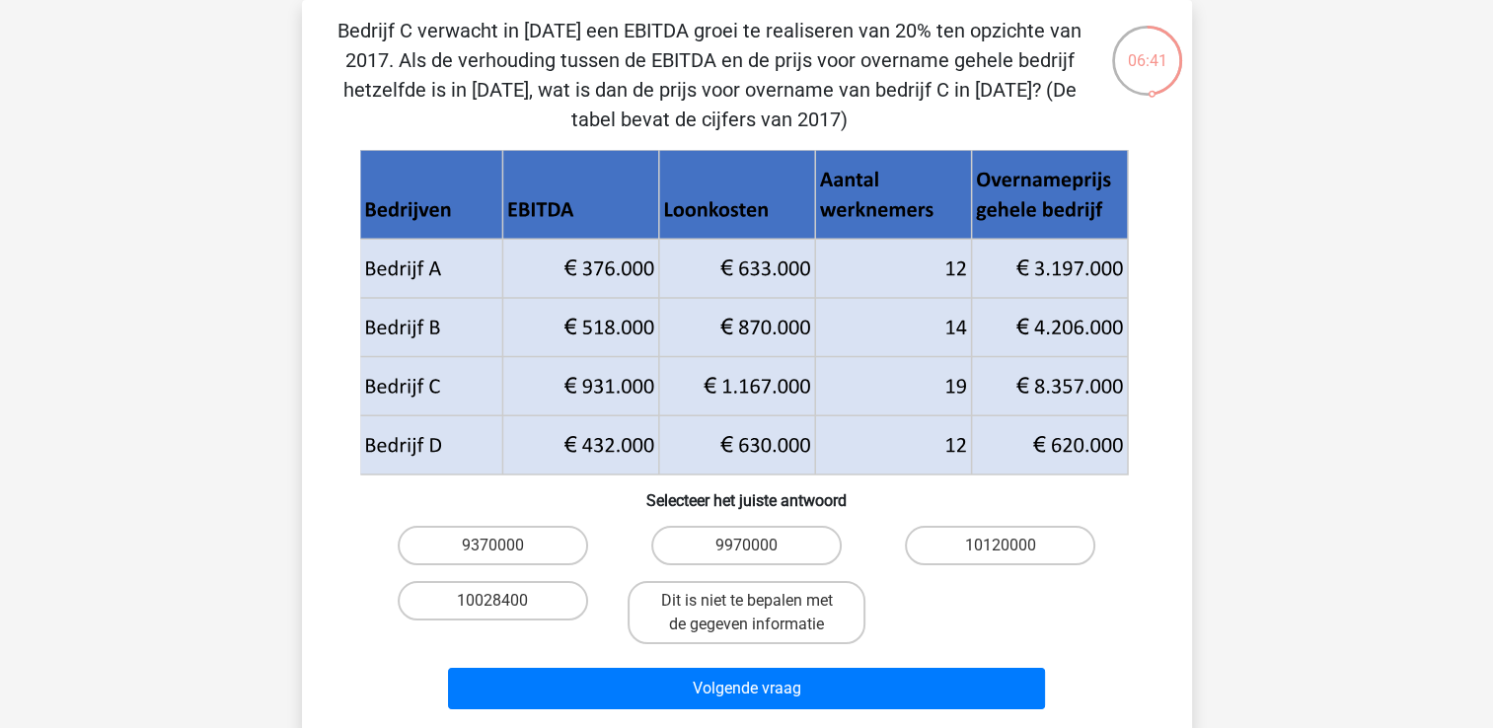
click at [754, 546] on input "9970000" at bounding box center [752, 552] width 13 height 13
radio input "true"
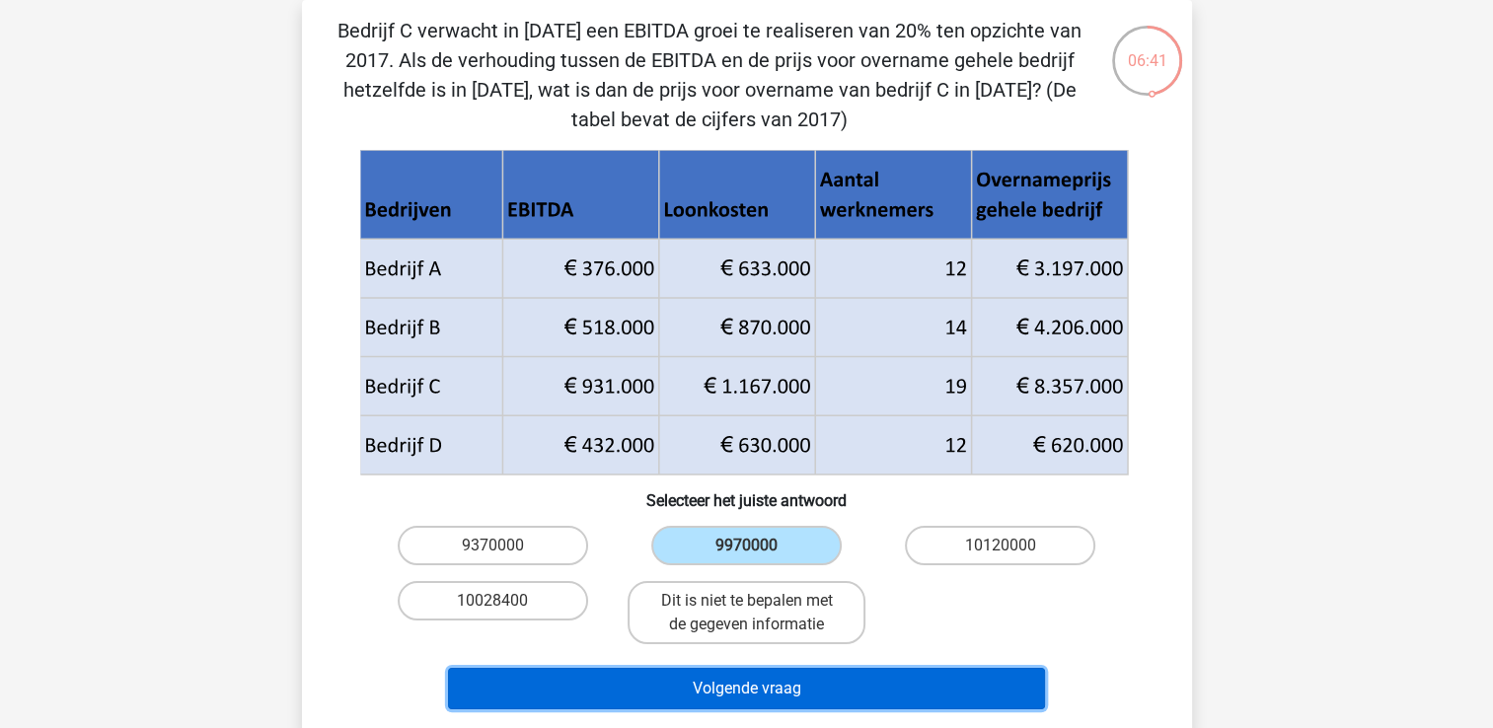
click at [772, 684] on button "Volgende vraag" at bounding box center [746, 688] width 597 height 41
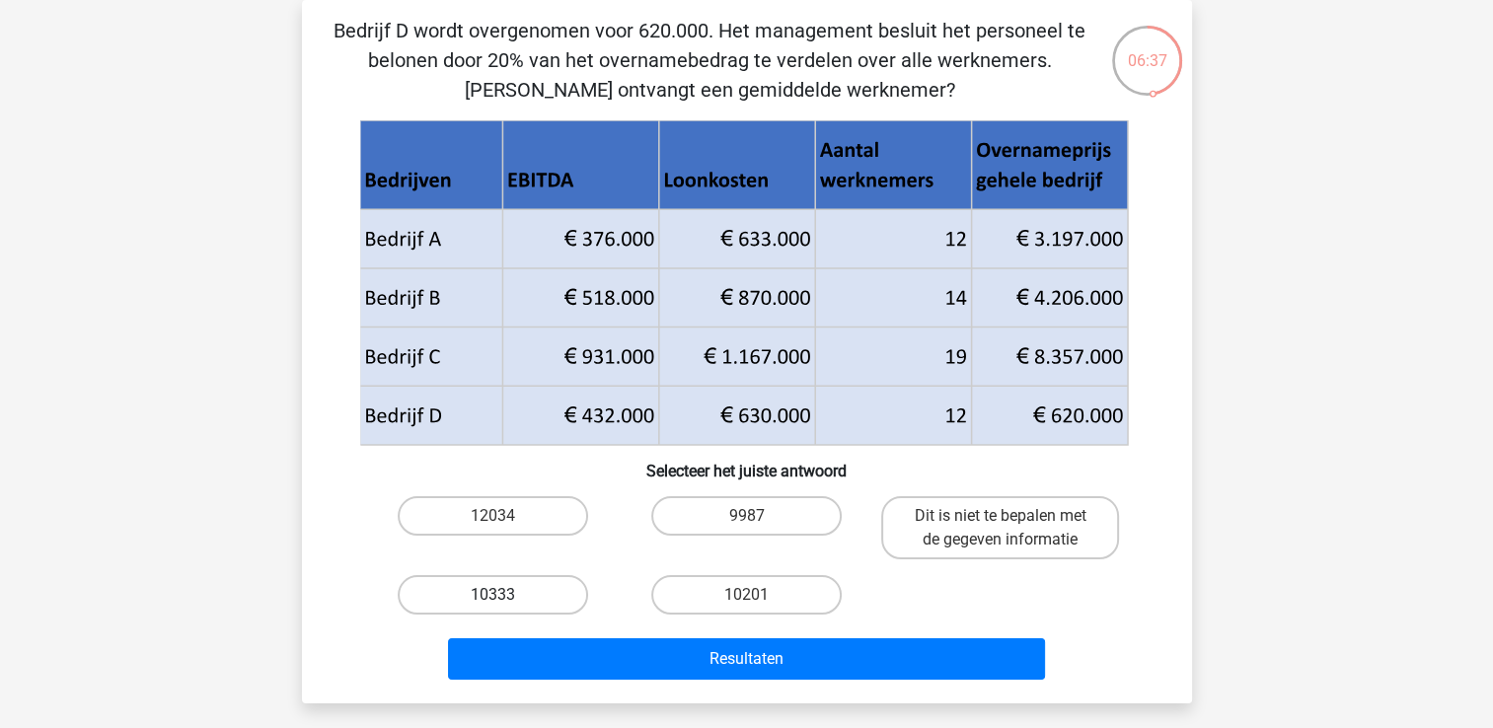
click at [556, 593] on label "10333" at bounding box center [493, 594] width 190 height 39
click at [505, 595] on input "10333" at bounding box center [498, 601] width 13 height 13
radio input "true"
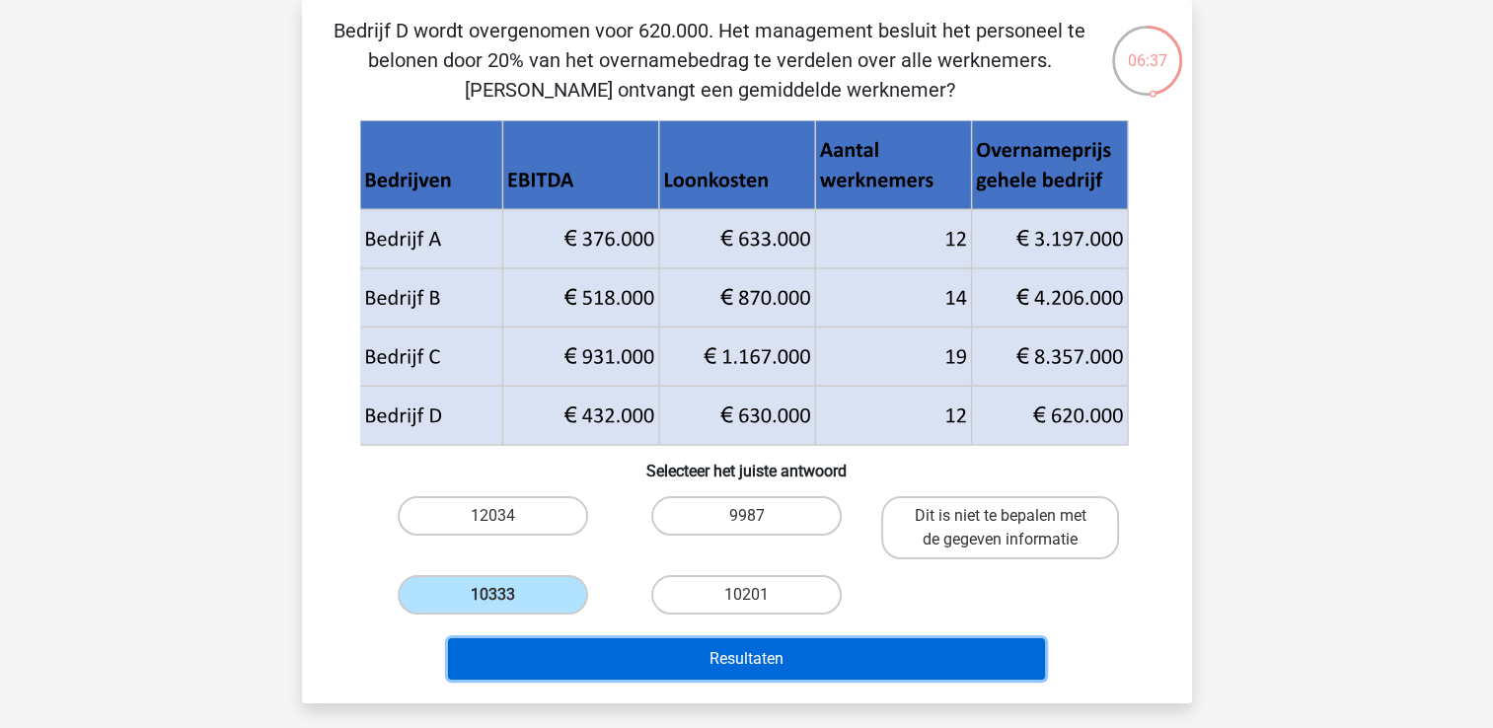
click at [642, 655] on button "Resultaten" at bounding box center [746, 658] width 597 height 41
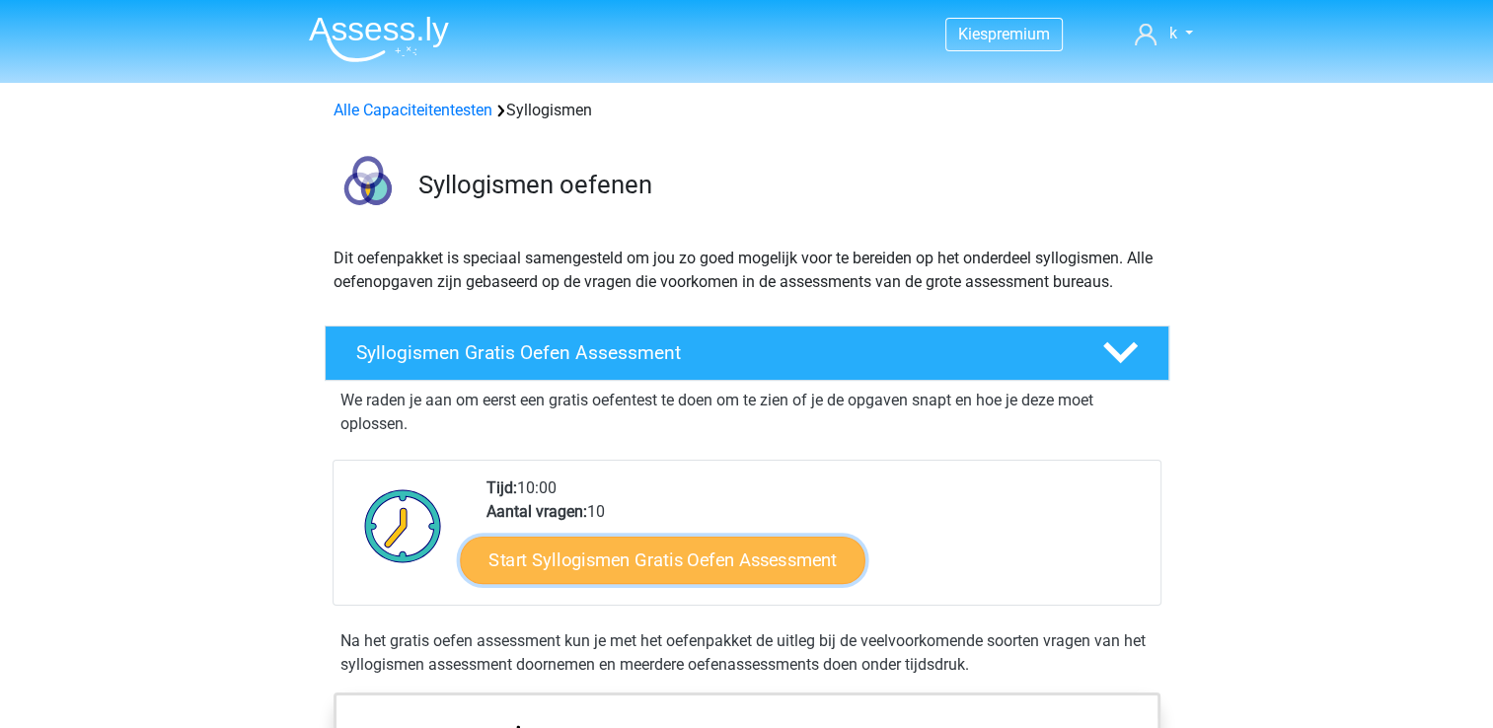
click at [654, 561] on link "Start Syllogismen Gratis Oefen Assessment" at bounding box center [662, 559] width 405 height 47
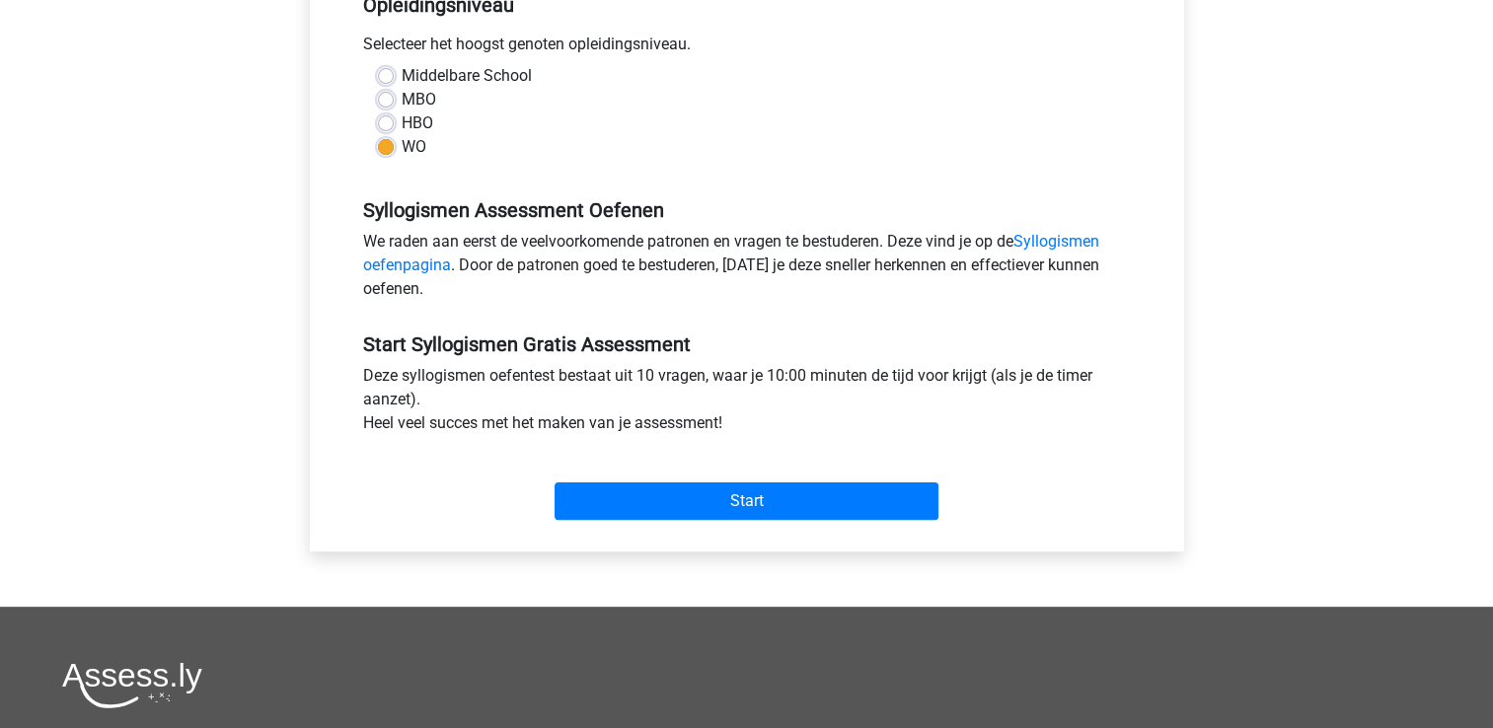
scroll to position [457, 0]
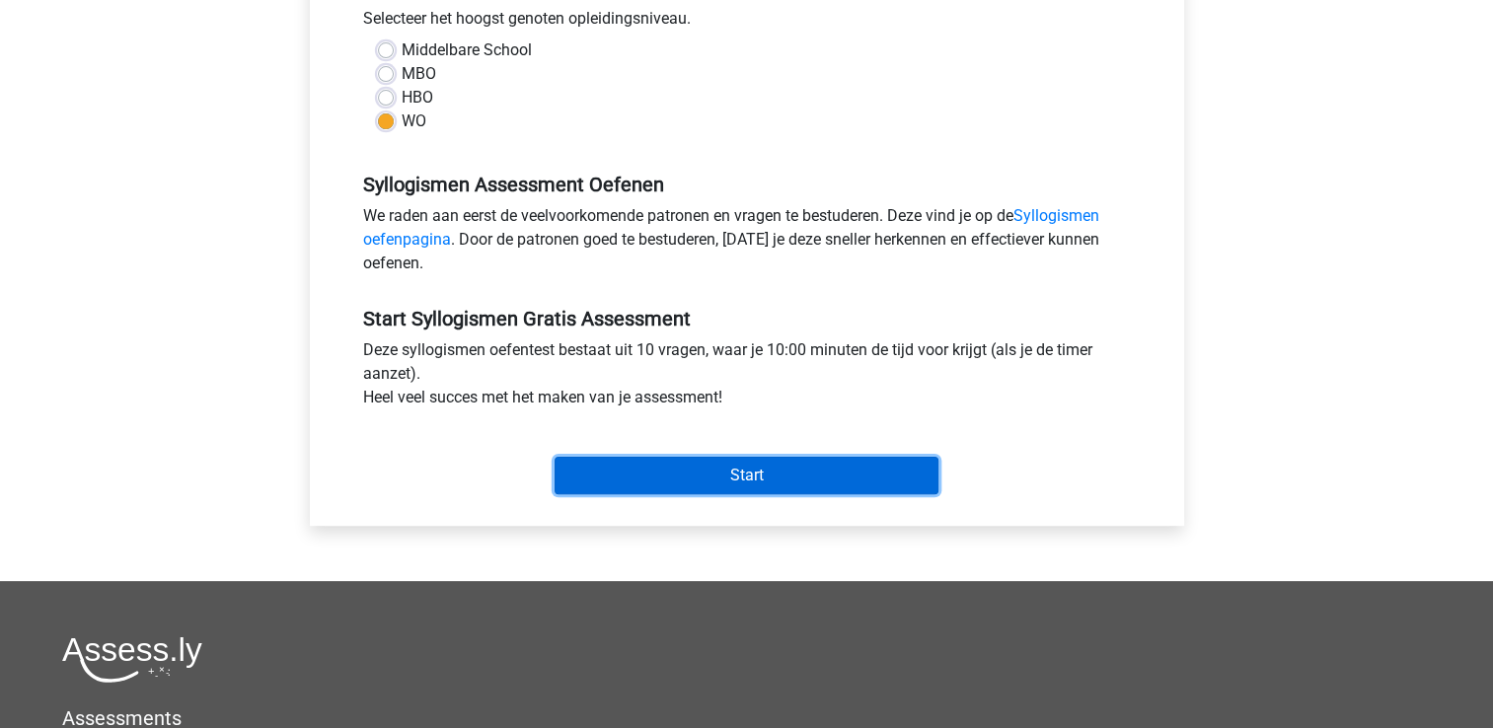
click at [856, 482] on input "Start" at bounding box center [746, 475] width 384 height 37
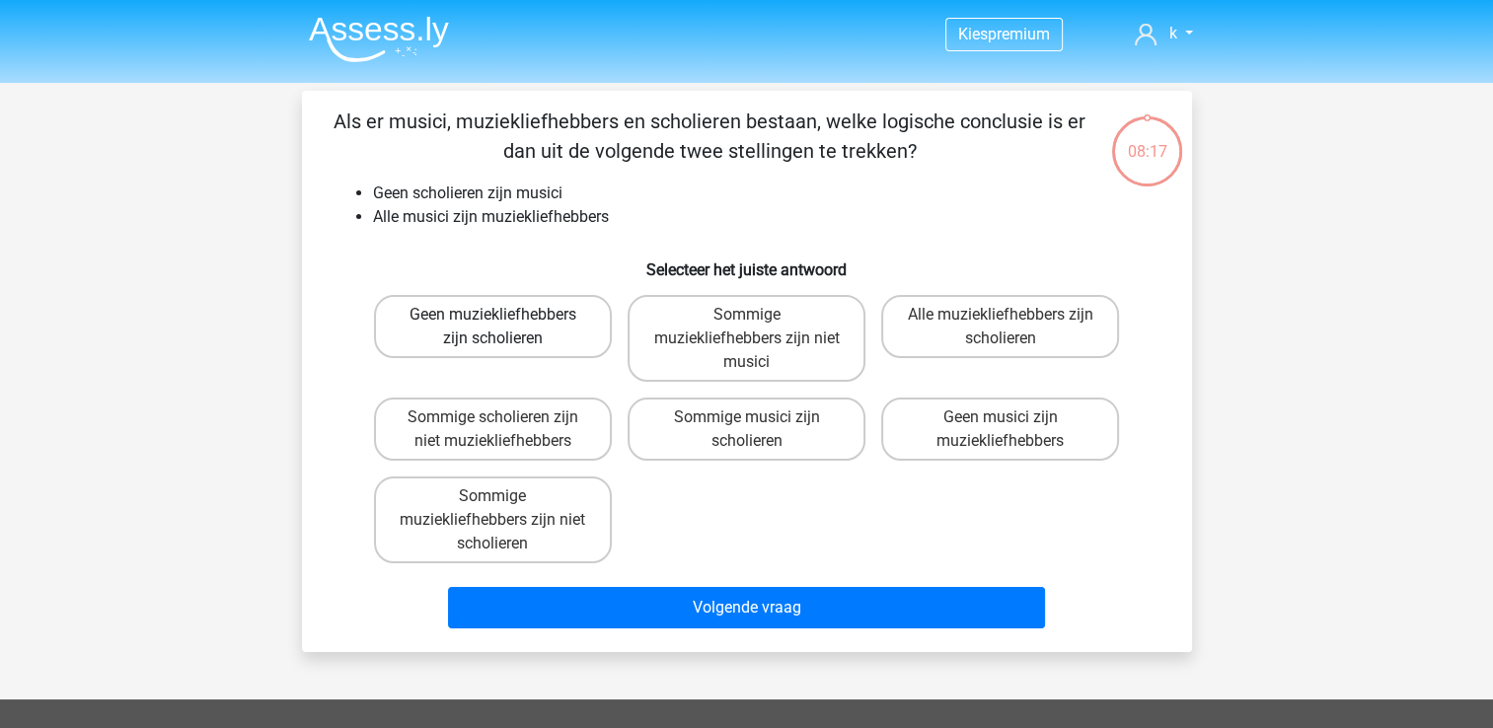
click at [501, 351] on label "Geen muziekliefhebbers zijn scholieren" at bounding box center [493, 326] width 238 height 63
click at [501, 328] on input "Geen muziekliefhebbers zijn scholieren" at bounding box center [498, 321] width 13 height 13
radio input "true"
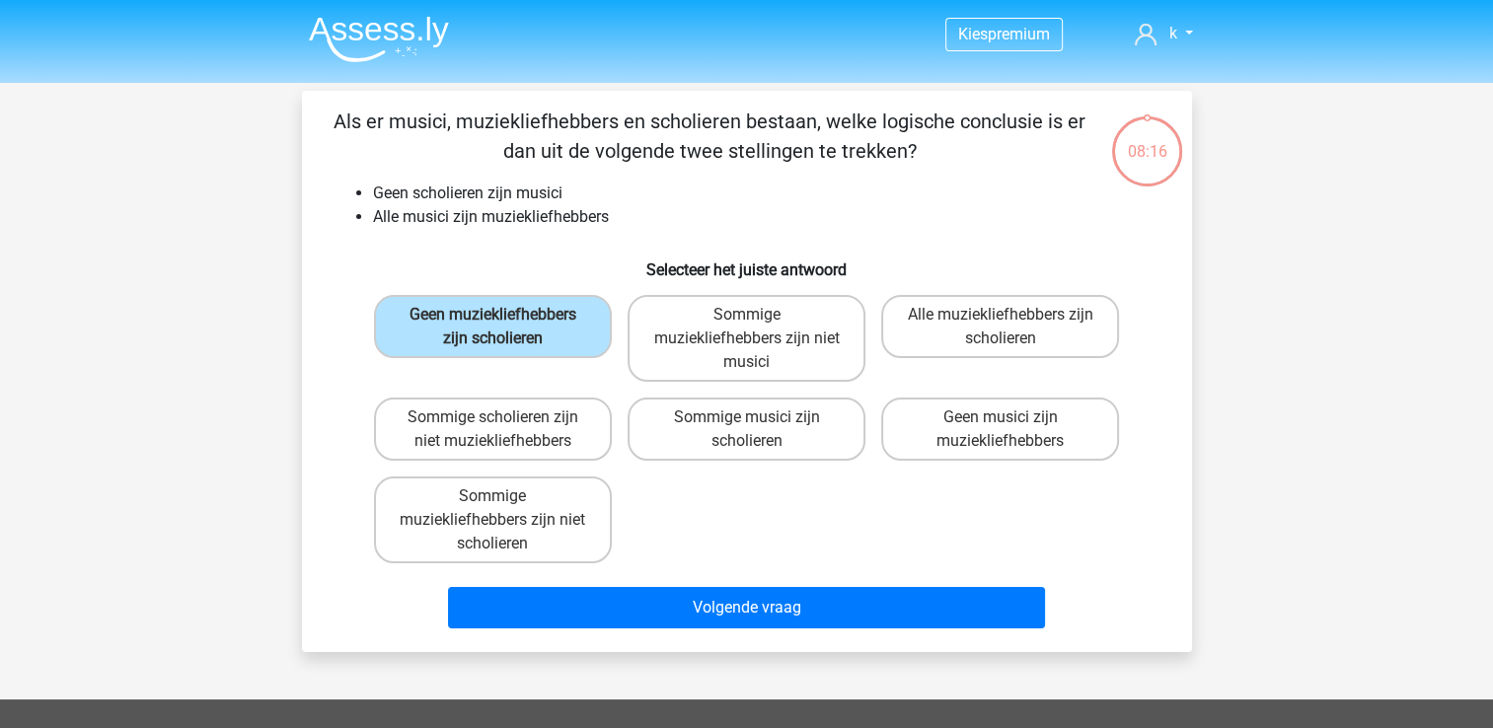
click at [694, 637] on div "Als er musici, muziekliefhebbers en scholieren bestaan, welke logische conclusi…" at bounding box center [747, 371] width 890 height 561
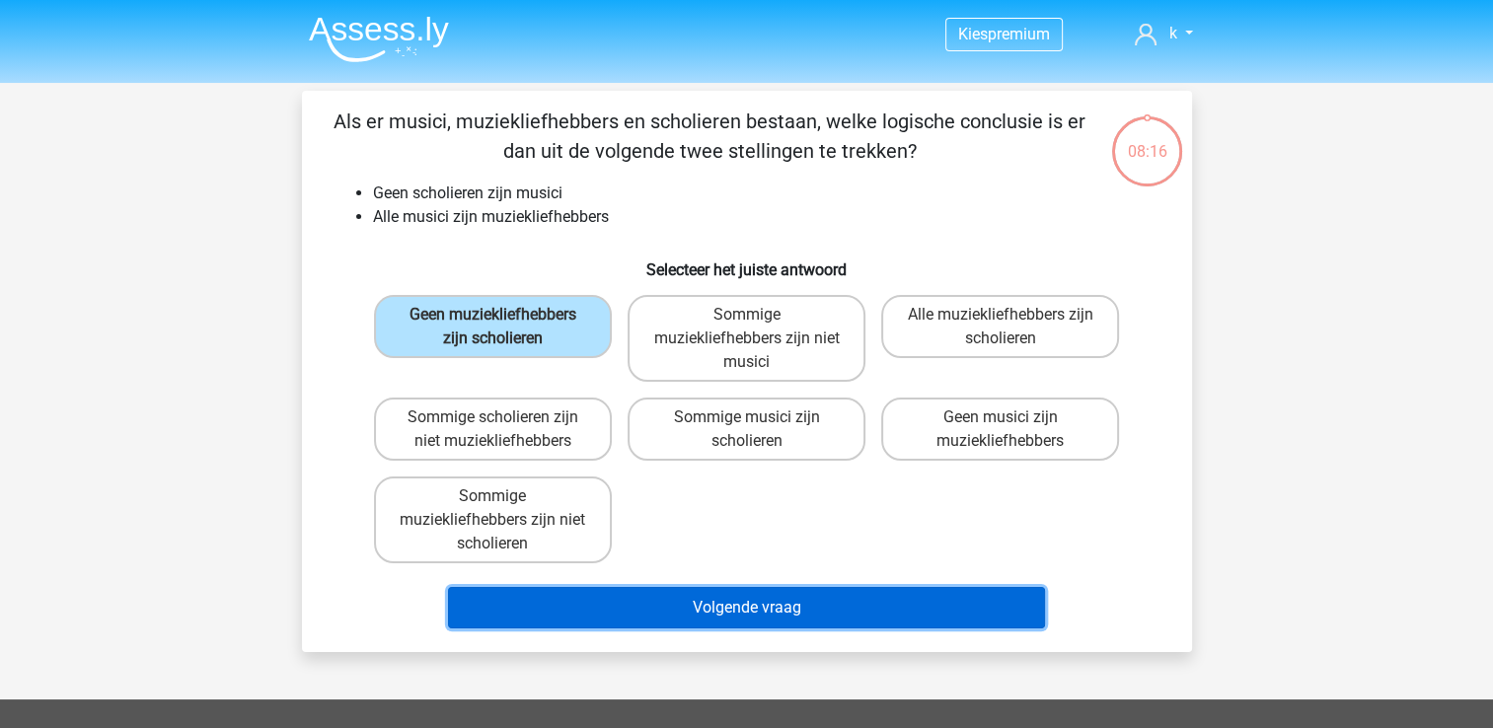
click at [700, 603] on button "Volgende vraag" at bounding box center [746, 607] width 597 height 41
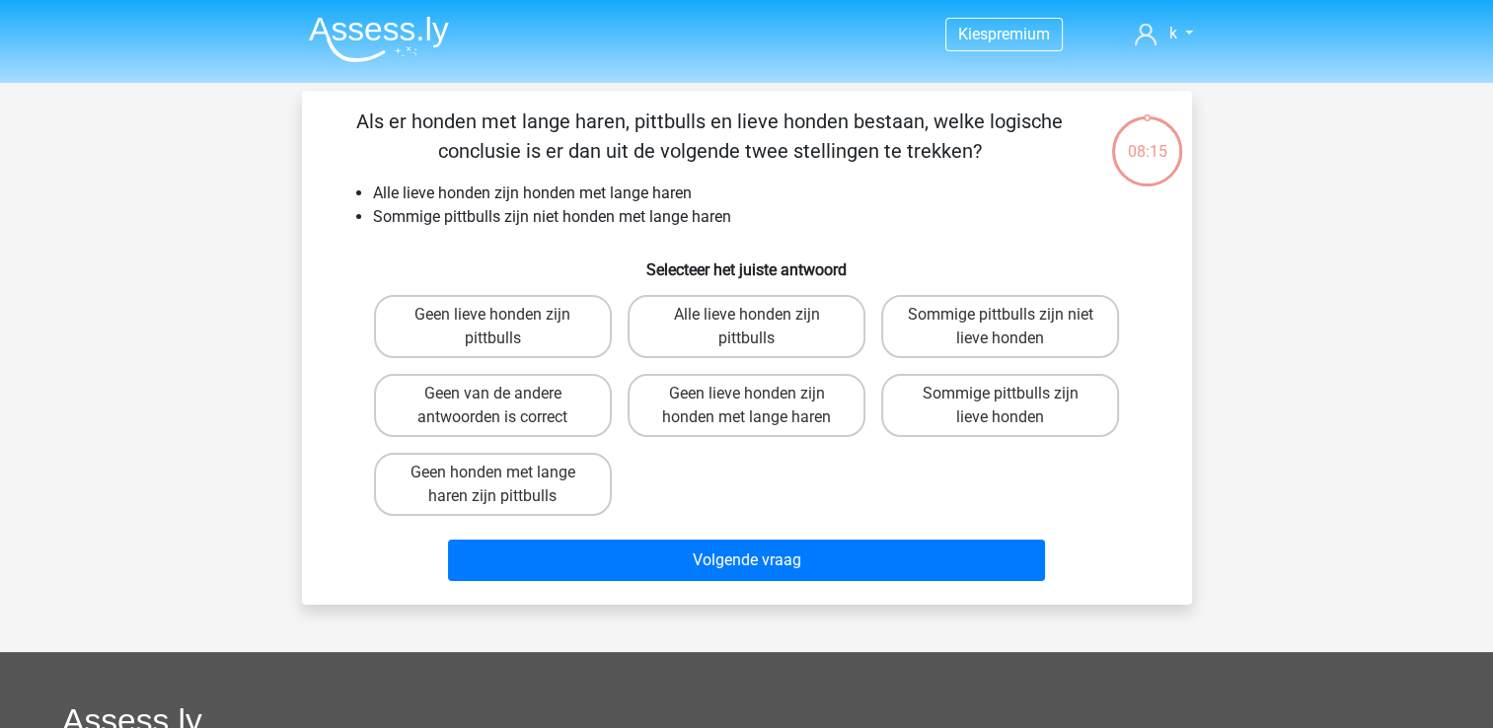
scroll to position [91, 0]
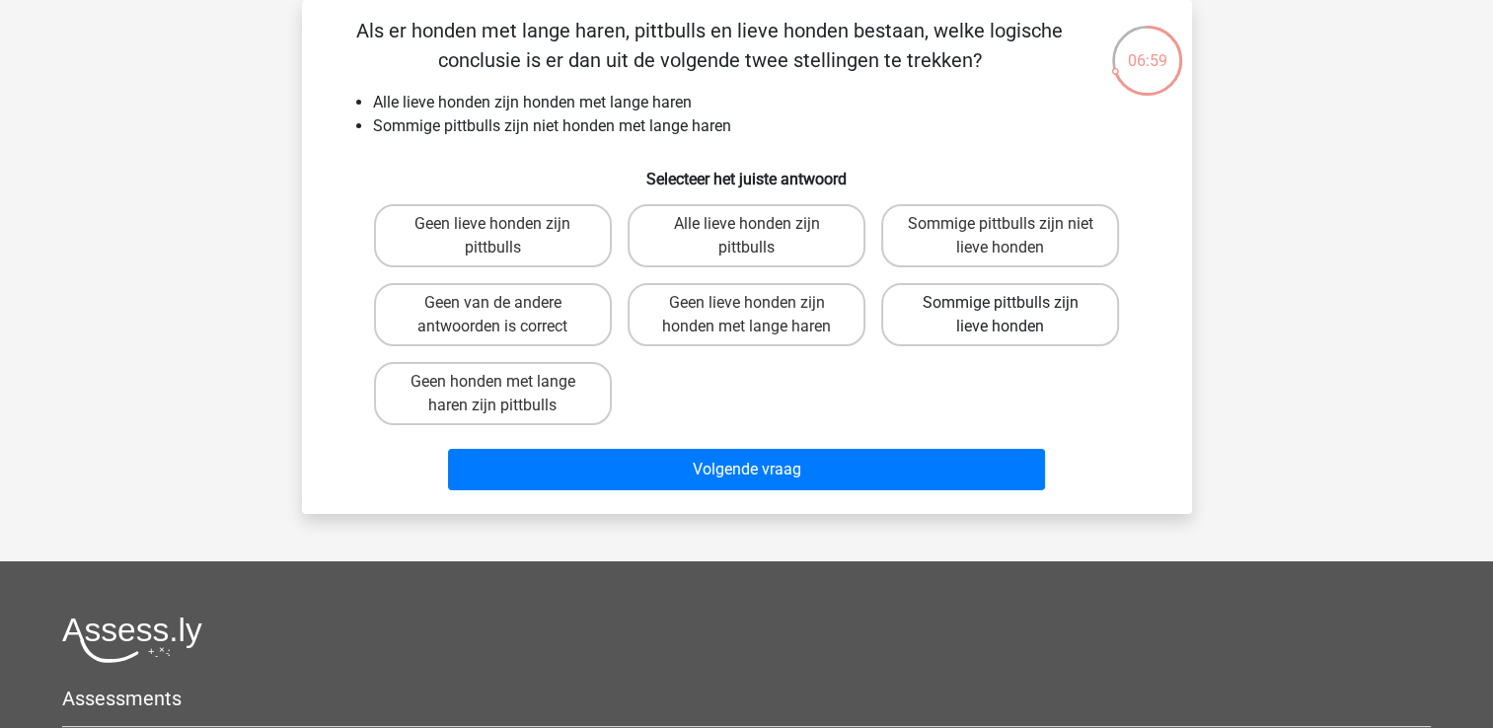
click at [962, 314] on label "Sommige pittbulls zijn lieve honden" at bounding box center [1000, 314] width 238 height 63
click at [1000, 314] on input "Sommige pittbulls zijn lieve honden" at bounding box center [1006, 309] width 13 height 13
radio input "true"
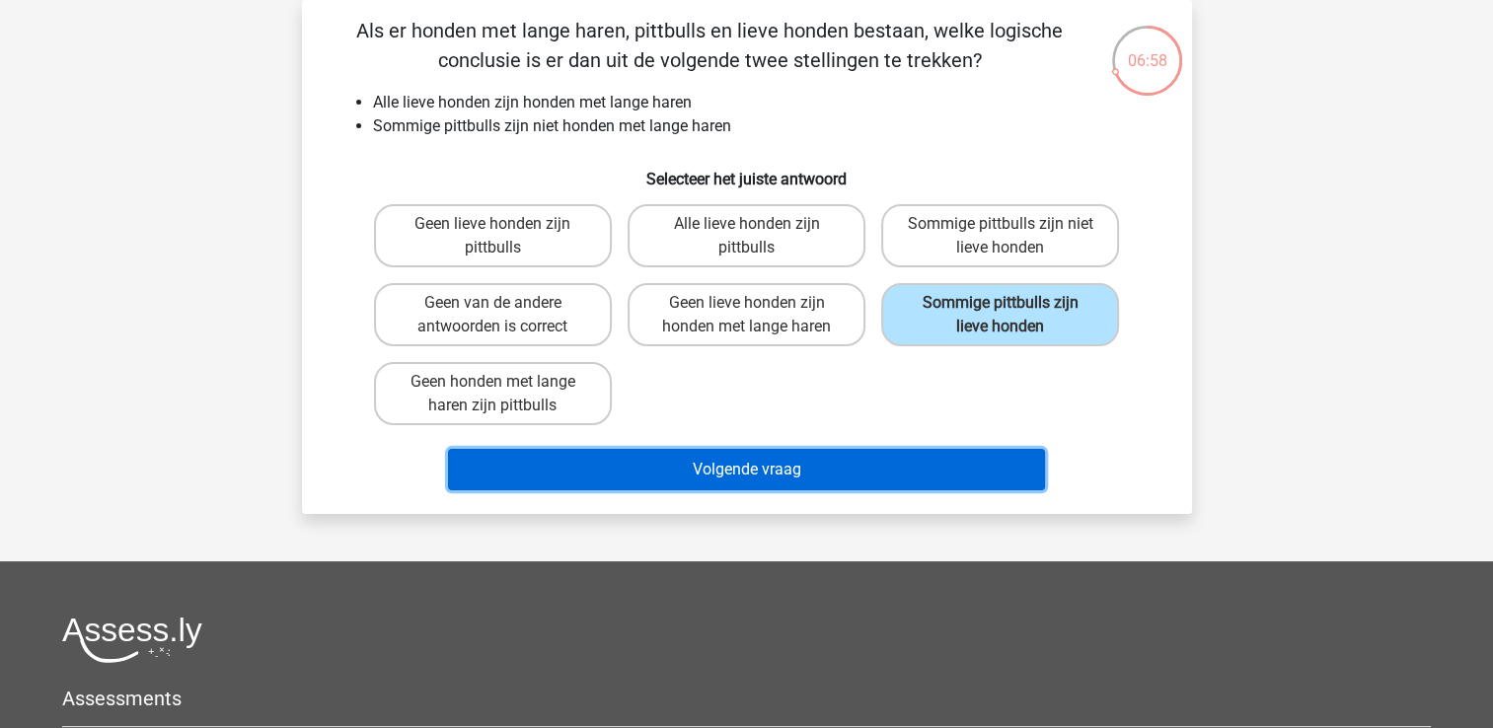
click at [899, 471] on button "Volgende vraag" at bounding box center [746, 469] width 597 height 41
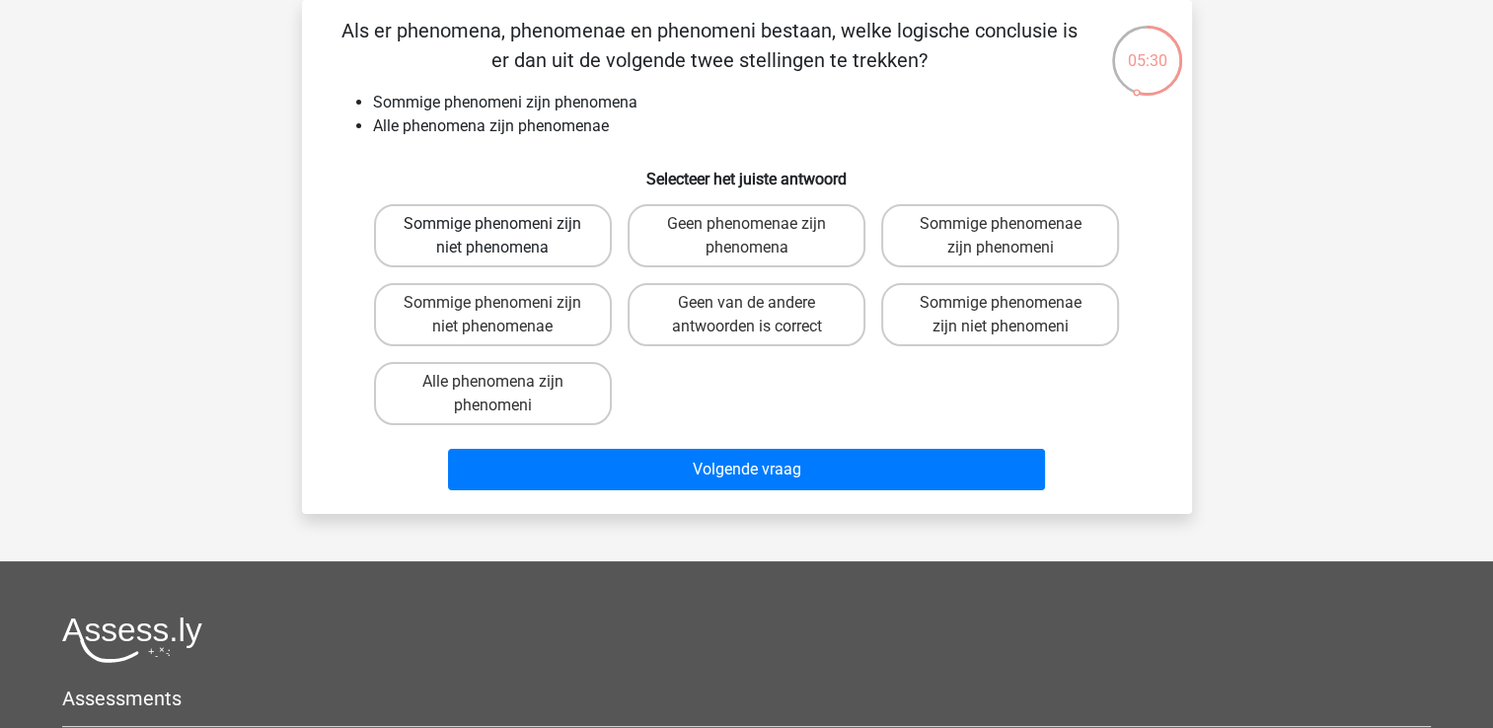
click at [497, 247] on label "Sommige phenomeni zijn niet phenomena" at bounding box center [493, 235] width 238 height 63
click at [497, 237] on input "Sommige phenomeni zijn niet phenomena" at bounding box center [498, 230] width 13 height 13
radio input "true"
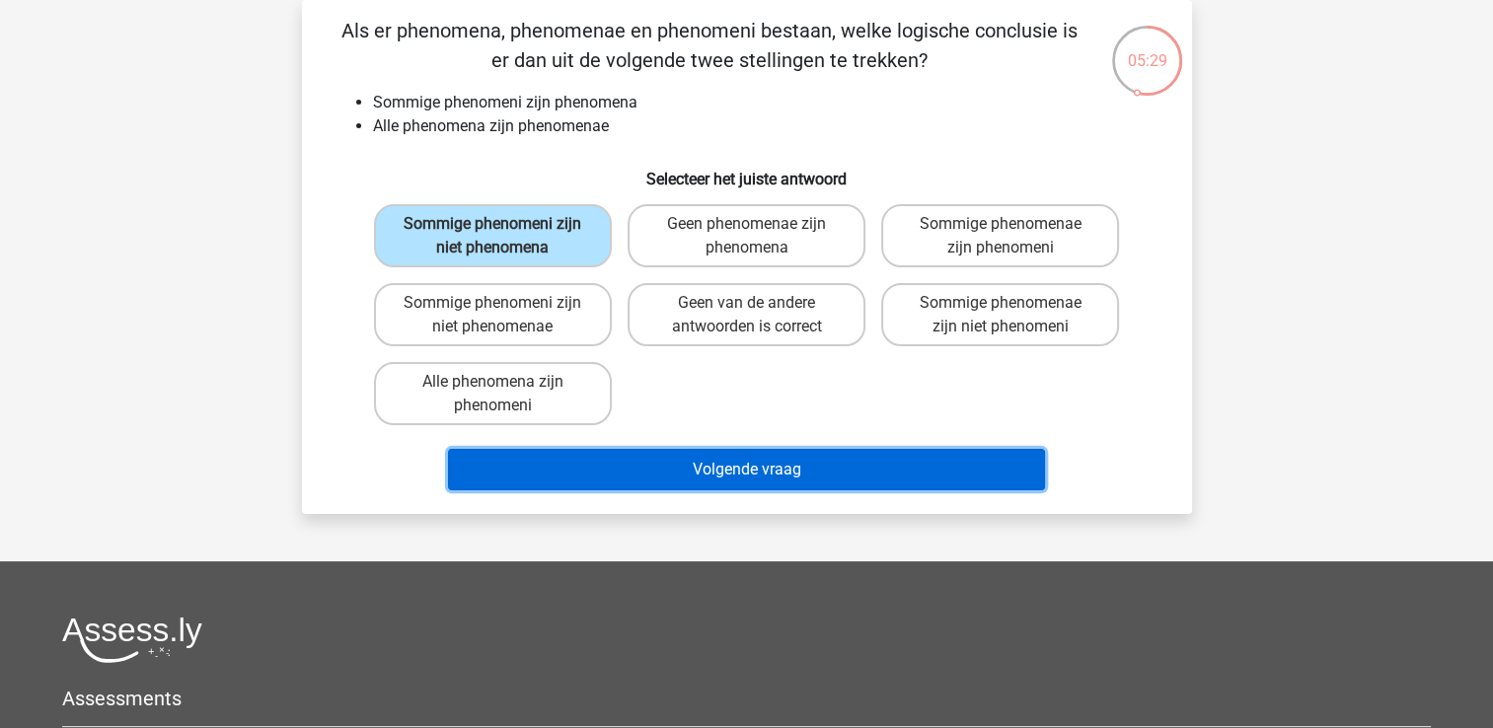
click at [773, 468] on button "Volgende vraag" at bounding box center [746, 469] width 597 height 41
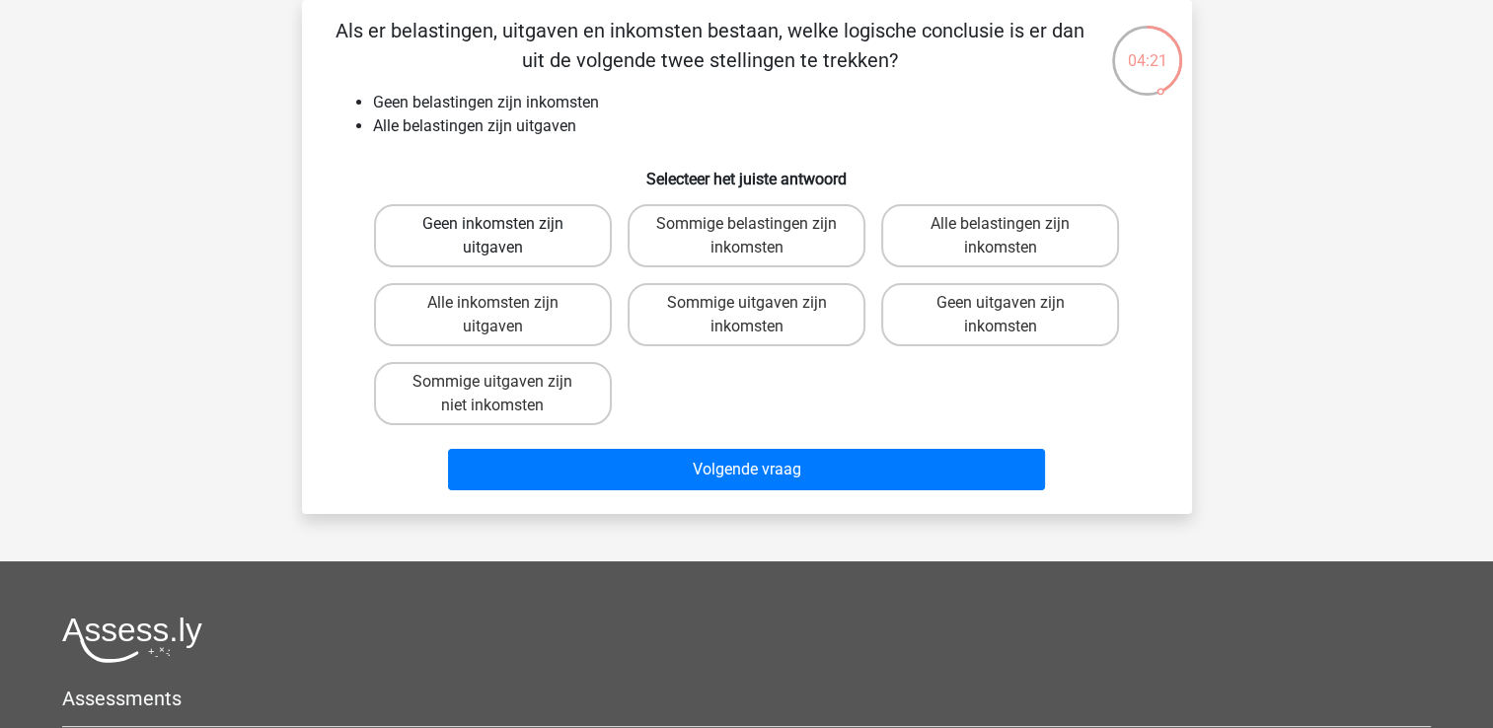
click at [473, 215] on label "Geen inkomsten zijn uitgaven" at bounding box center [493, 235] width 238 height 63
click at [492, 224] on input "Geen inkomsten zijn uitgaven" at bounding box center [498, 230] width 13 height 13
radio input "true"
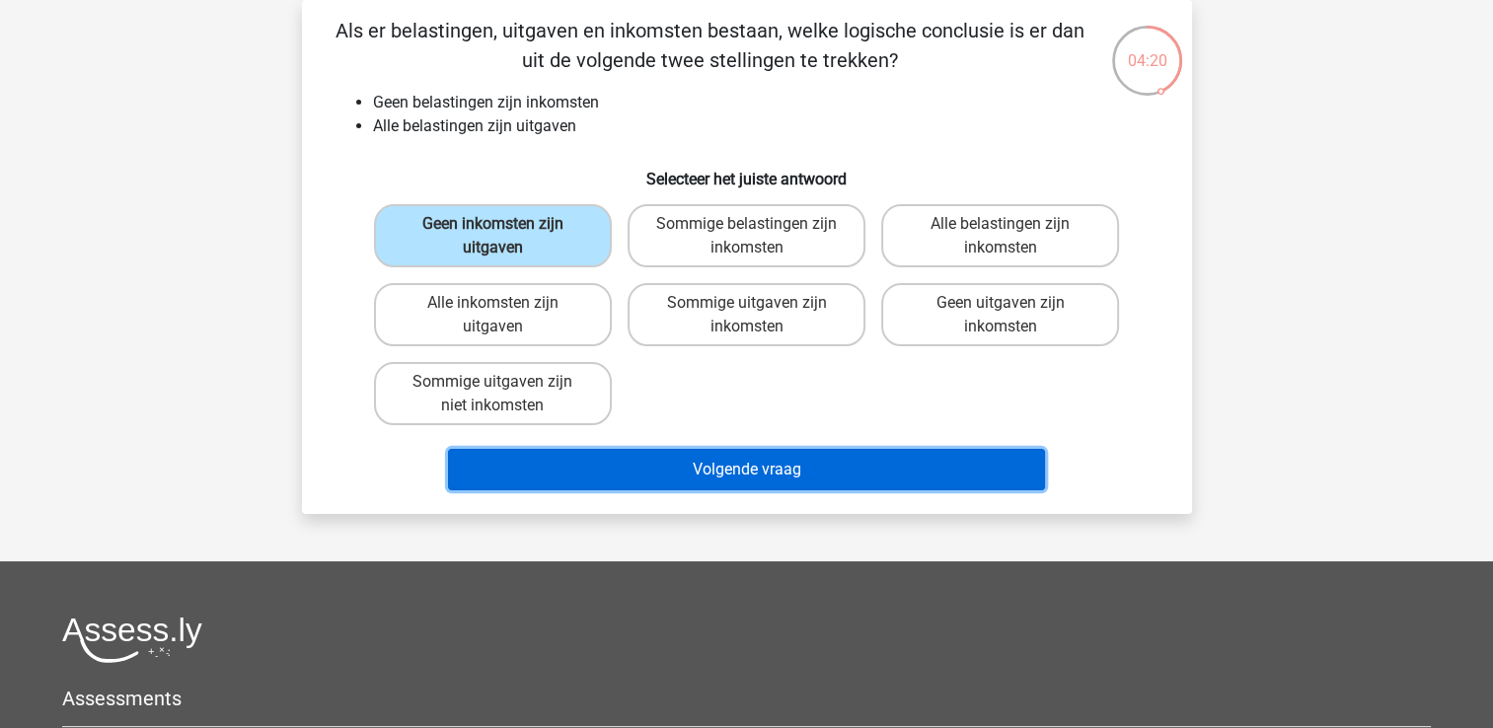
click at [730, 464] on button "Volgende vraag" at bounding box center [746, 469] width 597 height 41
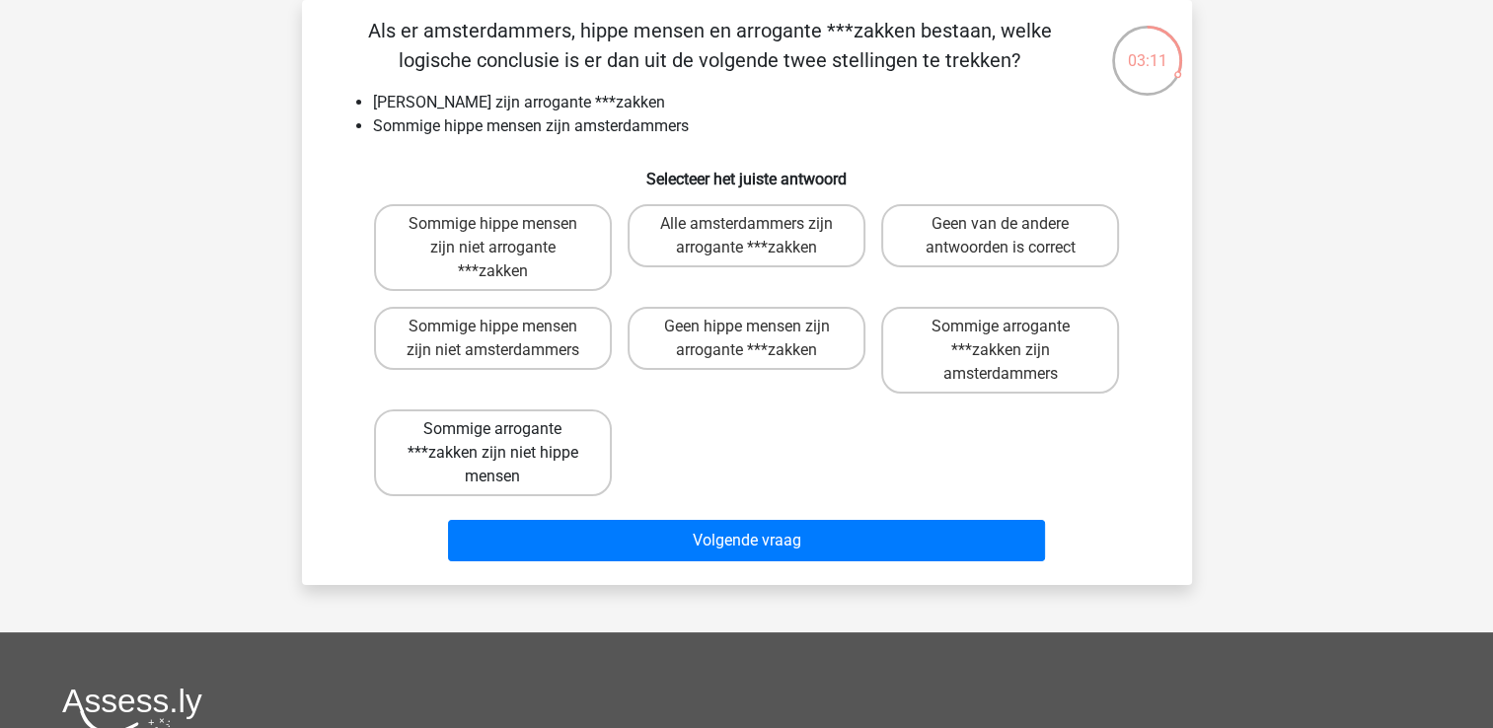
click at [516, 459] on label "Sommige arrogante ***zakken zijn niet hippe mensen" at bounding box center [493, 452] width 238 height 87
click at [505, 442] on input "Sommige arrogante ***zakken zijn niet hippe mensen" at bounding box center [498, 435] width 13 height 13
radio input "true"
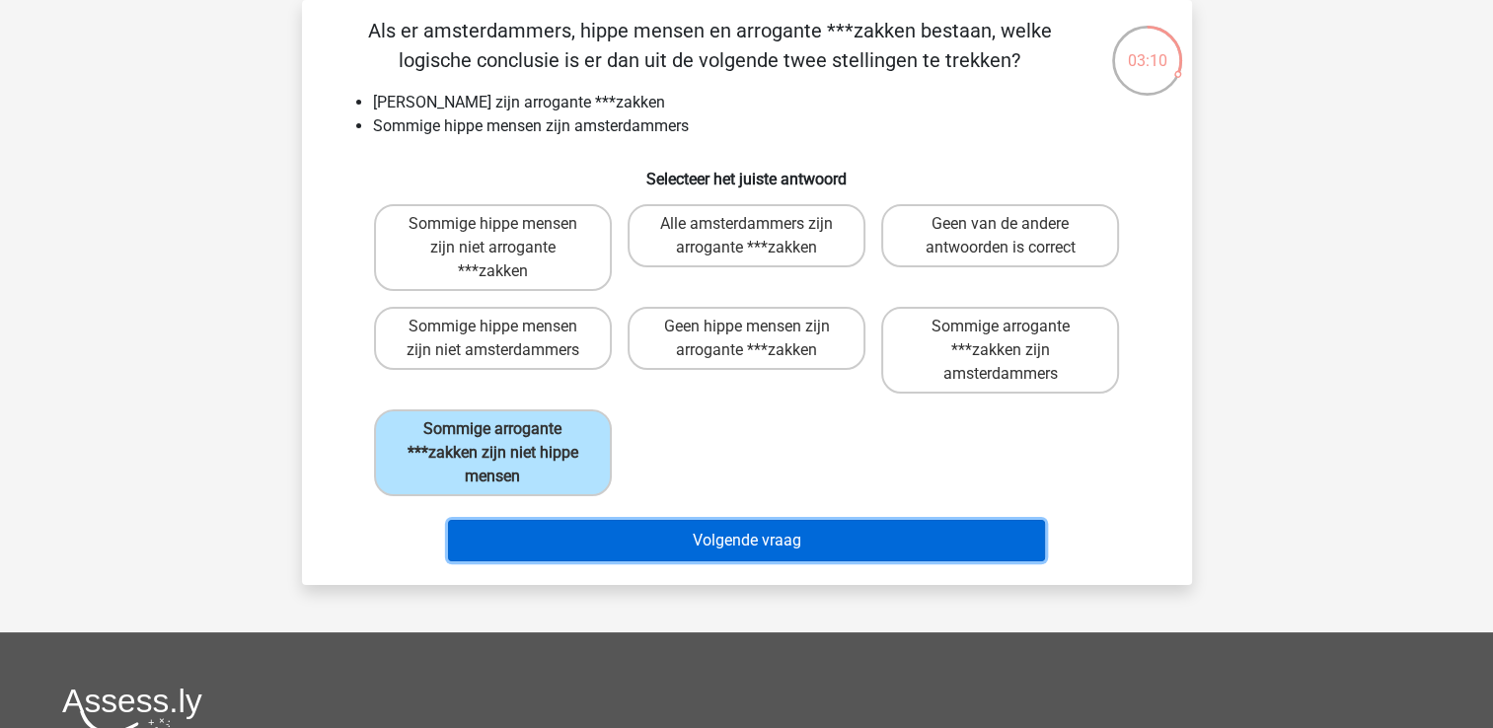
click at [619, 538] on button "Volgende vraag" at bounding box center [746, 540] width 597 height 41
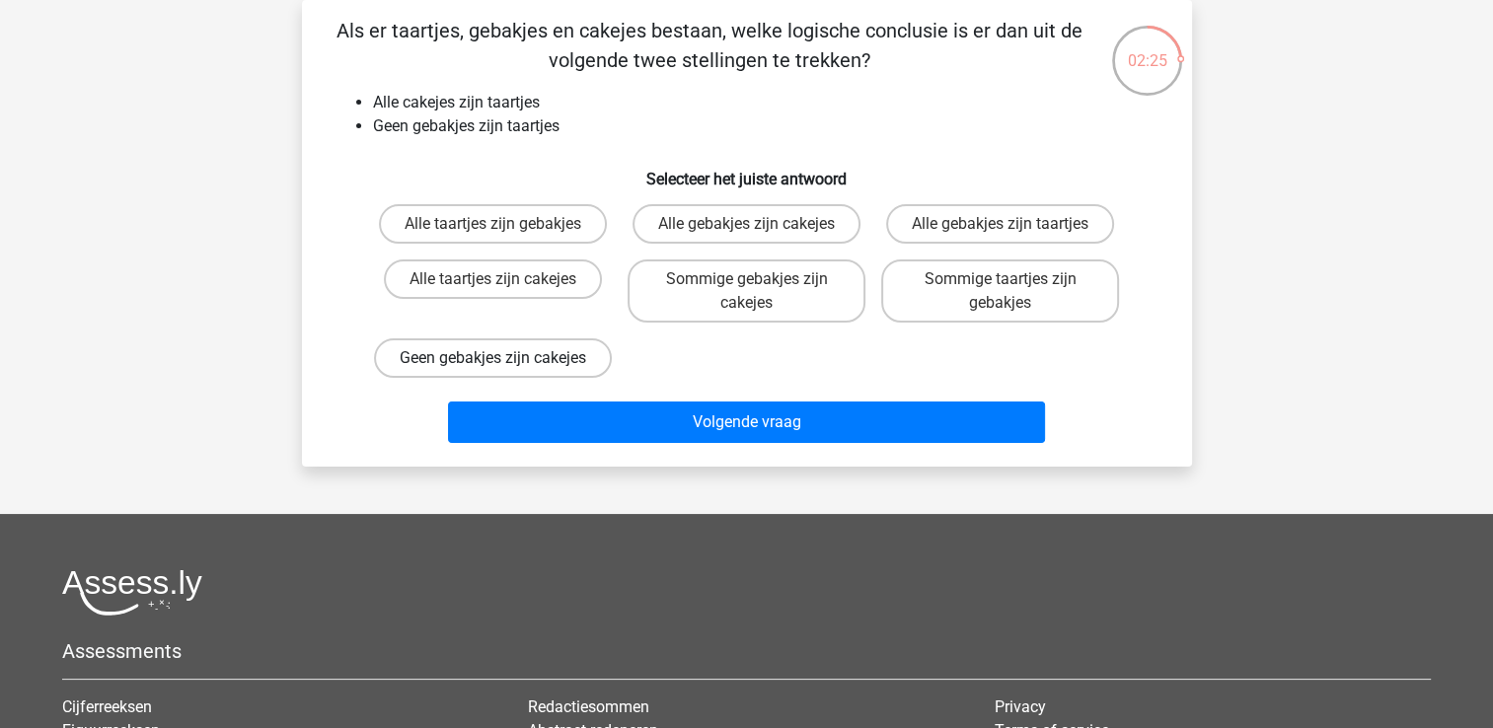
click at [446, 378] on label "Geen gebakjes zijn cakejes" at bounding box center [493, 357] width 238 height 39
click at [492, 371] on input "Geen gebakjes zijn cakejes" at bounding box center [498, 364] width 13 height 13
radio input "true"
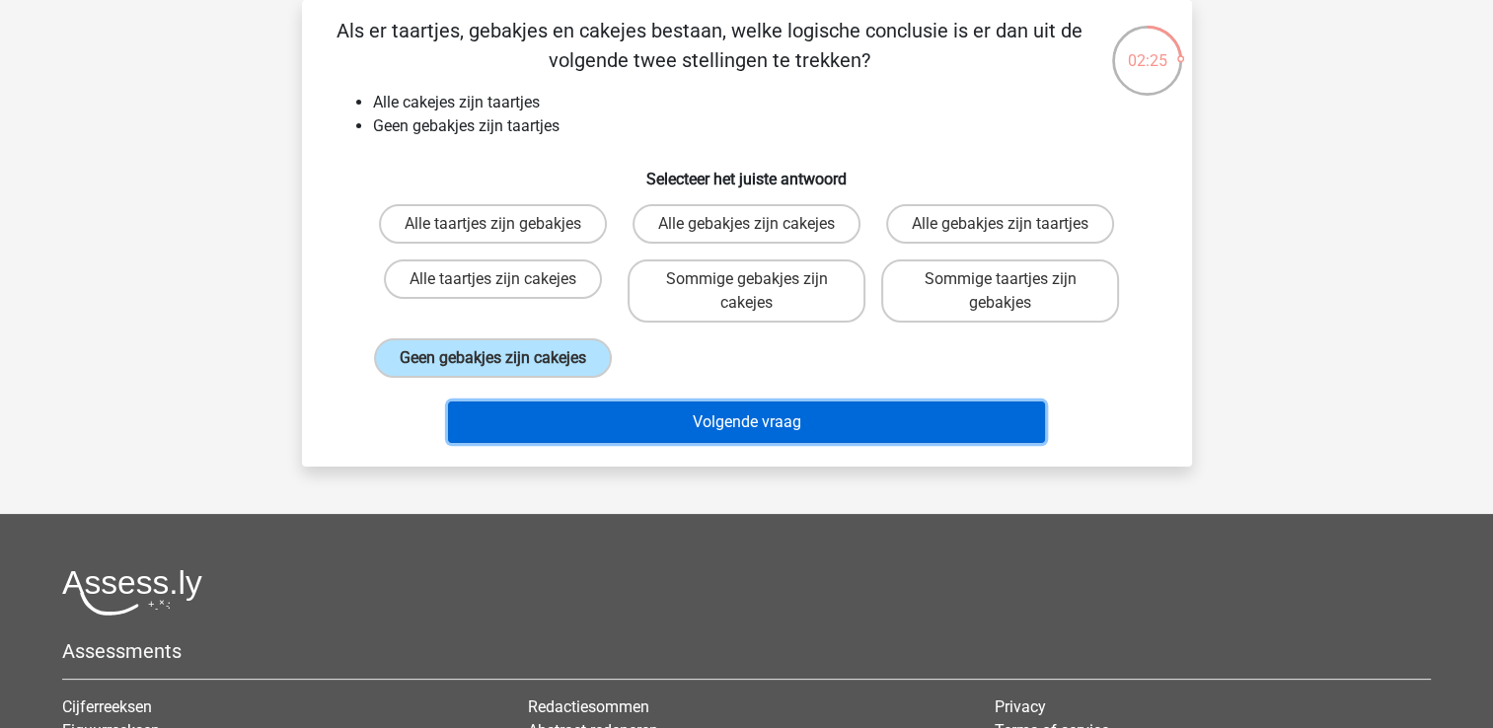
click at [600, 443] on button "Volgende vraag" at bounding box center [746, 421] width 597 height 41
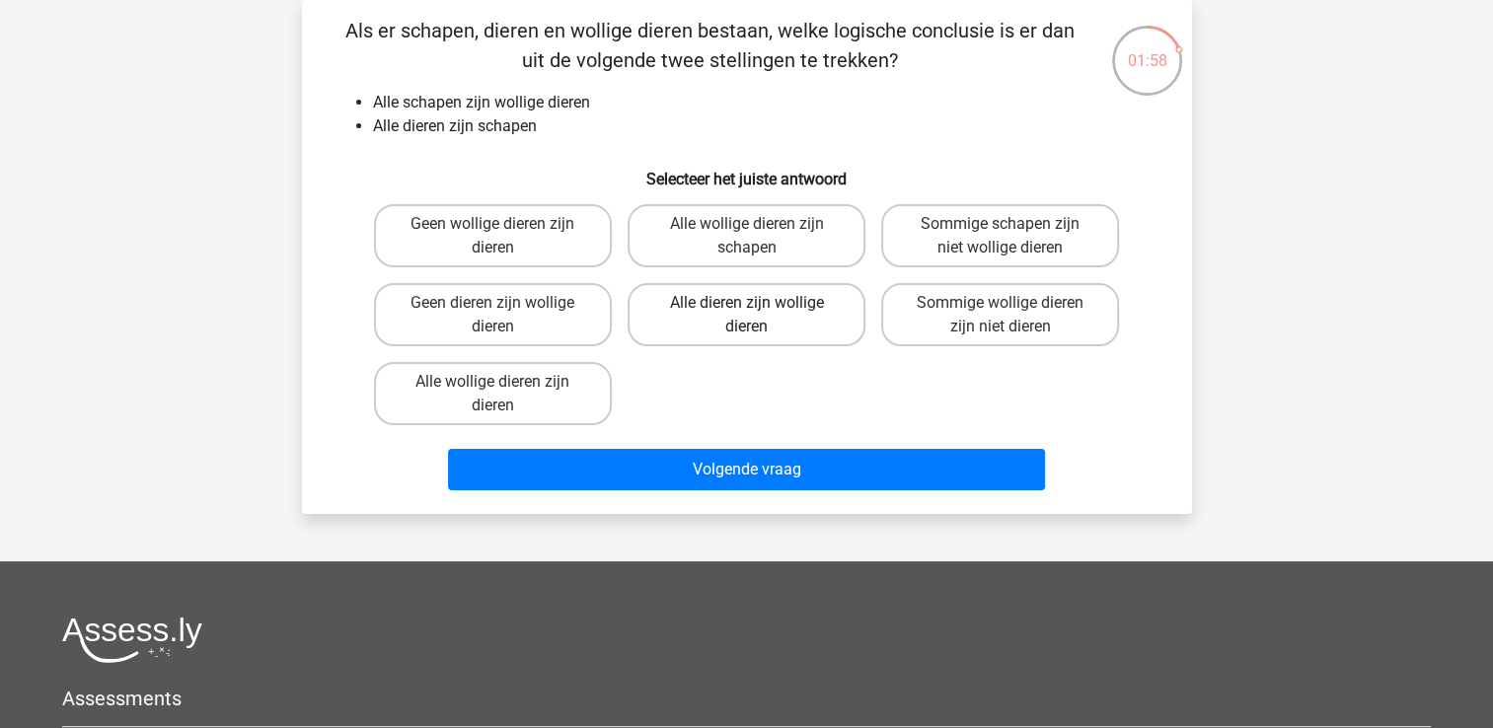
click at [760, 304] on label "Alle dieren zijn wollige dieren" at bounding box center [746, 314] width 238 height 63
click at [759, 304] on input "Alle dieren zijn wollige dieren" at bounding box center [752, 309] width 13 height 13
radio input "true"
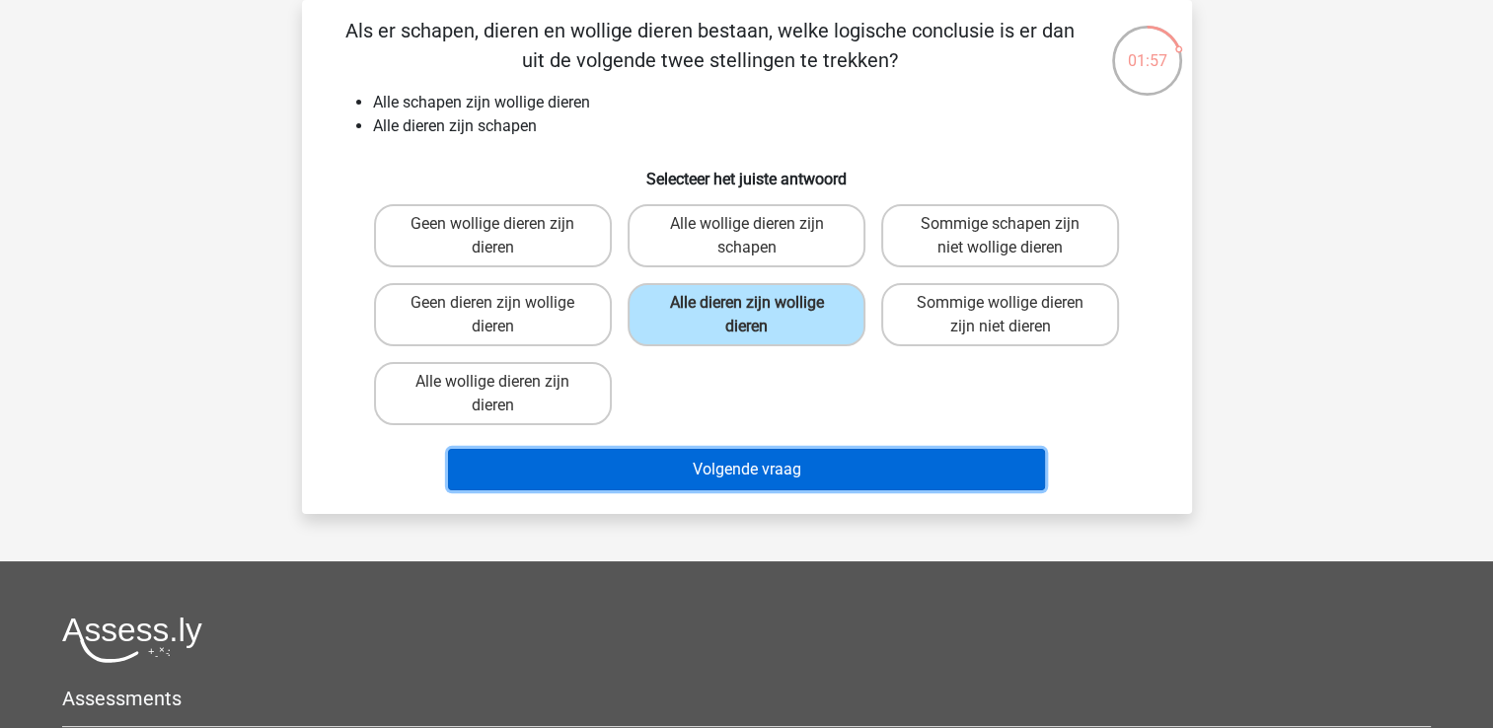
click at [765, 475] on button "Volgende vraag" at bounding box center [746, 469] width 597 height 41
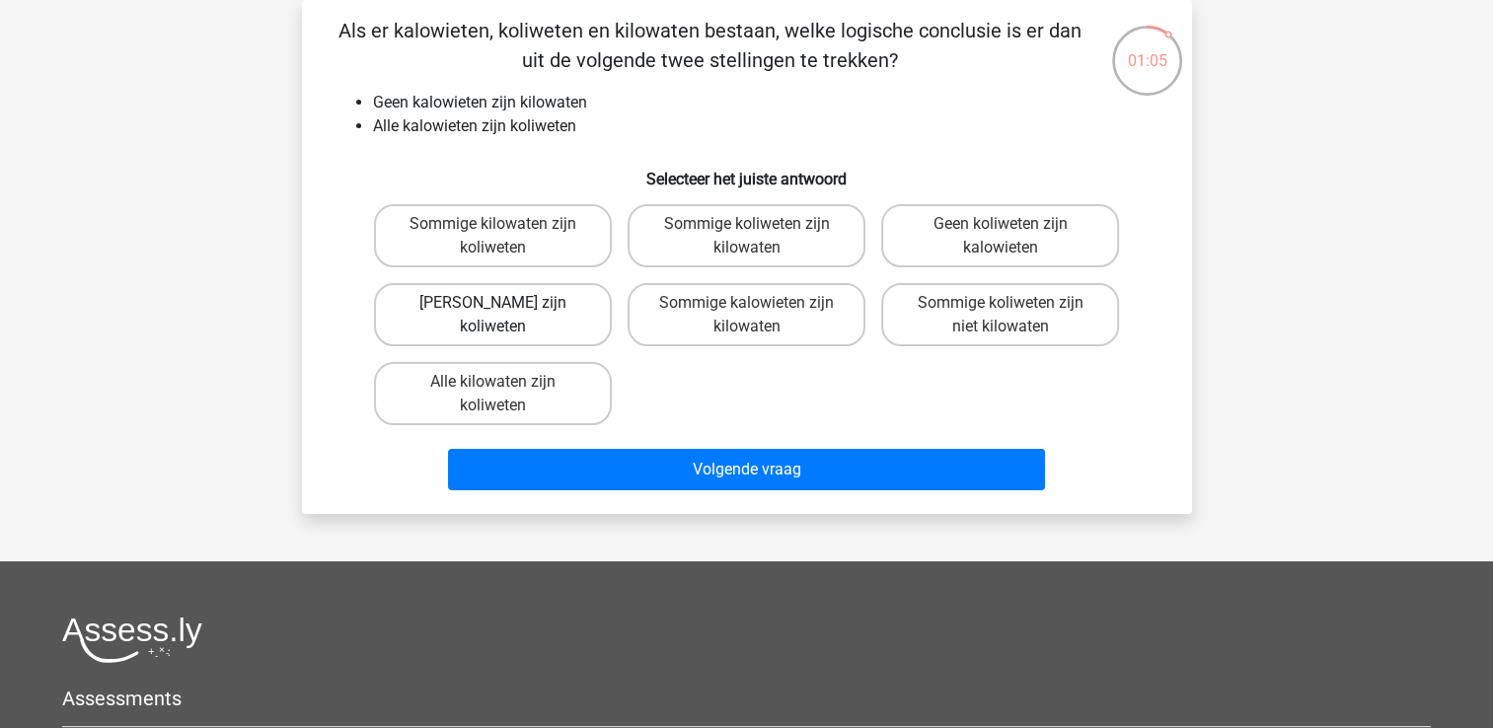
click at [555, 323] on label "Geen kilowaten zijn koliweten" at bounding box center [493, 314] width 238 height 63
click at [505, 316] on input "Geen kilowaten zijn koliweten" at bounding box center [498, 309] width 13 height 13
radio input "true"
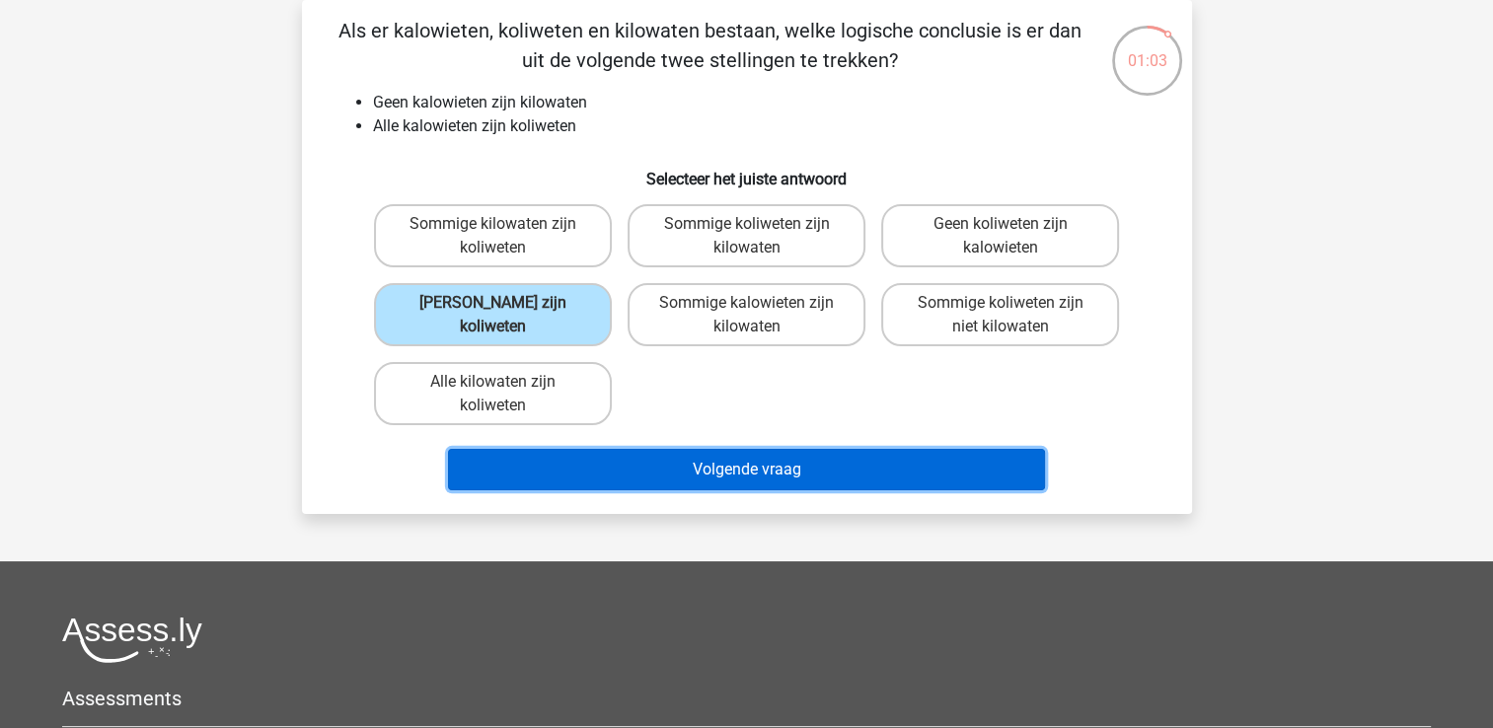
click at [619, 471] on button "Volgende vraag" at bounding box center [746, 469] width 597 height 41
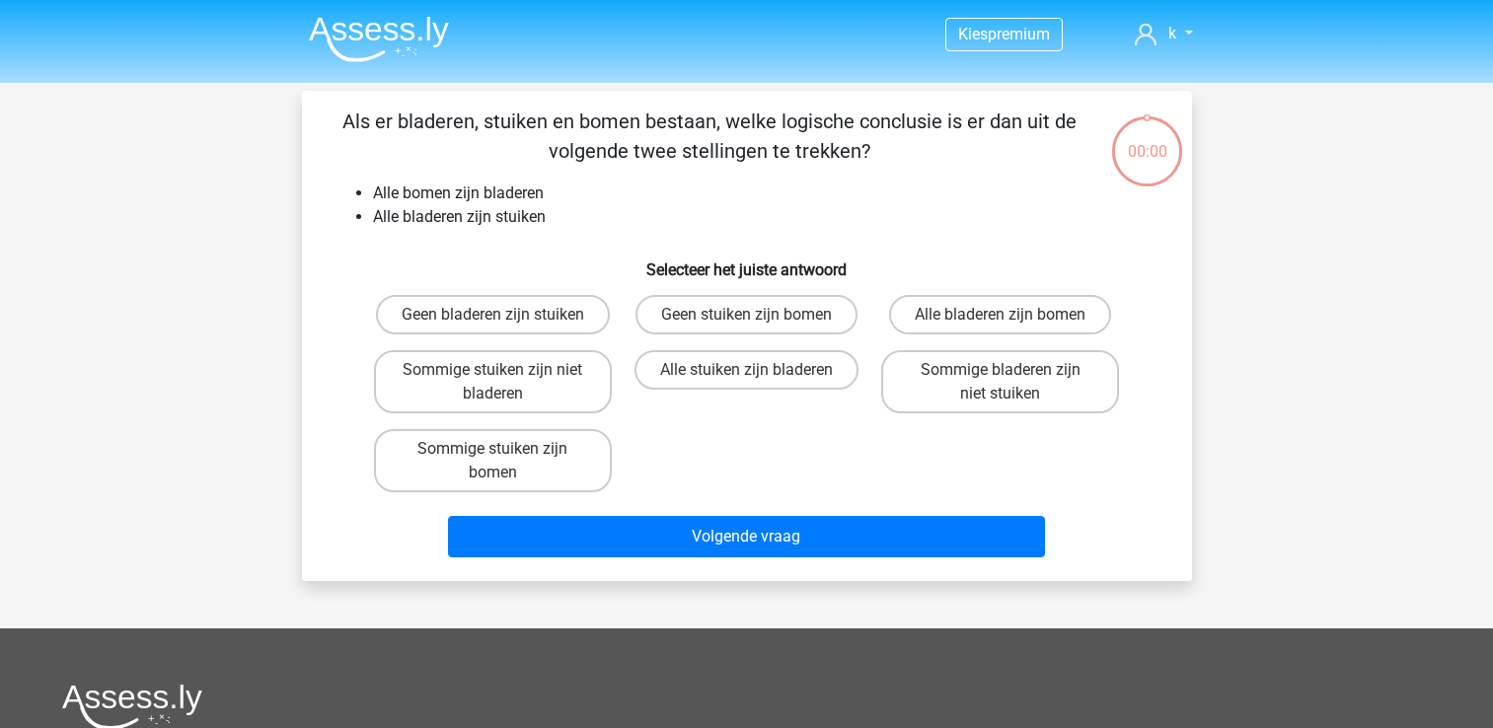
scroll to position [91, 0]
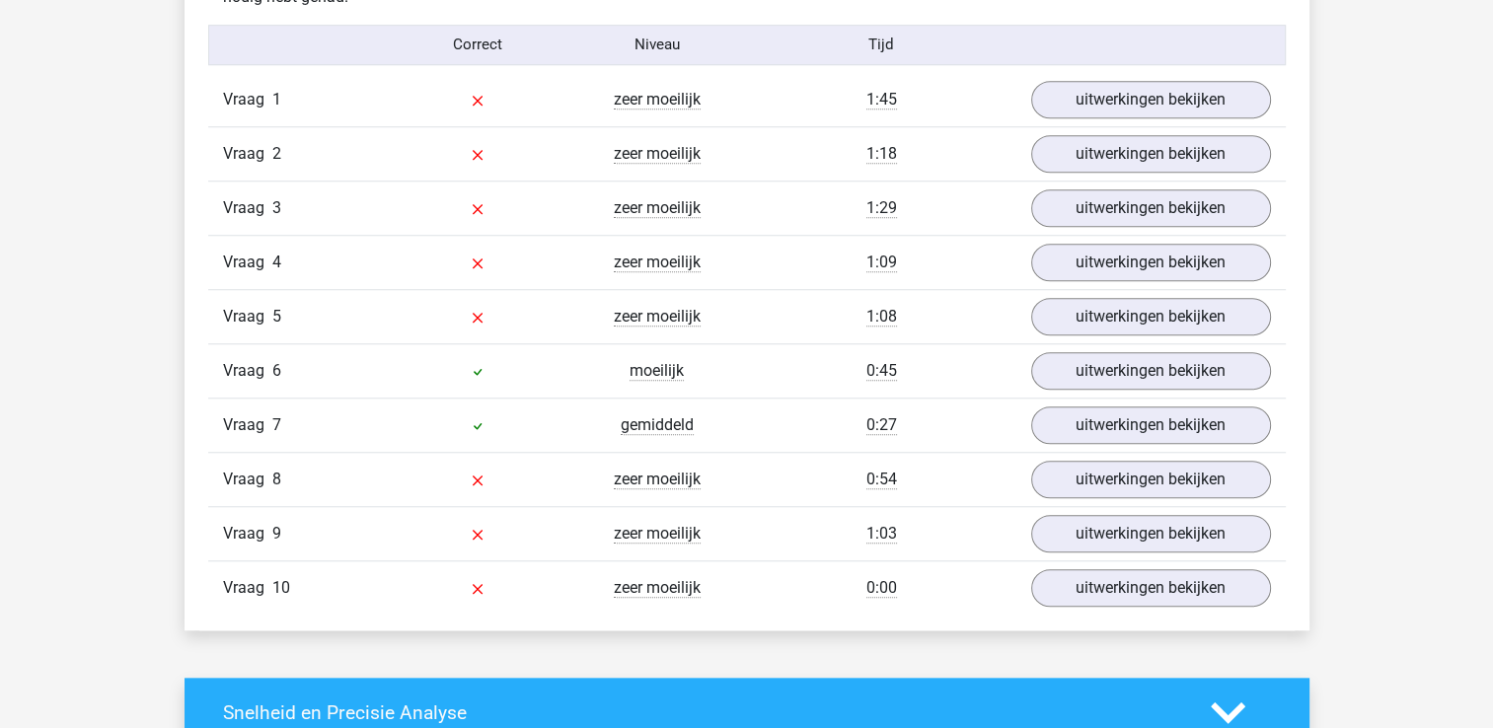
scroll to position [1625, 0]
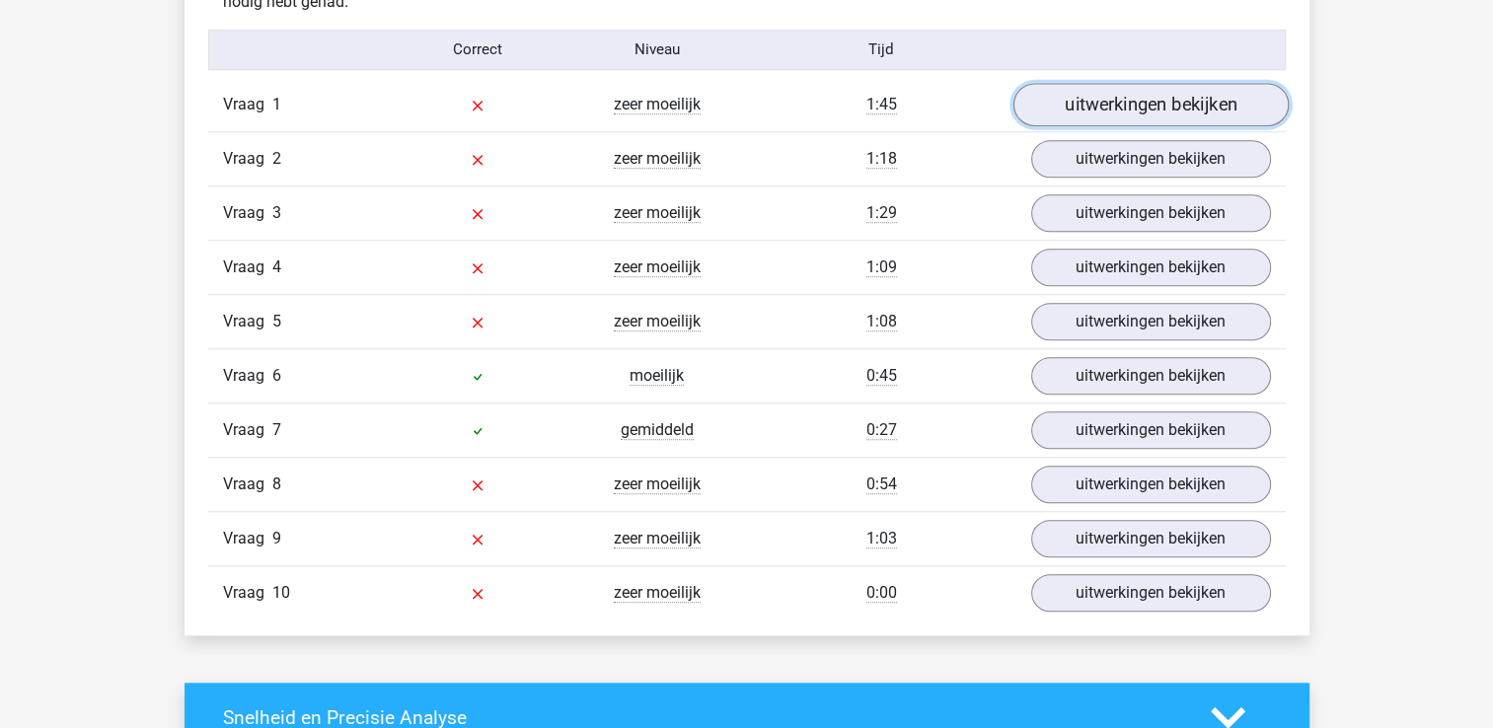
click at [1215, 85] on link "uitwerkingen bekijken" at bounding box center [1149, 104] width 275 height 43
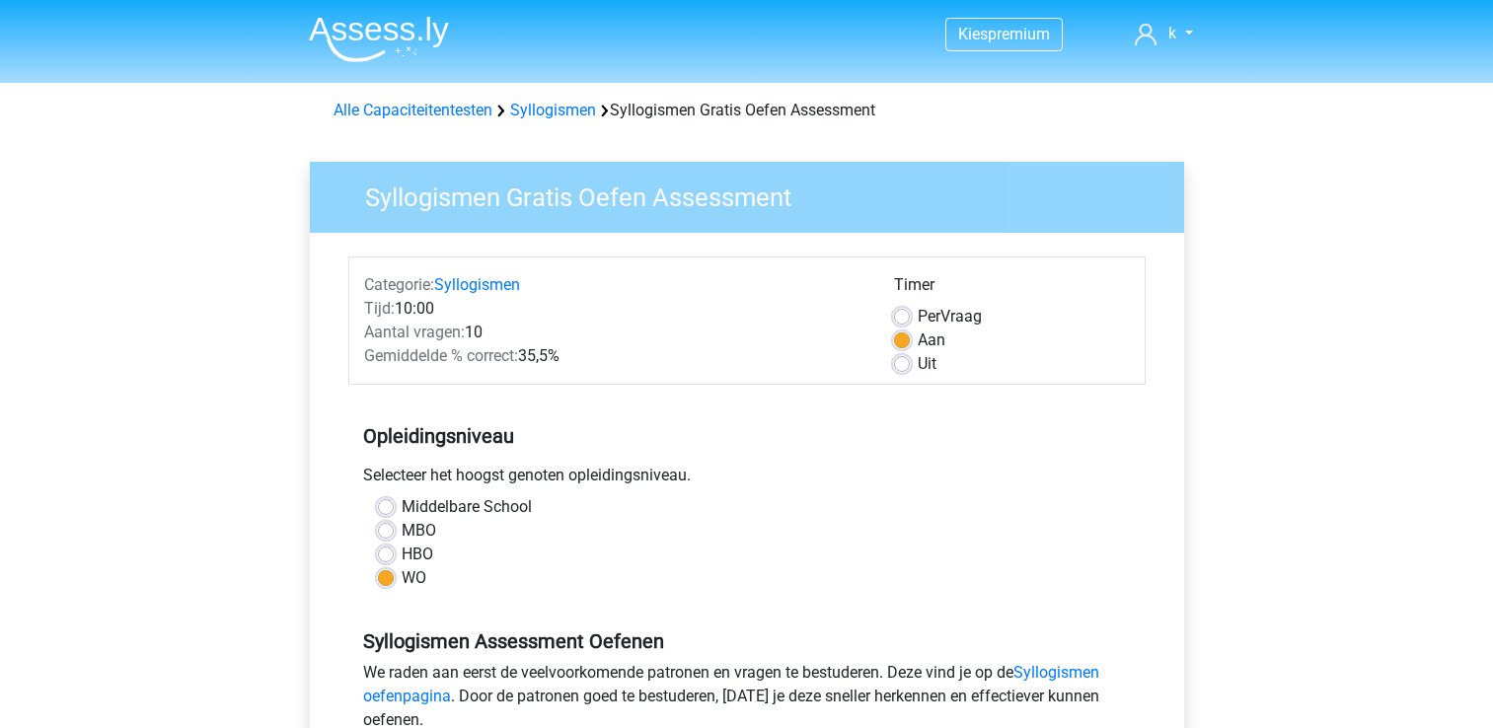
scroll to position [457, 0]
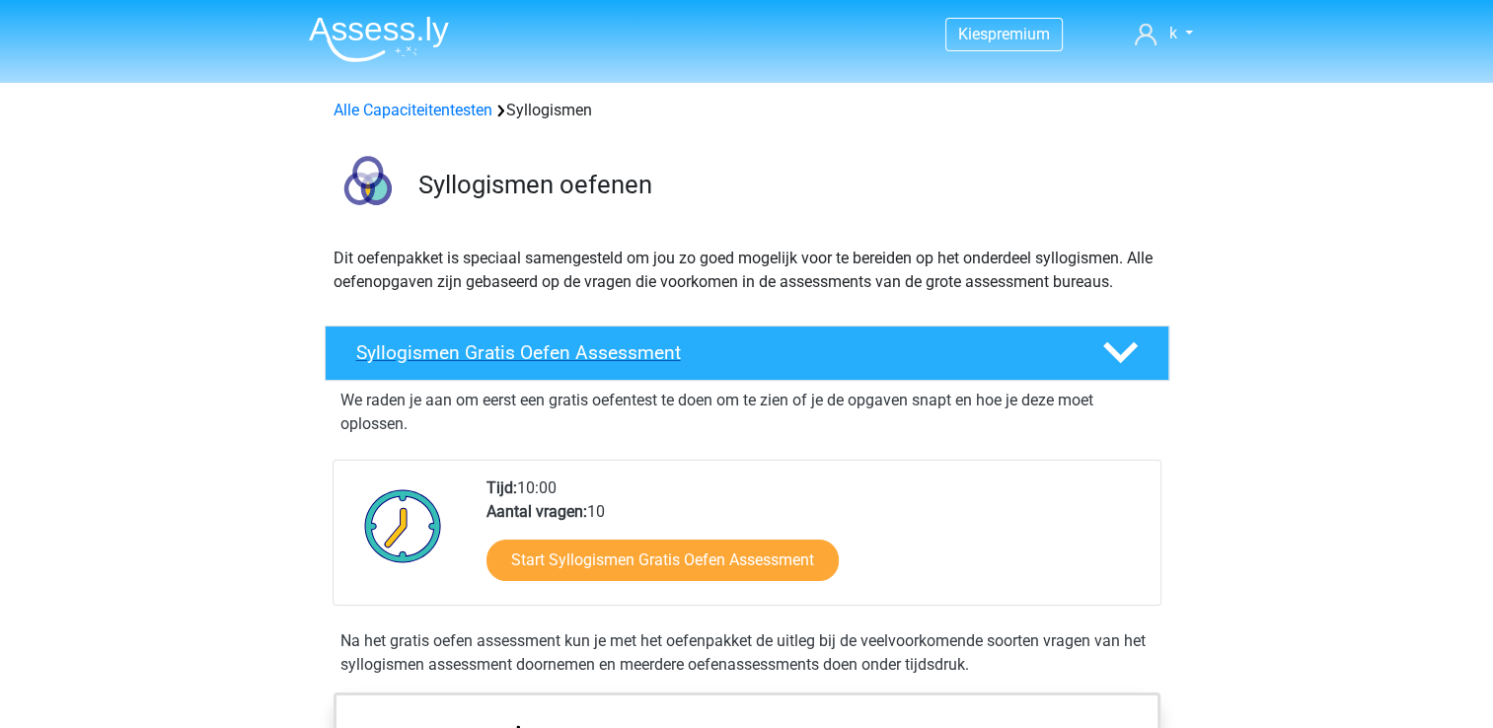
click at [1126, 335] on icon at bounding box center [1120, 352] width 35 height 35
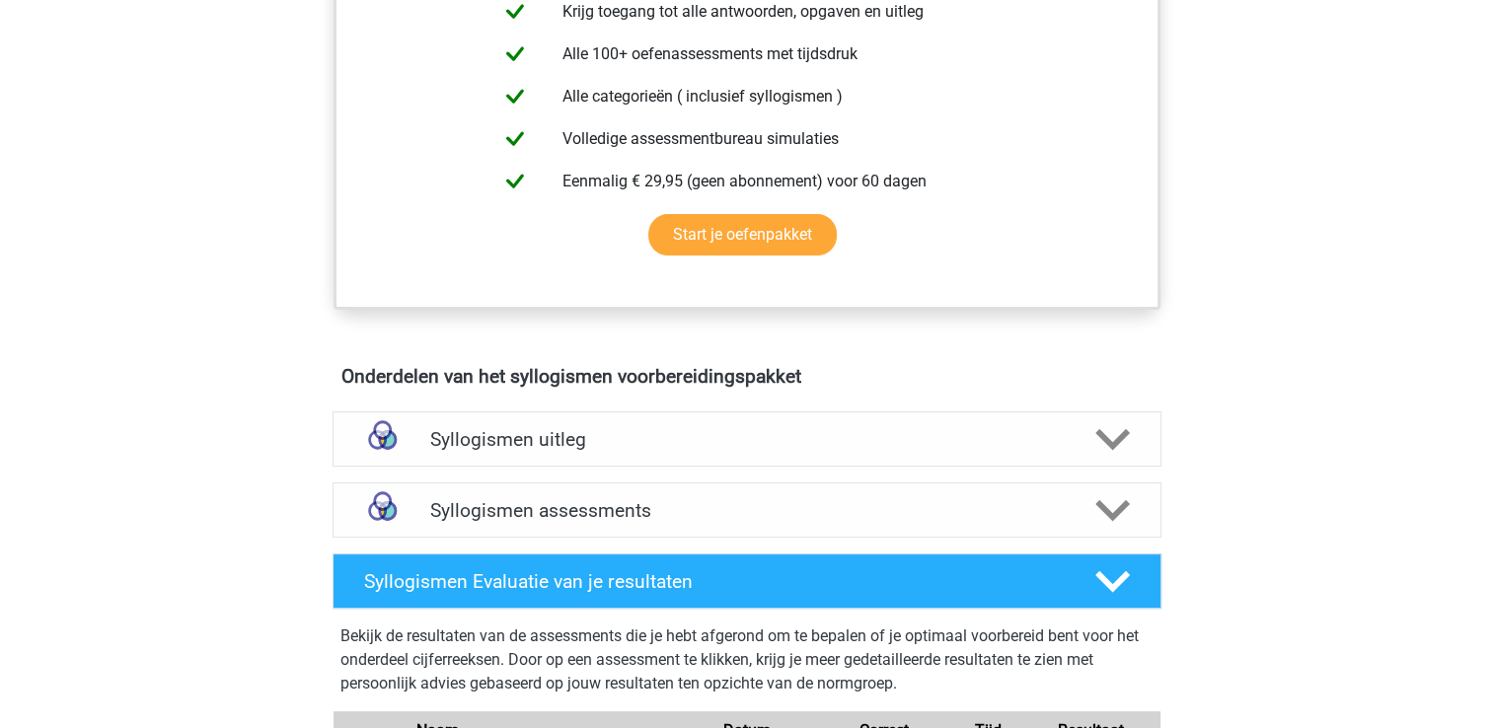
scroll to position [499, 0]
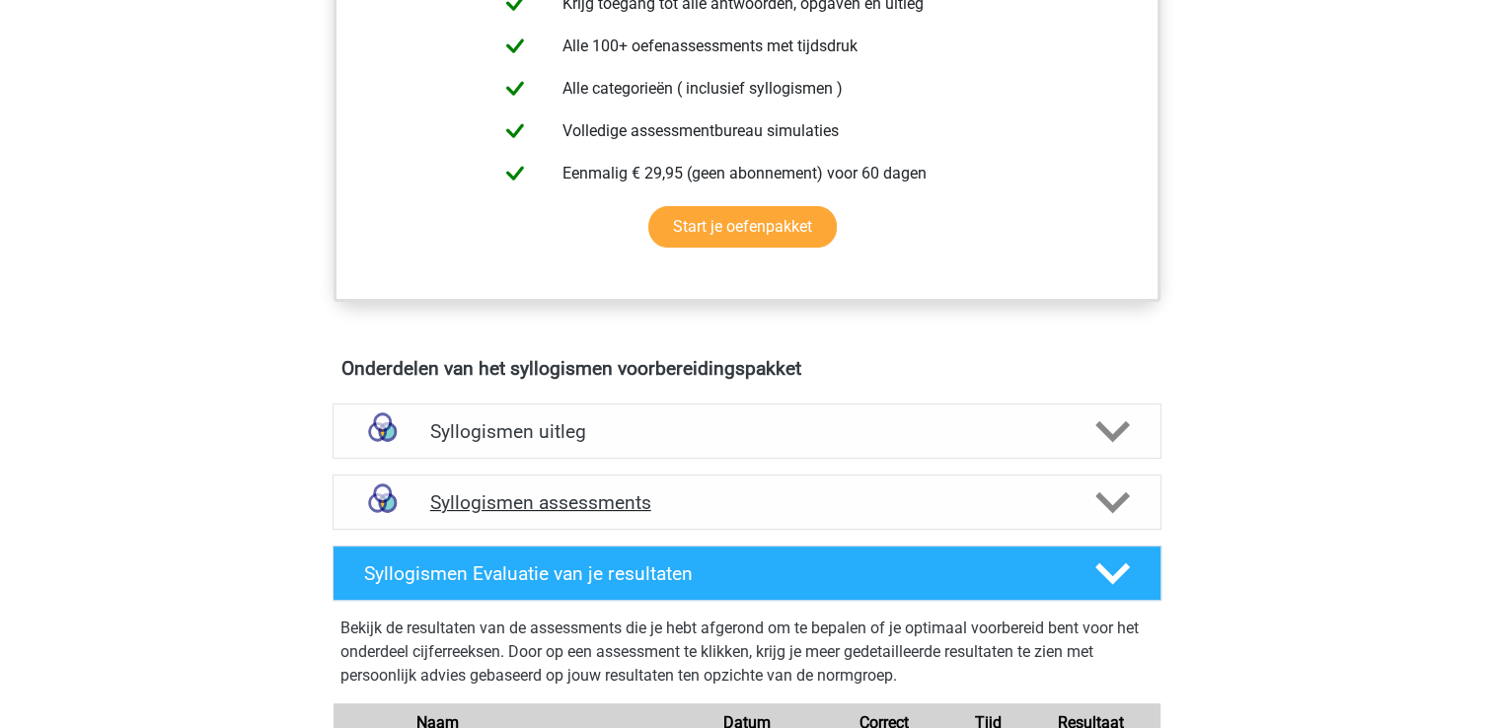
click at [1115, 495] on icon at bounding box center [1112, 502] width 35 height 35
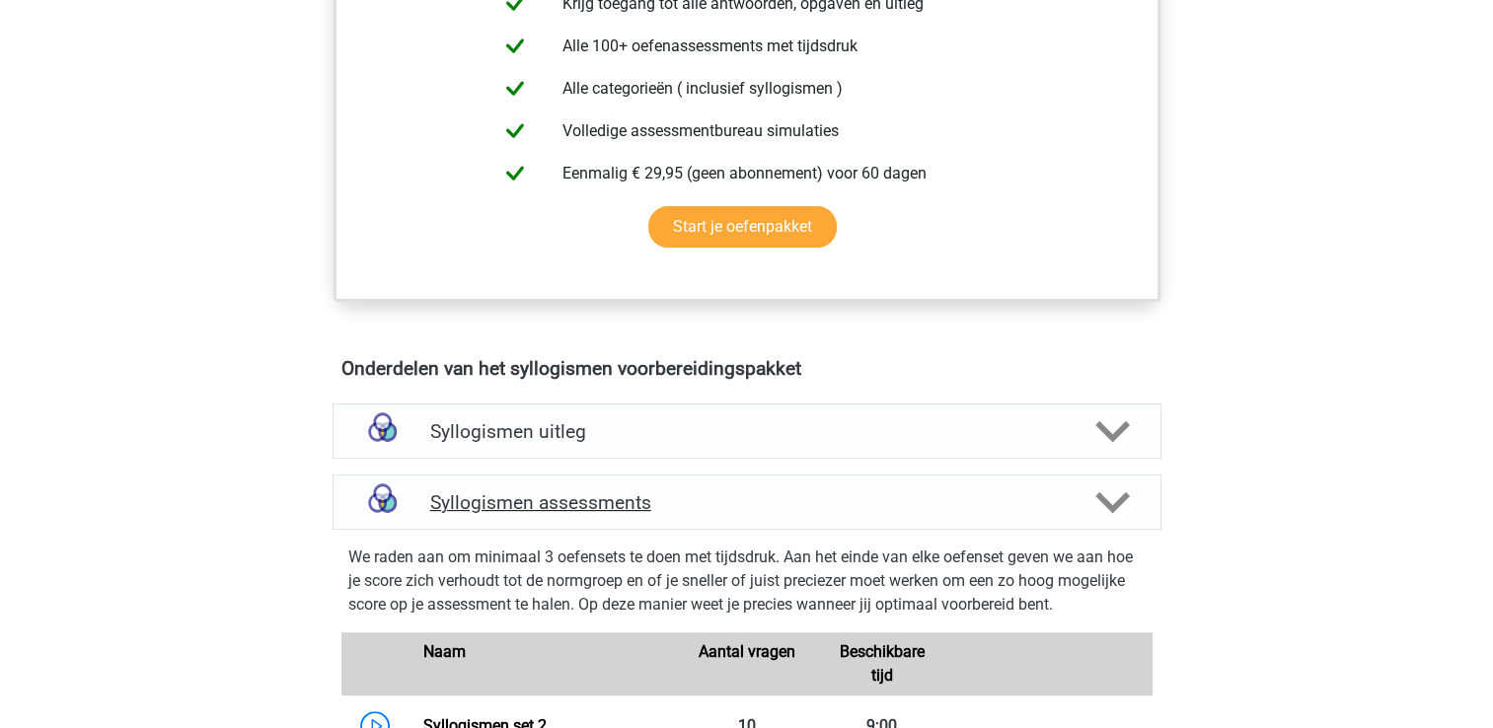
click at [1137, 527] on div "Syllogismen assessments" at bounding box center [746, 501] width 829 height 55
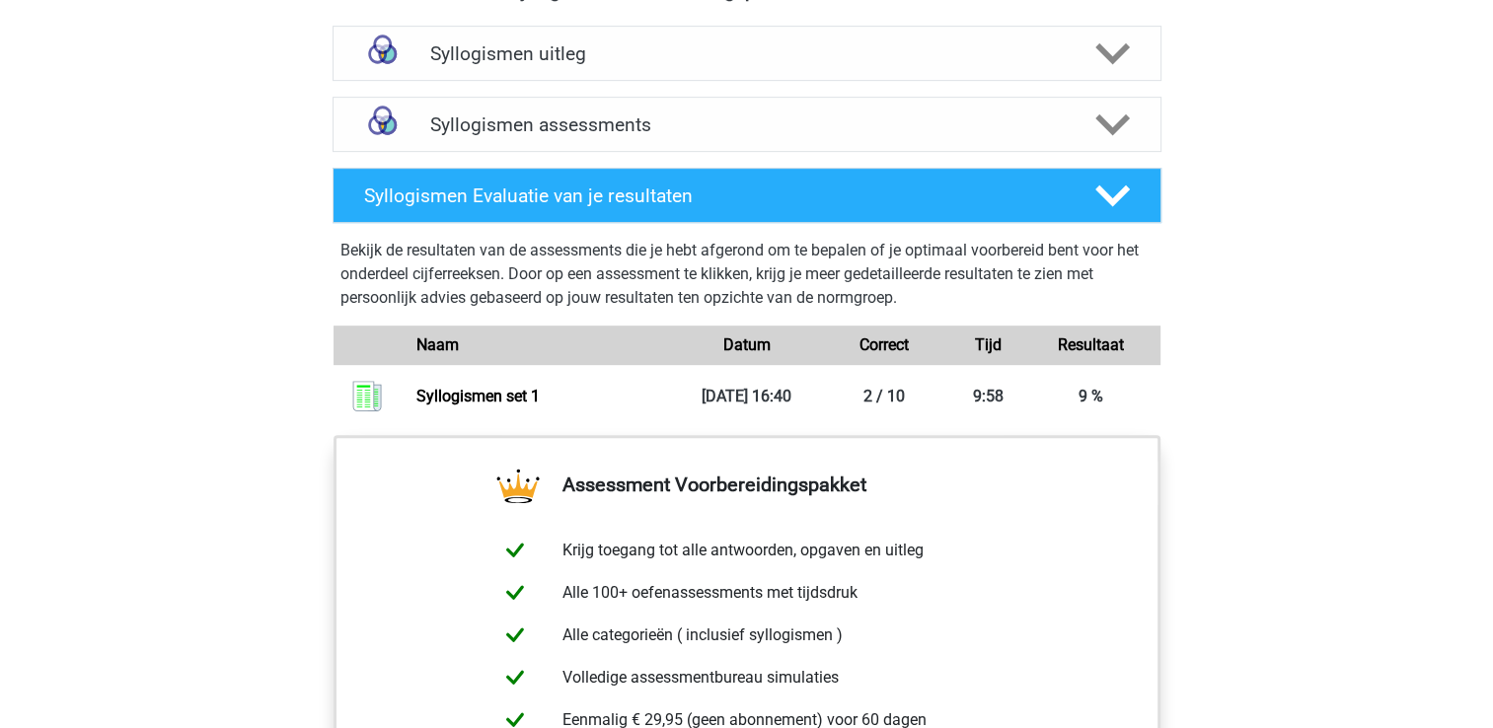
scroll to position [830, 0]
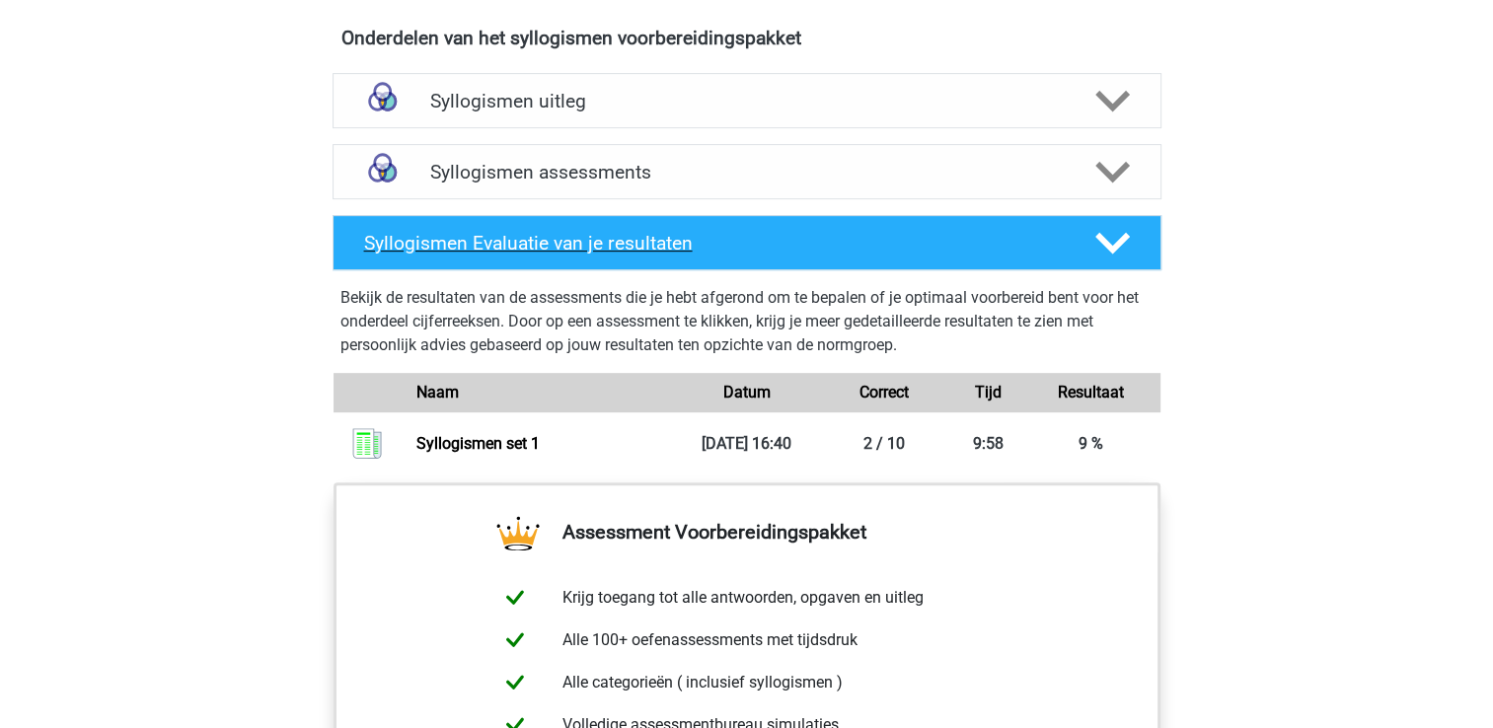
click at [1114, 249] on icon at bounding box center [1112, 243] width 35 height 35
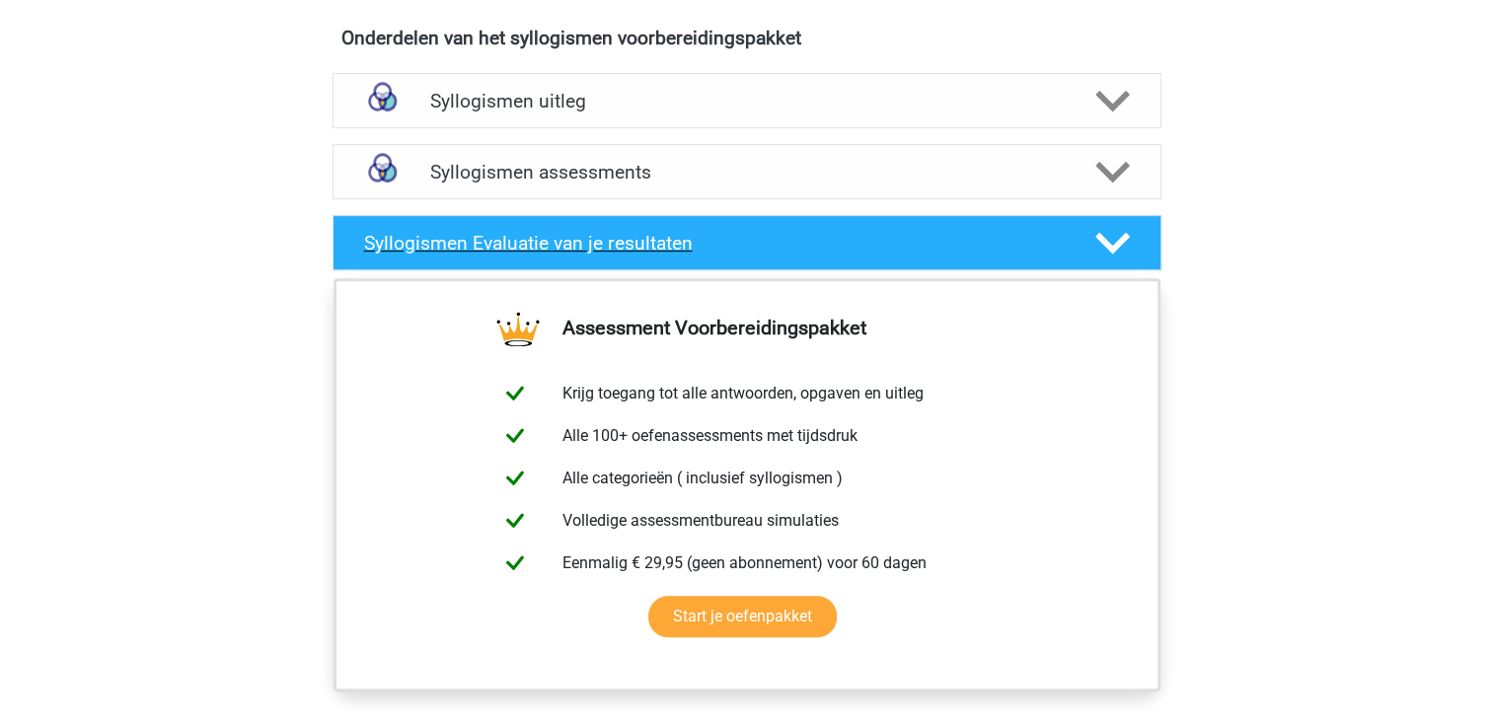
click at [1114, 249] on polygon at bounding box center [1112, 244] width 35 height 22
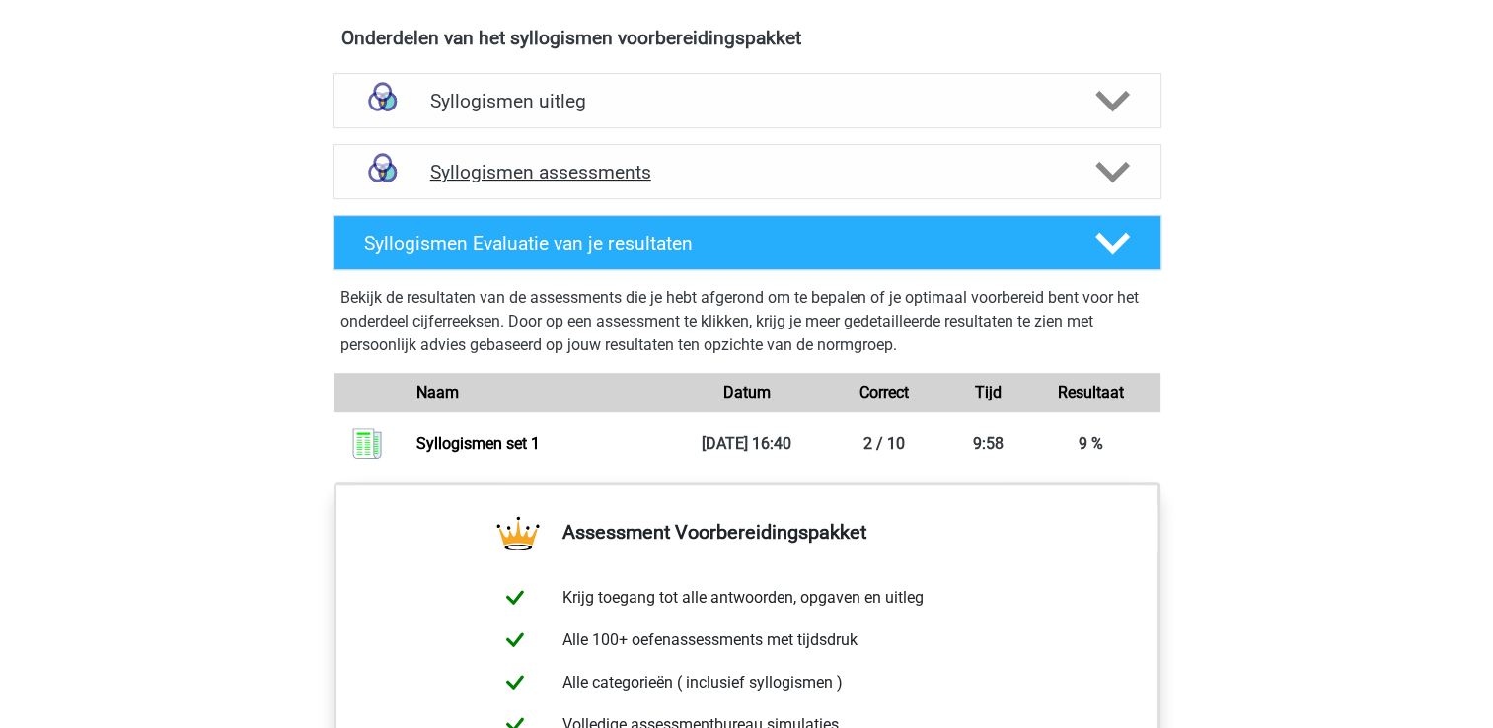
click at [1109, 145] on div "Syllogismen assessments" at bounding box center [746, 171] width 829 height 55
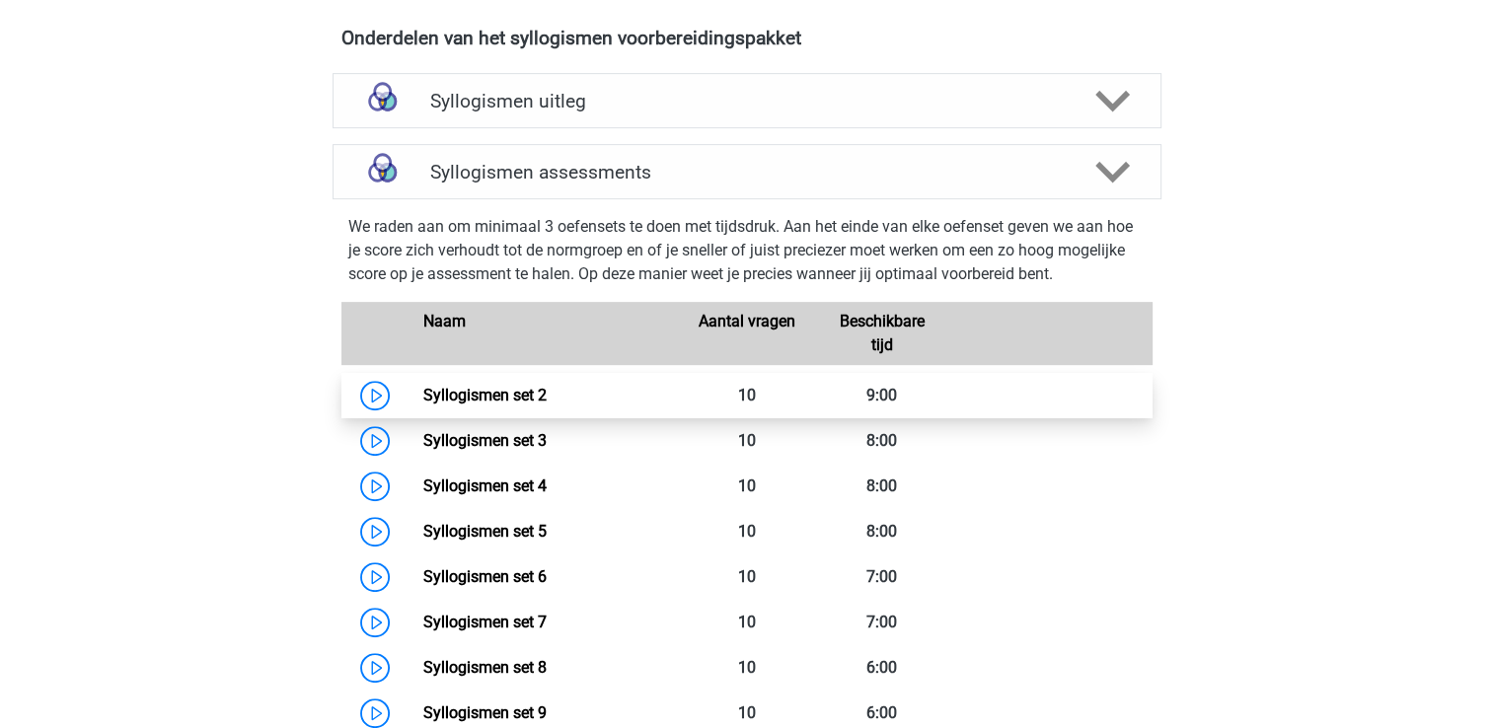
click at [546, 400] on link "Syllogismen set 2" at bounding box center [484, 395] width 123 height 19
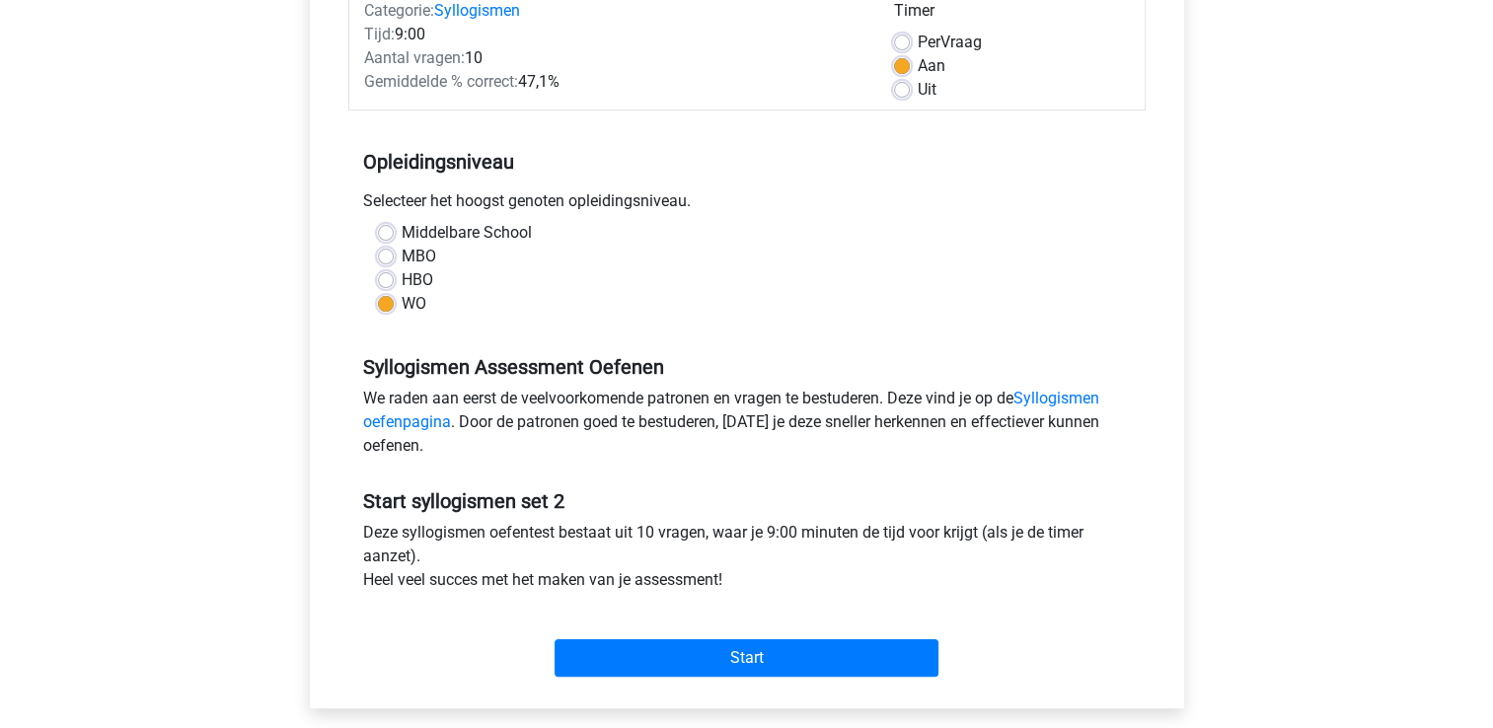
scroll to position [301, 0]
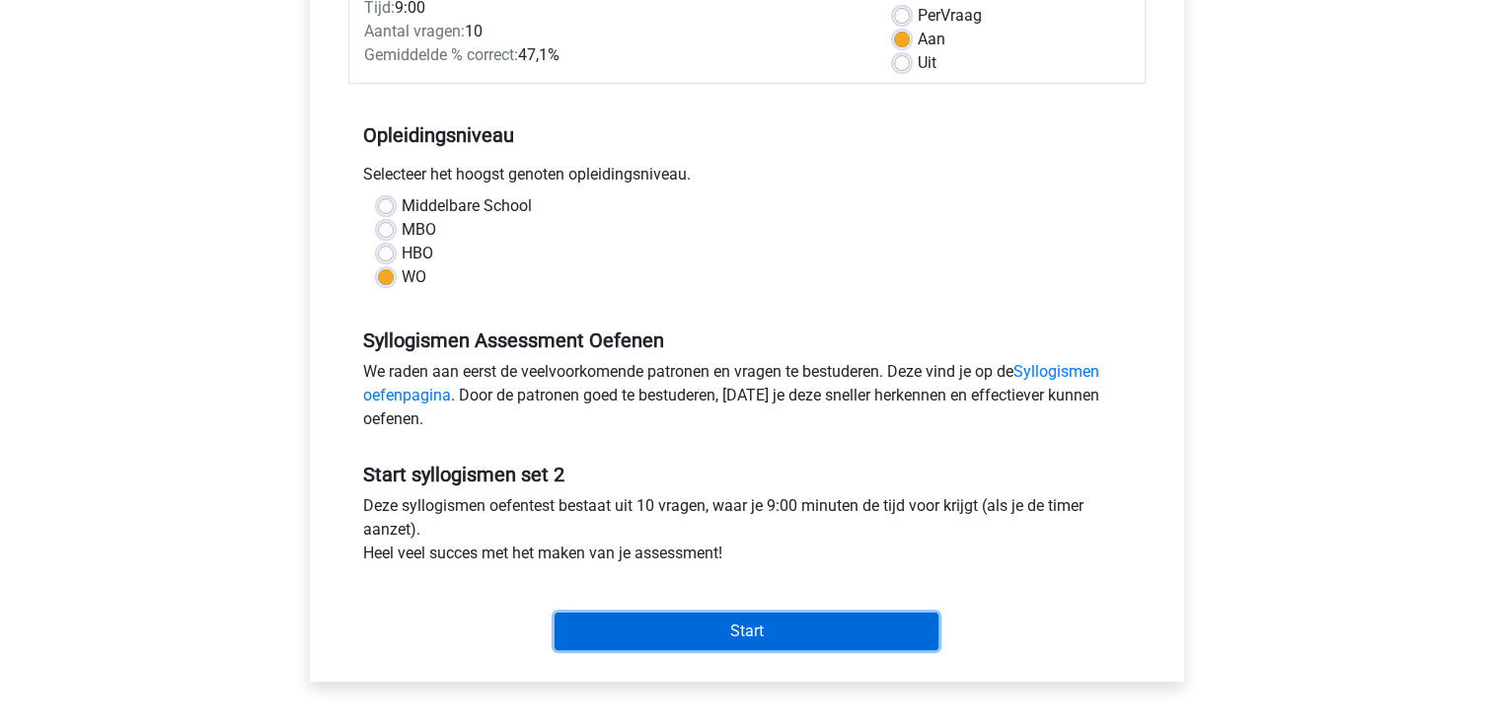
click at [868, 634] on input "Start" at bounding box center [746, 631] width 384 height 37
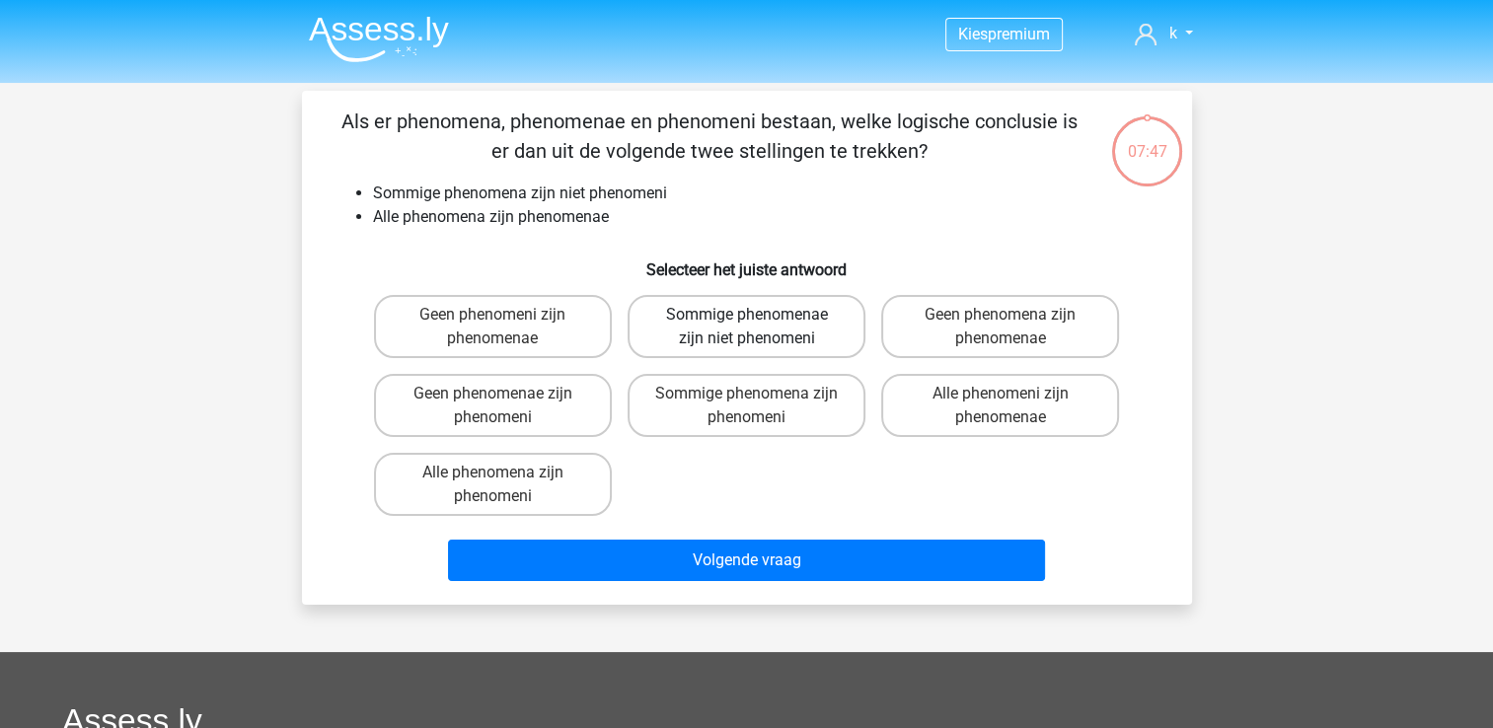
click at [797, 347] on label "Sommige phenomenae zijn niet phenomeni" at bounding box center [746, 326] width 238 height 63
click at [759, 328] on input "Sommige phenomenae zijn niet phenomeni" at bounding box center [752, 321] width 13 height 13
radio input "true"
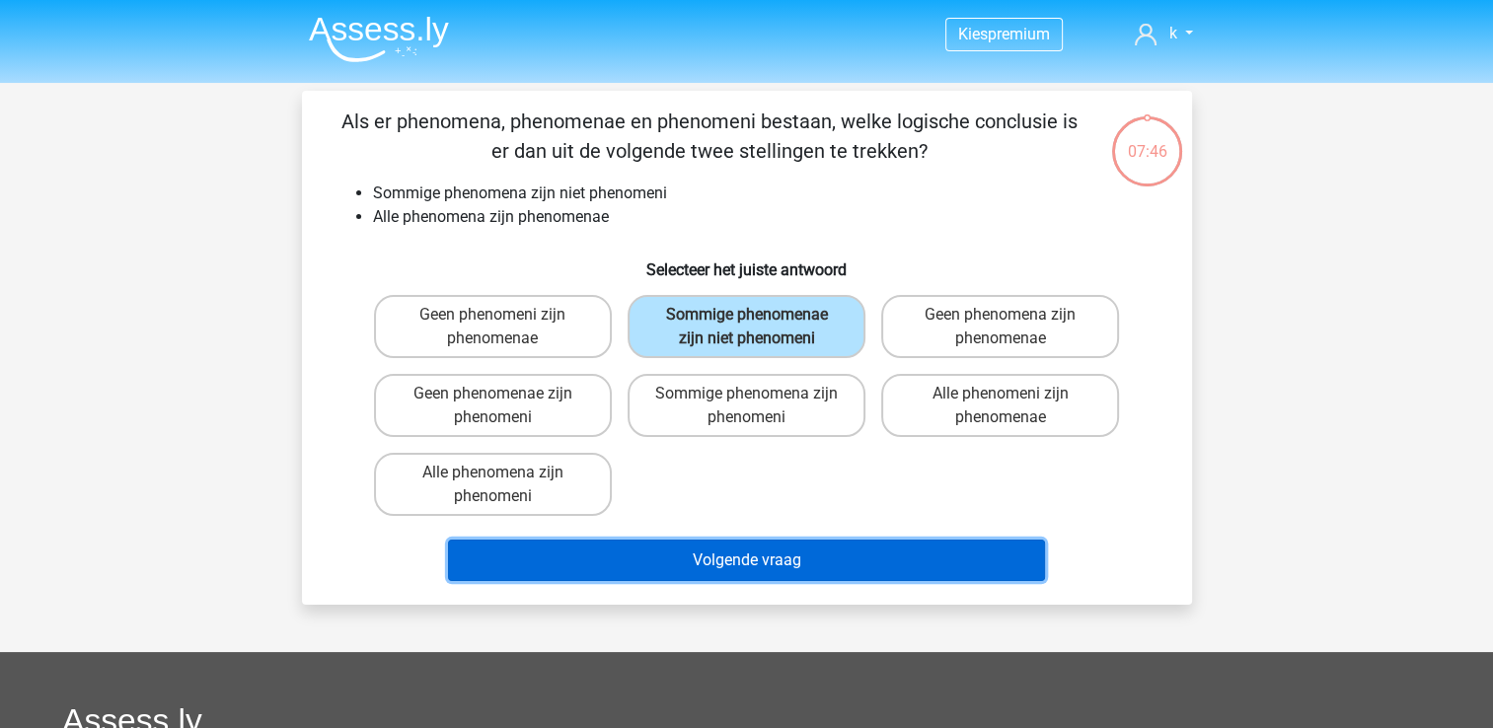
click at [826, 551] on button "Volgende vraag" at bounding box center [746, 560] width 597 height 41
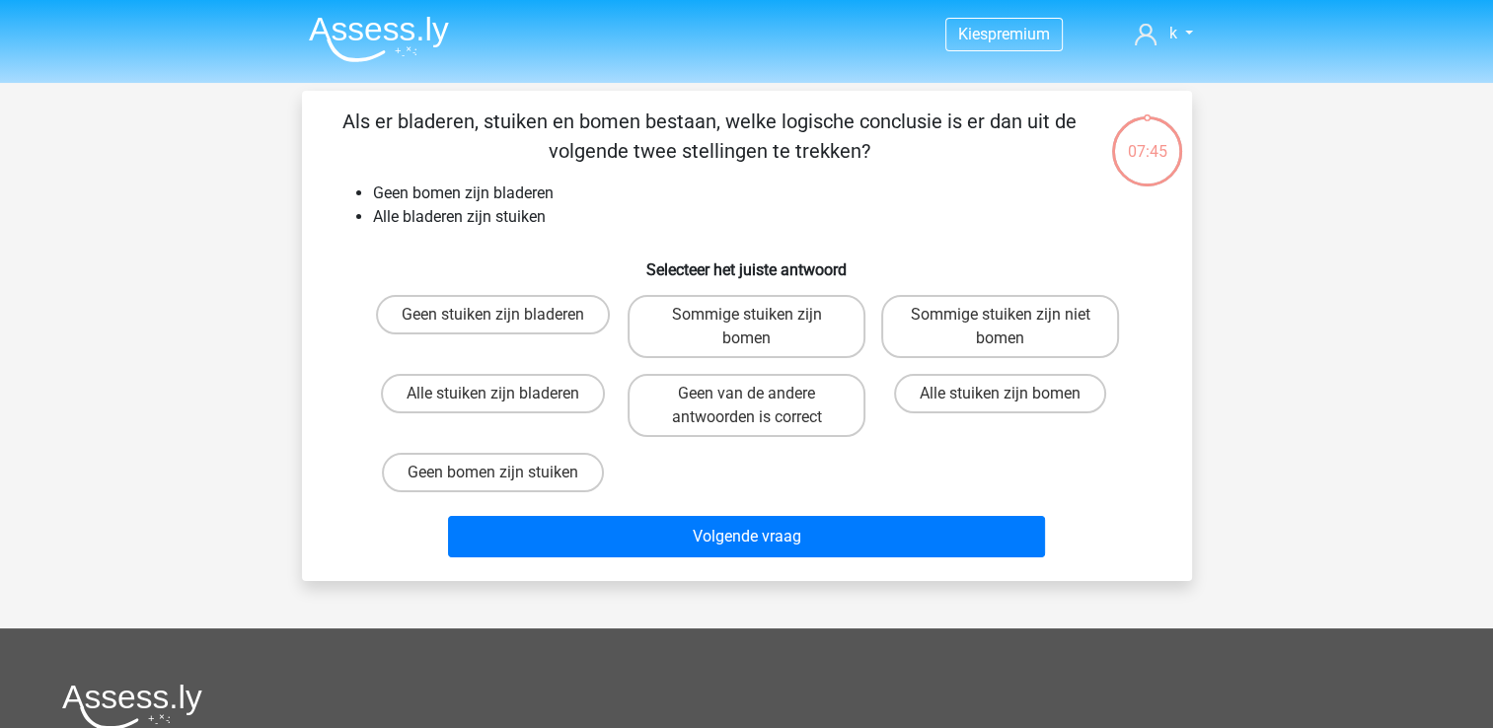
scroll to position [91, 0]
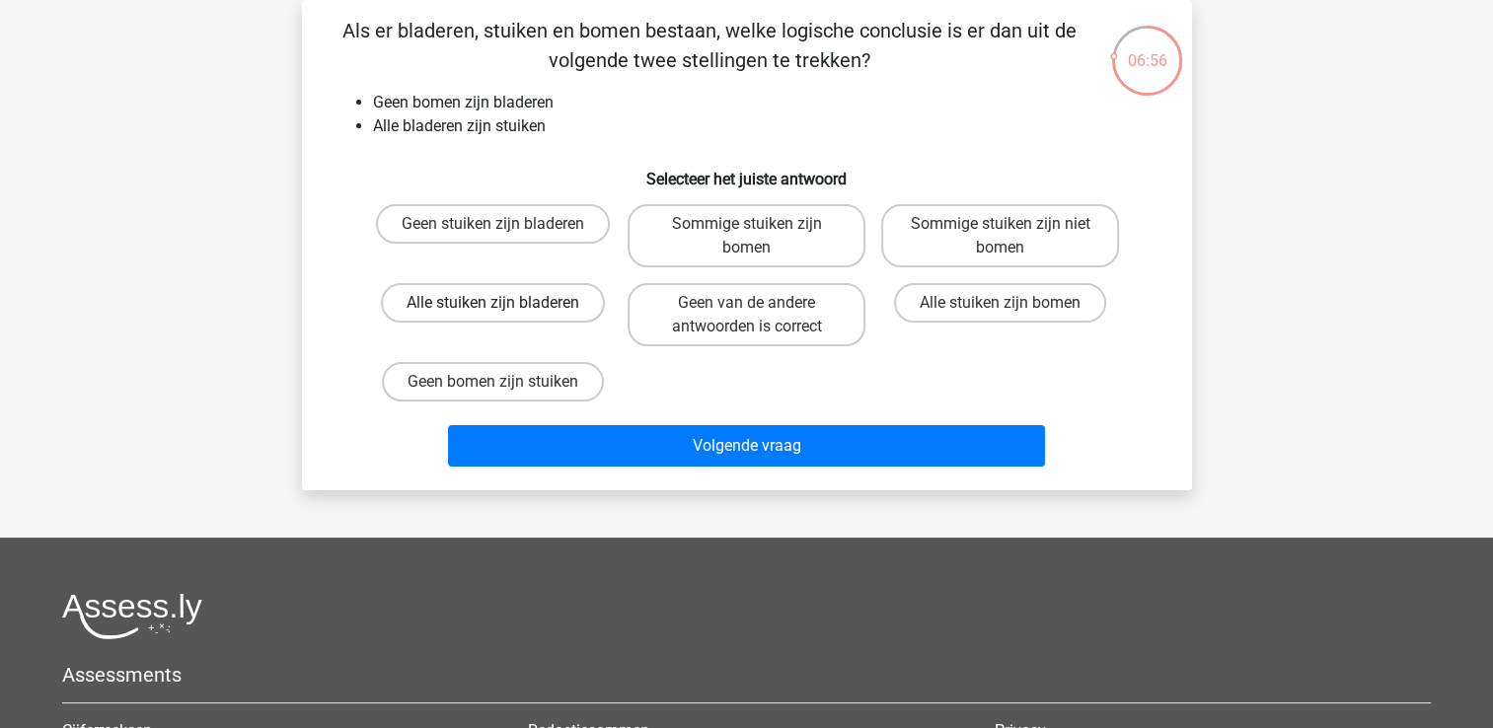
click at [566, 314] on label "Alle stuiken zijn bladeren" at bounding box center [493, 302] width 224 height 39
click at [505, 314] on input "Alle stuiken zijn bladeren" at bounding box center [498, 309] width 13 height 13
radio input "true"
click at [559, 387] on label "Geen bomen zijn stuiken" at bounding box center [493, 381] width 222 height 39
click at [505, 387] on input "Geen bomen zijn stuiken" at bounding box center [498, 388] width 13 height 13
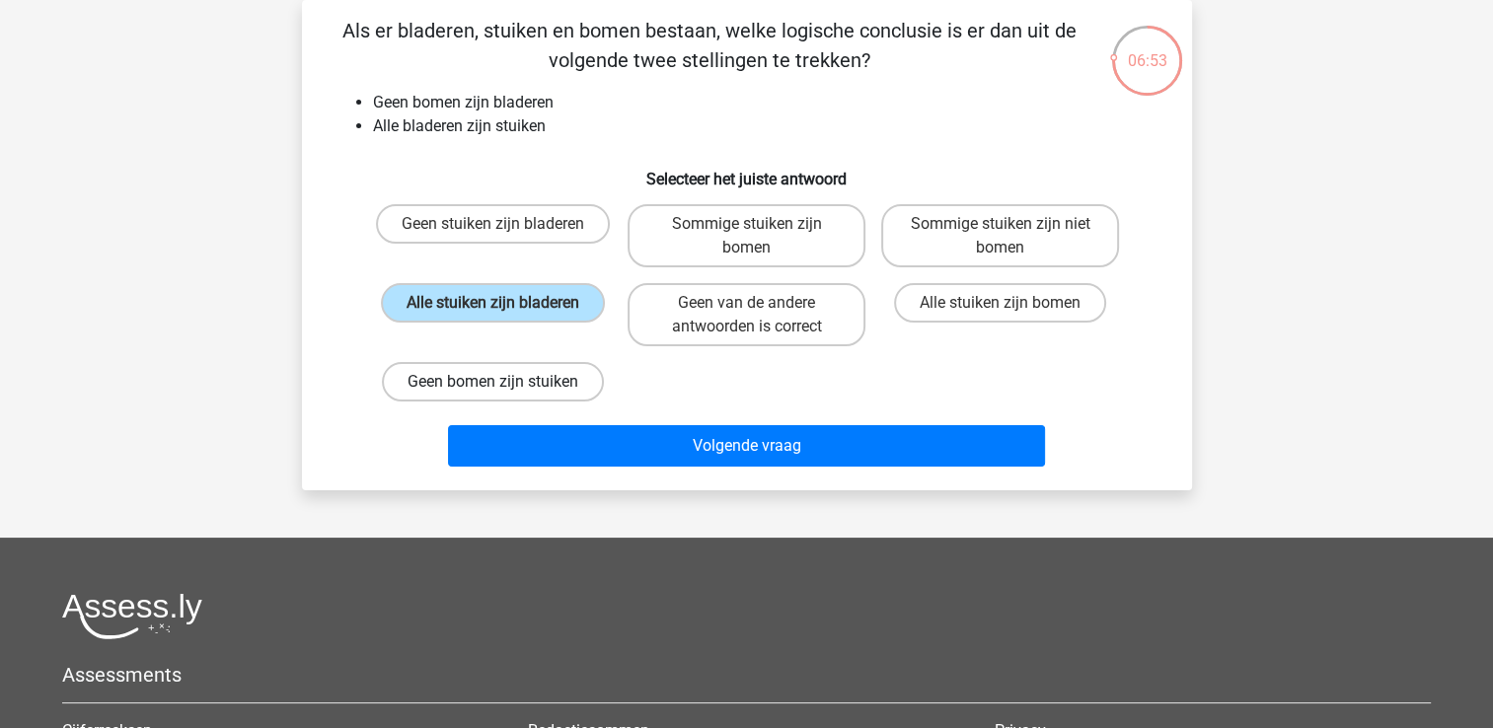
radio input "true"
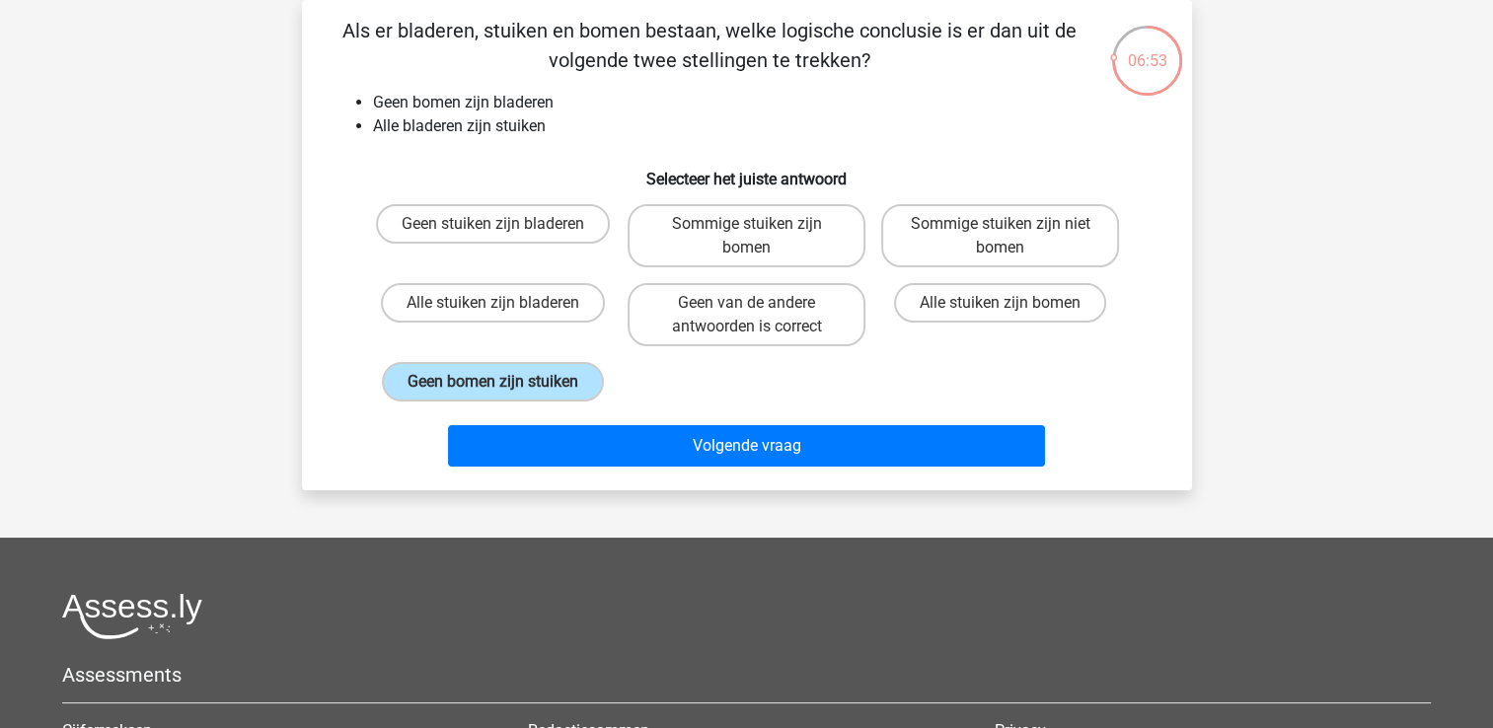
click at [663, 465] on div "Volgende vraag" at bounding box center [747, 449] width 762 height 49
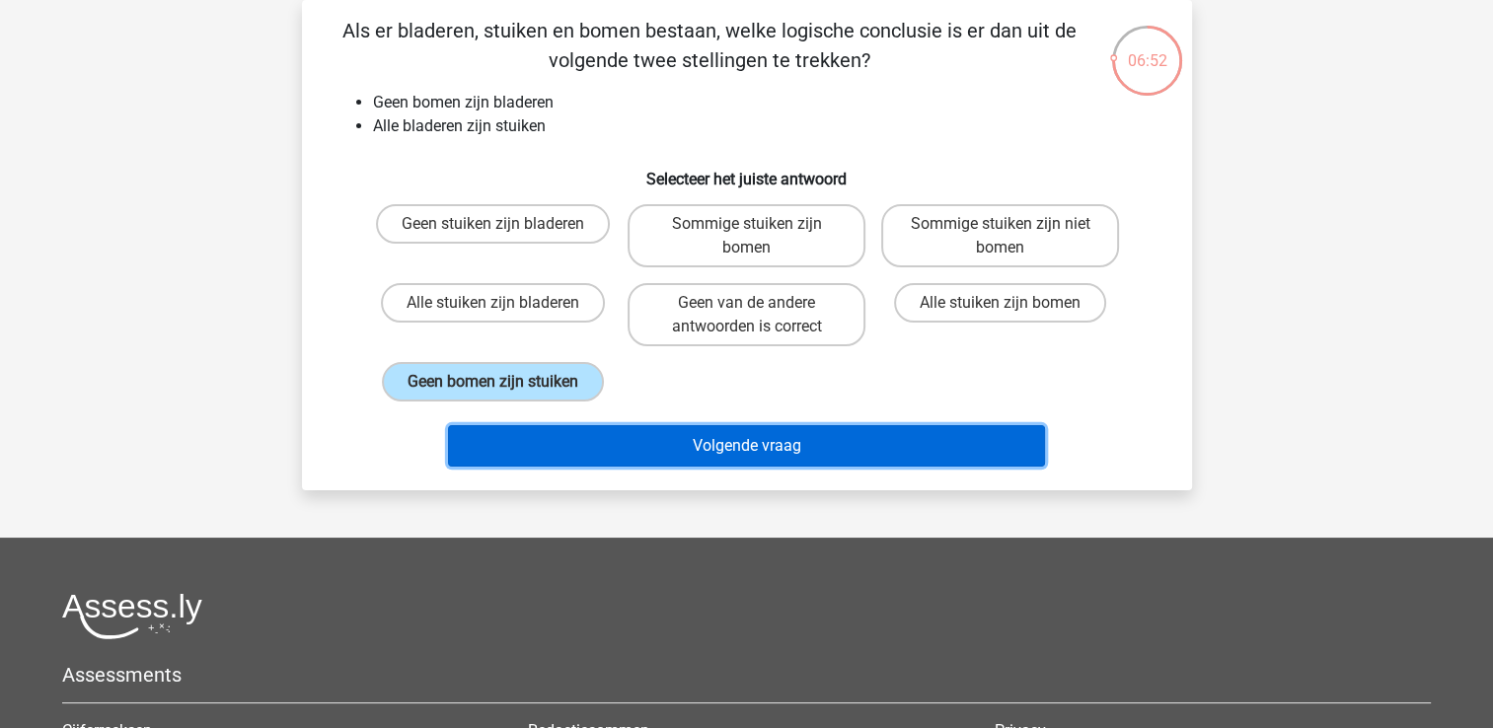
click at [663, 449] on button "Volgende vraag" at bounding box center [746, 445] width 597 height 41
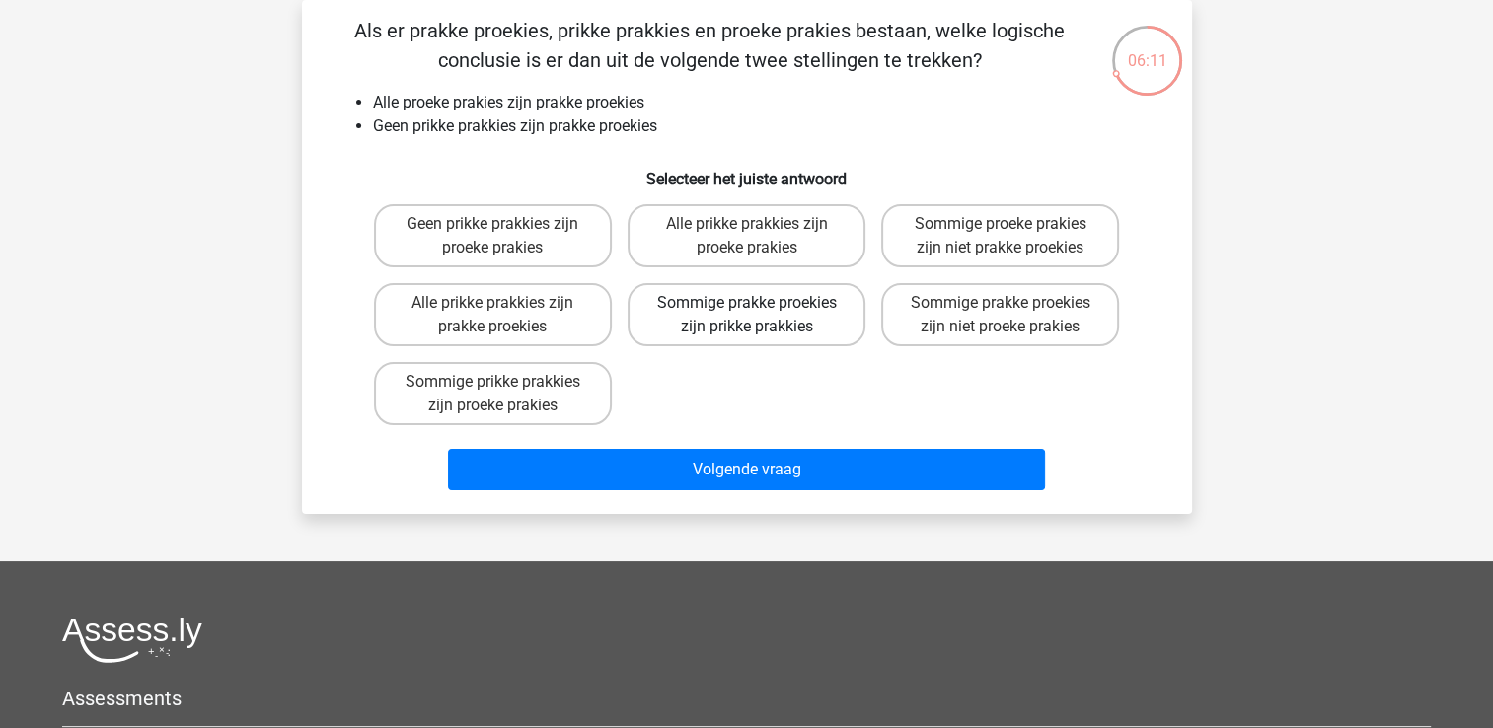
click at [768, 303] on label "Sommige prakke proekies zijn prikke prakkies" at bounding box center [746, 314] width 238 height 63
click at [759, 303] on input "Sommige prakke proekies zijn prikke prakkies" at bounding box center [752, 309] width 13 height 13
radio input "true"
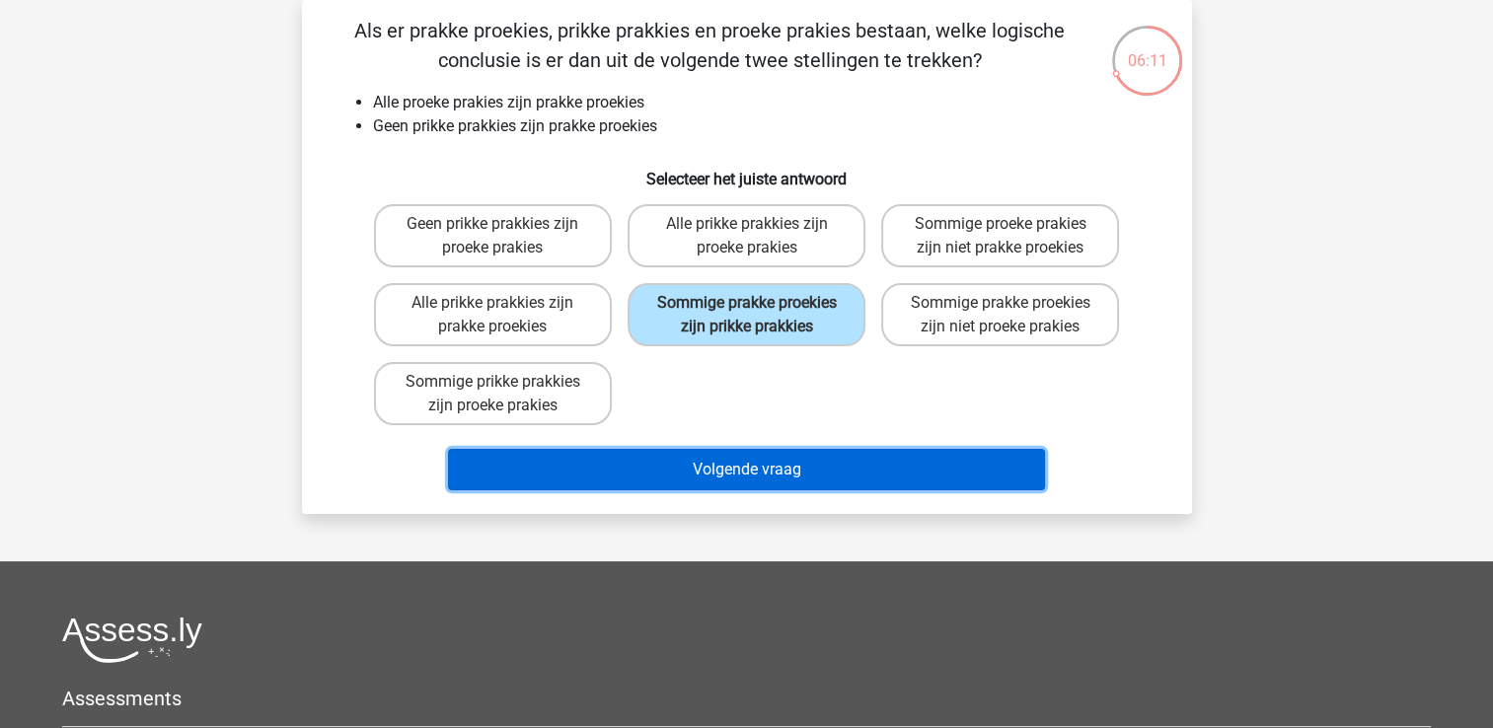
click at [739, 473] on button "Volgende vraag" at bounding box center [746, 469] width 597 height 41
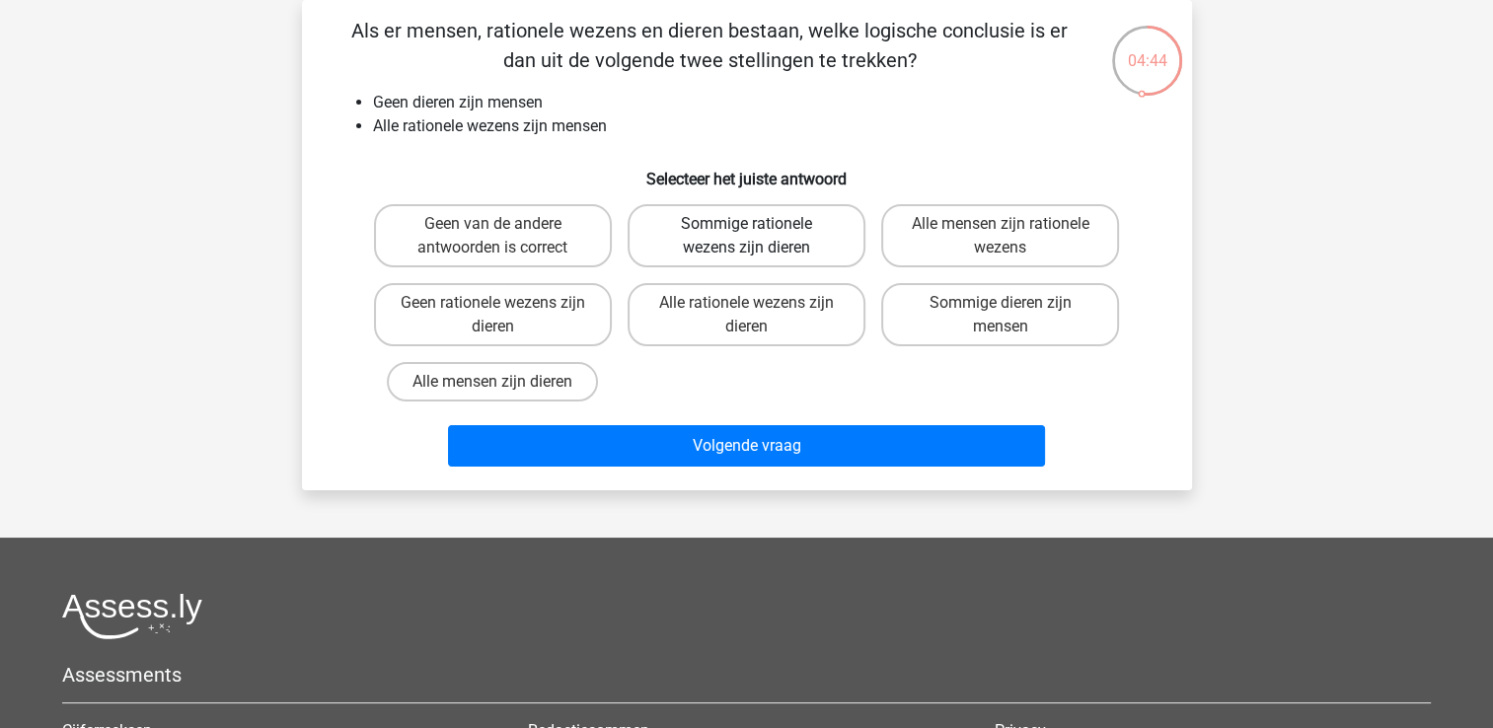
click at [733, 243] on label "Sommige rationele wezens zijn dieren" at bounding box center [746, 235] width 238 height 63
click at [746, 237] on input "Sommige rationele wezens zijn dieren" at bounding box center [752, 230] width 13 height 13
radio input "true"
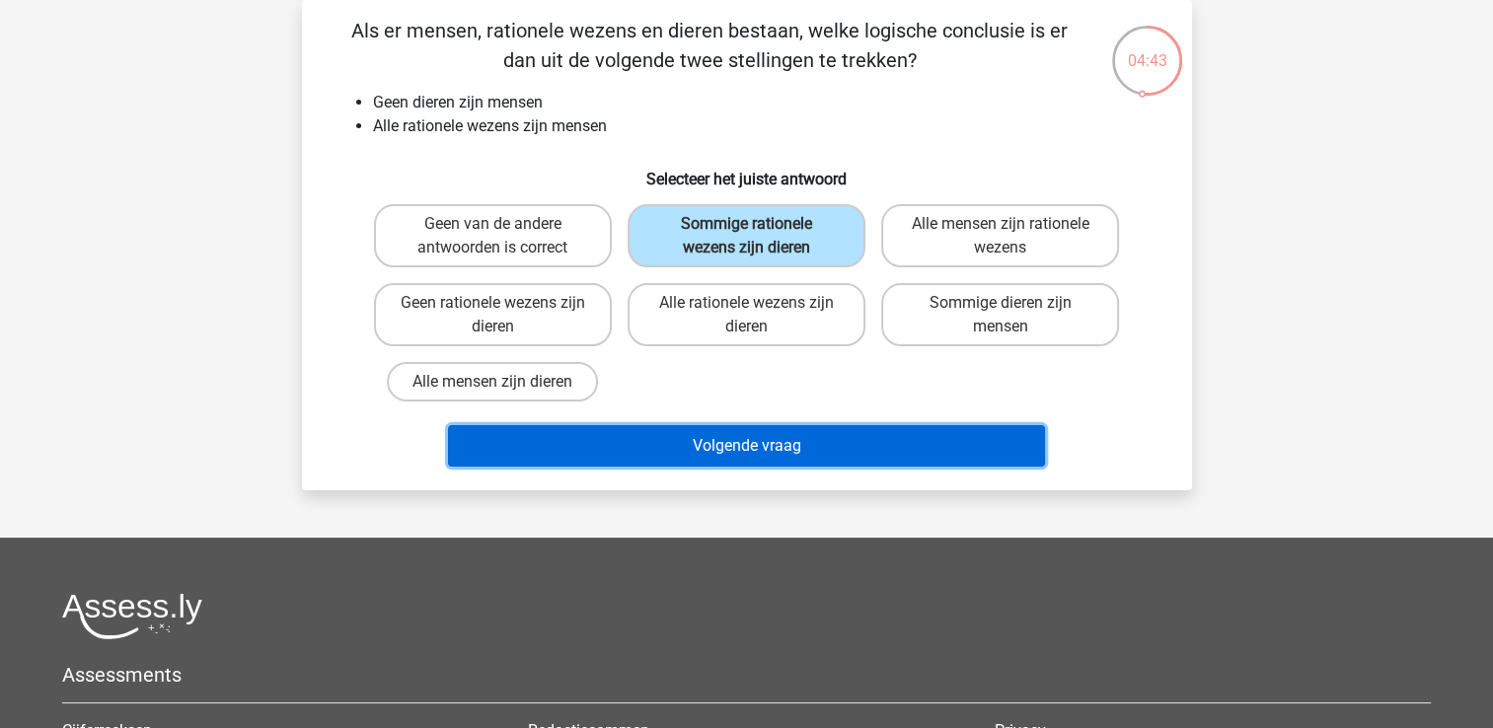
click at [757, 440] on button "Volgende vraag" at bounding box center [746, 445] width 597 height 41
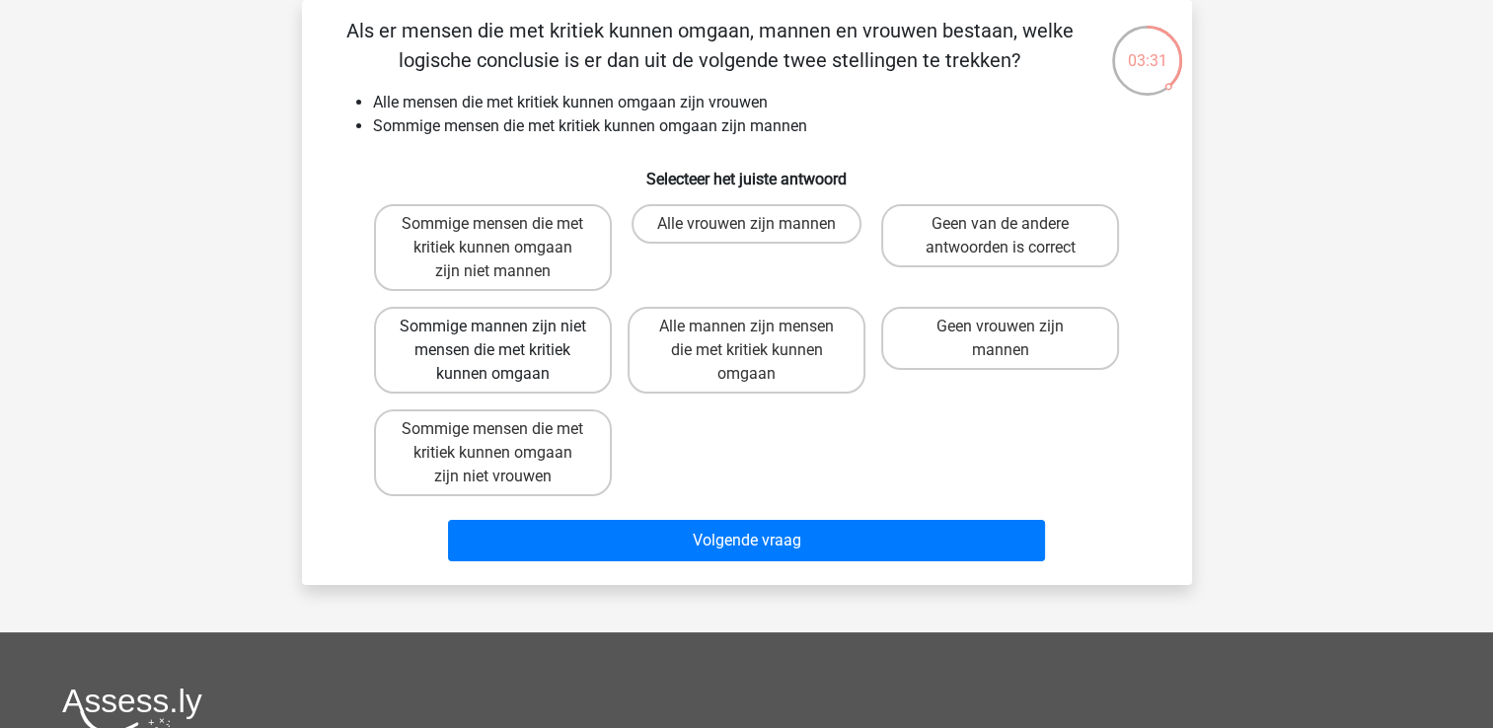
click at [549, 348] on label "Sommige mannen zijn niet mensen die met kritiek kunnen omgaan" at bounding box center [493, 350] width 238 height 87
click at [505, 339] on input "Sommige mannen zijn niet mensen die met kritiek kunnen omgaan" at bounding box center [498, 333] width 13 height 13
radio input "true"
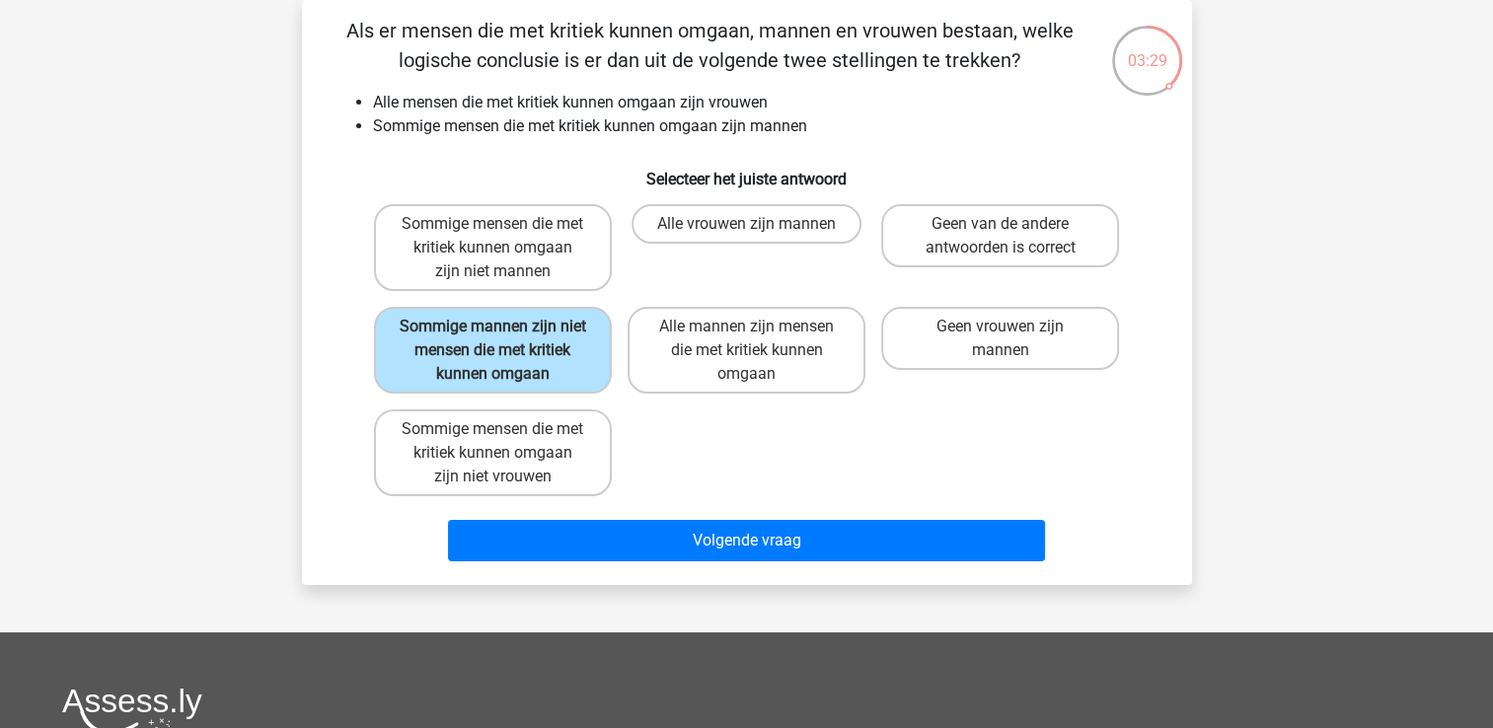
click at [609, 516] on div "Volgende vraag" at bounding box center [746, 536] width 827 height 65
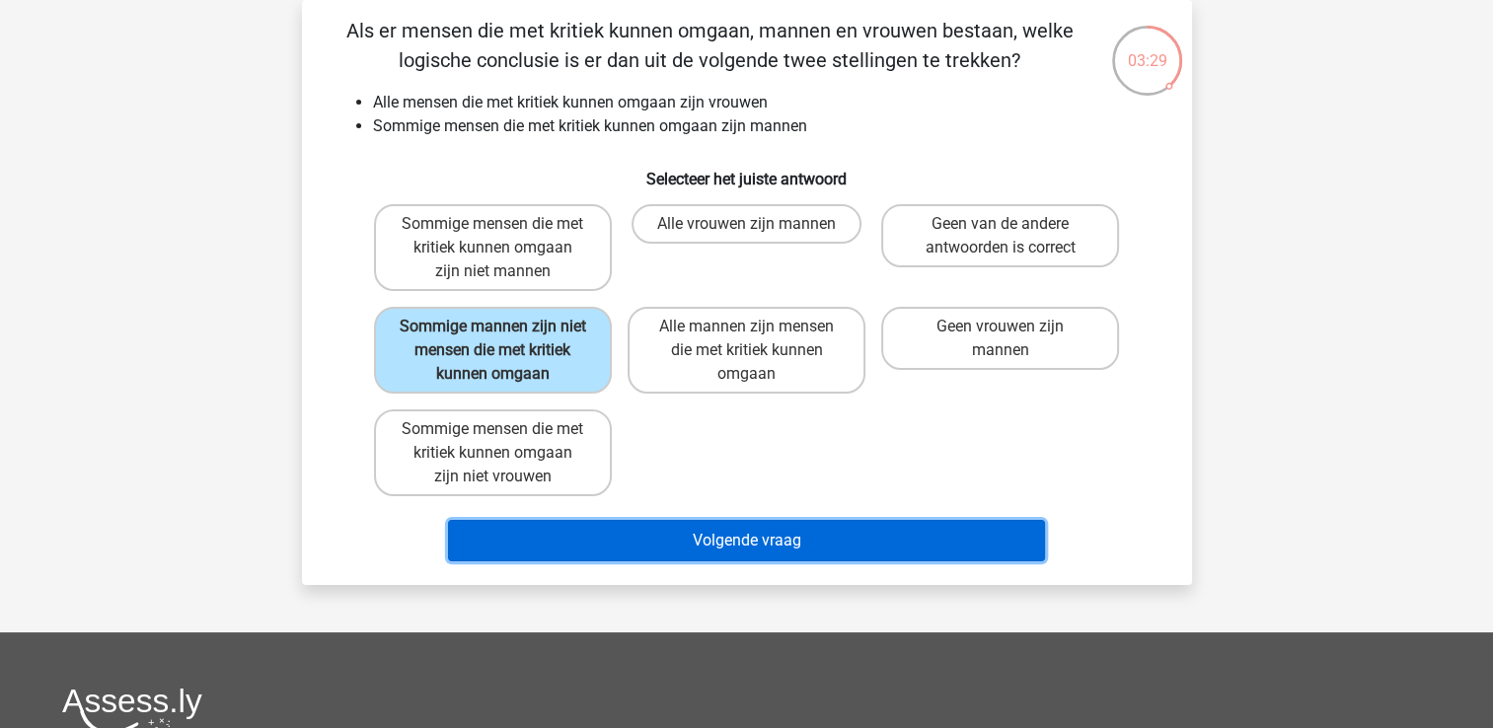
click at [616, 531] on button "Volgende vraag" at bounding box center [746, 540] width 597 height 41
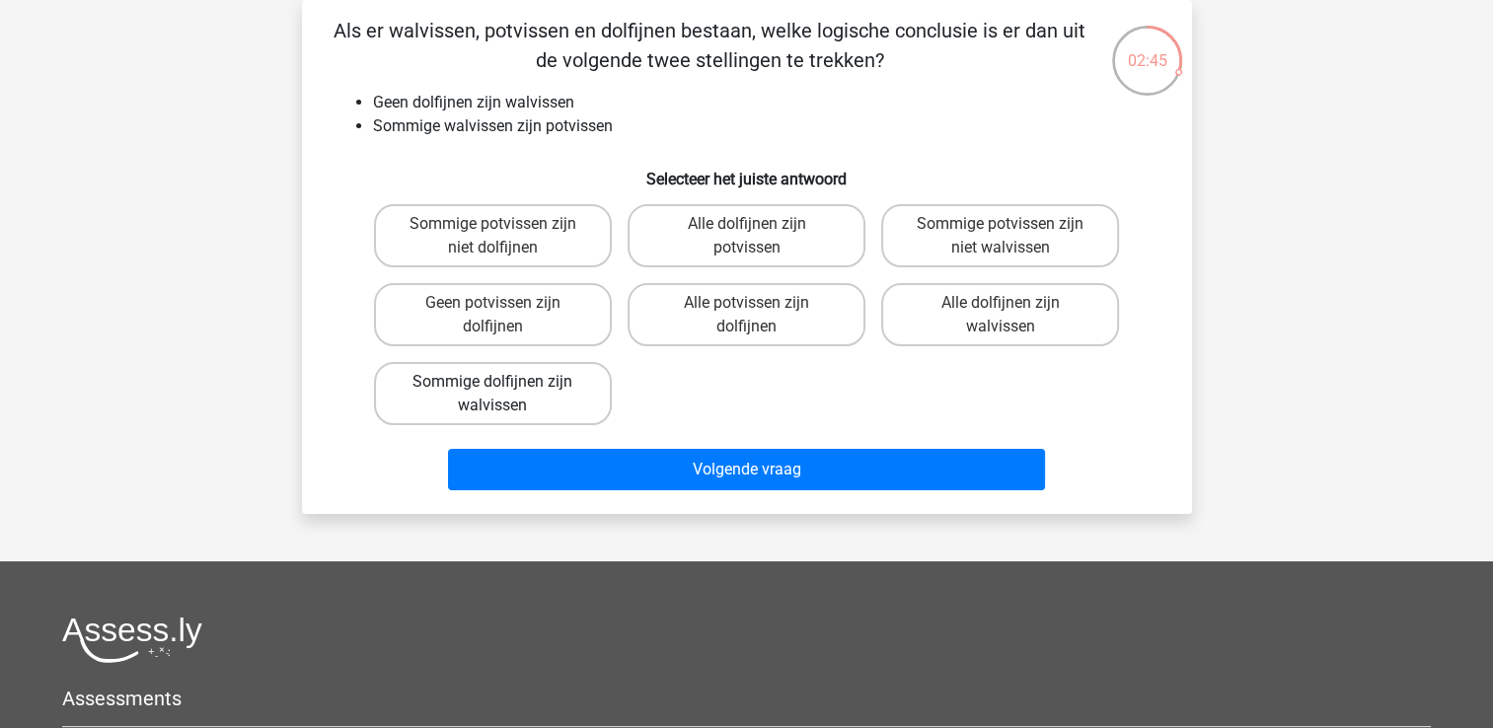
click at [580, 397] on label "Sommige dolfijnen zijn walvissen" at bounding box center [493, 393] width 238 height 63
click at [505, 395] on input "Sommige dolfijnen zijn walvissen" at bounding box center [498, 388] width 13 height 13
radio input "true"
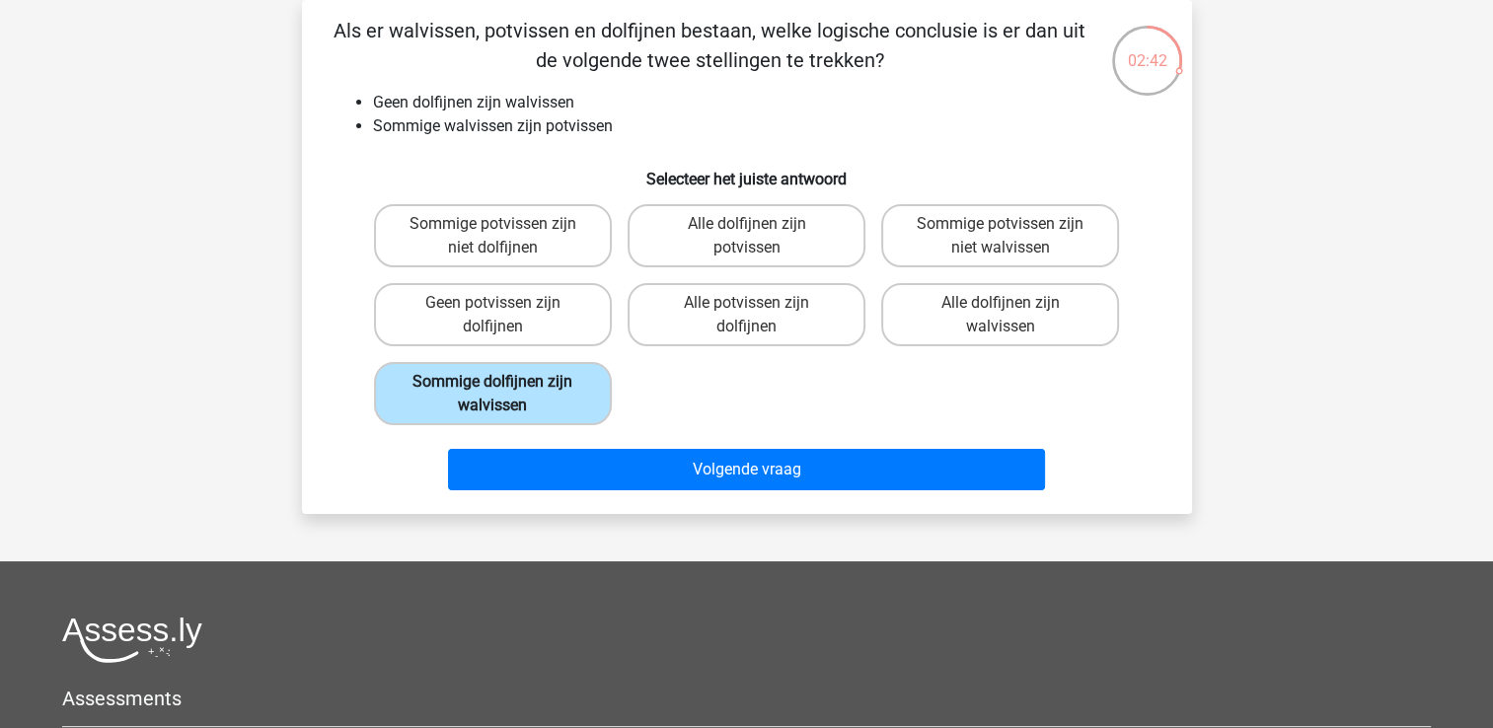
click at [578, 396] on label "Sommige dolfijnen zijn walvissen" at bounding box center [493, 393] width 238 height 63
click at [505, 395] on input "Sommige dolfijnen zijn walvissen" at bounding box center [498, 388] width 13 height 13
click at [544, 218] on label "Sommige potvissen zijn niet dolfijnen" at bounding box center [493, 235] width 238 height 63
click at [505, 224] on input "Sommige potvissen zijn niet dolfijnen" at bounding box center [498, 230] width 13 height 13
radio input "true"
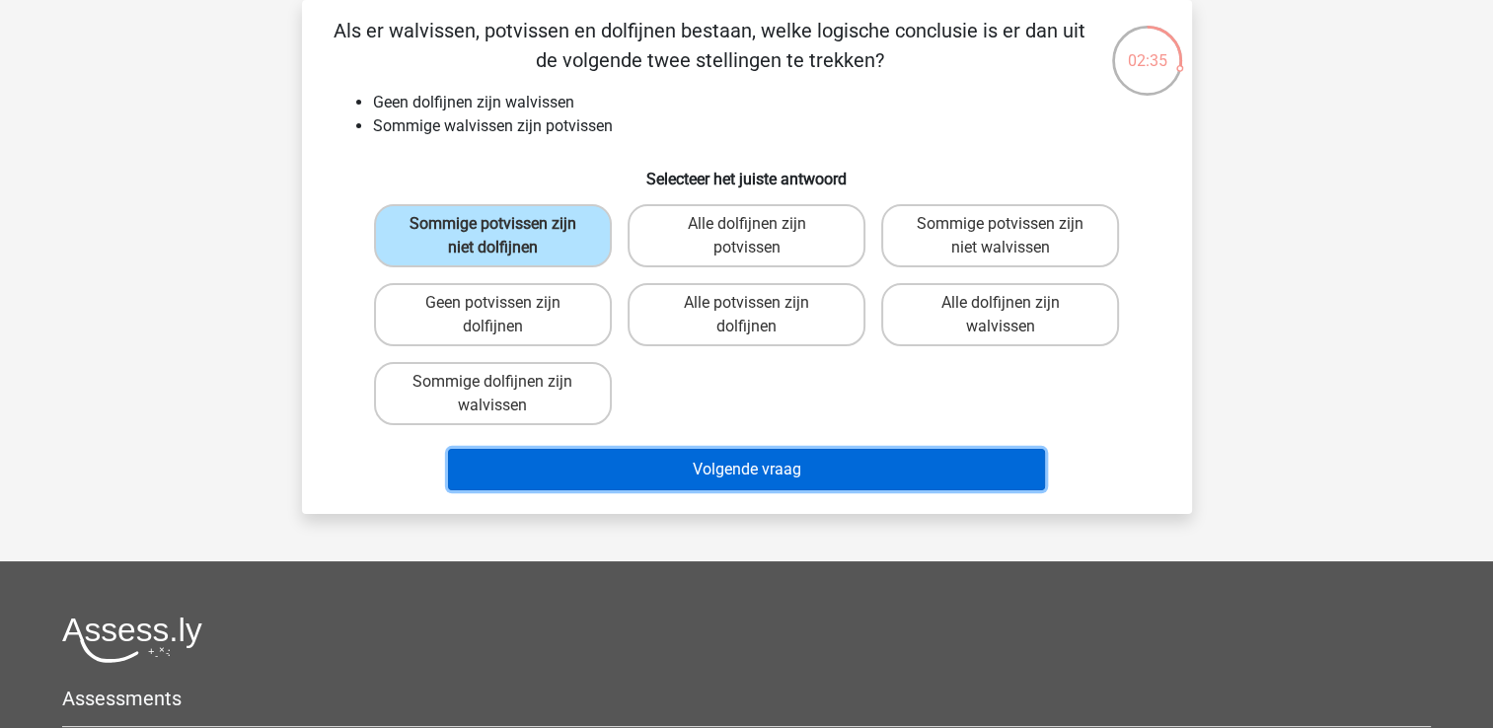
click at [672, 465] on button "Volgende vraag" at bounding box center [746, 469] width 597 height 41
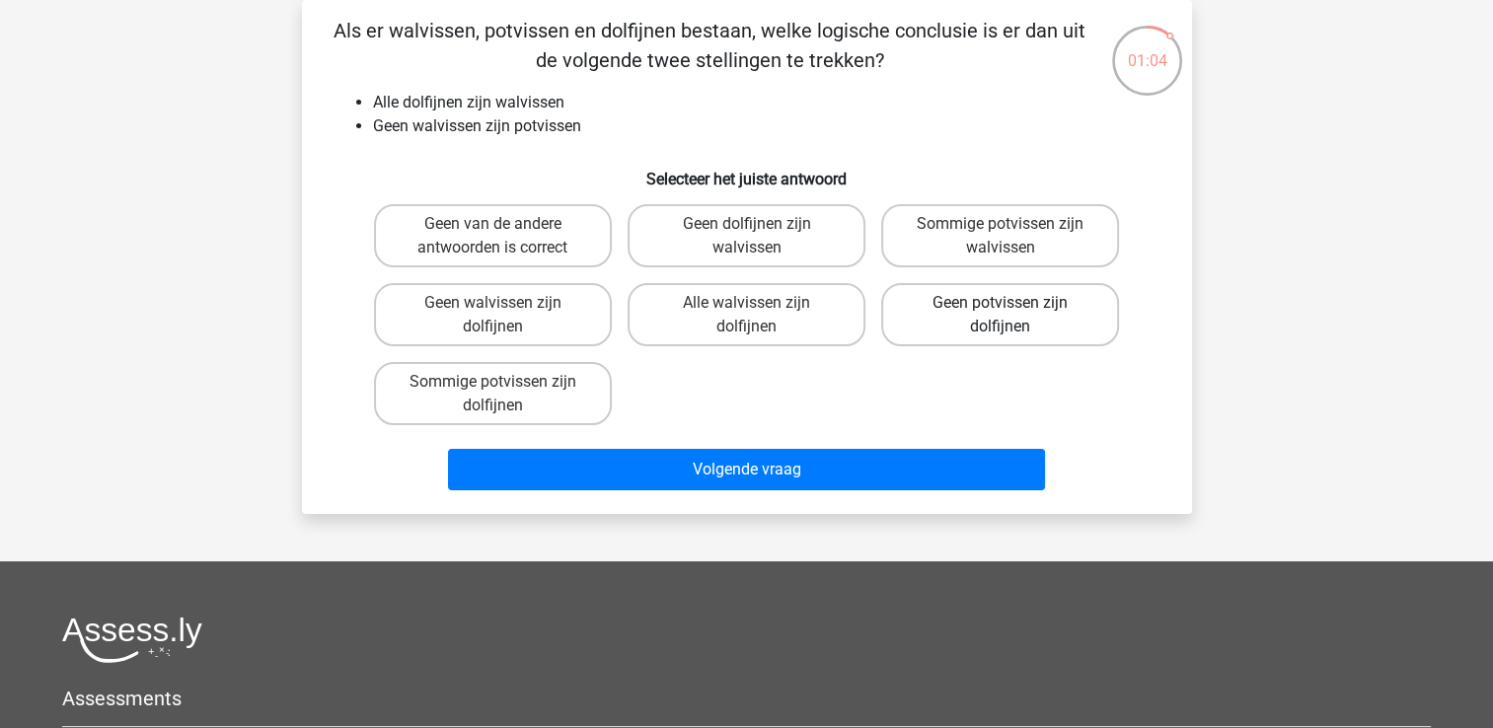
click at [957, 314] on label "Geen potvissen zijn dolfijnen" at bounding box center [1000, 314] width 238 height 63
click at [1000, 314] on input "Geen potvissen zijn dolfijnen" at bounding box center [1006, 309] width 13 height 13
radio input "true"
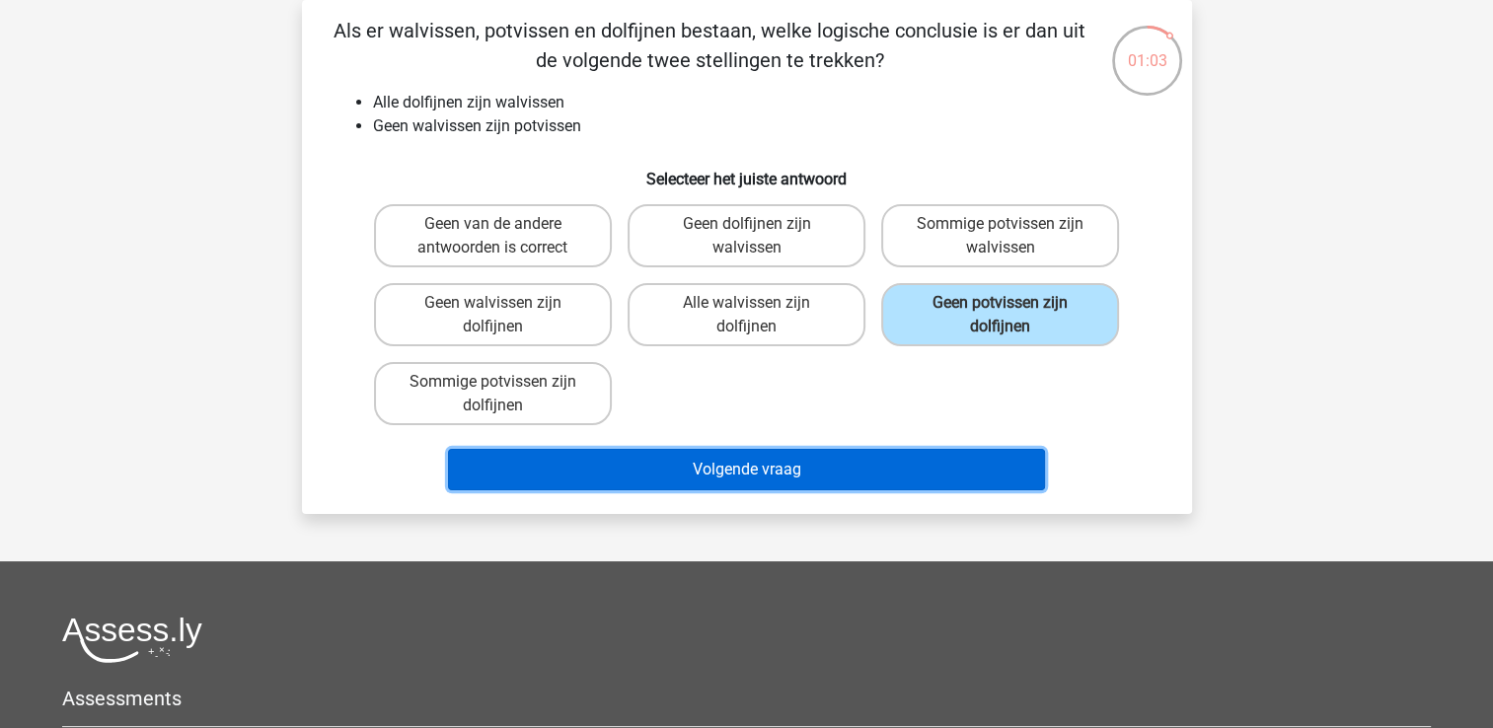
click at [922, 457] on button "Volgende vraag" at bounding box center [746, 469] width 597 height 41
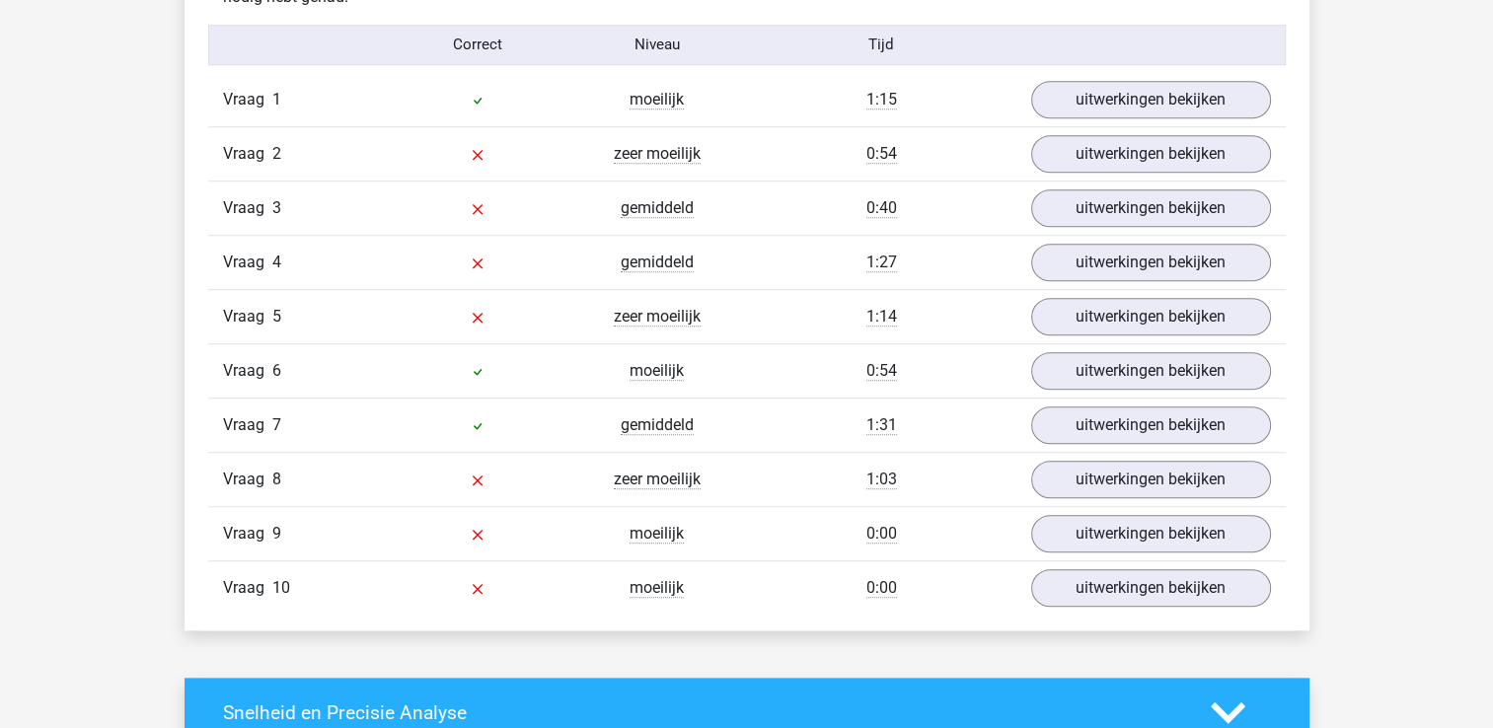
scroll to position [1649, 0]
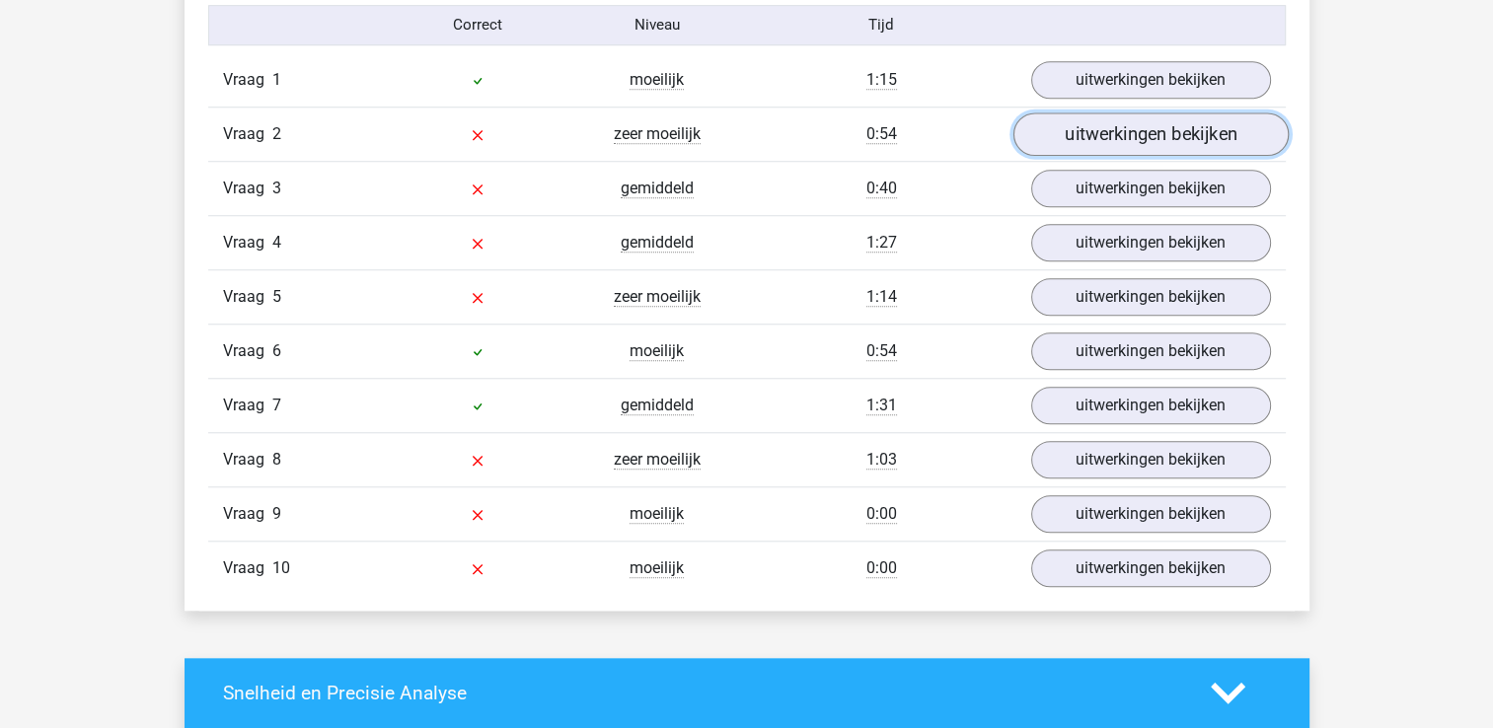
click at [1162, 140] on link "uitwerkingen bekijken" at bounding box center [1149, 133] width 275 height 43
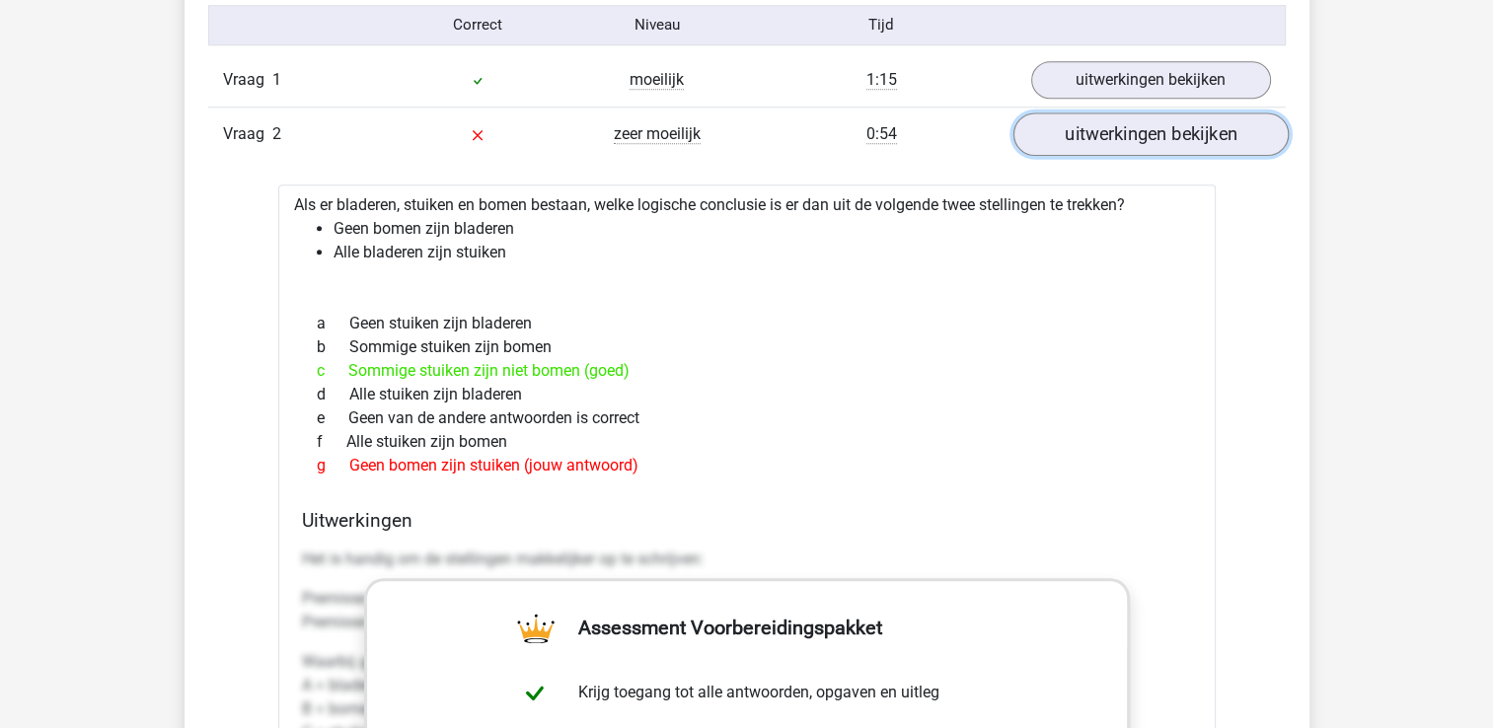
click at [1012, 112] on link "uitwerkingen bekijken" at bounding box center [1149, 133] width 275 height 43
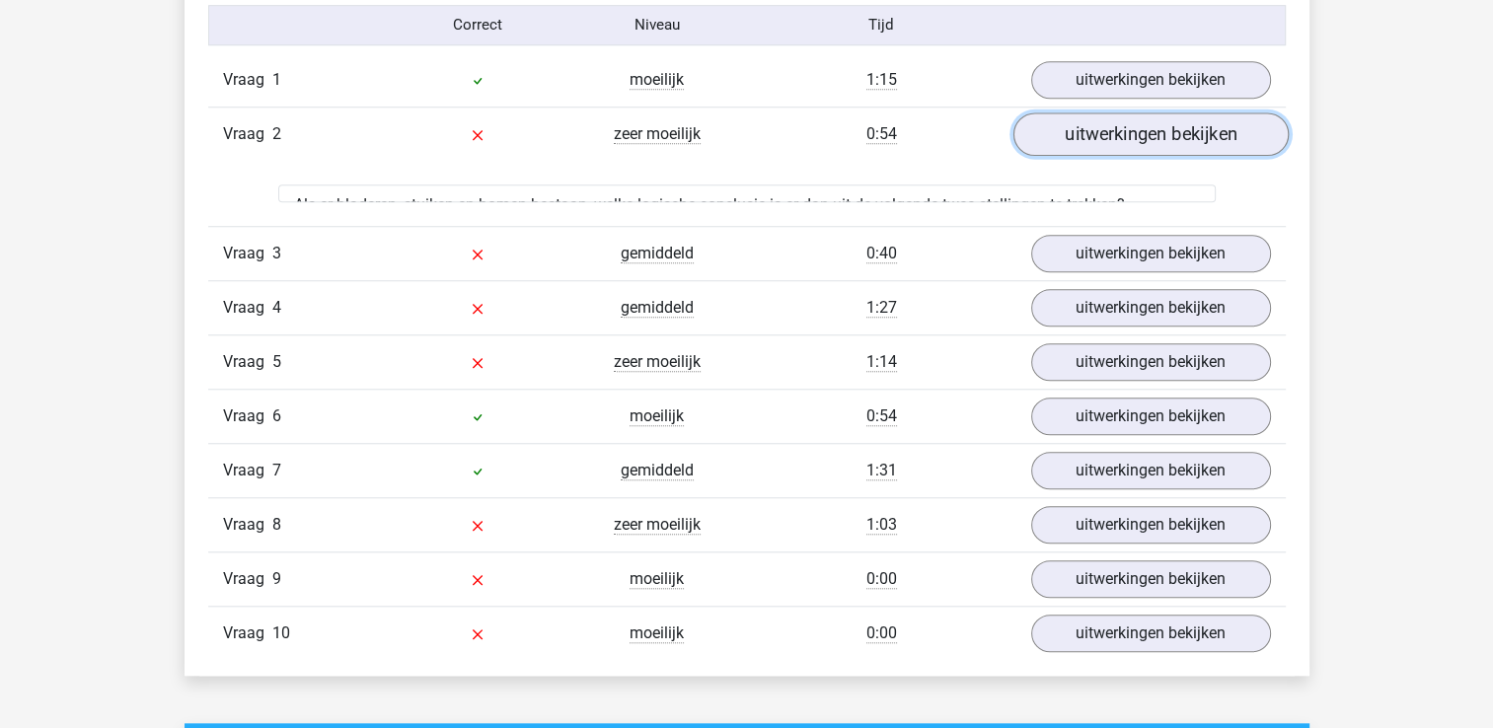
click at [1012, 112] on link "uitwerkingen bekijken" at bounding box center [1149, 133] width 275 height 43
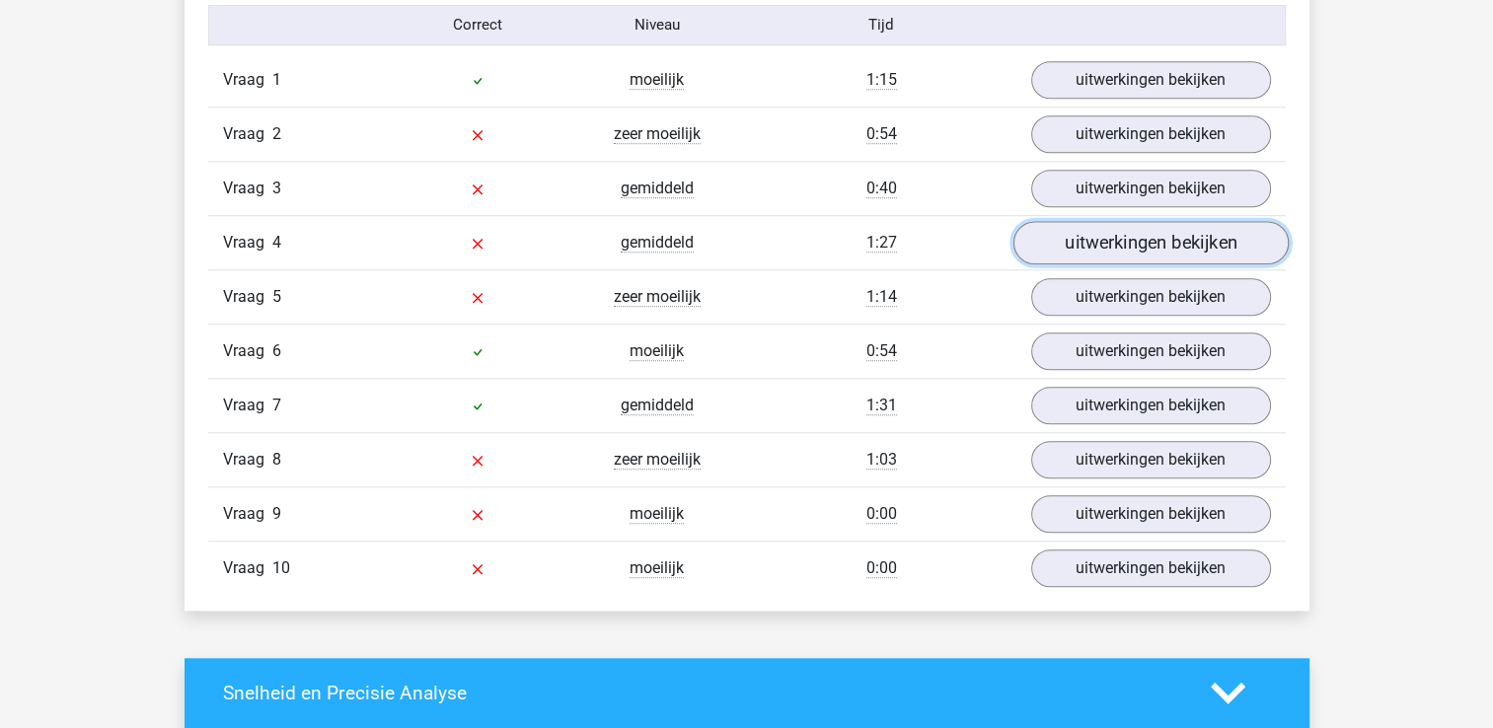
click at [1081, 237] on link "uitwerkingen bekijken" at bounding box center [1149, 242] width 275 height 43
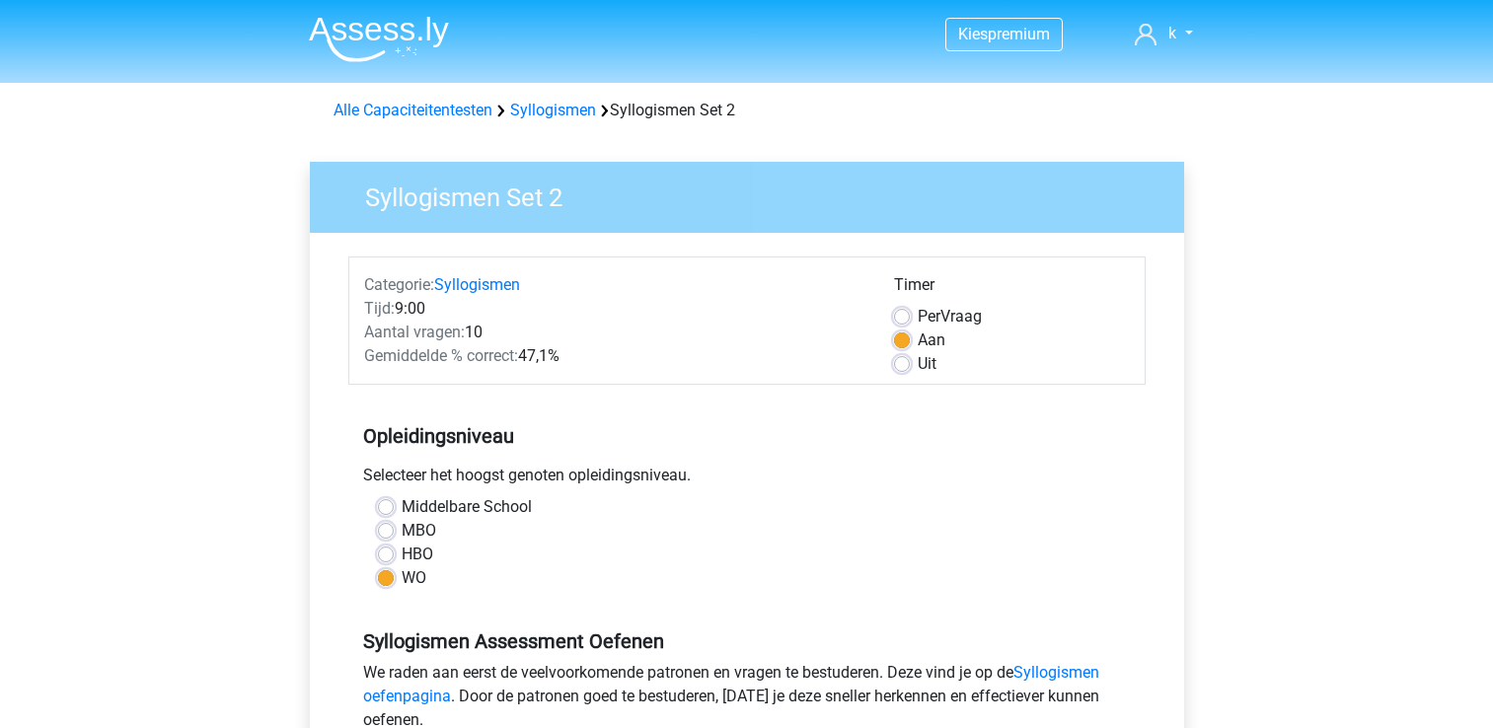
scroll to position [301, 0]
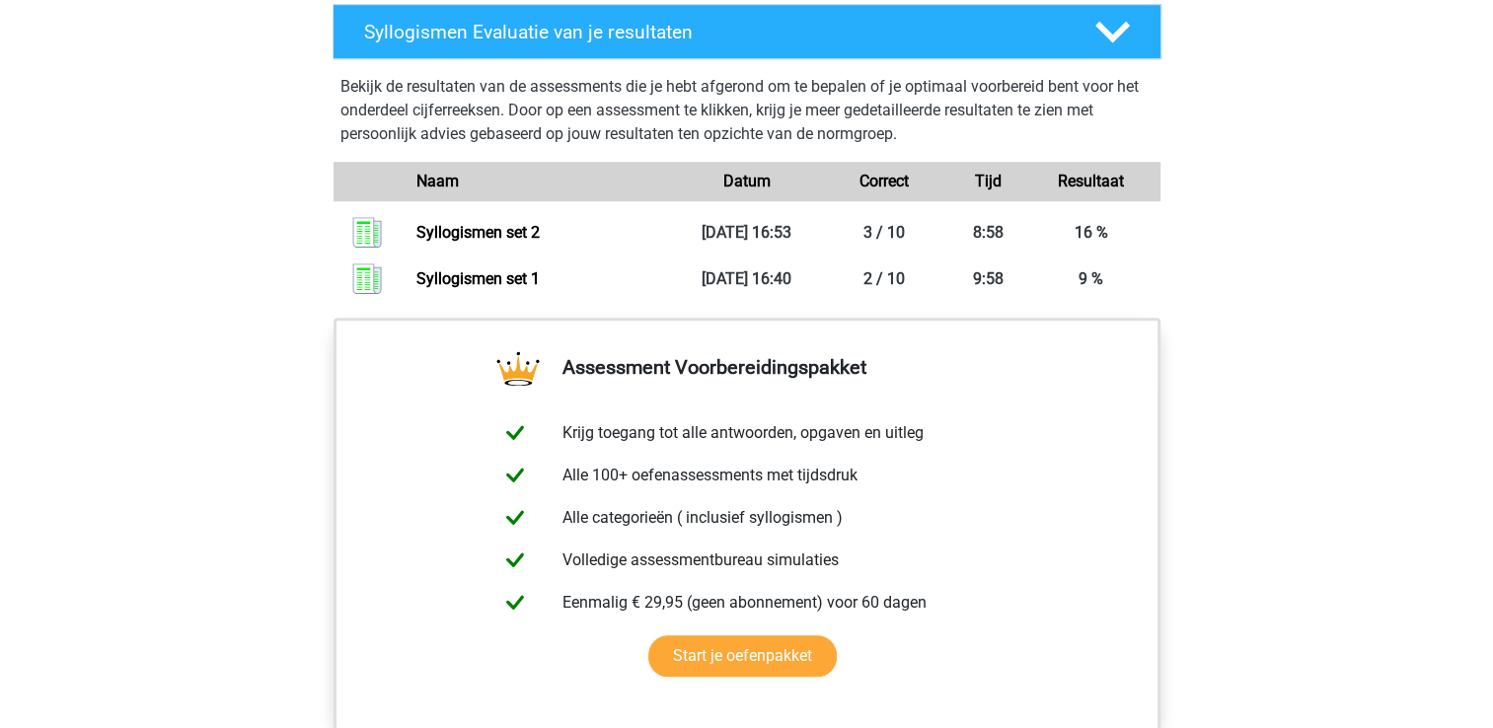
scroll to position [967, 0]
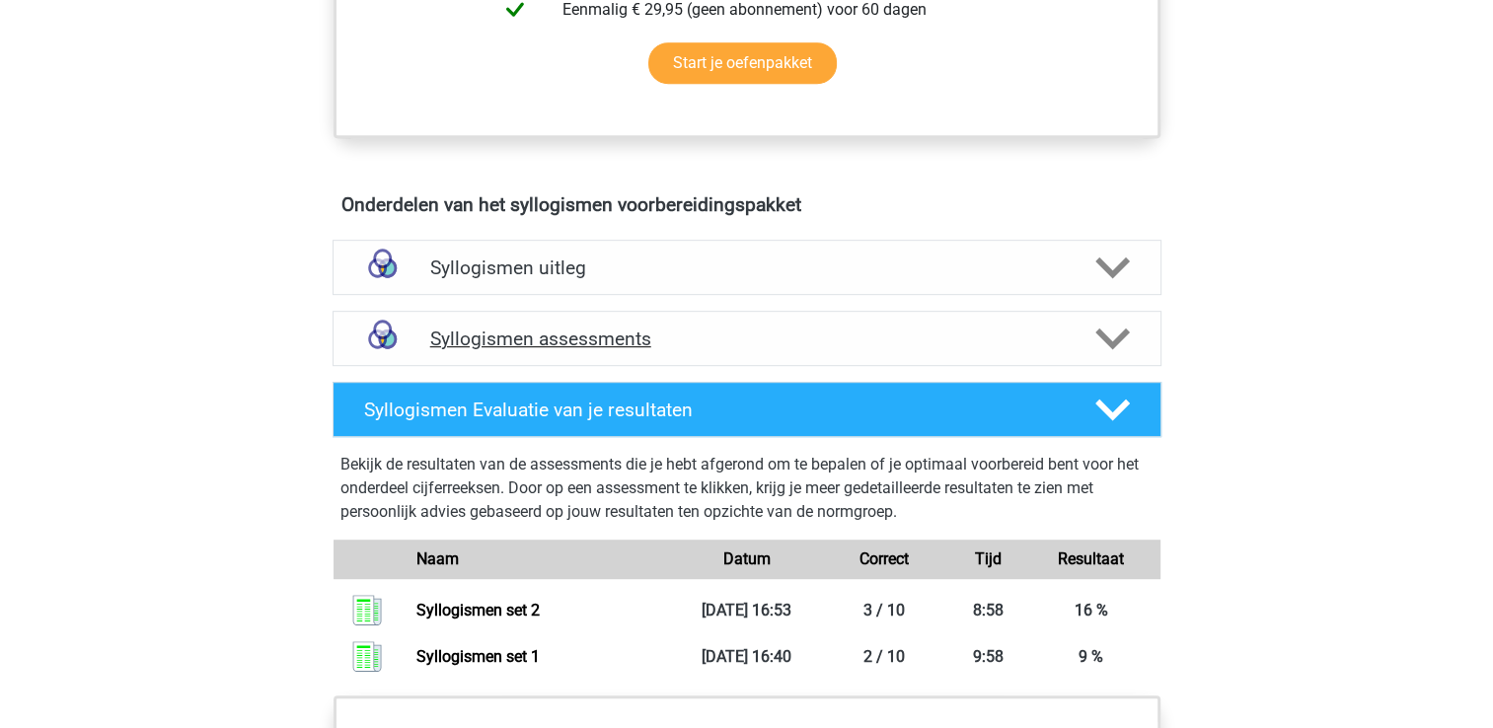
click at [1098, 333] on icon at bounding box center [1112, 339] width 35 height 35
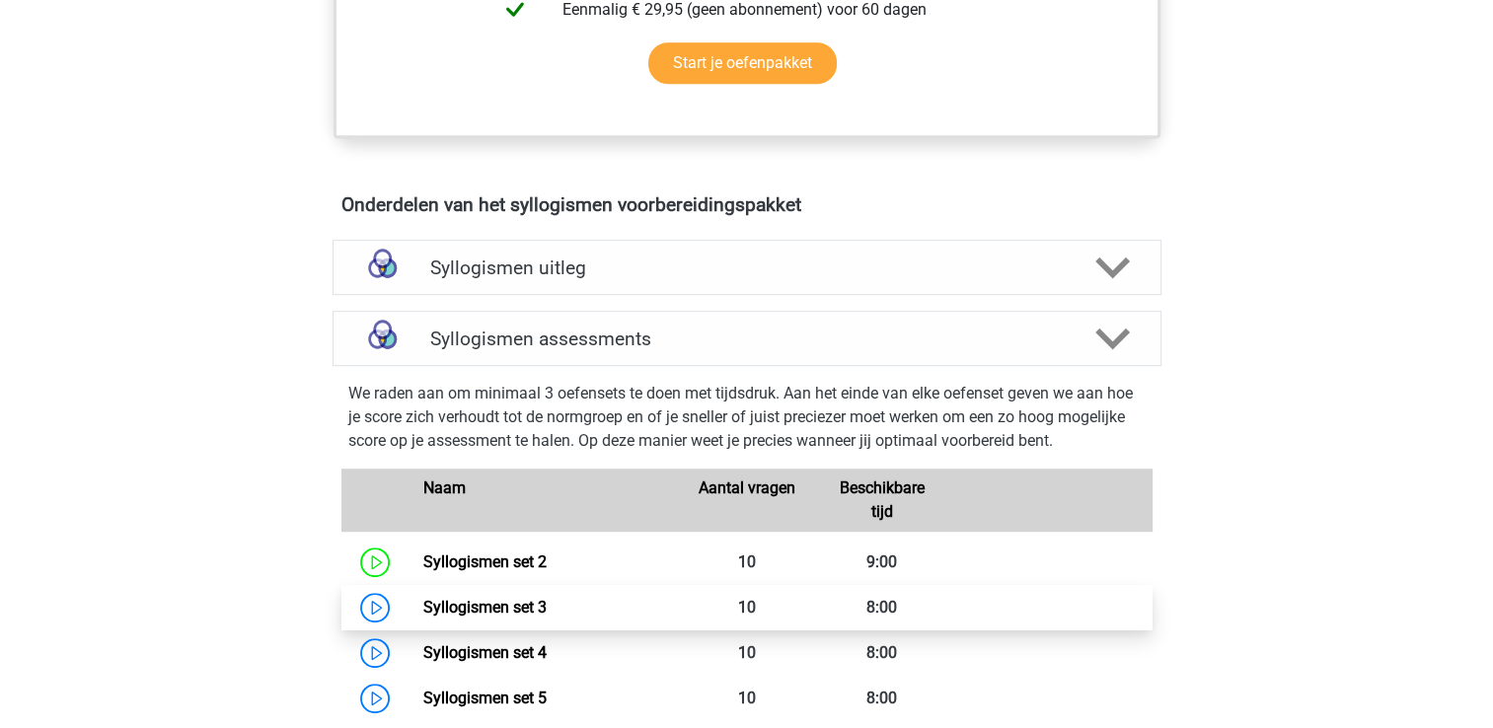
click at [423, 610] on link "Syllogismen set 3" at bounding box center [484, 607] width 123 height 19
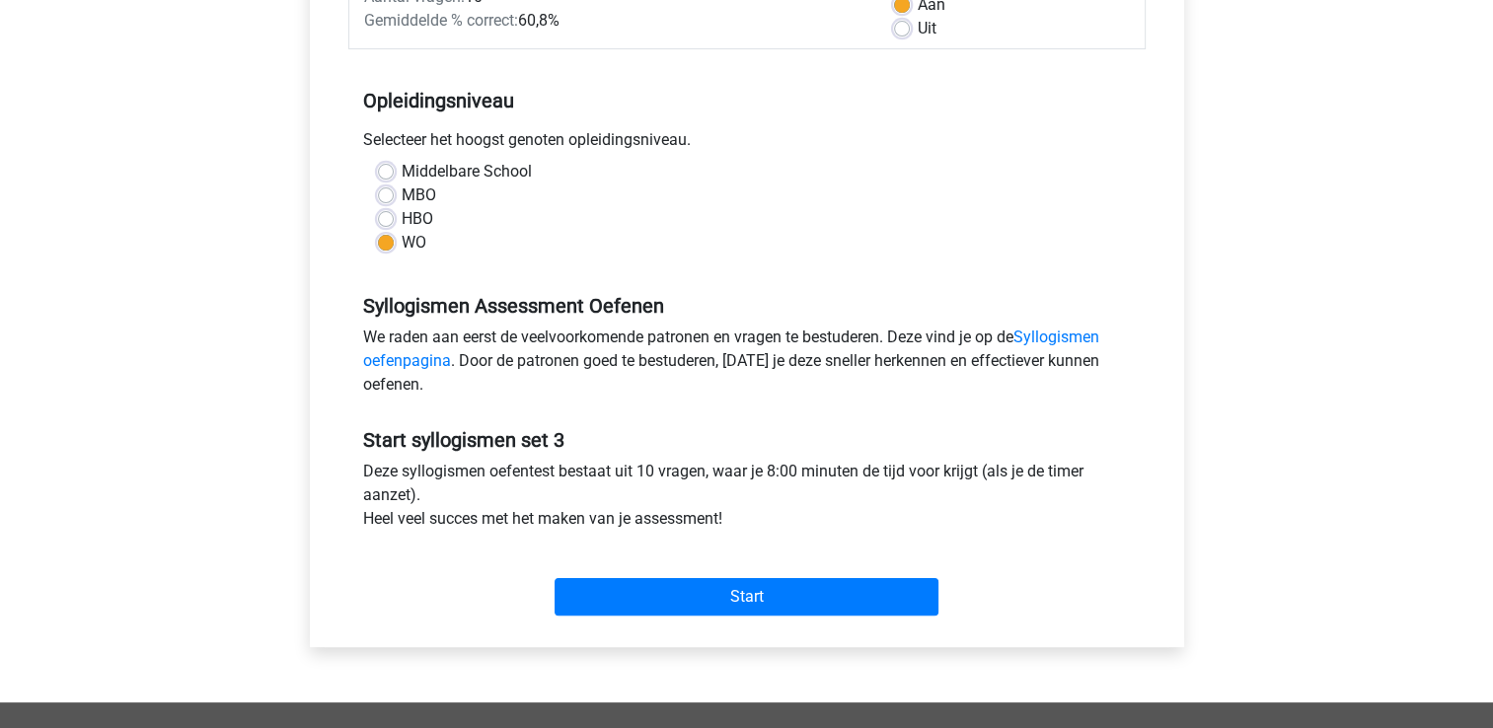
scroll to position [454, 0]
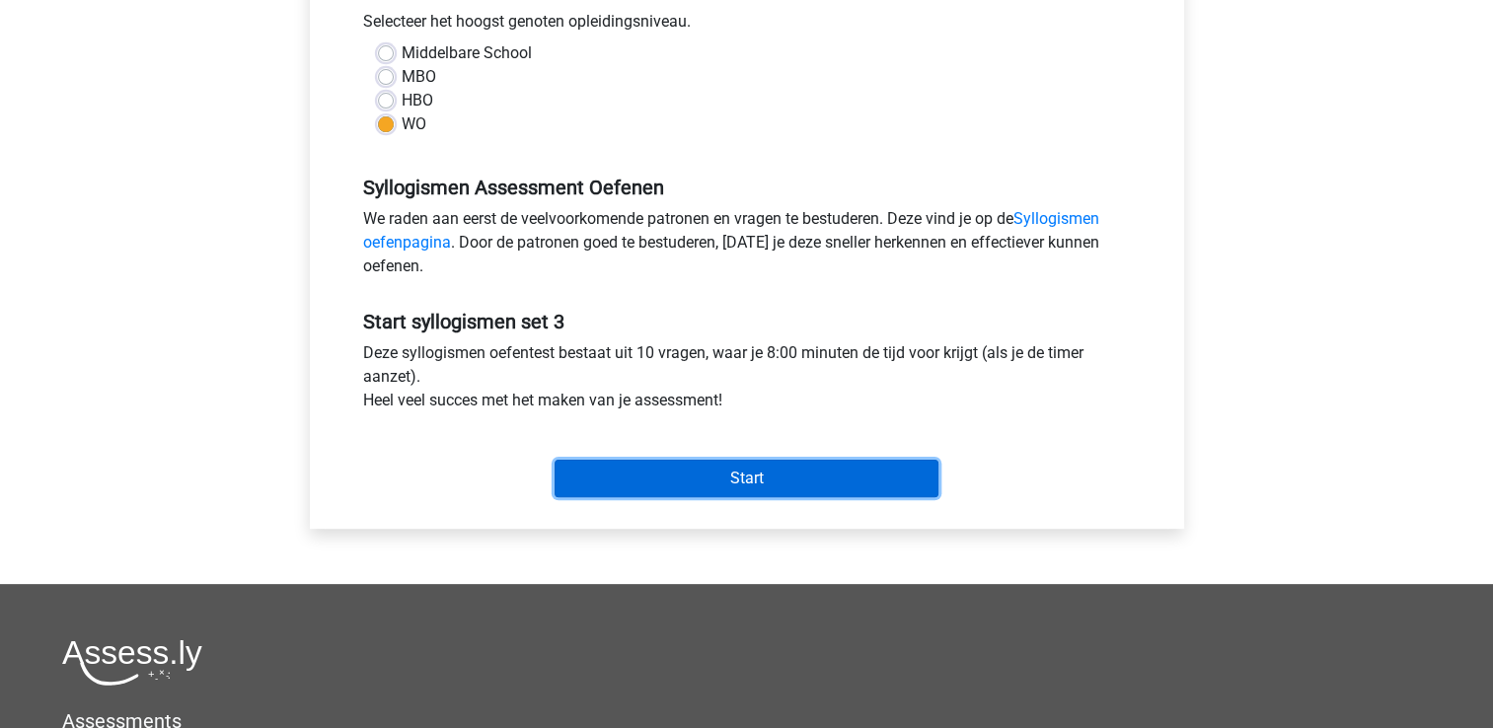
click at [880, 471] on input "Start" at bounding box center [746, 478] width 384 height 37
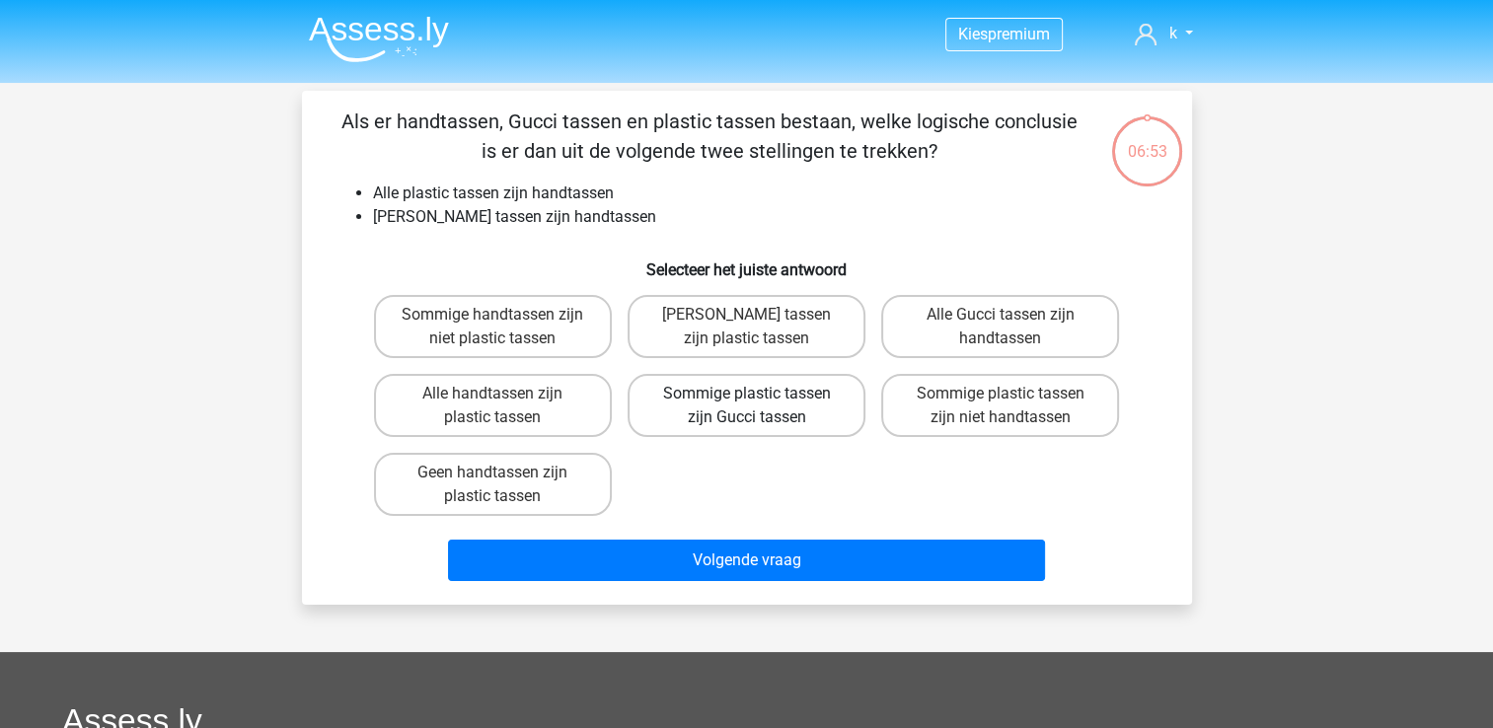
click at [775, 400] on label "Sommige plastic tassen zijn Gucci tassen" at bounding box center [746, 405] width 238 height 63
click at [759, 400] on input "Sommige plastic tassen zijn Gucci tassen" at bounding box center [752, 400] width 13 height 13
radio input "true"
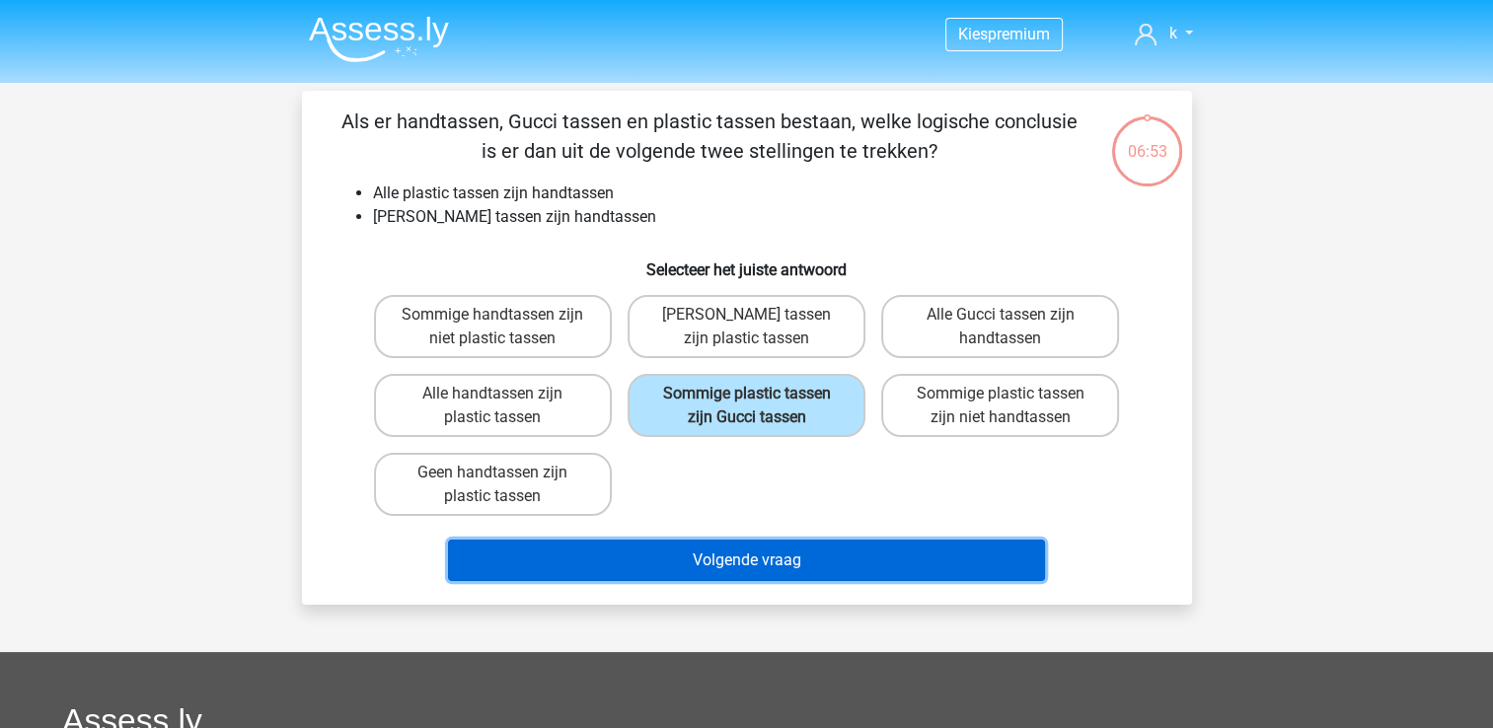
click at [772, 566] on button "Volgende vraag" at bounding box center [746, 560] width 597 height 41
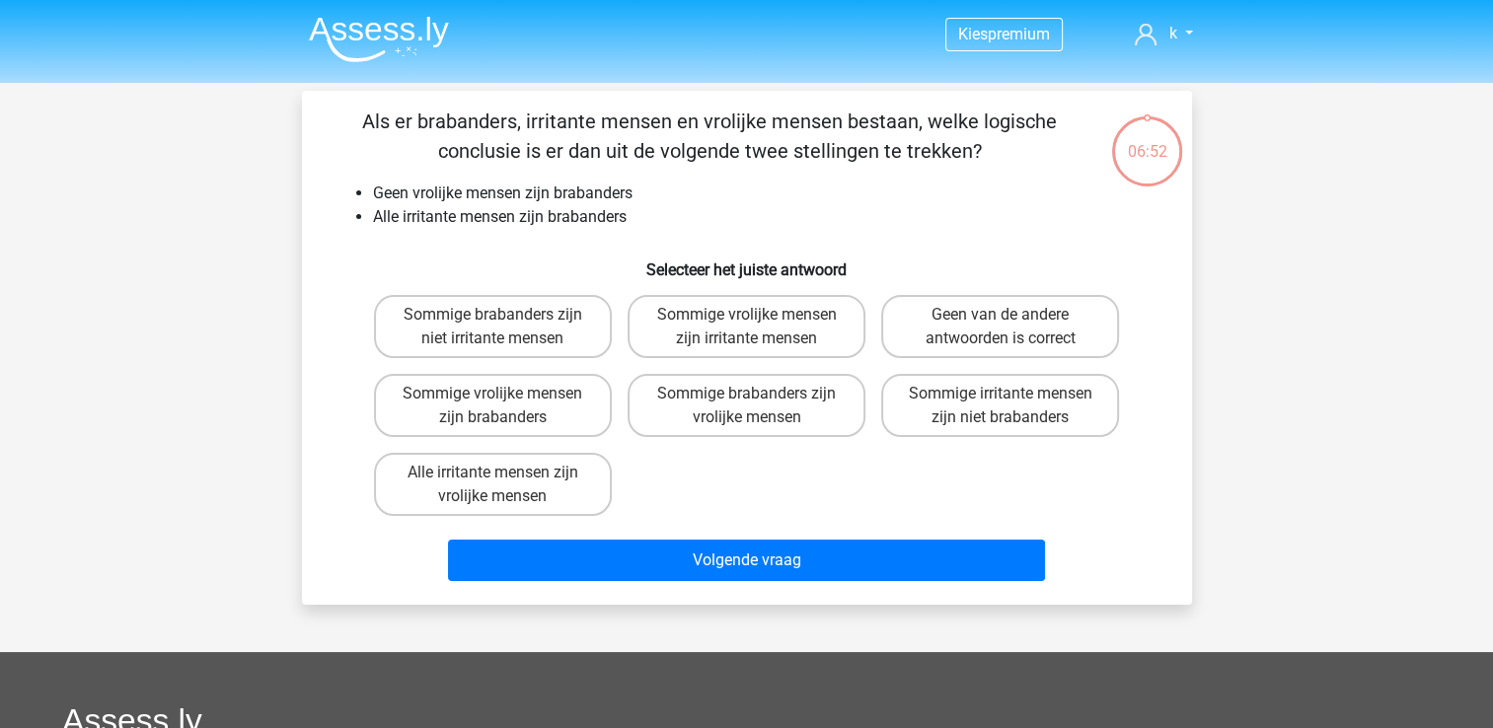
scroll to position [91, 0]
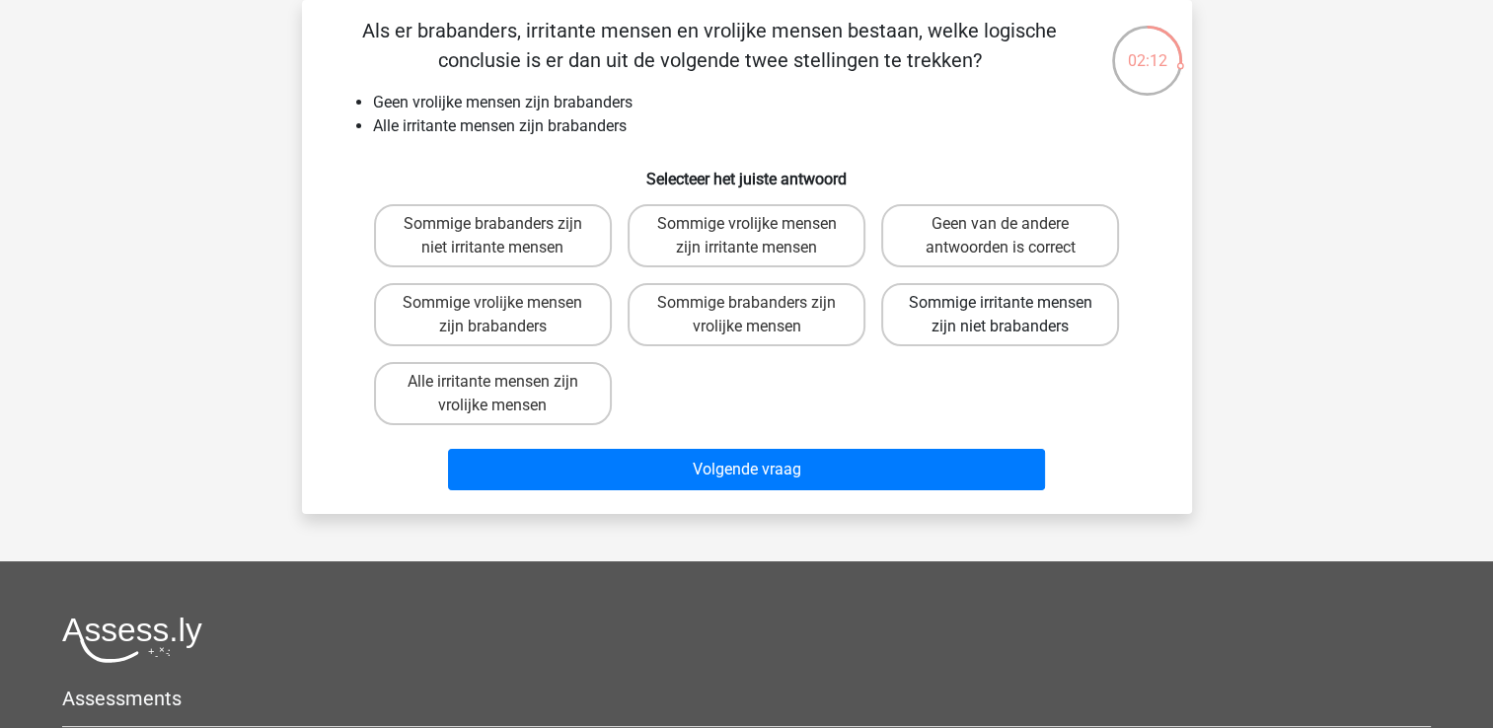
drag, startPoint x: 1022, startPoint y: 328, endPoint x: 1020, endPoint y: 318, distance: 11.0
click at [1020, 318] on label "Sommige irritante mensen zijn niet brabanders" at bounding box center [1000, 314] width 238 height 63
click at [1013, 316] on input "Sommige irritante mensen zijn niet brabanders" at bounding box center [1006, 309] width 13 height 13
radio input "true"
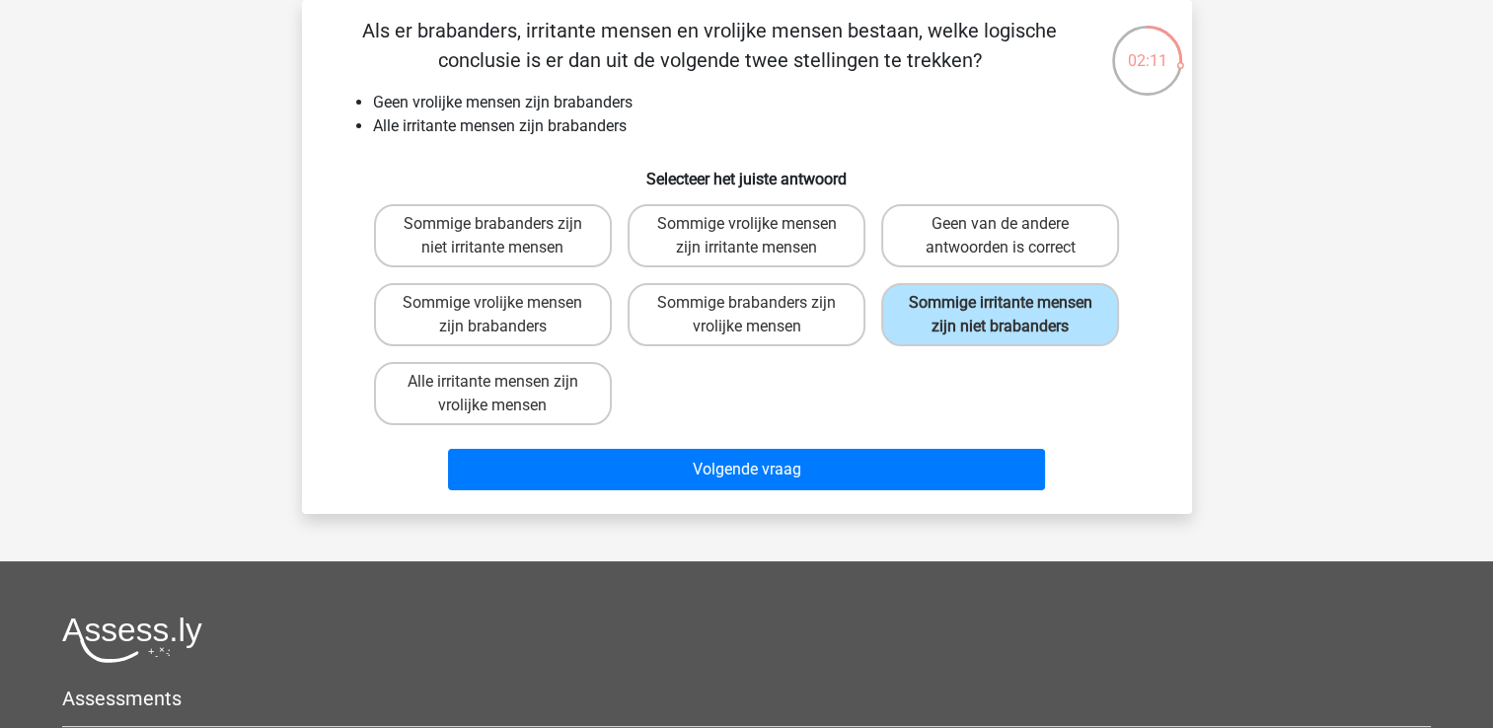
click at [883, 443] on div "Volgende vraag" at bounding box center [746, 465] width 827 height 65
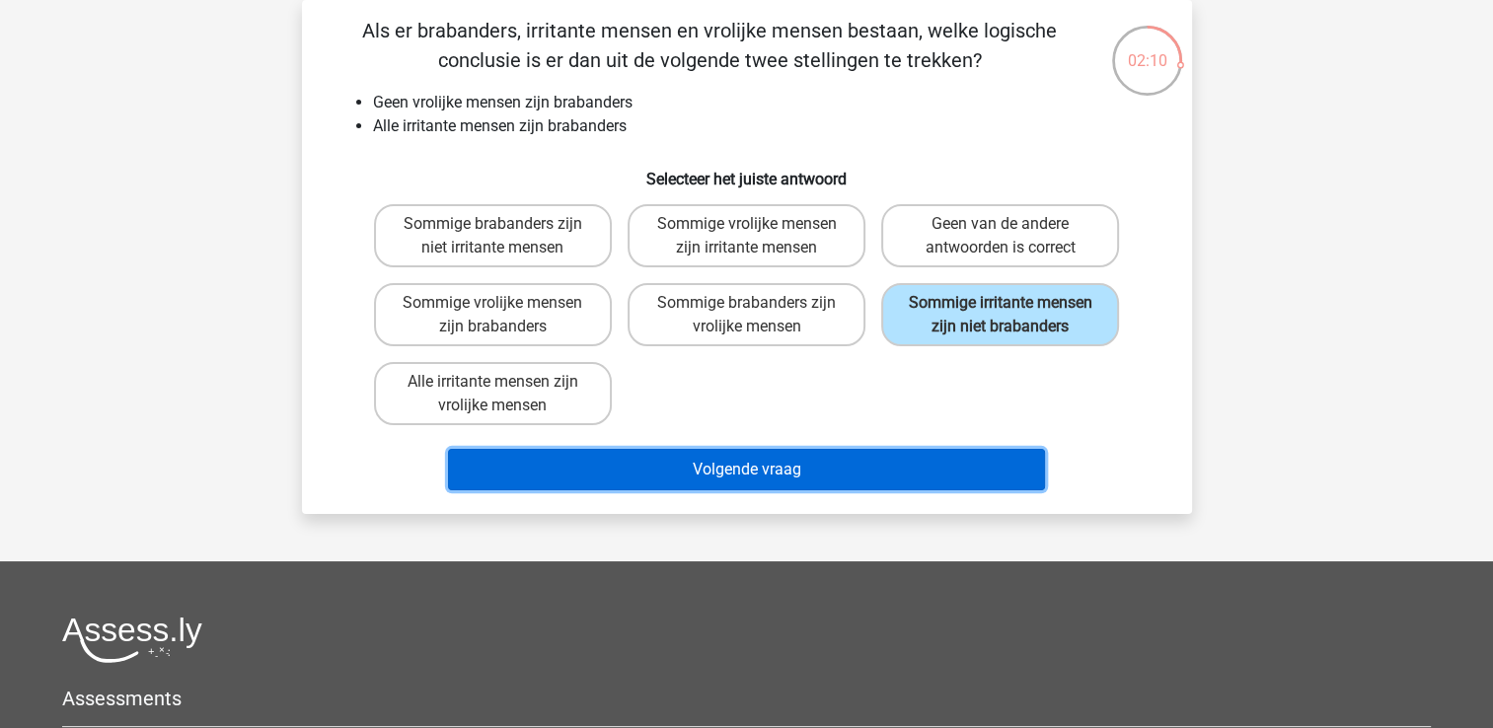
click at [861, 461] on button "Volgende vraag" at bounding box center [746, 469] width 597 height 41
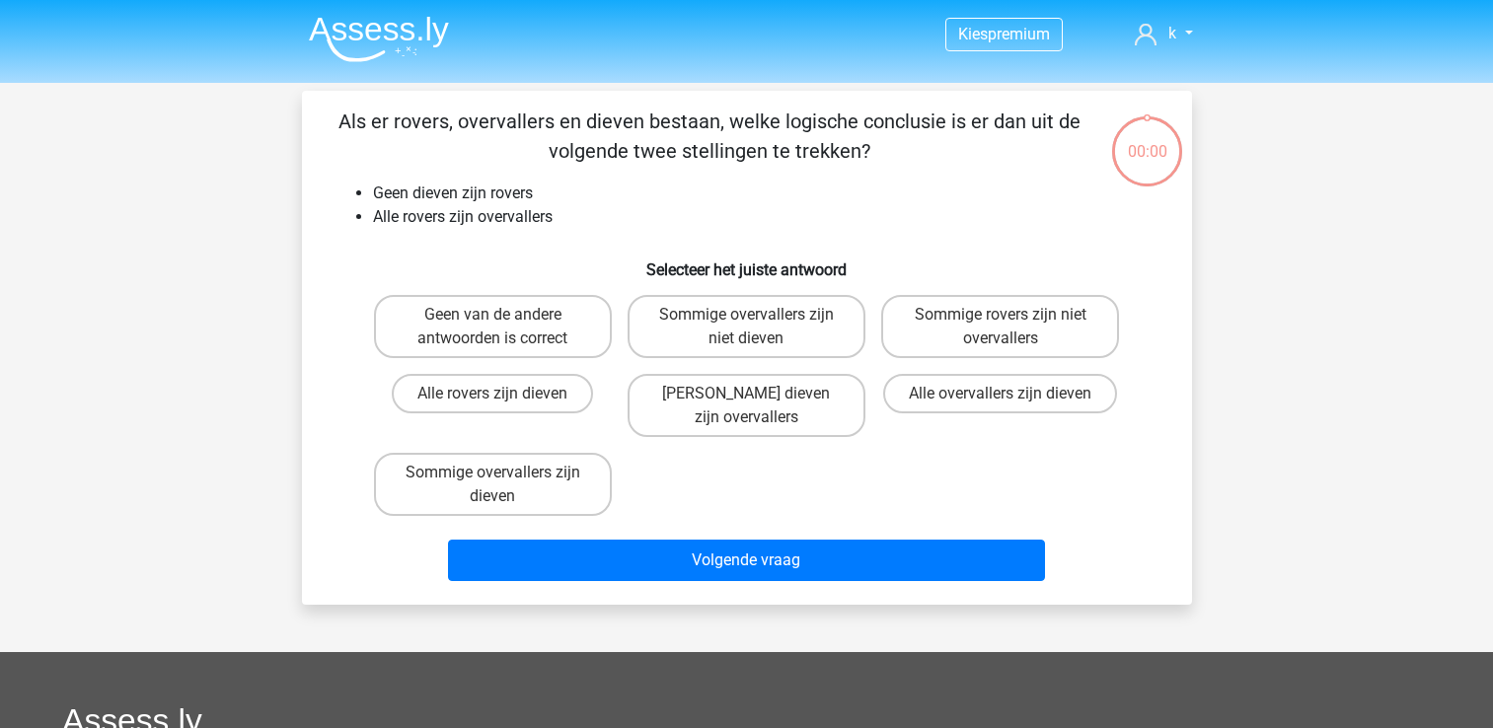
scroll to position [91, 0]
